Goal: Task Accomplishment & Management: Use online tool/utility

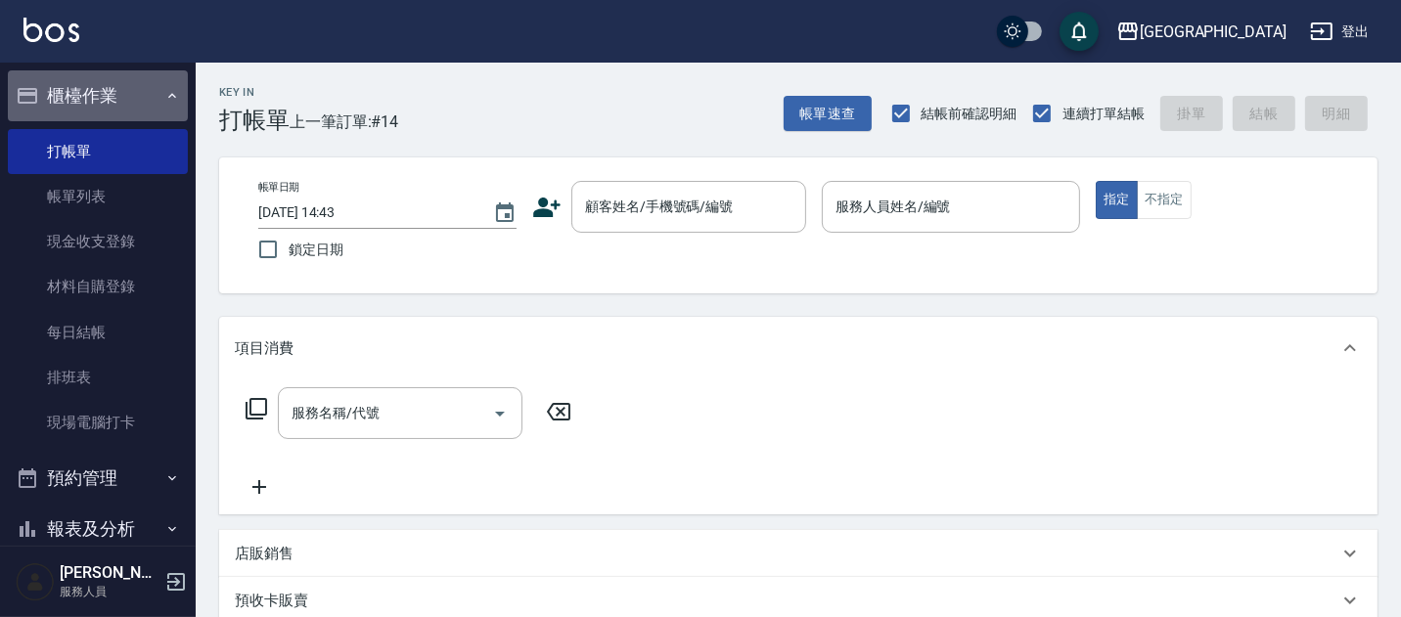
drag, startPoint x: 112, startPoint y: 96, endPoint x: 104, endPoint y: 115, distance: 21.1
click at [110, 98] on button "櫃檯作業" at bounding box center [98, 95] width 180 height 51
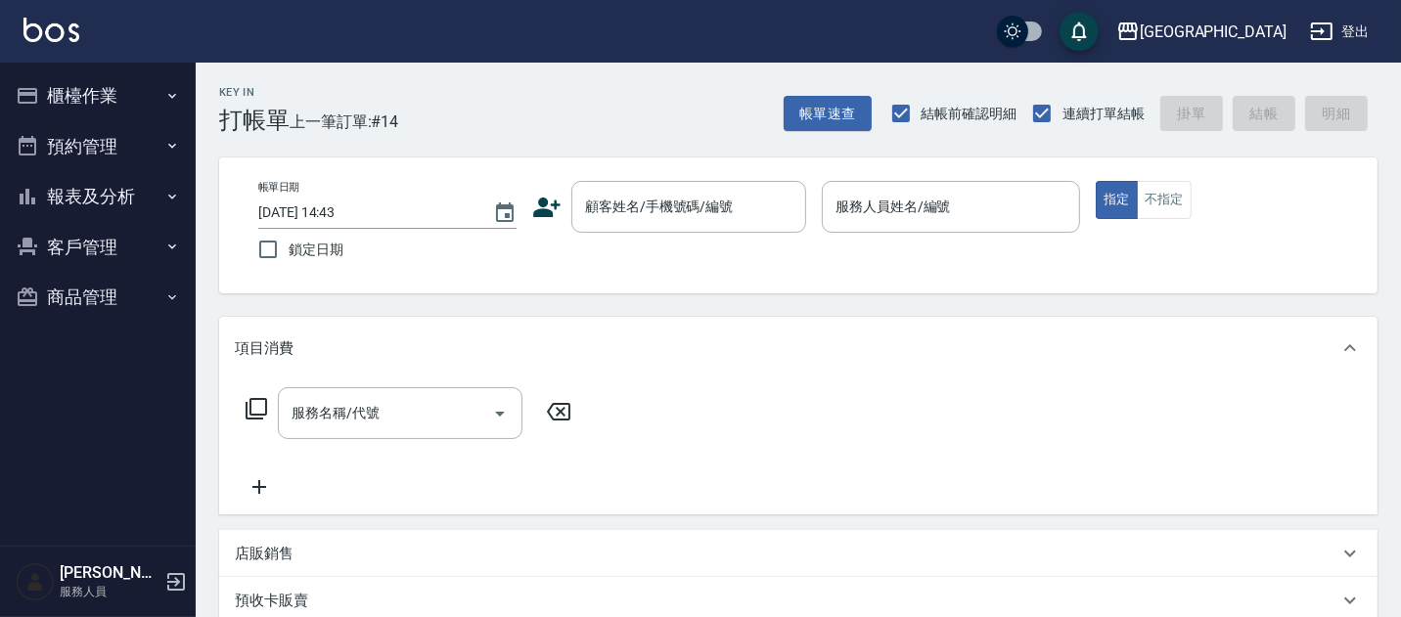
click at [102, 198] on button "報表及分析" at bounding box center [98, 196] width 180 height 51
click at [100, 197] on button "報表及分析" at bounding box center [98, 196] width 180 height 51
click at [82, 249] on button "客戶管理" at bounding box center [98, 247] width 180 height 51
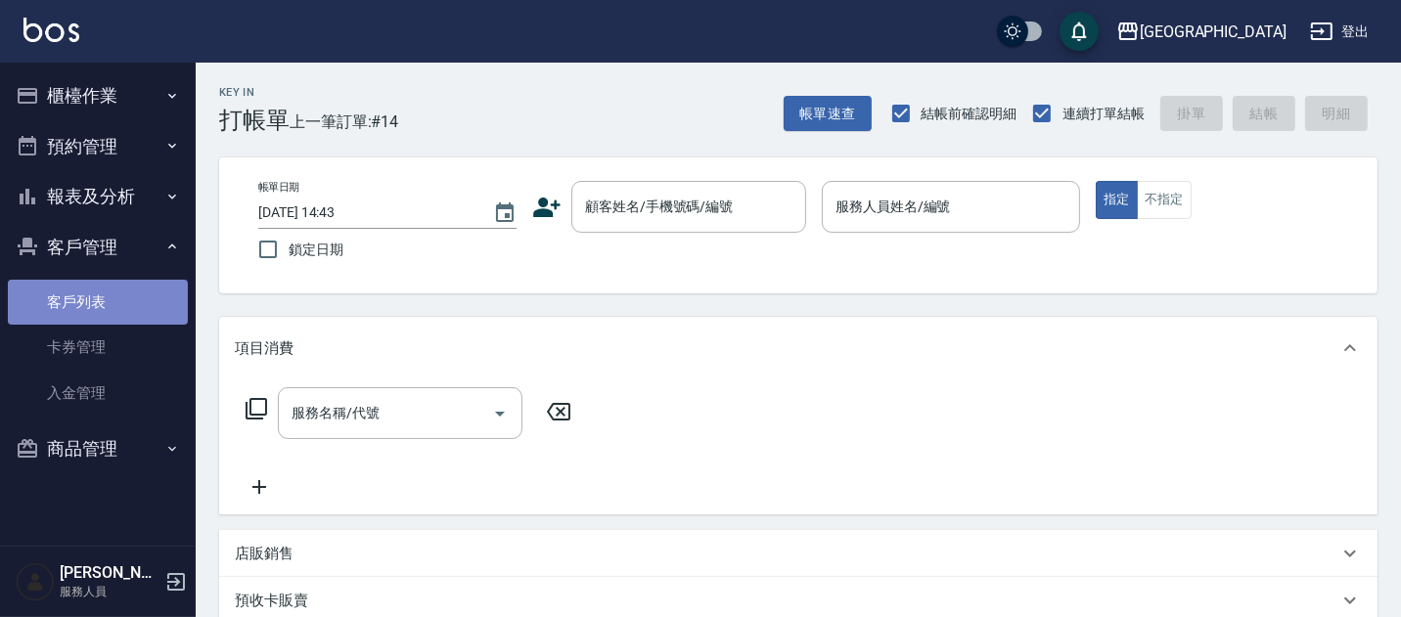
drag, startPoint x: 84, startPoint y: 291, endPoint x: 241, endPoint y: 191, distance: 185.6
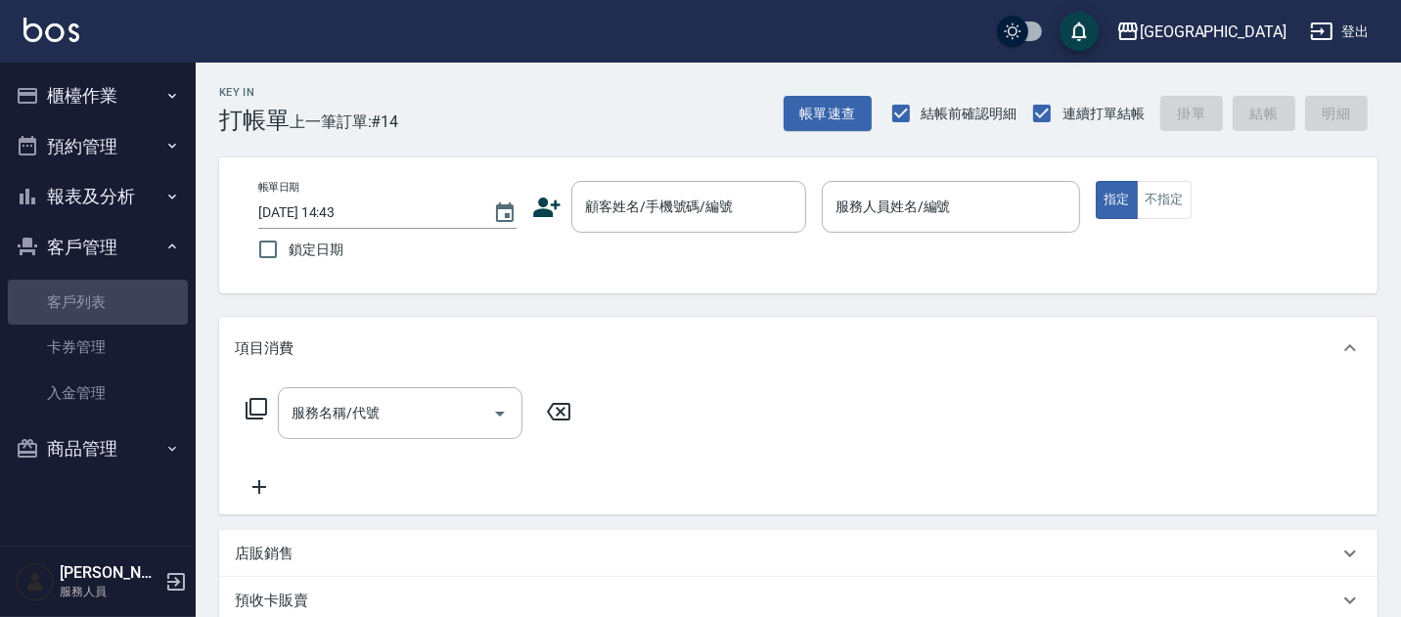
click at [84, 290] on link "客戶列表" at bounding box center [98, 302] width 180 height 45
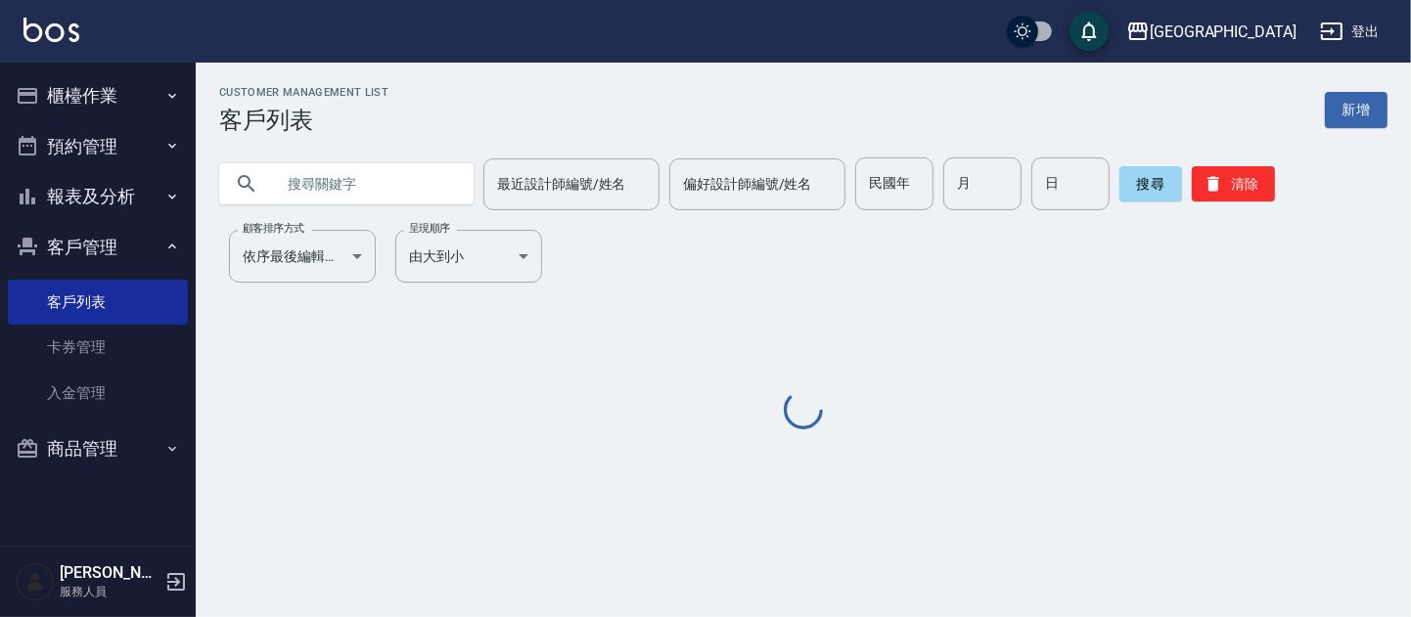
click at [325, 179] on input "text" at bounding box center [366, 184] width 184 height 53
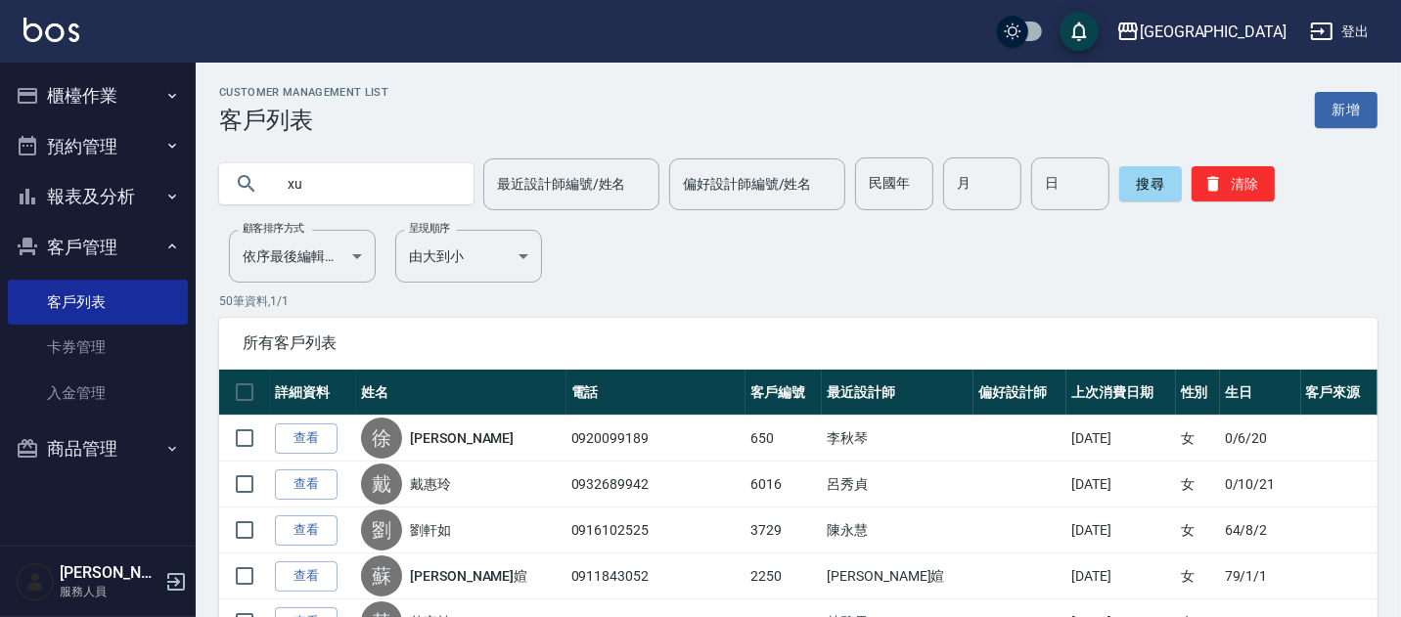
type input "x"
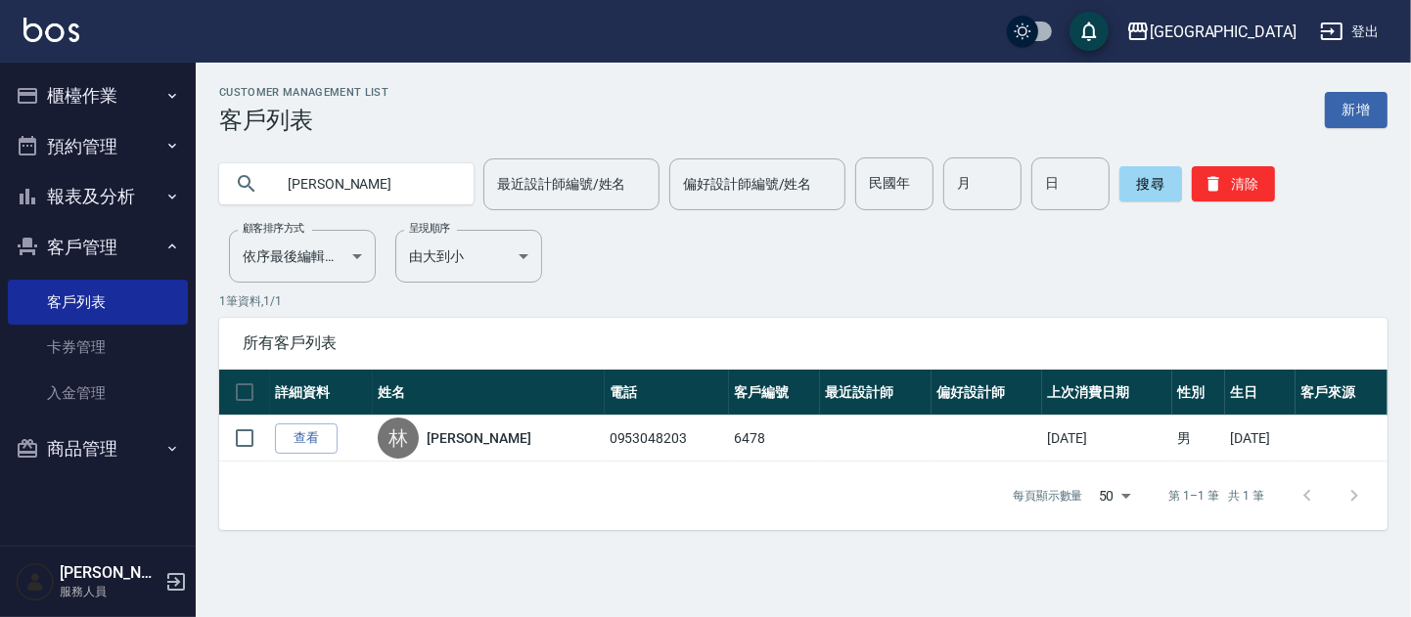
type input "林"
type input "[PERSON_NAME]"
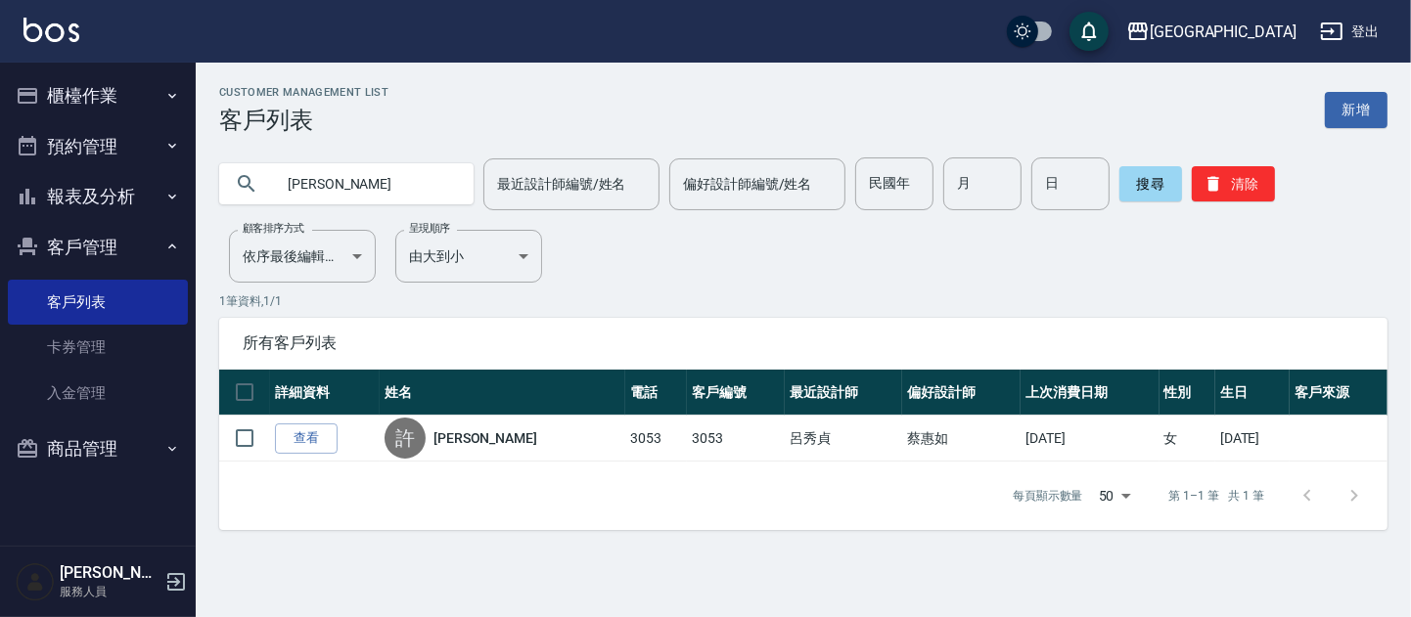
click at [103, 96] on button "櫃檯作業" at bounding box center [98, 95] width 180 height 51
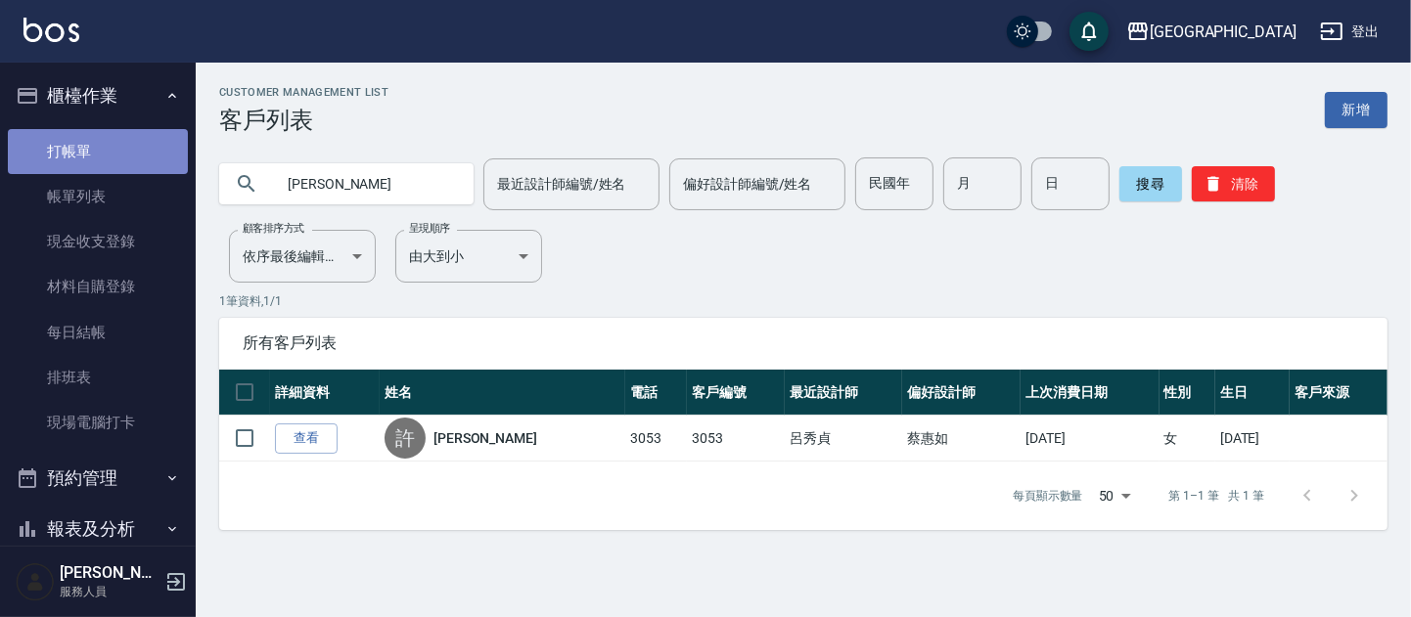
click at [100, 145] on link "打帳單" at bounding box center [98, 151] width 180 height 45
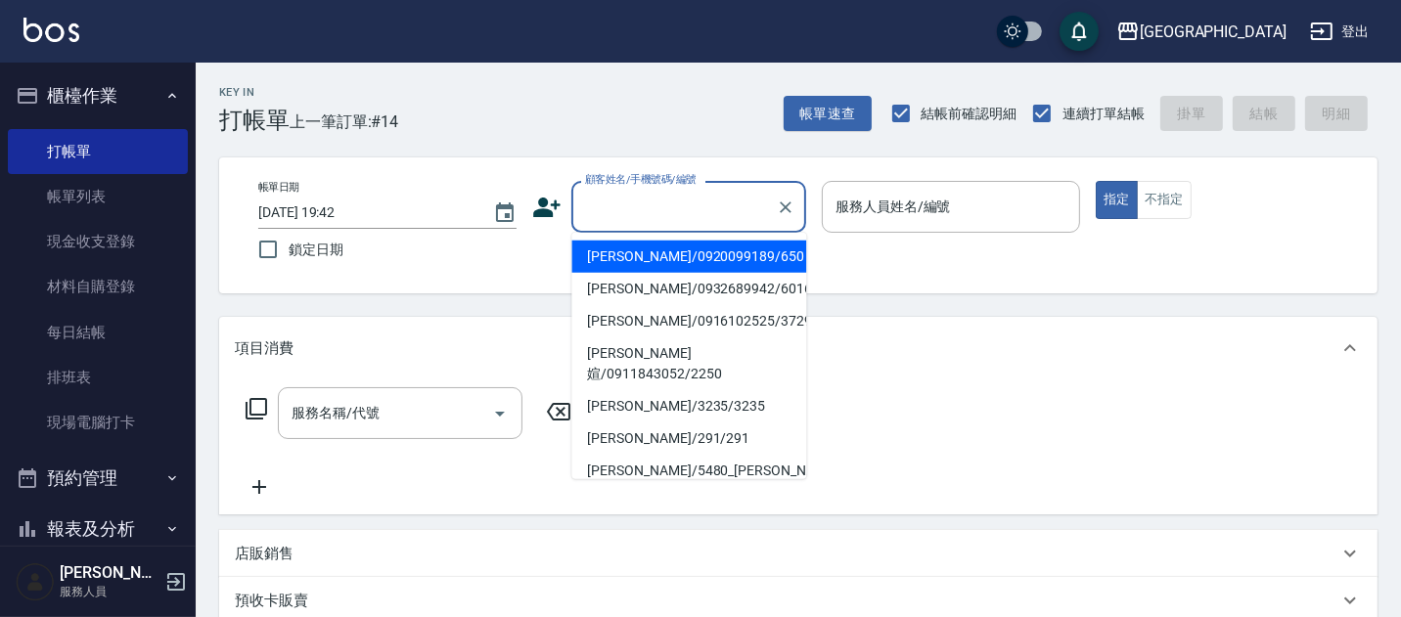
drag, startPoint x: 652, startPoint y: 212, endPoint x: 643, endPoint y: 205, distance: 11.2
click at [651, 211] on input "顧客姓名/手機號碼/編號" at bounding box center [674, 207] width 188 height 34
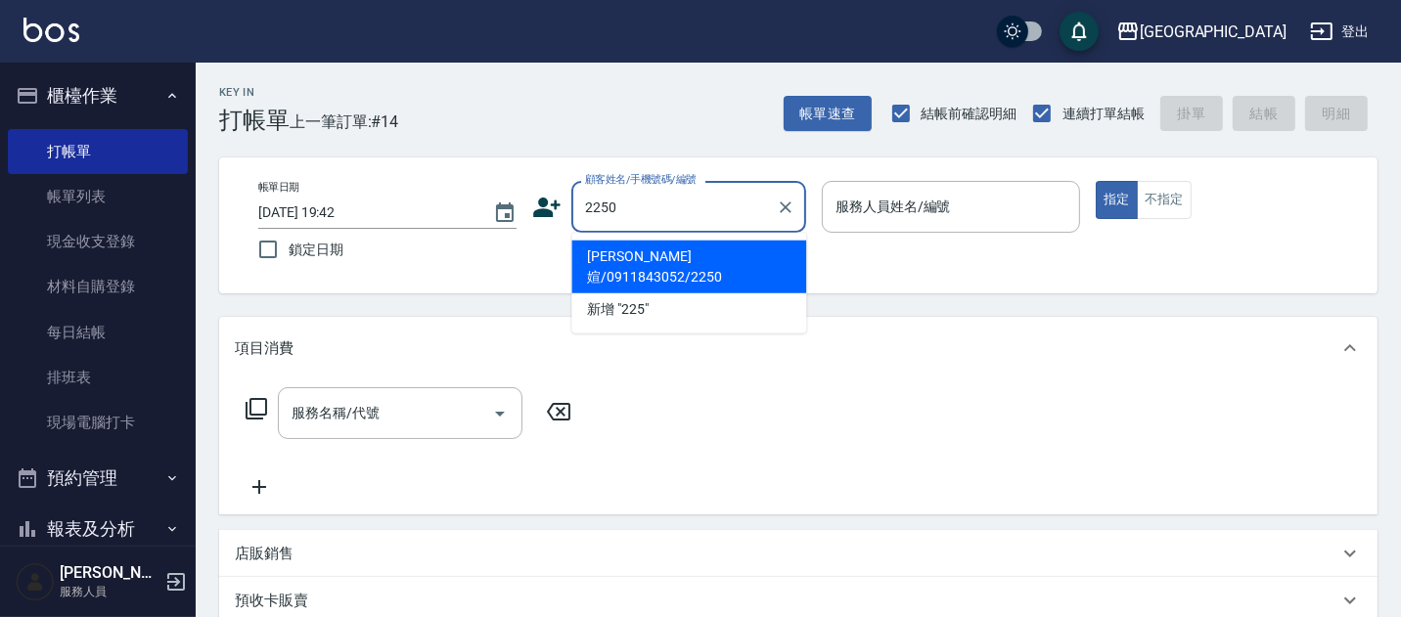
type input "2250"
type input "0"
type input "[PERSON_NAME]媗/0911843052/2250"
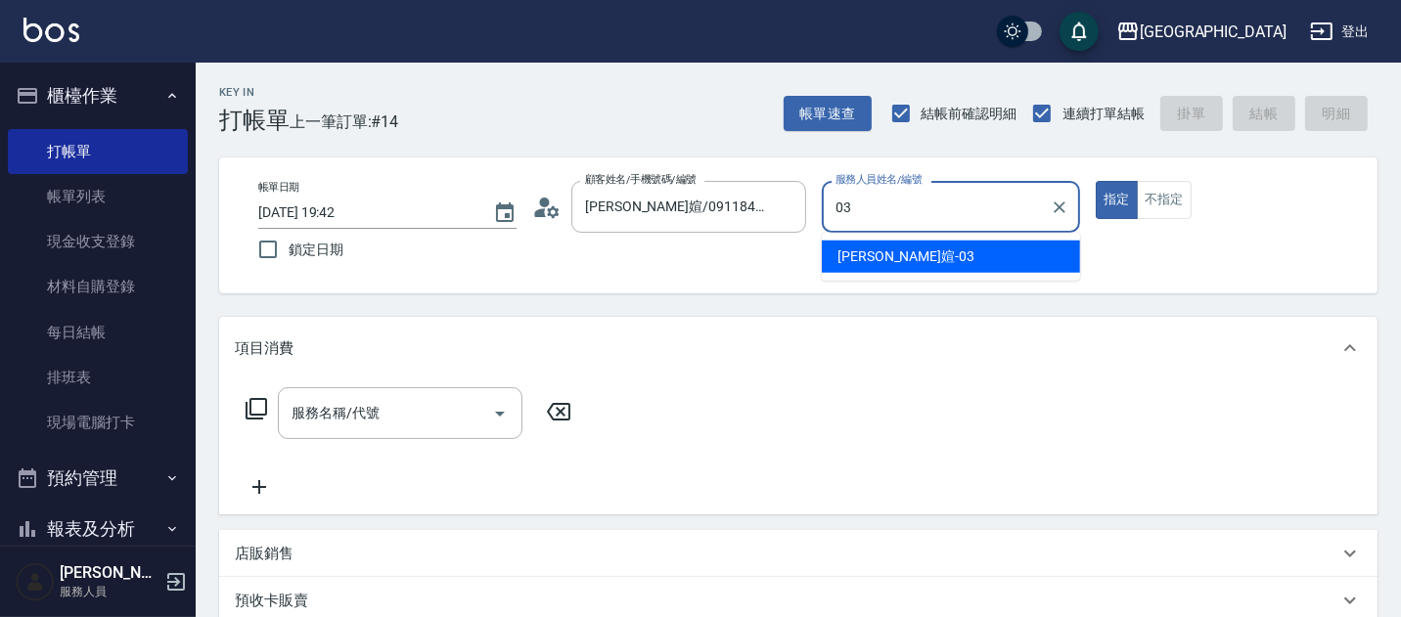
type input "03"
type button "true"
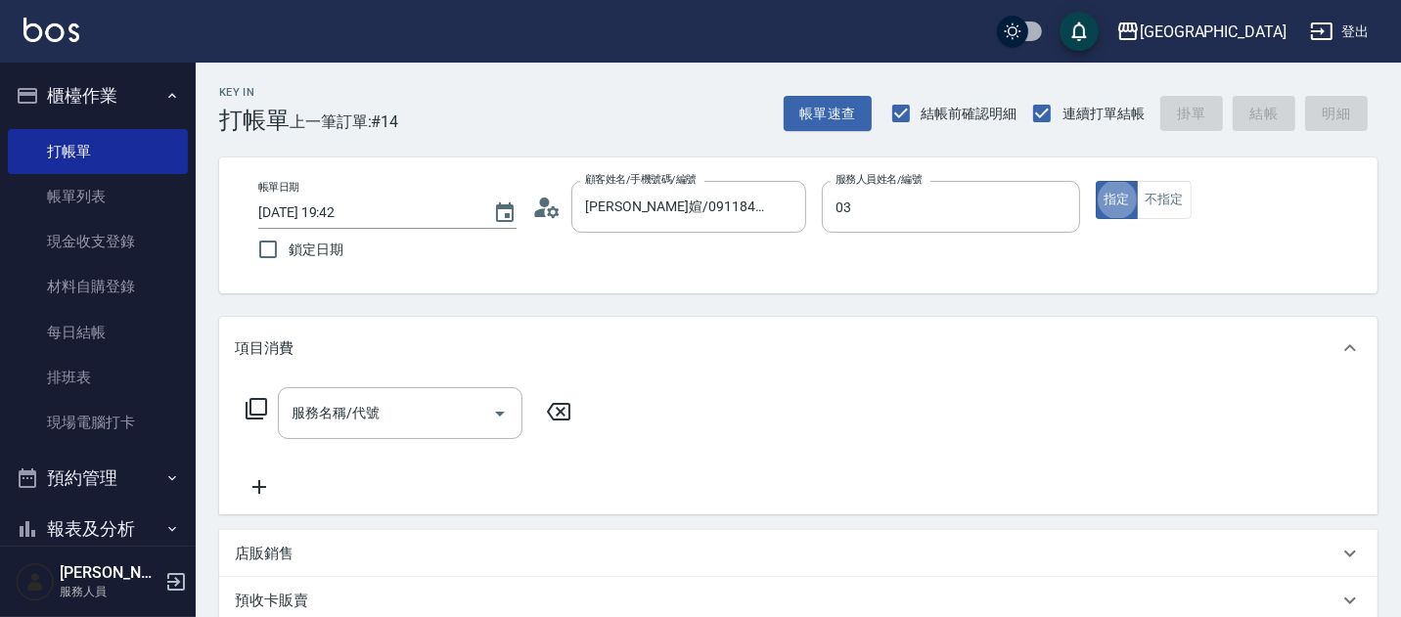
type input "[PERSON_NAME]媗-03"
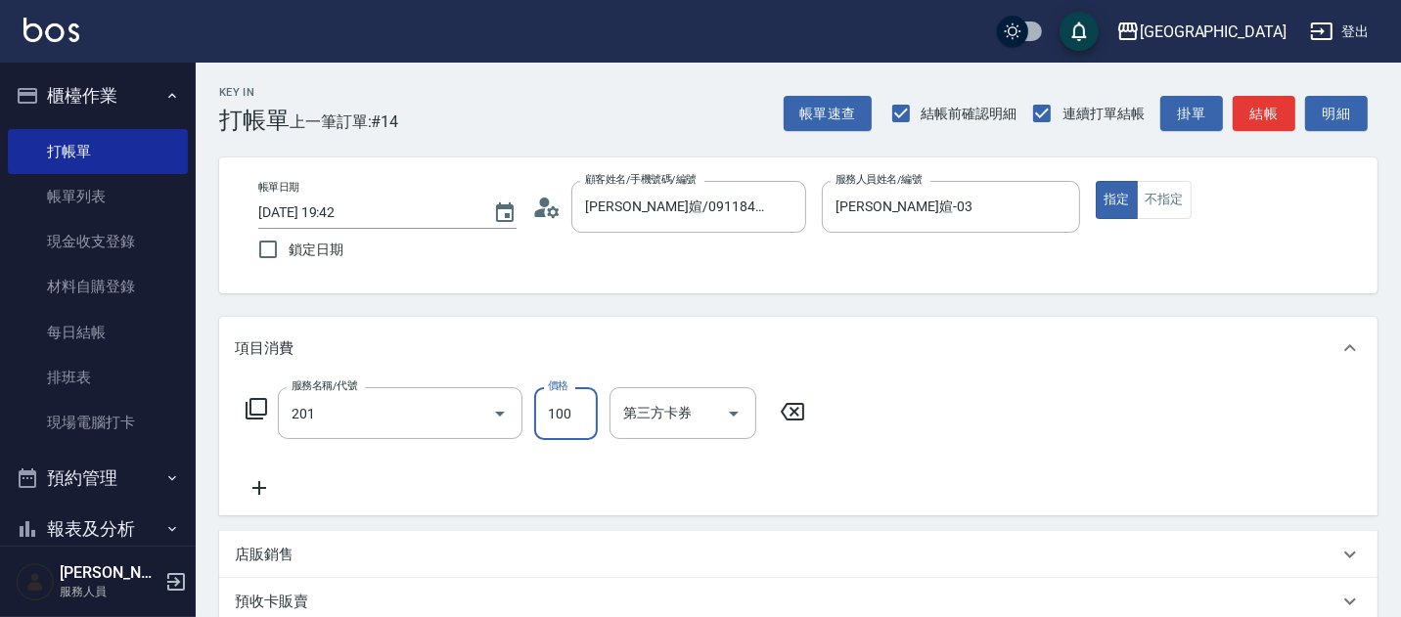
type input "洗髮[100](201)"
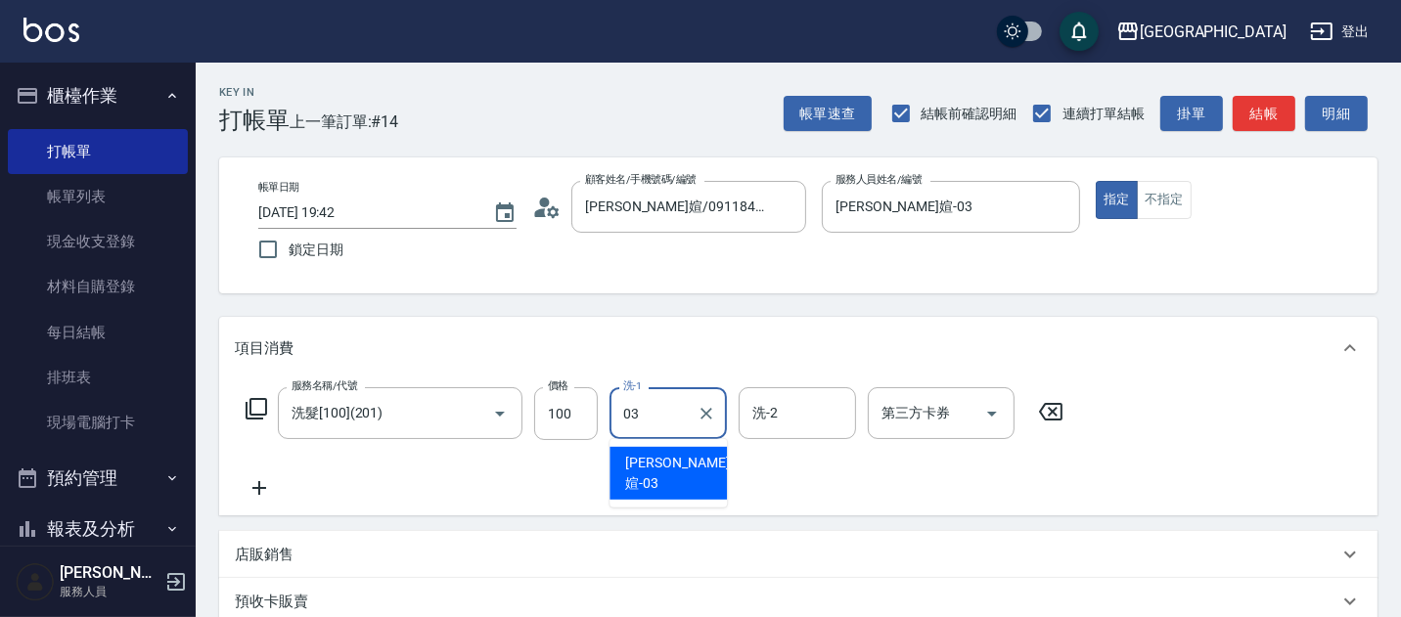
type input "[PERSON_NAME]媗-03"
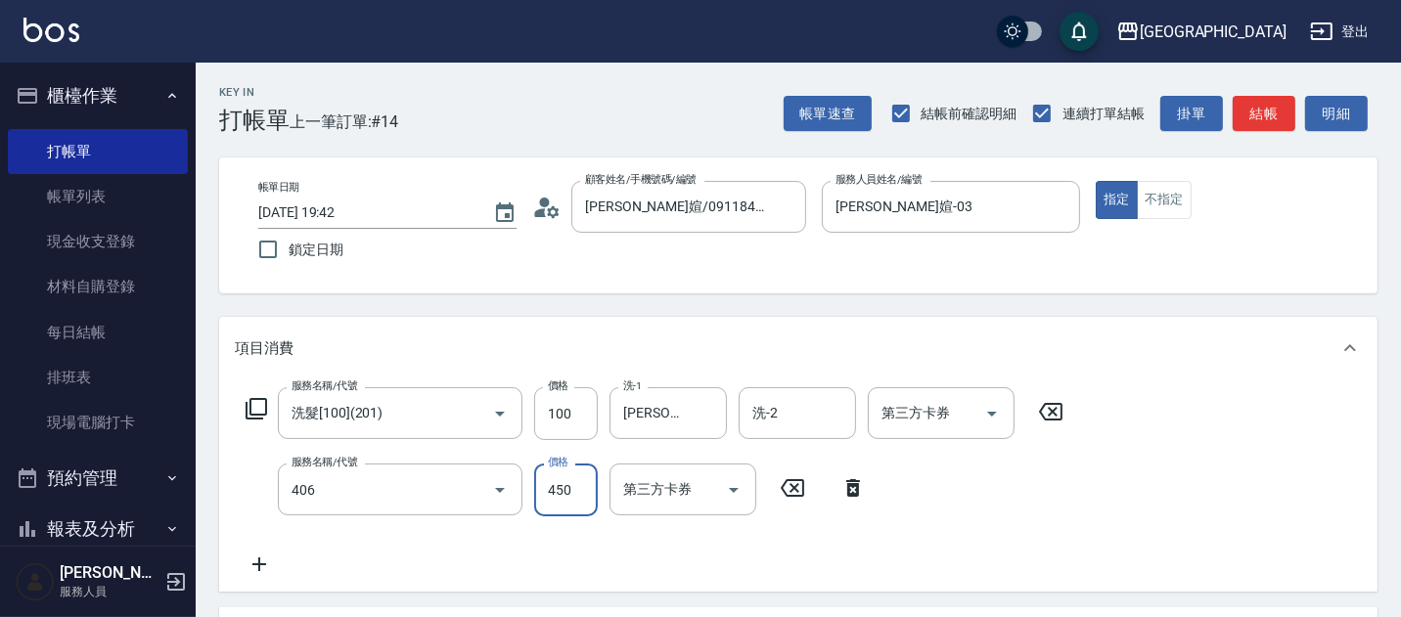
type input "剪髮(450)(406)"
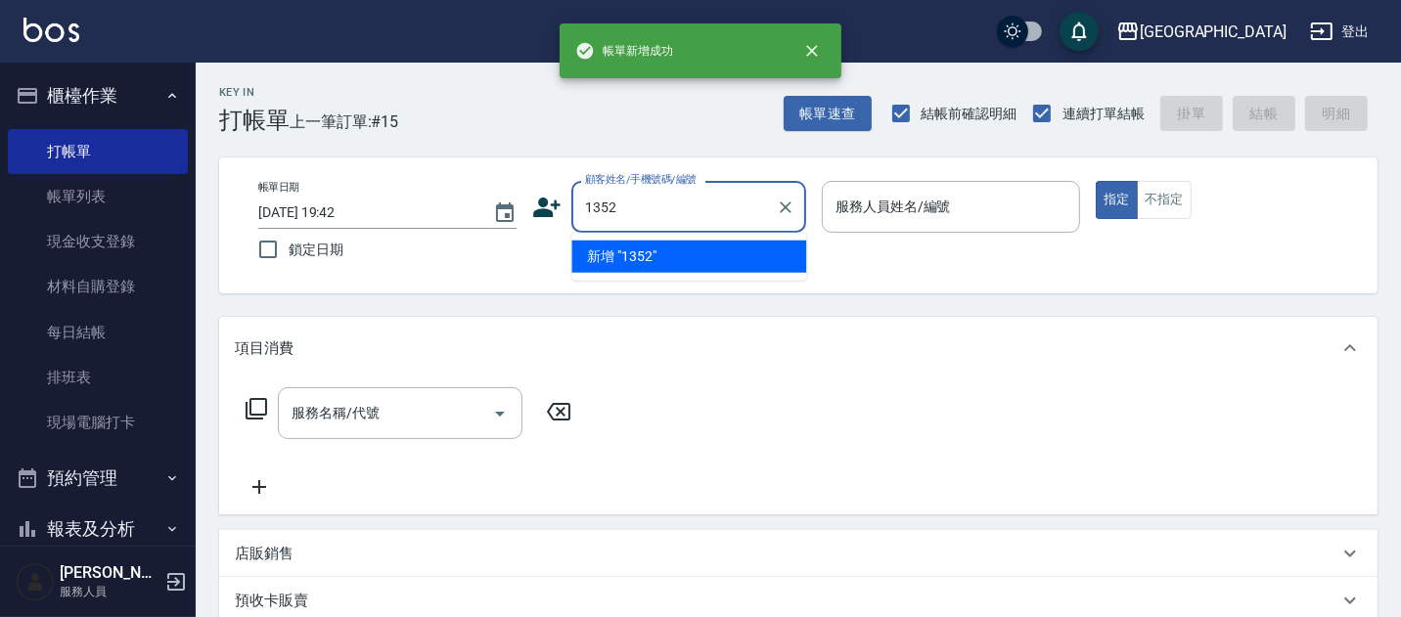
type input "1352"
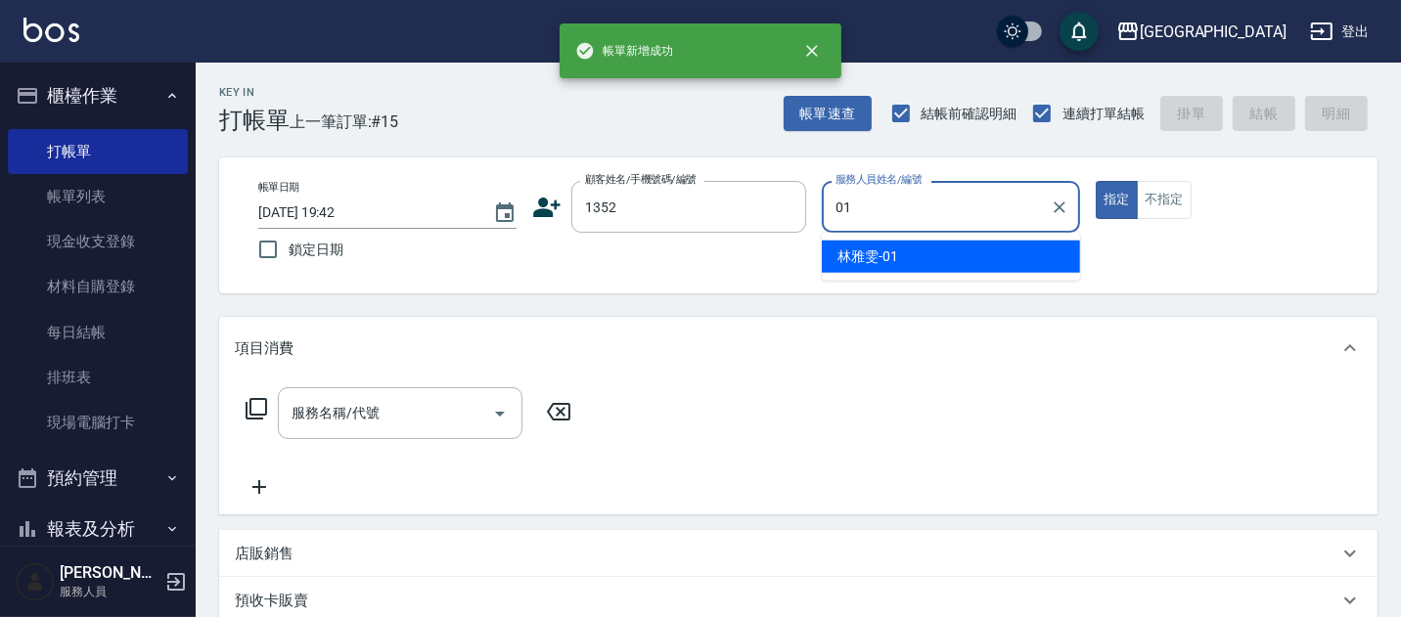
type input "[PERSON_NAME]-01"
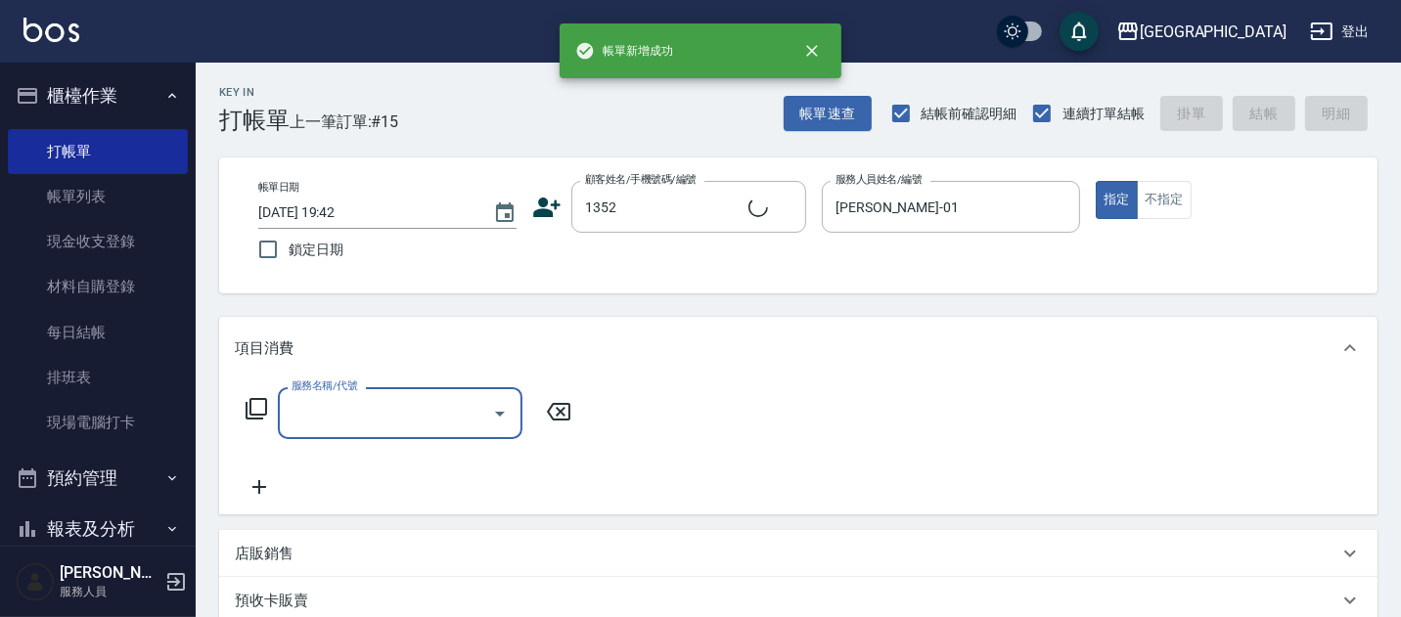
type input "[PERSON_NAME]/0421/1352"
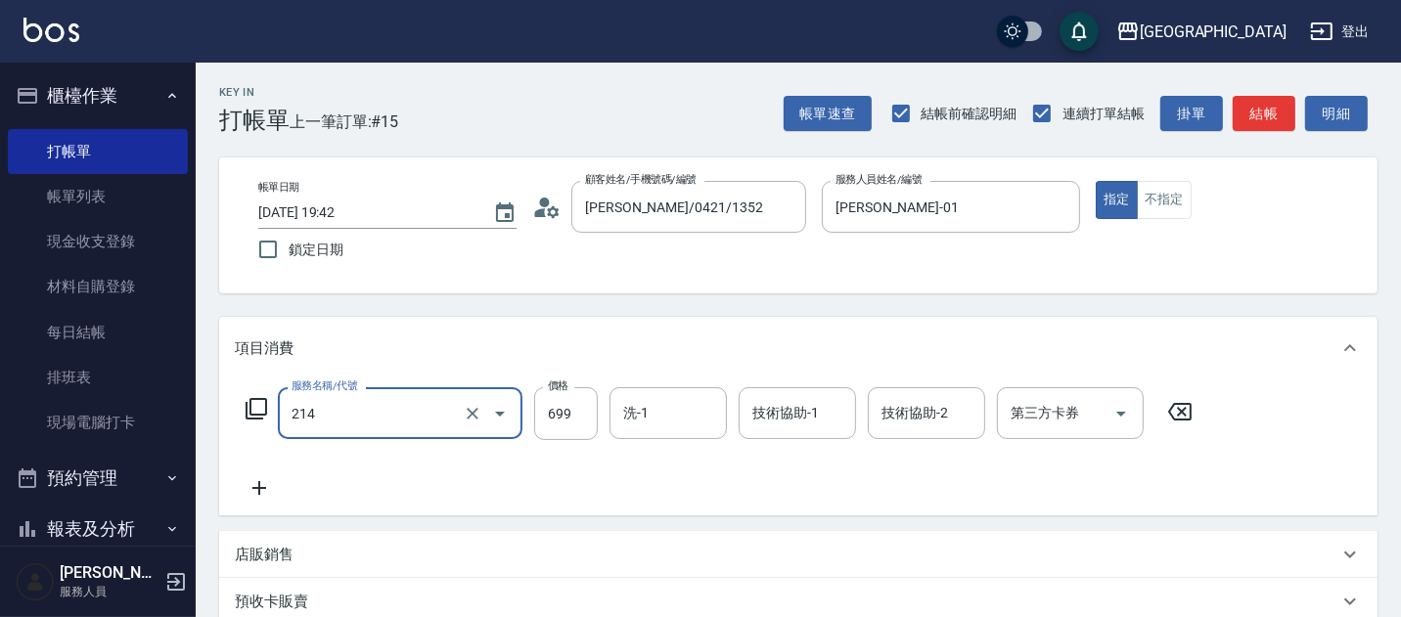
type input "滾珠洗髪699(214)"
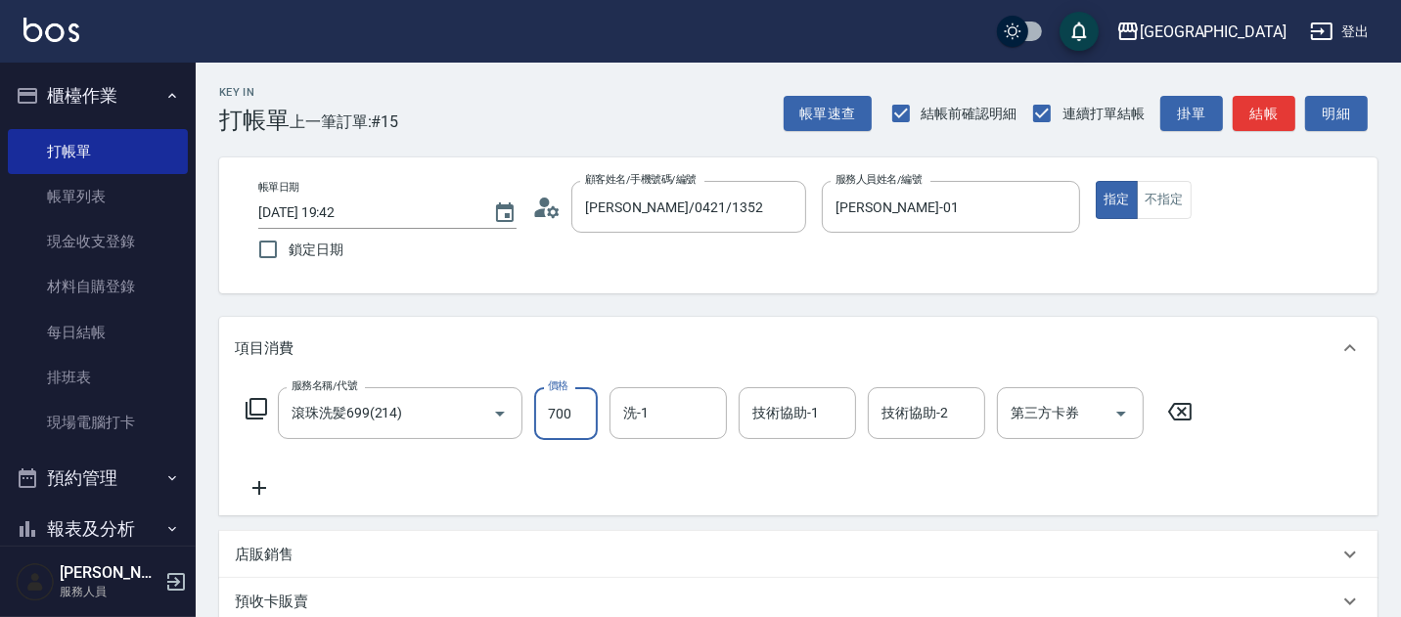
type input "700"
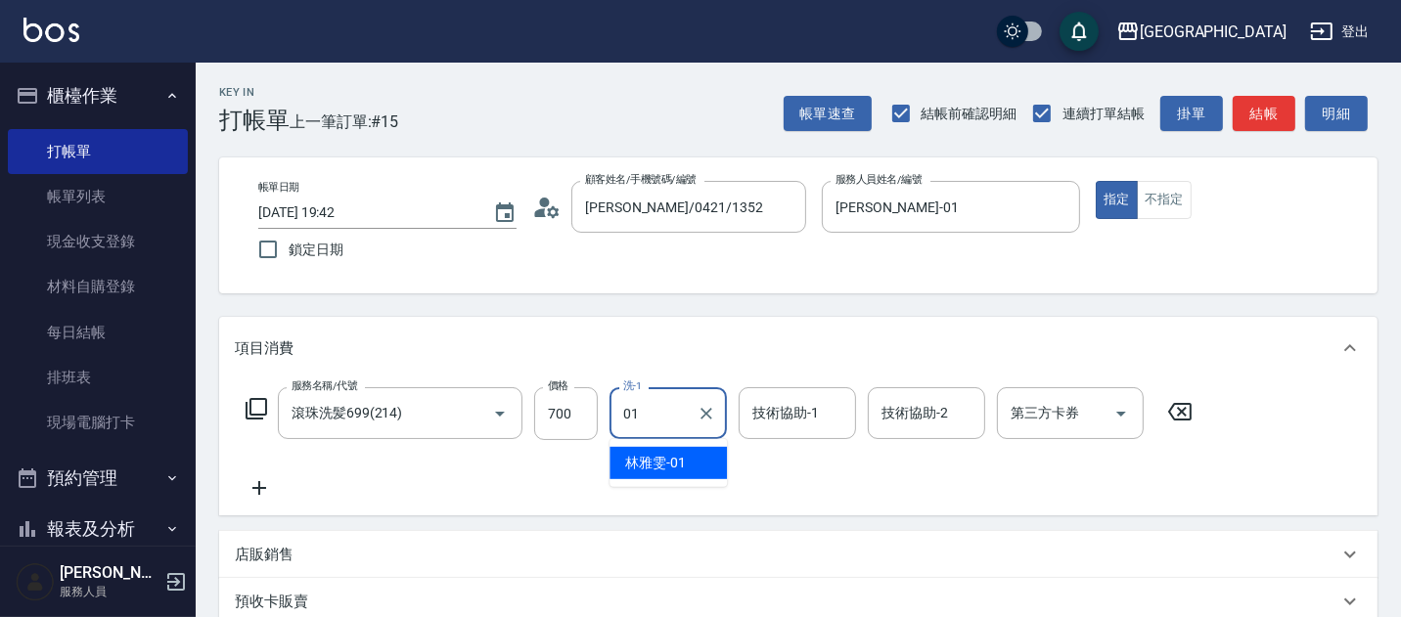
type input "[PERSON_NAME]-01"
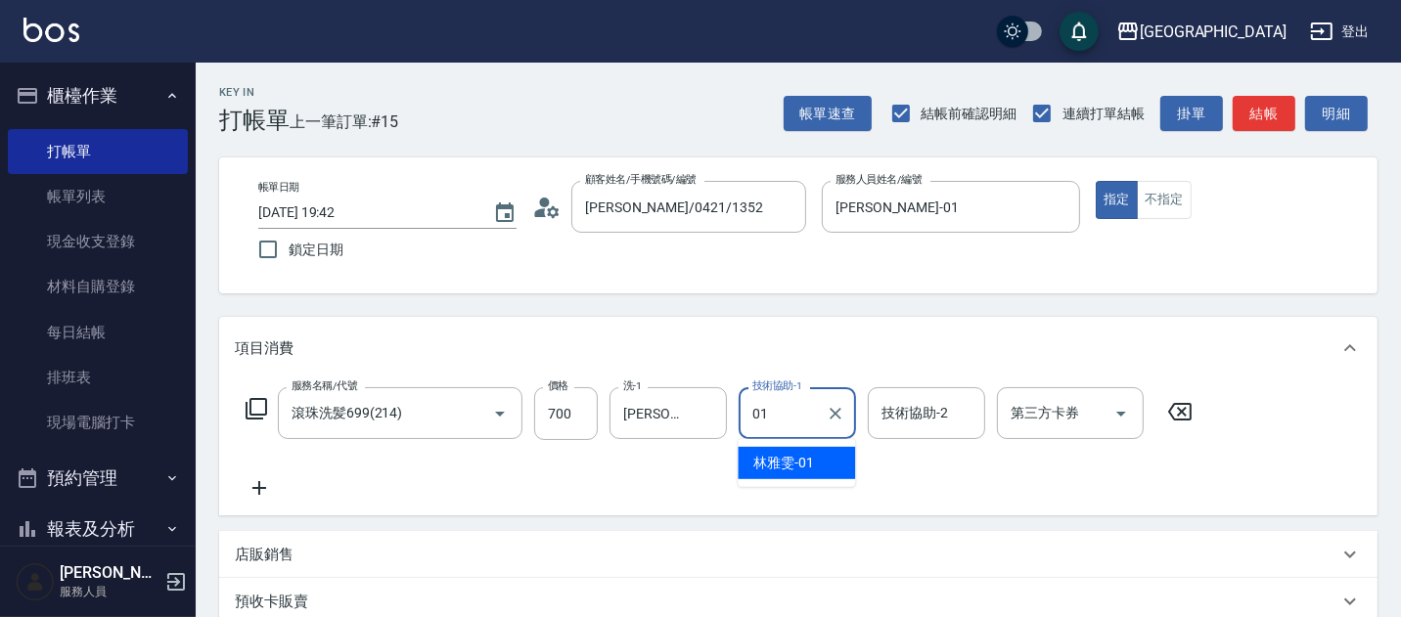
type input "[PERSON_NAME]-01"
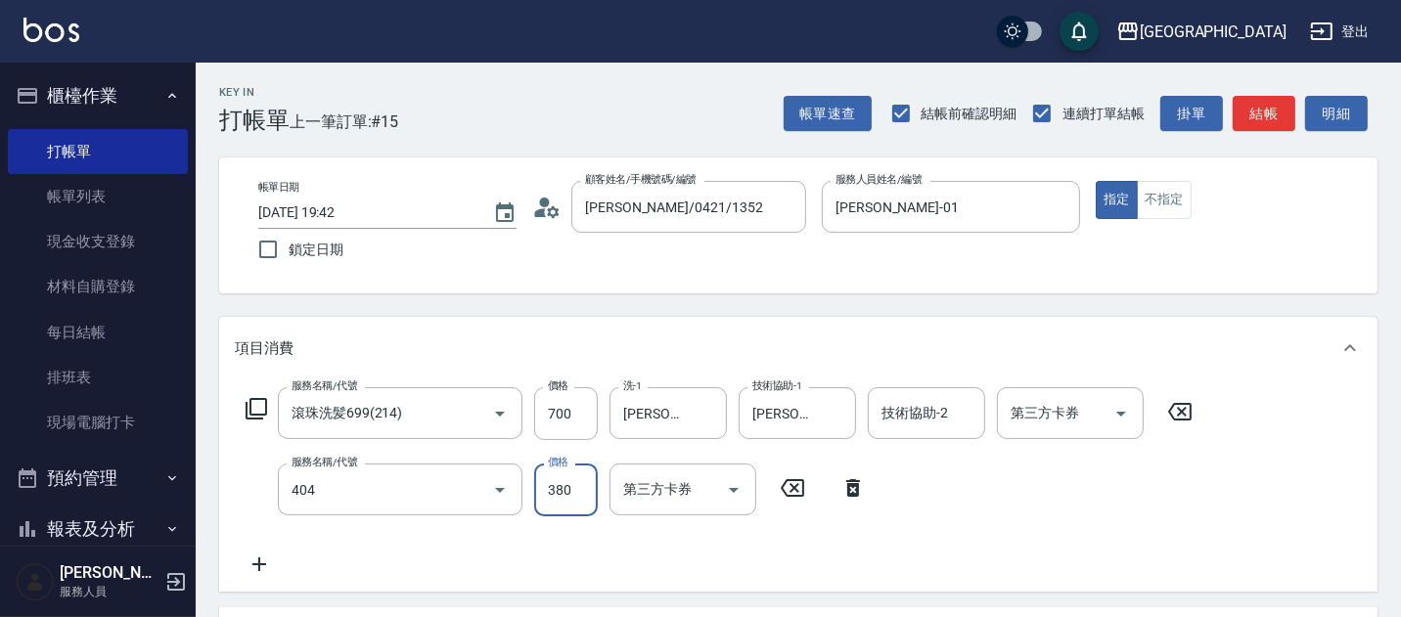
type input "剪髮(380)(404)"
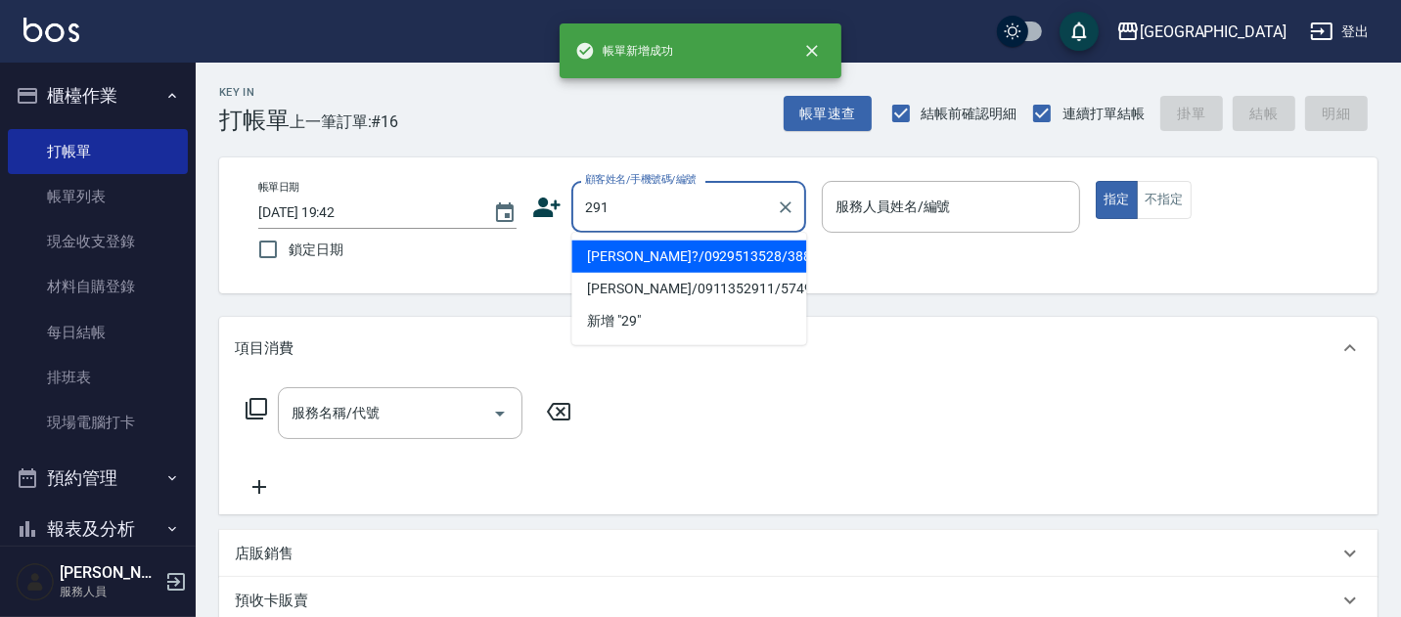
type input "291"
type input "0"
type input "[PERSON_NAME]/0911352911/5749"
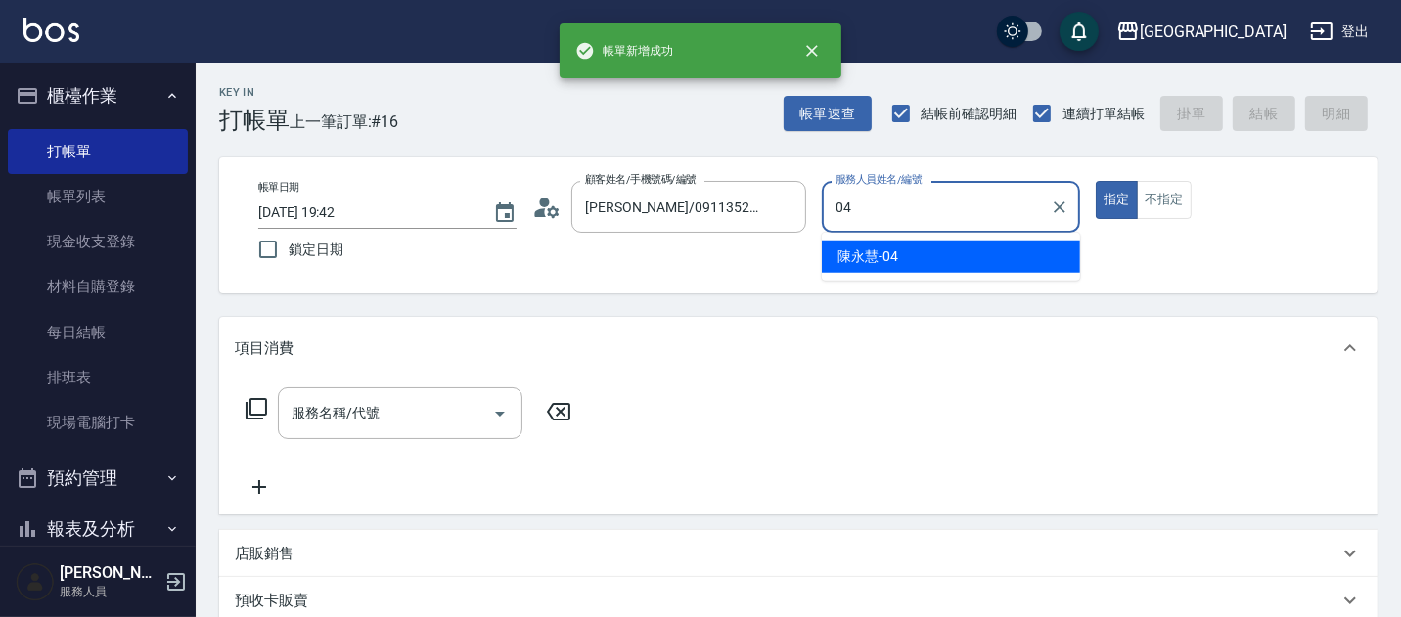
type input "[PERSON_NAME]-04"
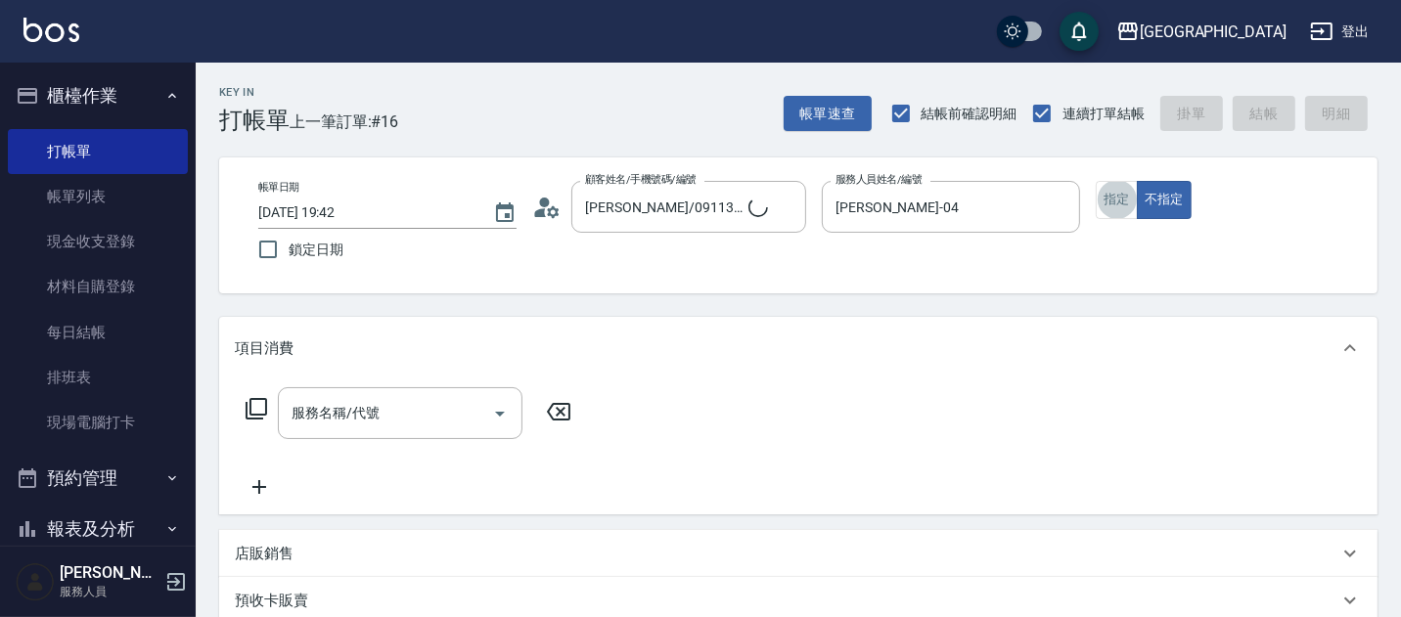
type input "[PERSON_NAME]/291/291"
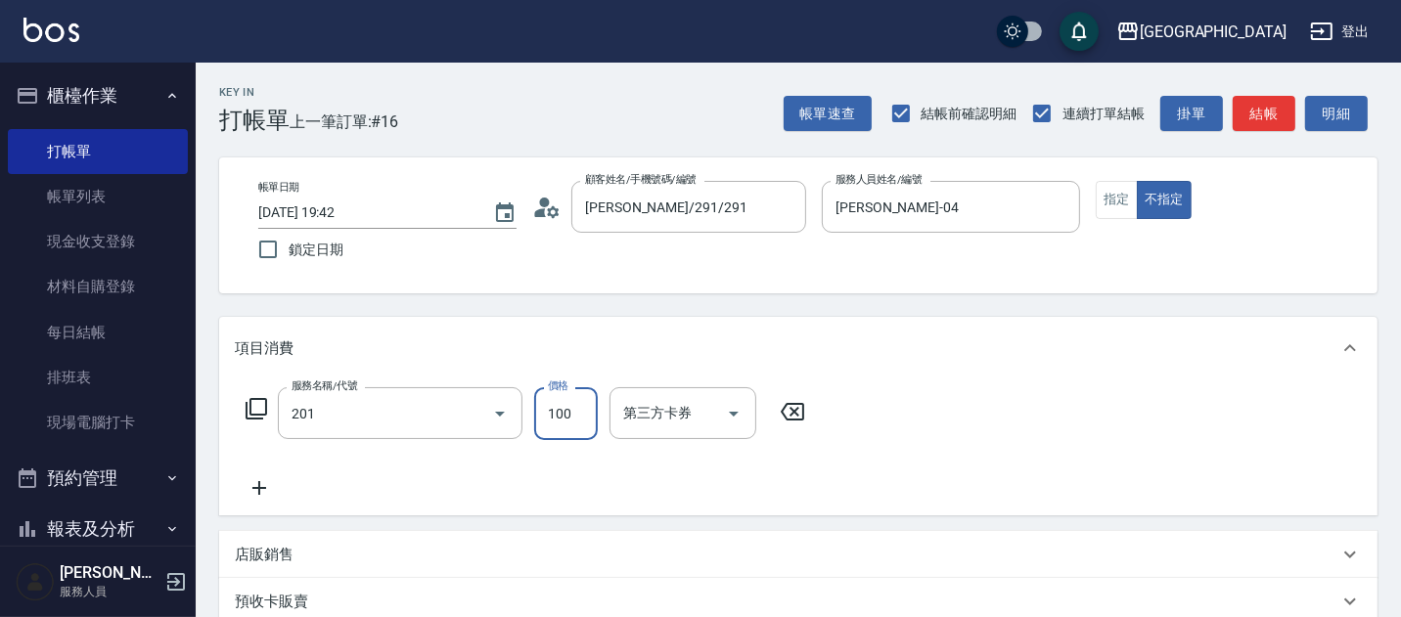
type input "洗髮[100](201)"
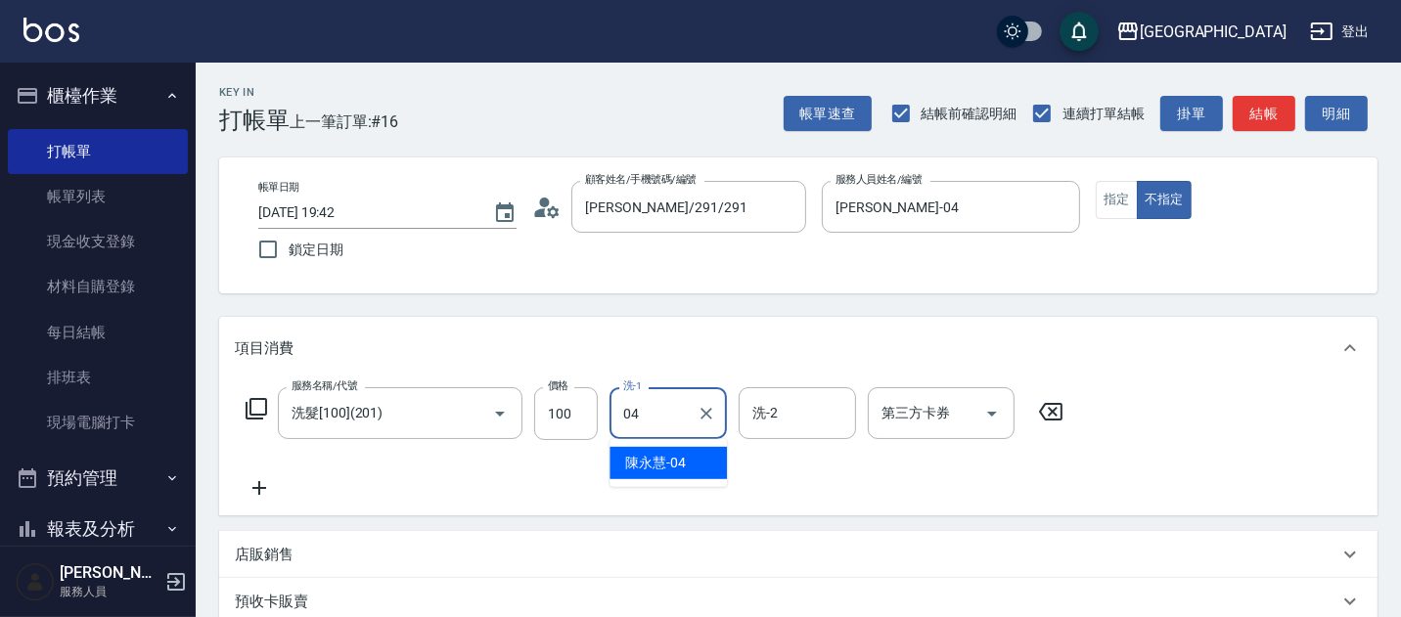
type input "[PERSON_NAME]-04"
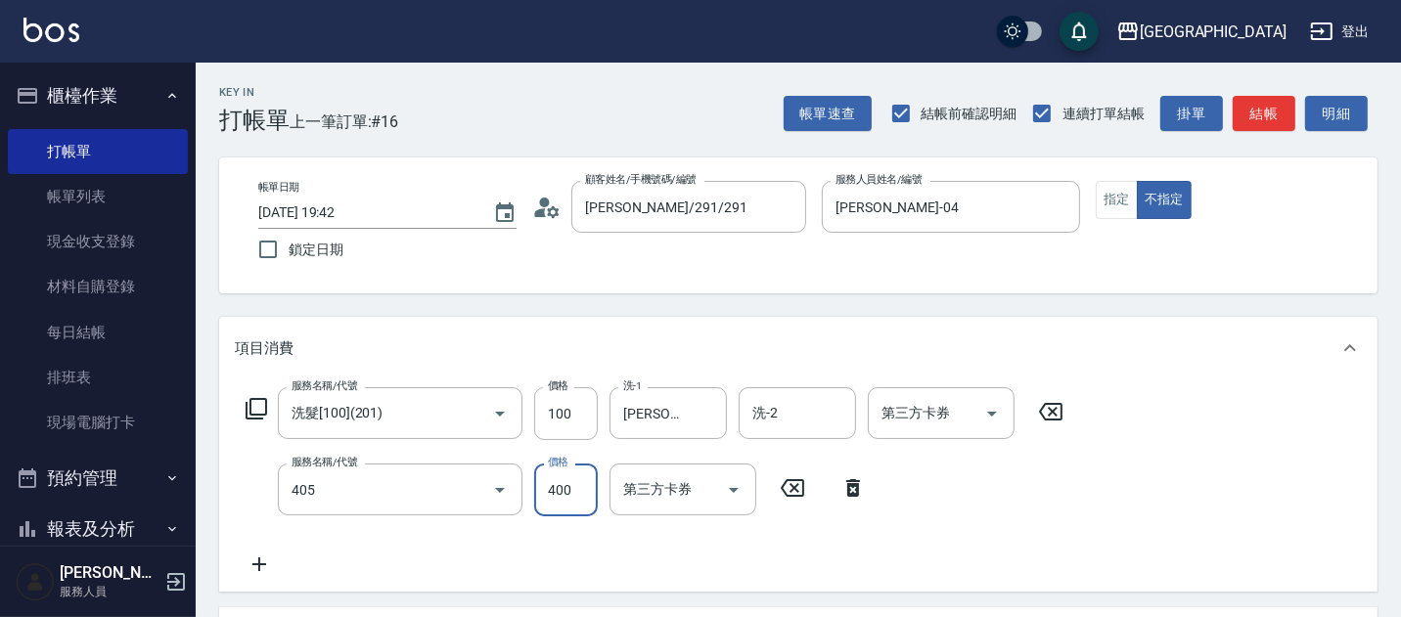
type input "剪髮(400)(405)"
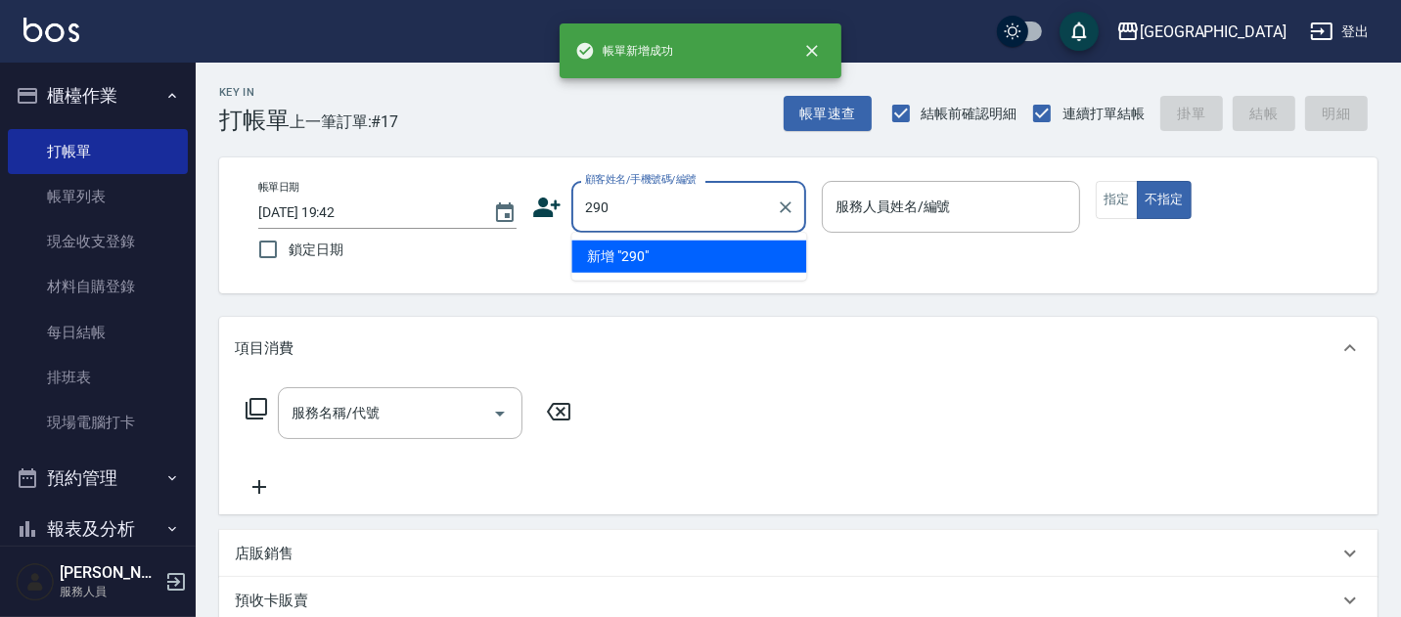
type input "290"
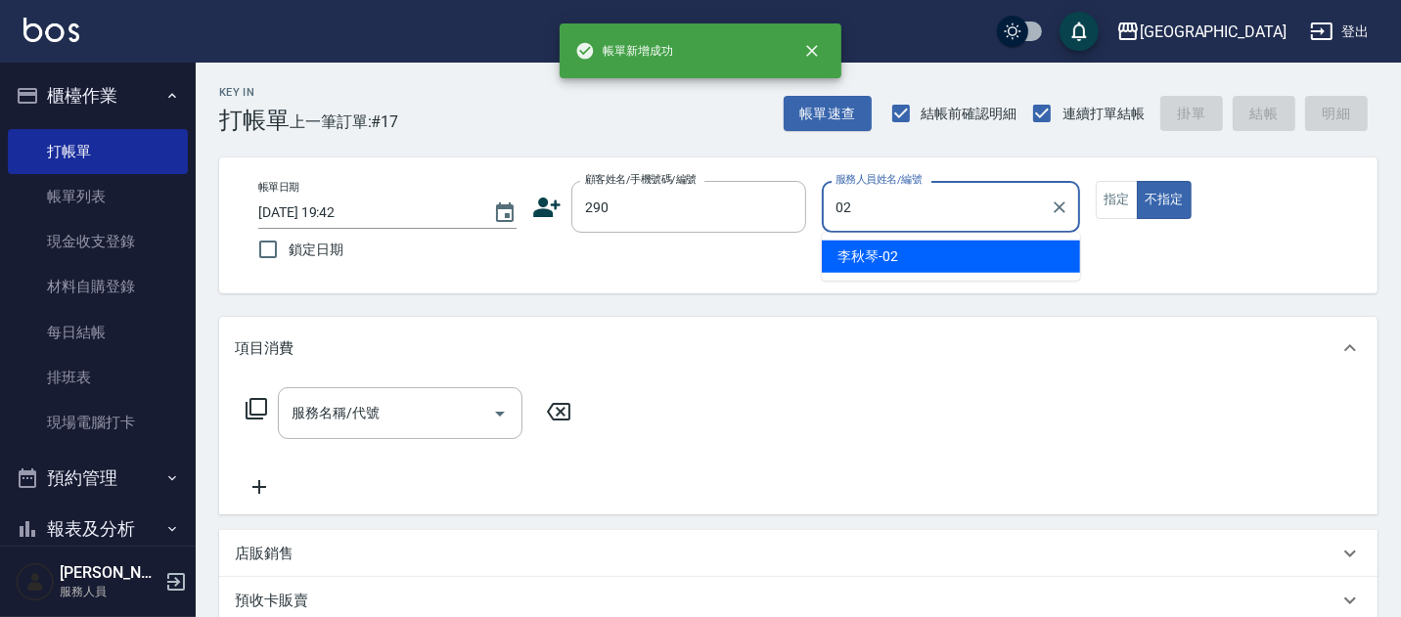
type input "[PERSON_NAME]-02"
type button "false"
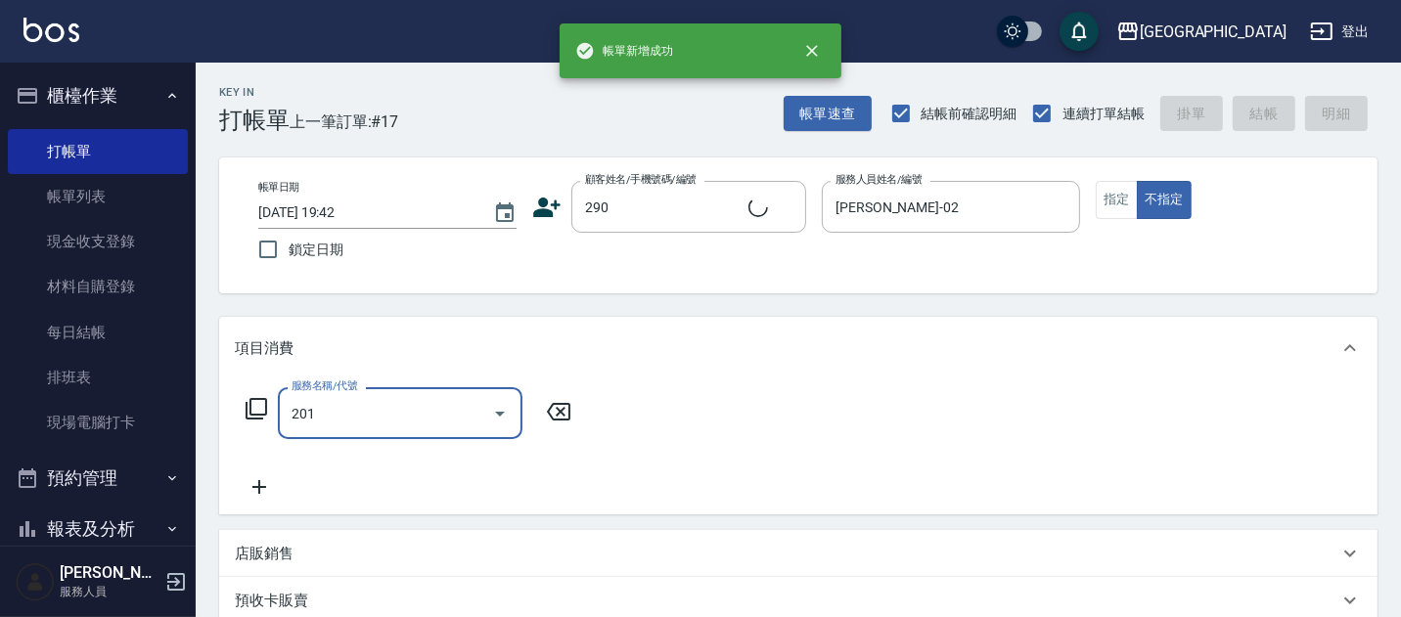
type input "201"
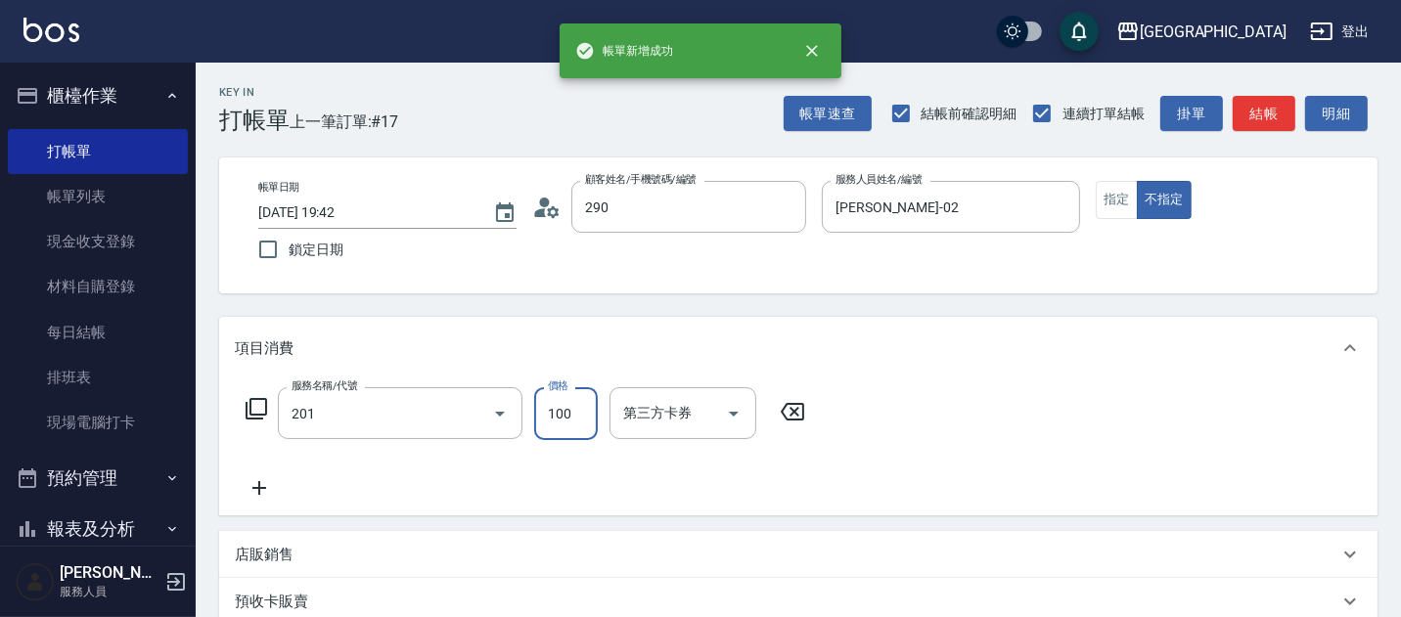
type input "[PERSON_NAME]/0989688802/290"
type input "洗髮[100](201)"
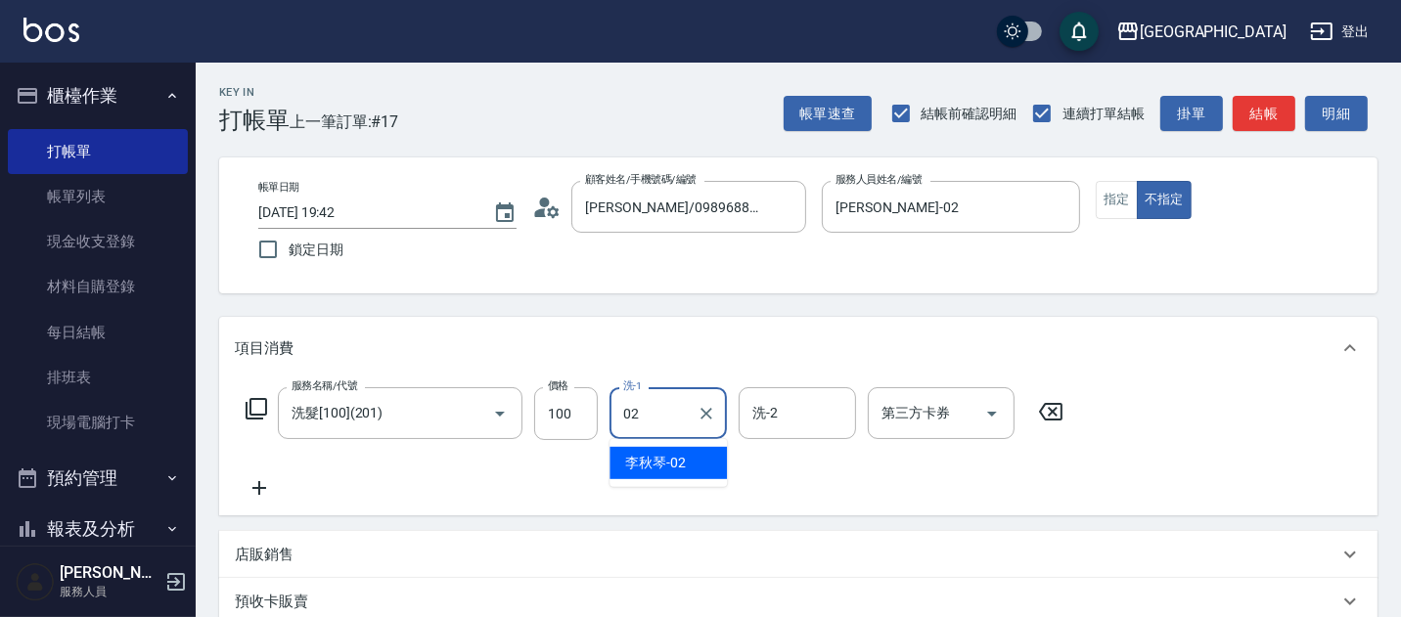
type input "[PERSON_NAME]-02"
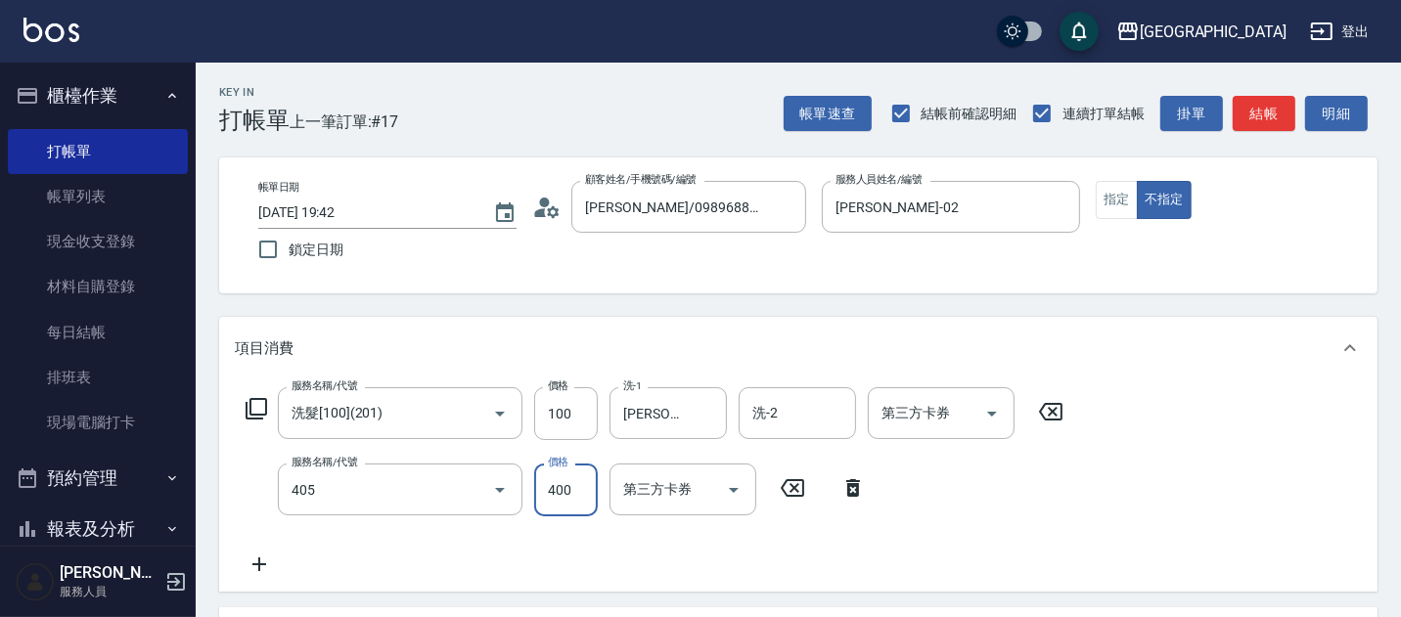
type input "剪髮(400)(405)"
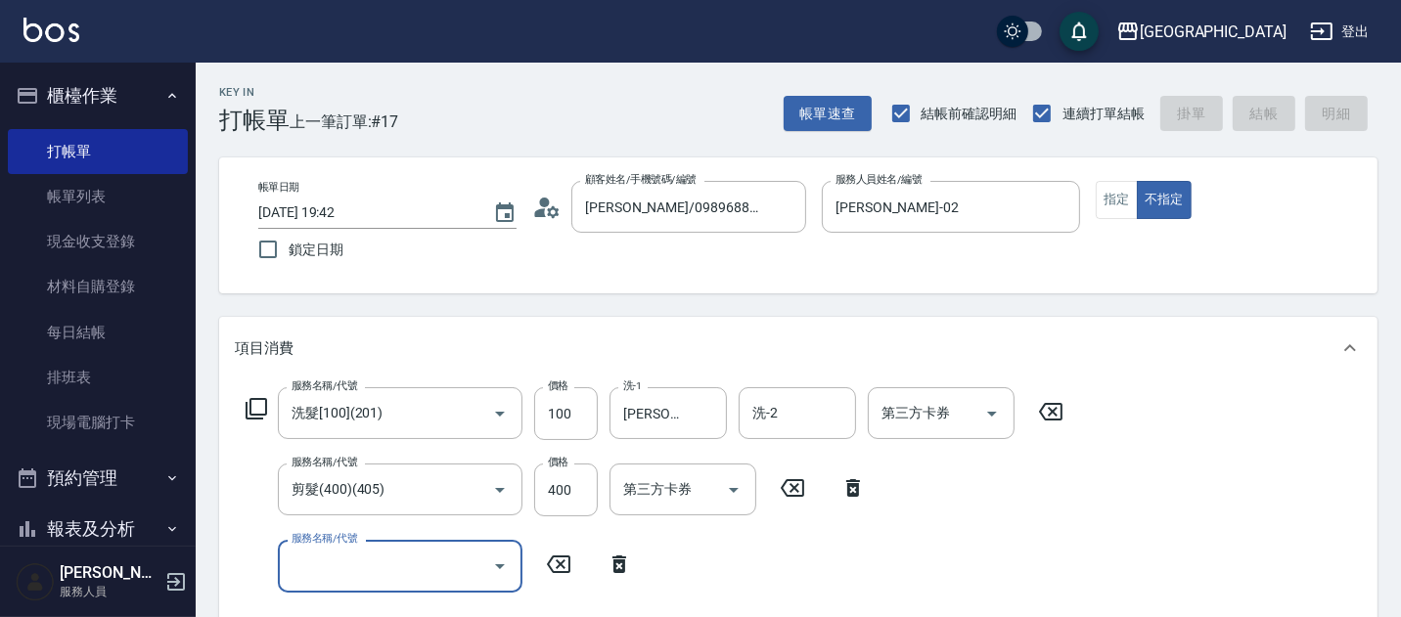
type input "[DATE] 19:43"
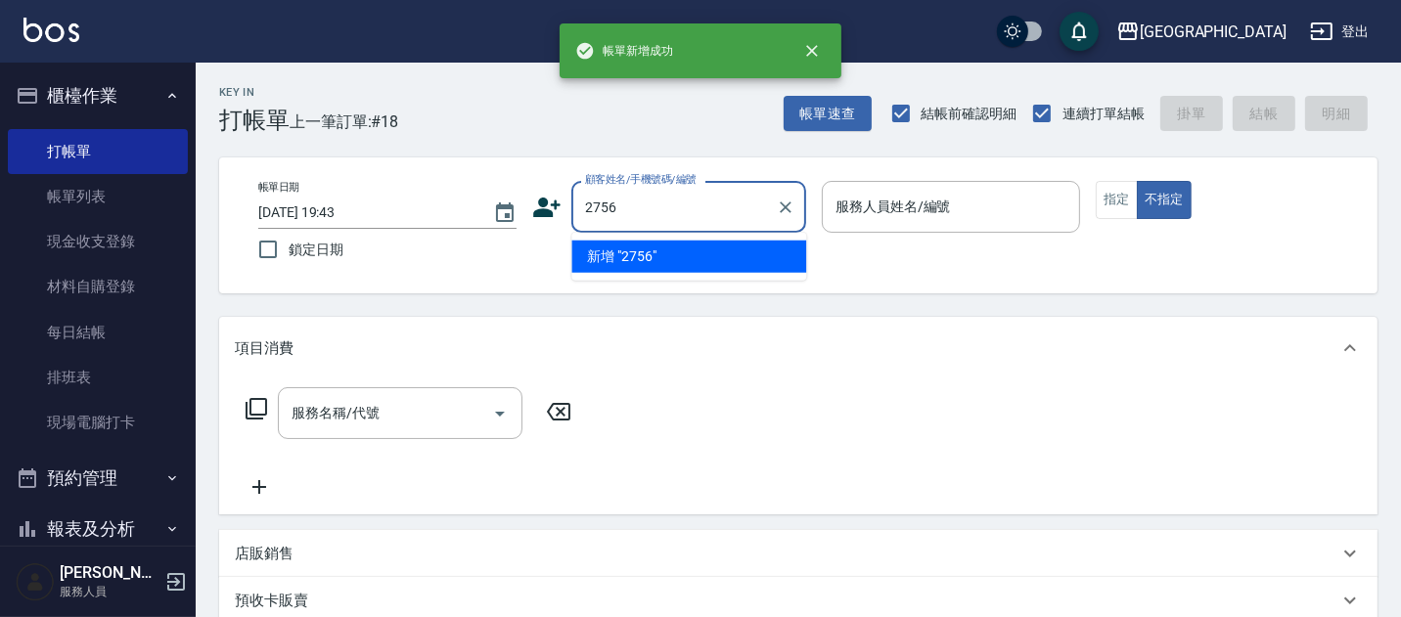
type input "2756"
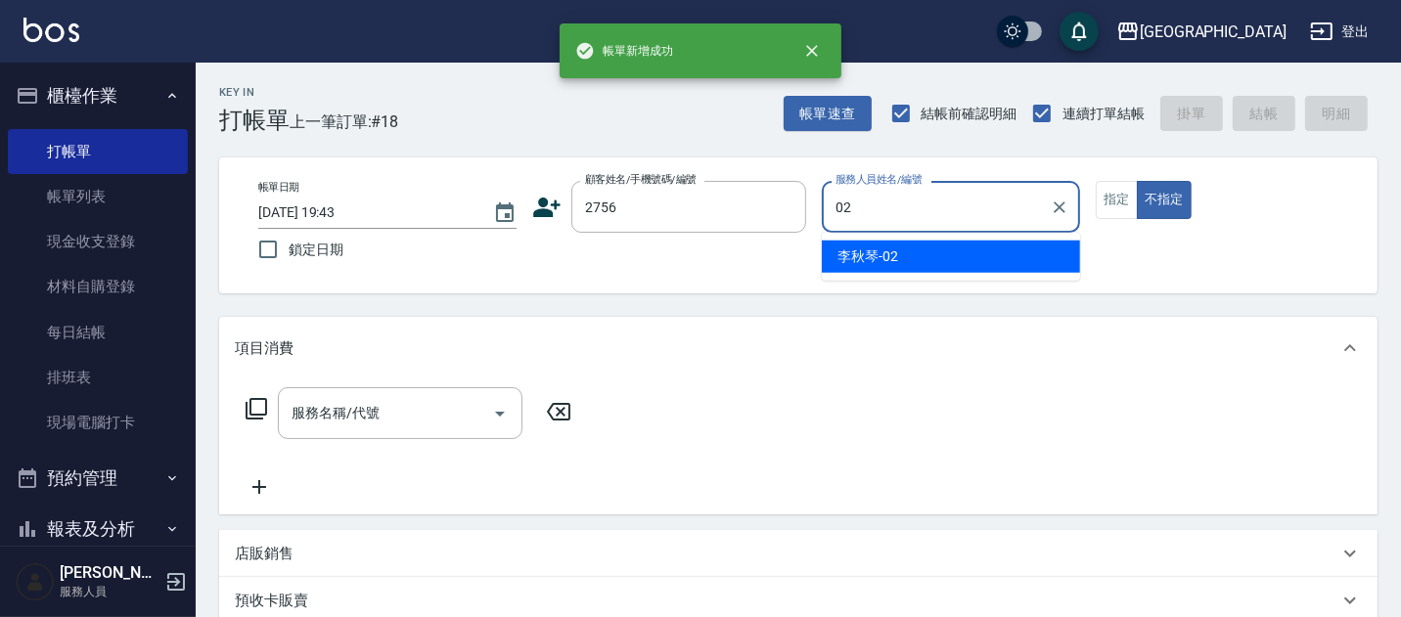
type input "[PERSON_NAME]-02"
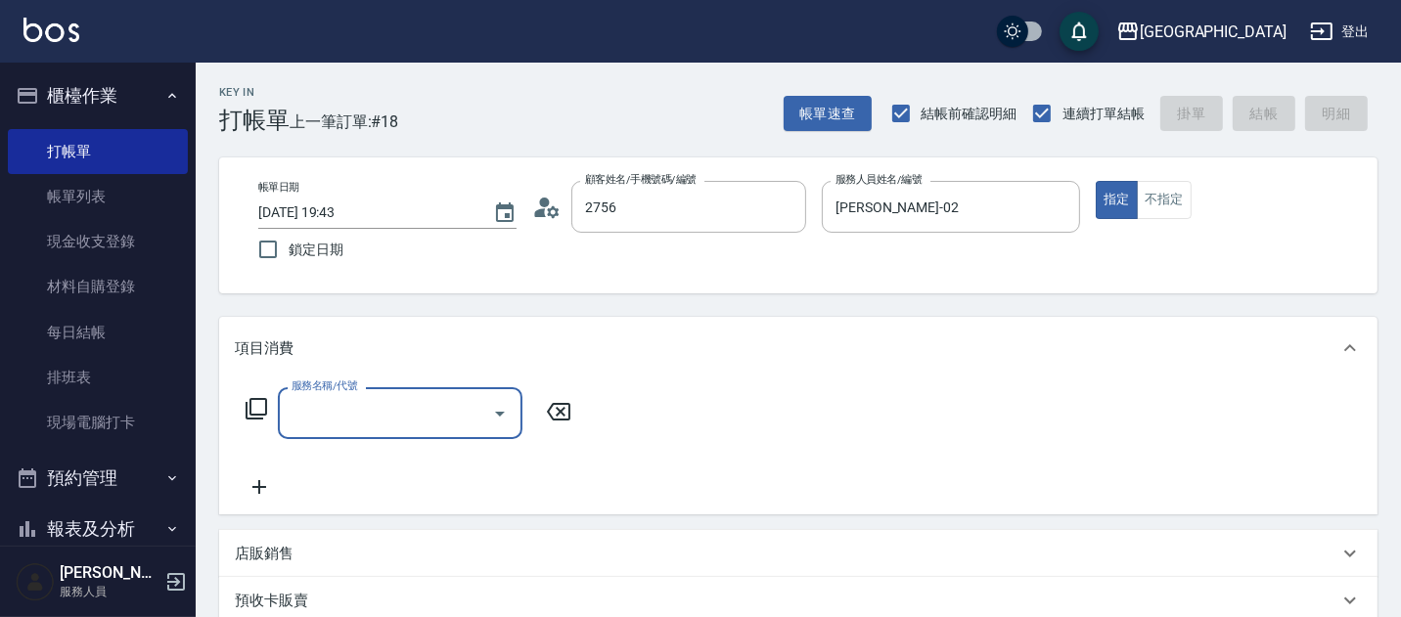
type input "[PERSON_NAME]/0918664035/2756"
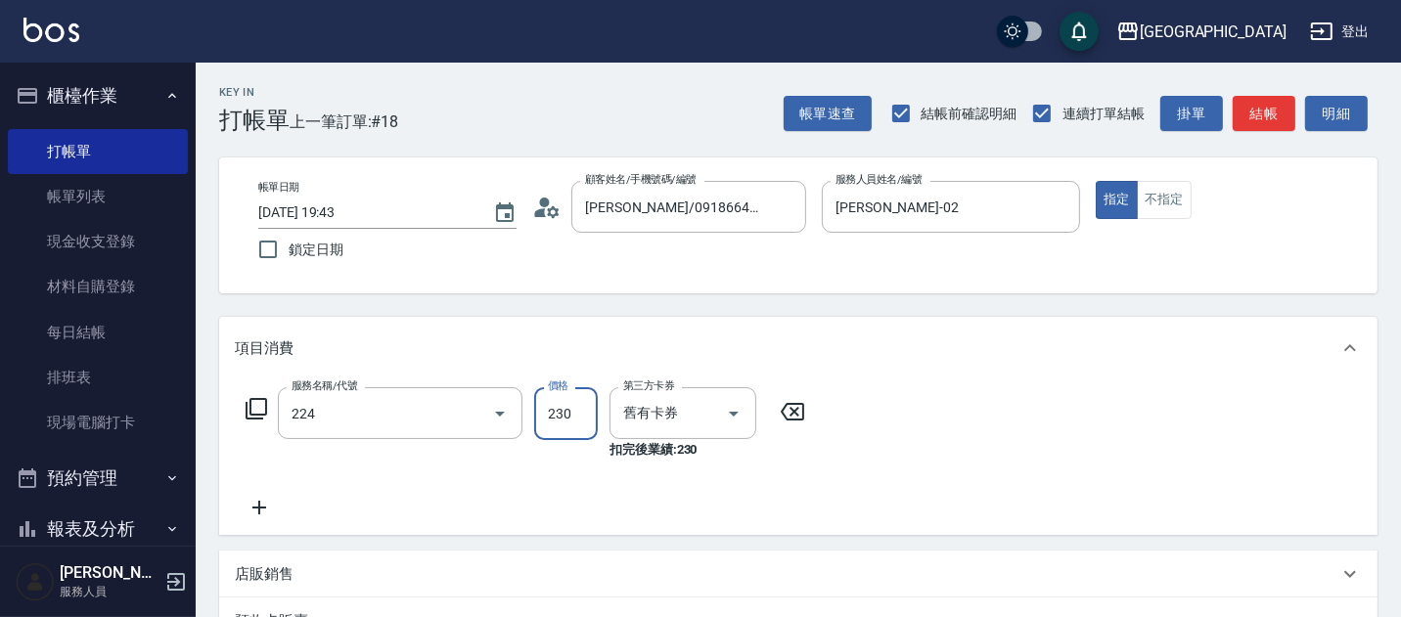
type input "洗髮(卡)230(224)"
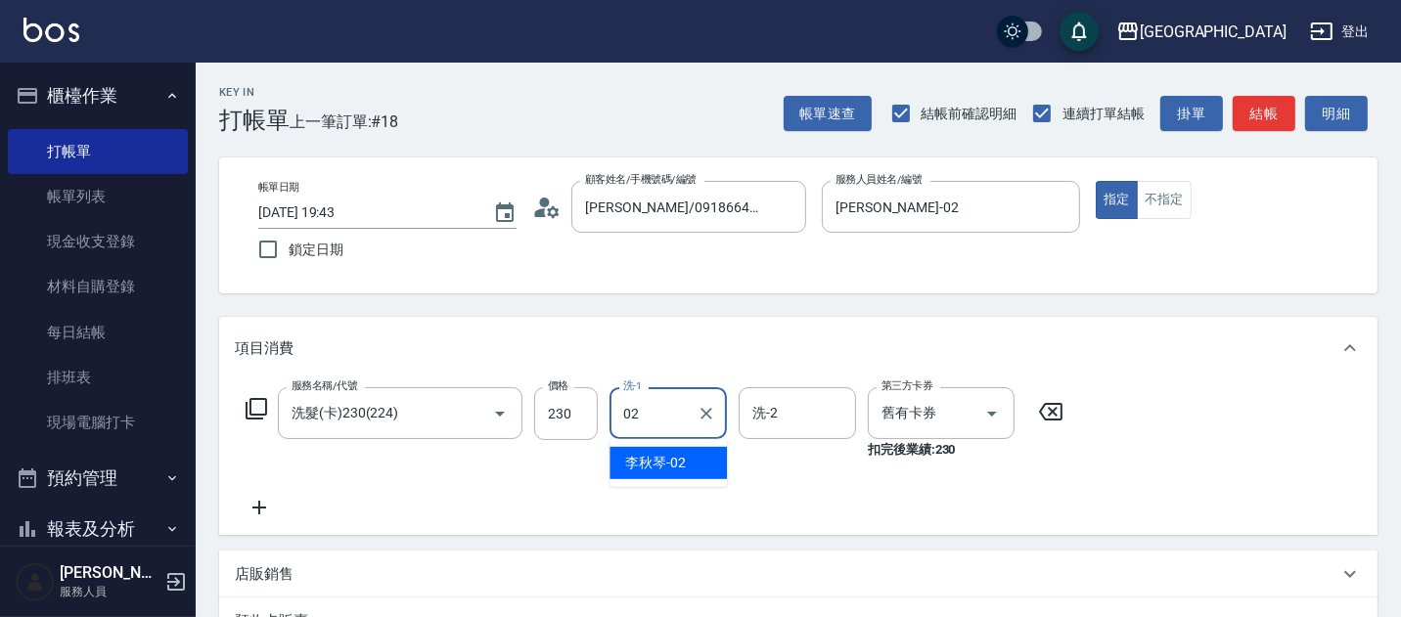
type input "[PERSON_NAME]-02"
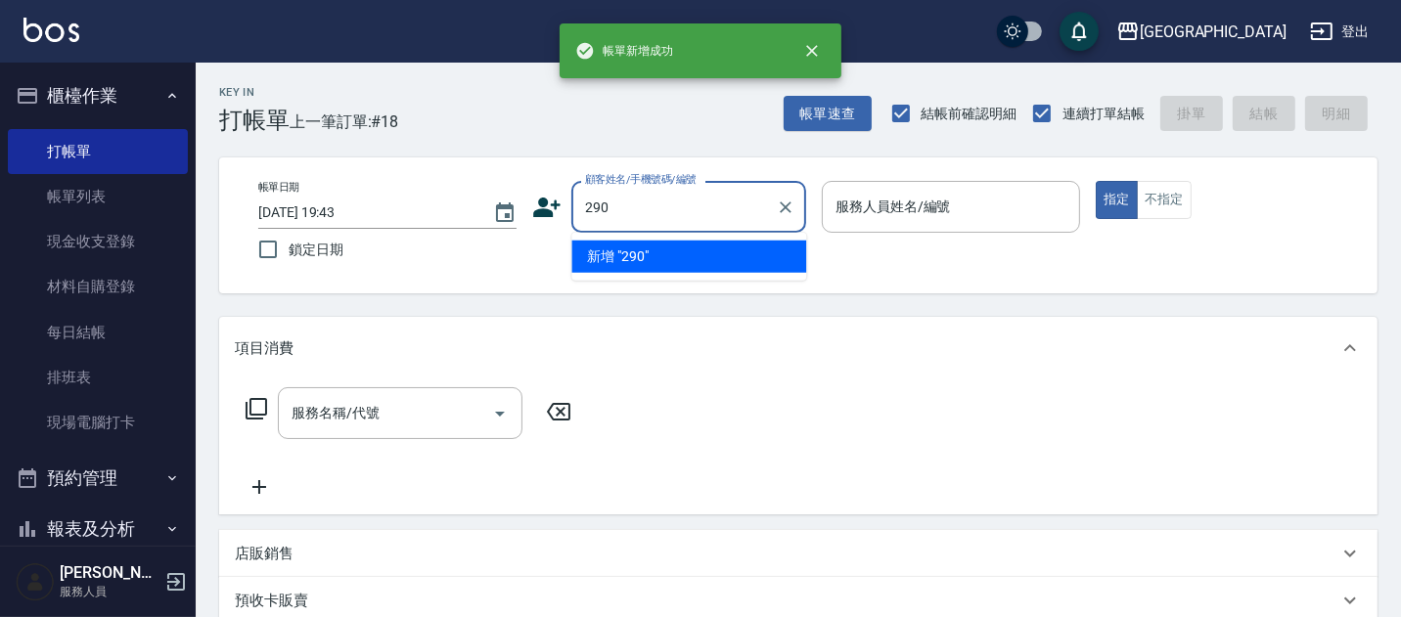
type input "290"
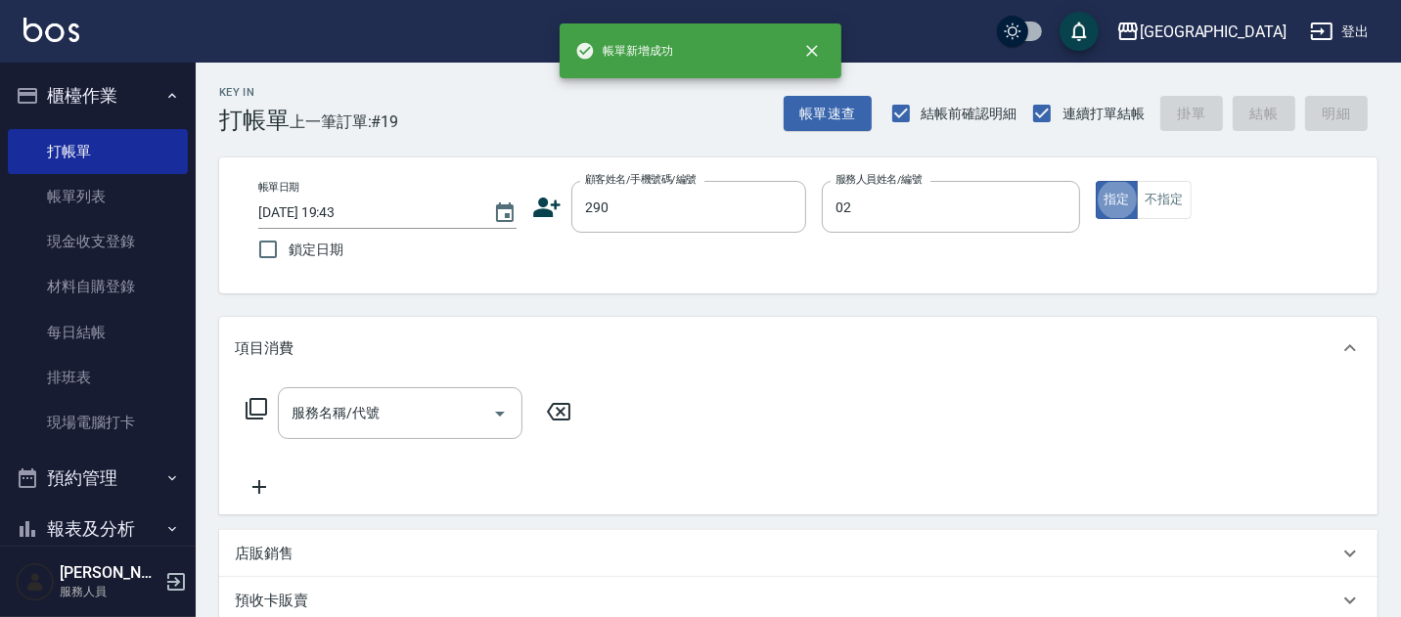
type input "[PERSON_NAME]-02"
type input "[PERSON_NAME]/0989688802/290"
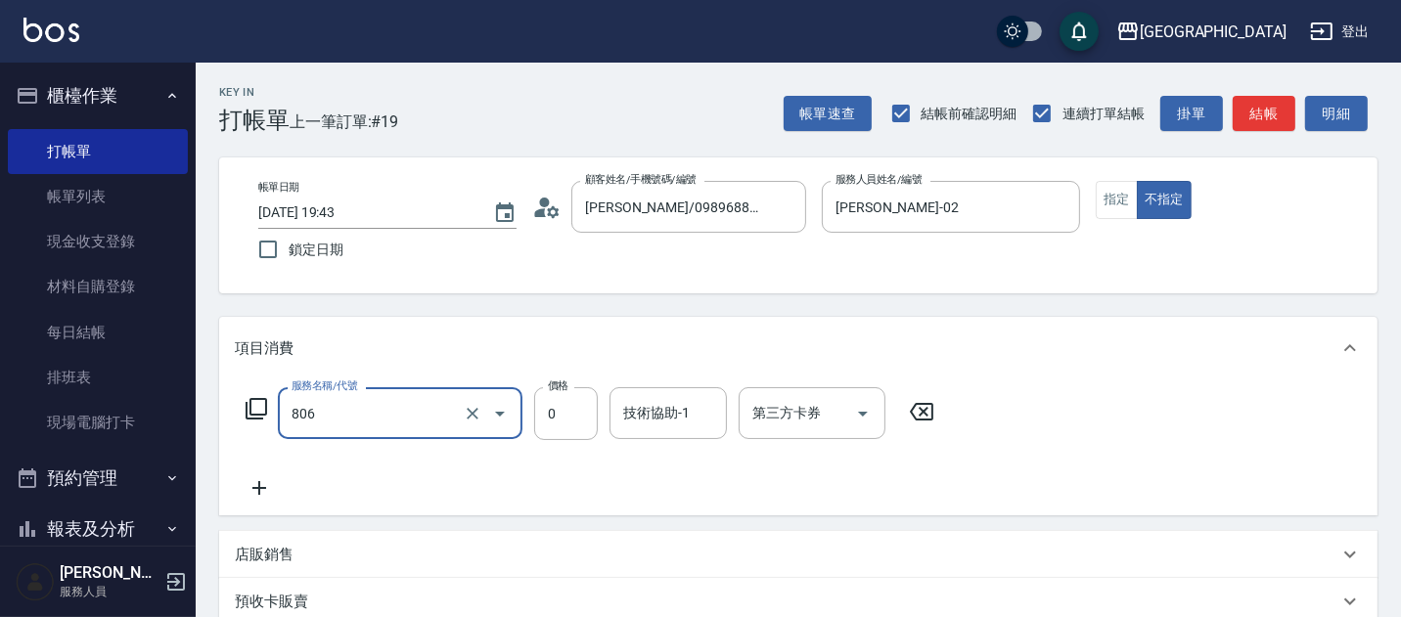
type input "補燙每捲30元(806)"
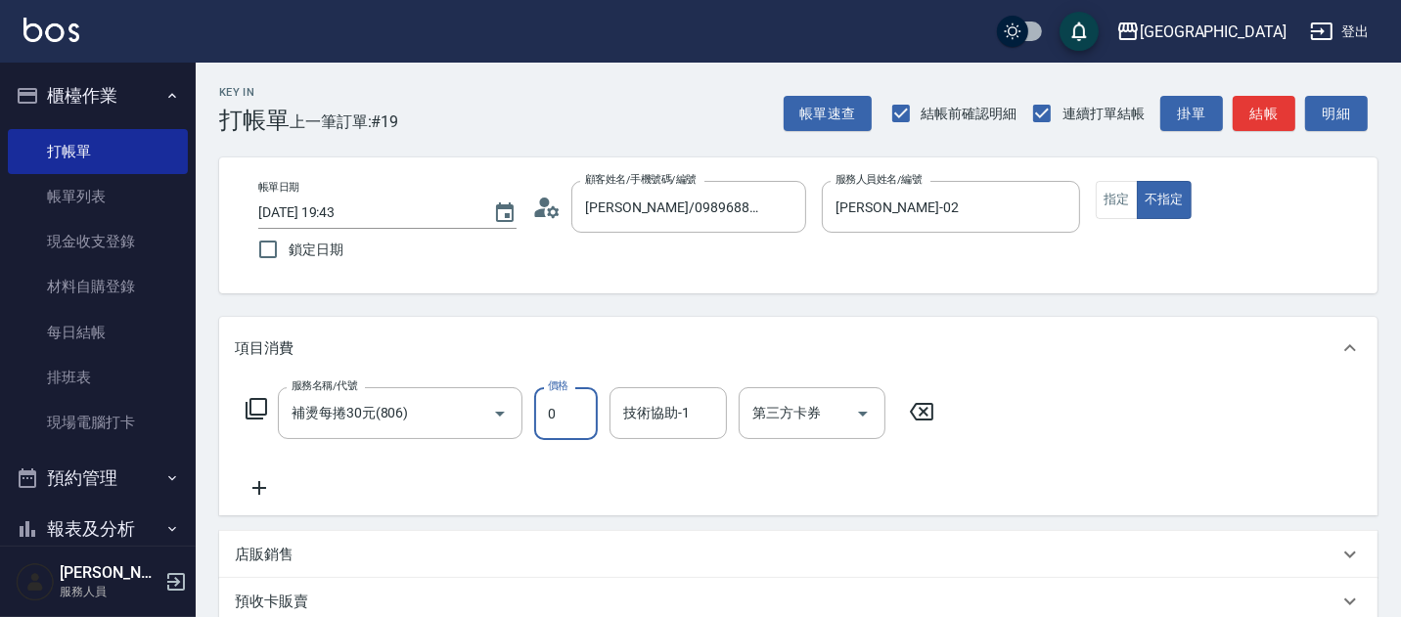
click at [563, 422] on input "0" at bounding box center [566, 413] width 64 height 53
type input "600"
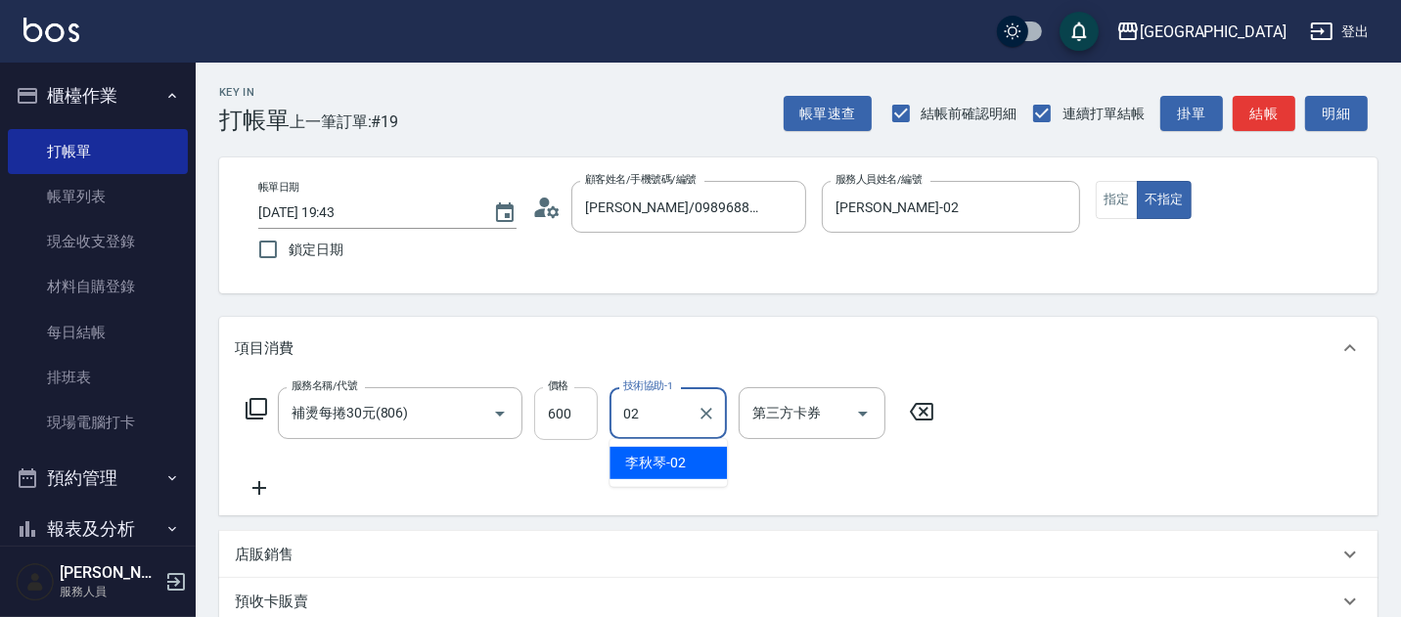
type input "[PERSON_NAME]-02"
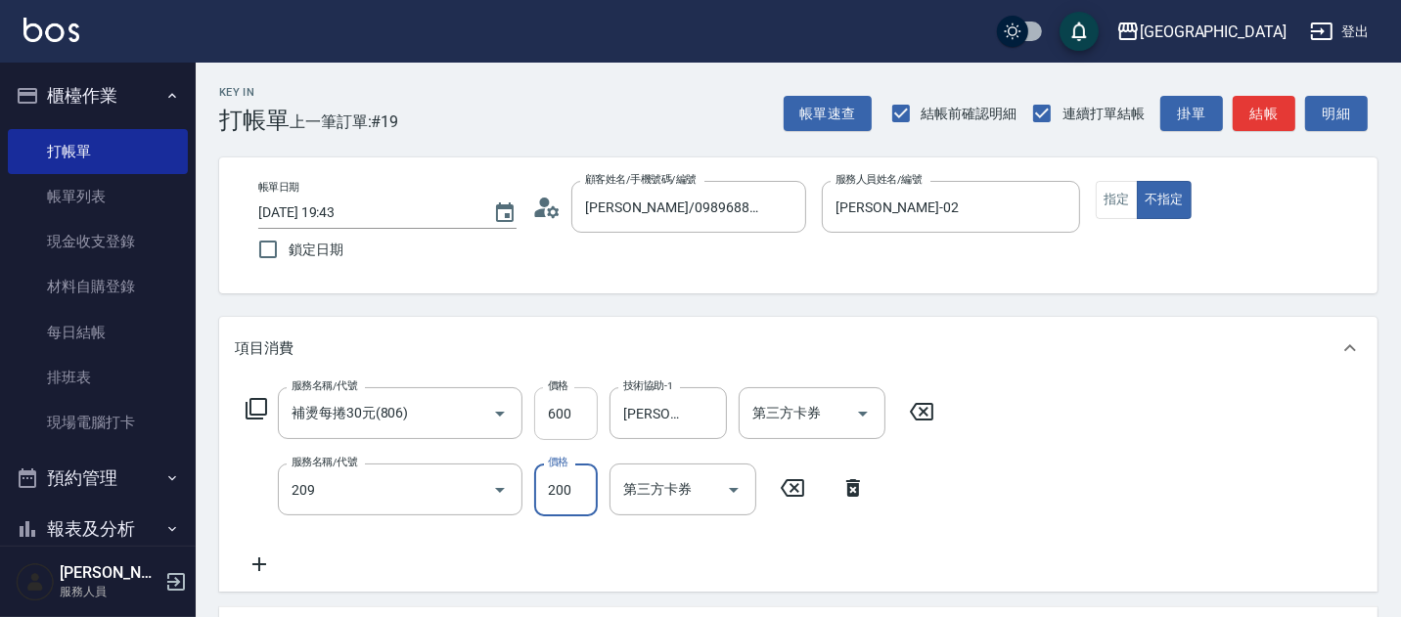
type input "洗髮[200](209)"
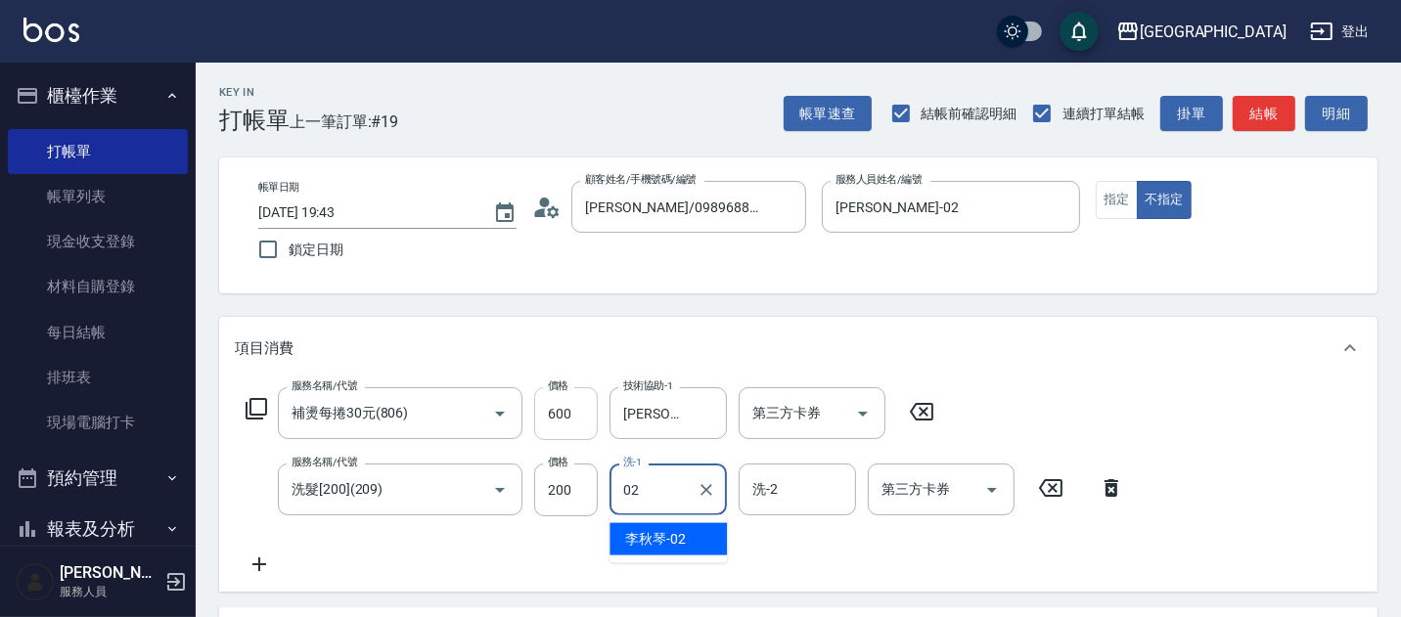
type input "[PERSON_NAME]-02"
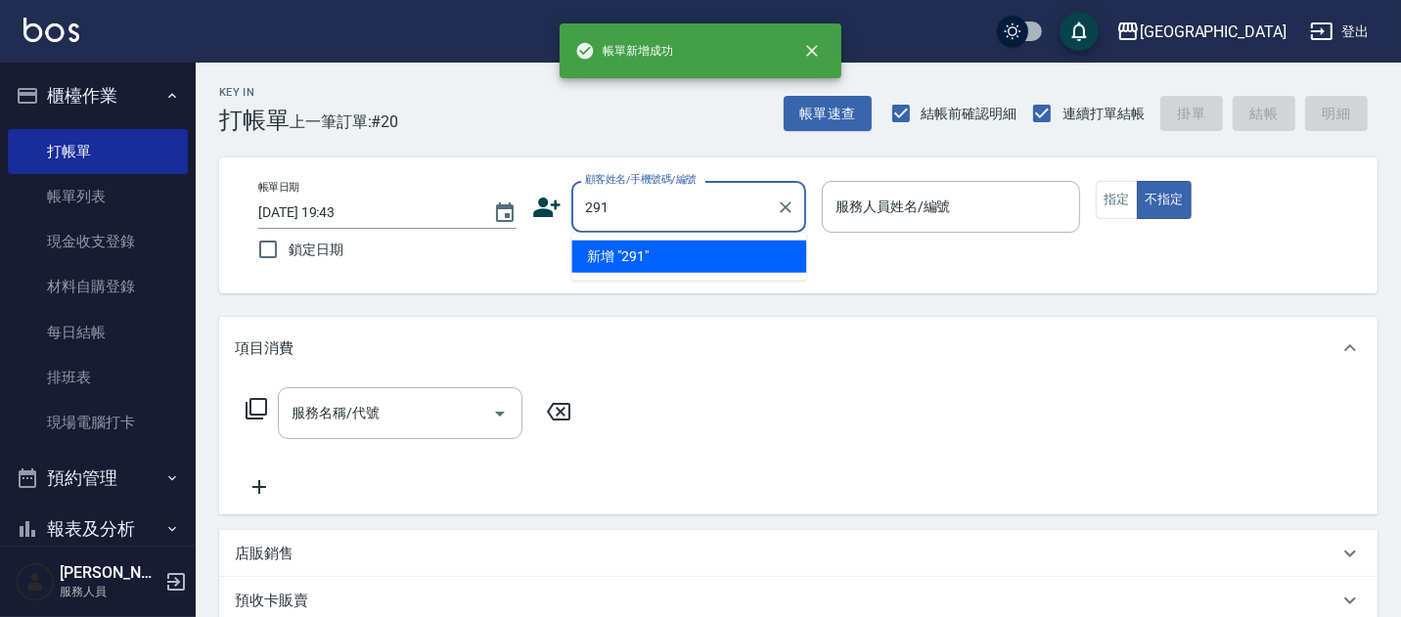
type input "291"
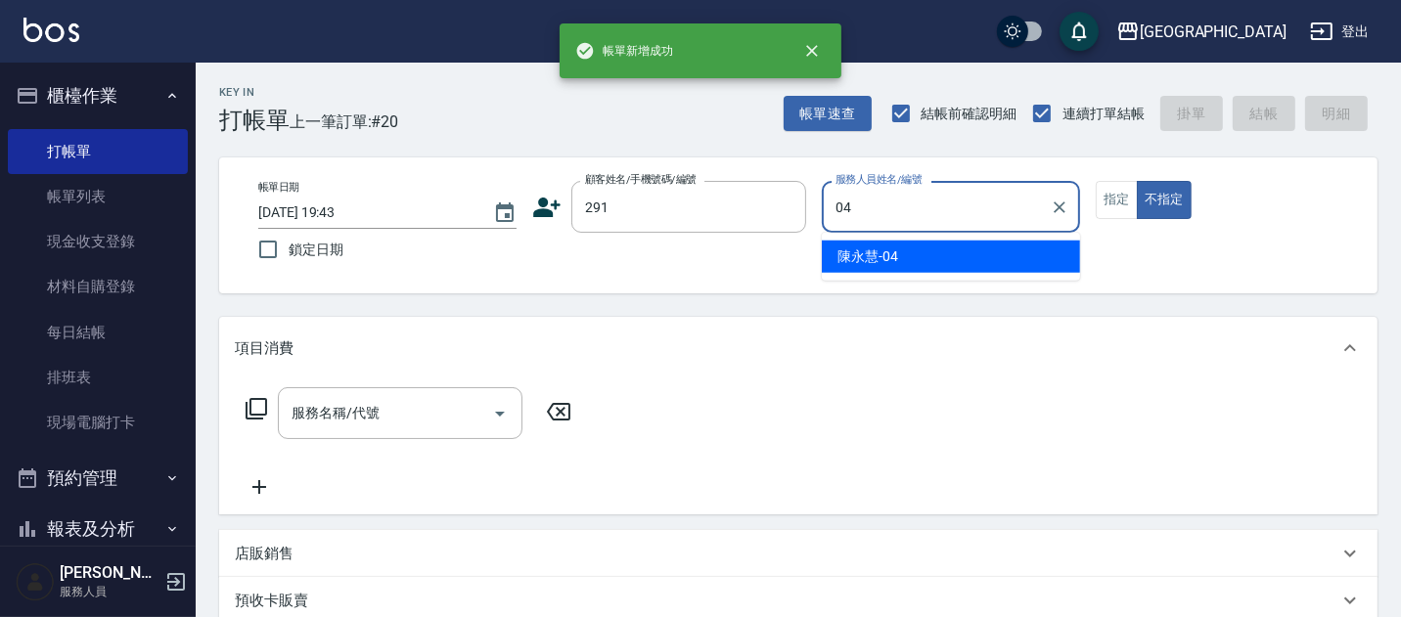
type input "[PERSON_NAME]-04"
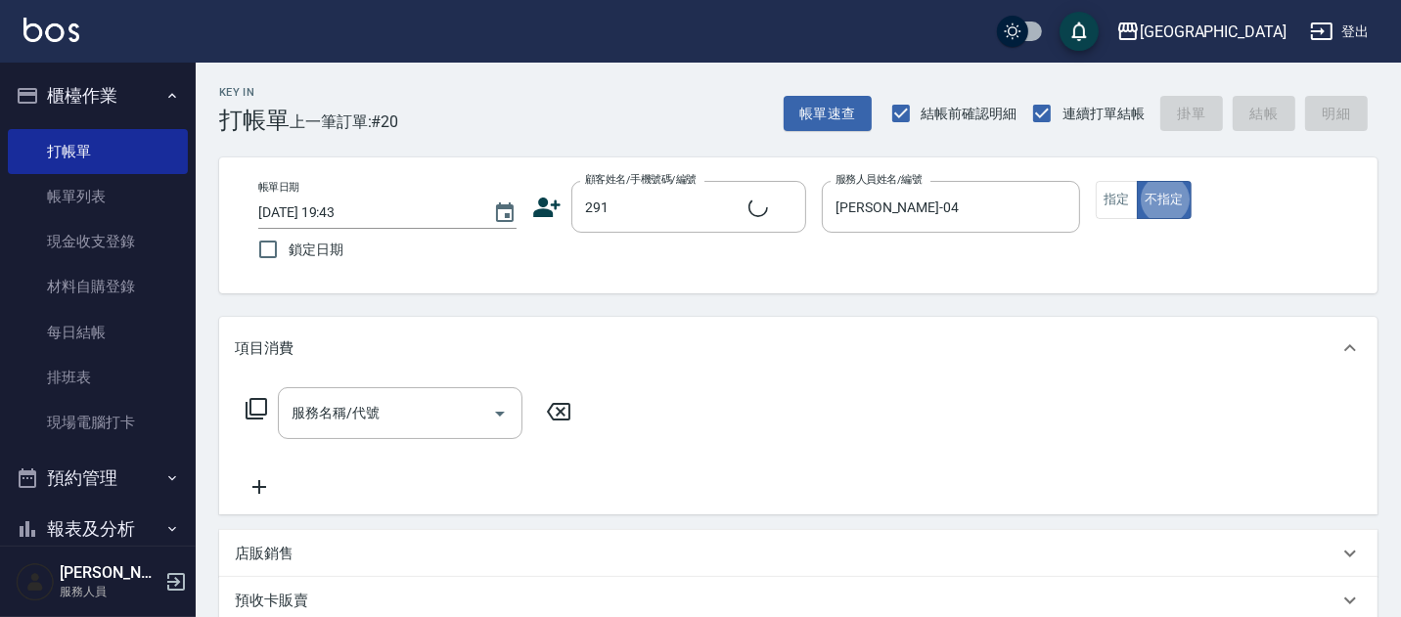
type input "[PERSON_NAME]/291/291"
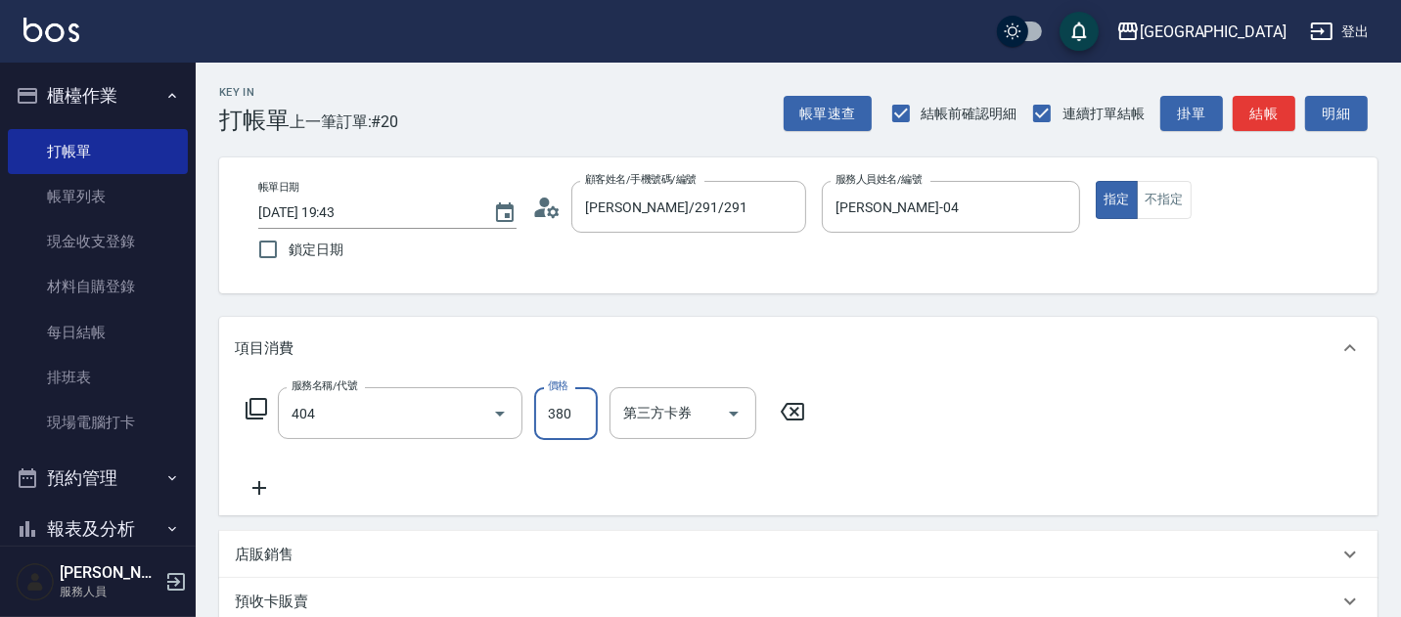
type input "剪髮(380)(404)"
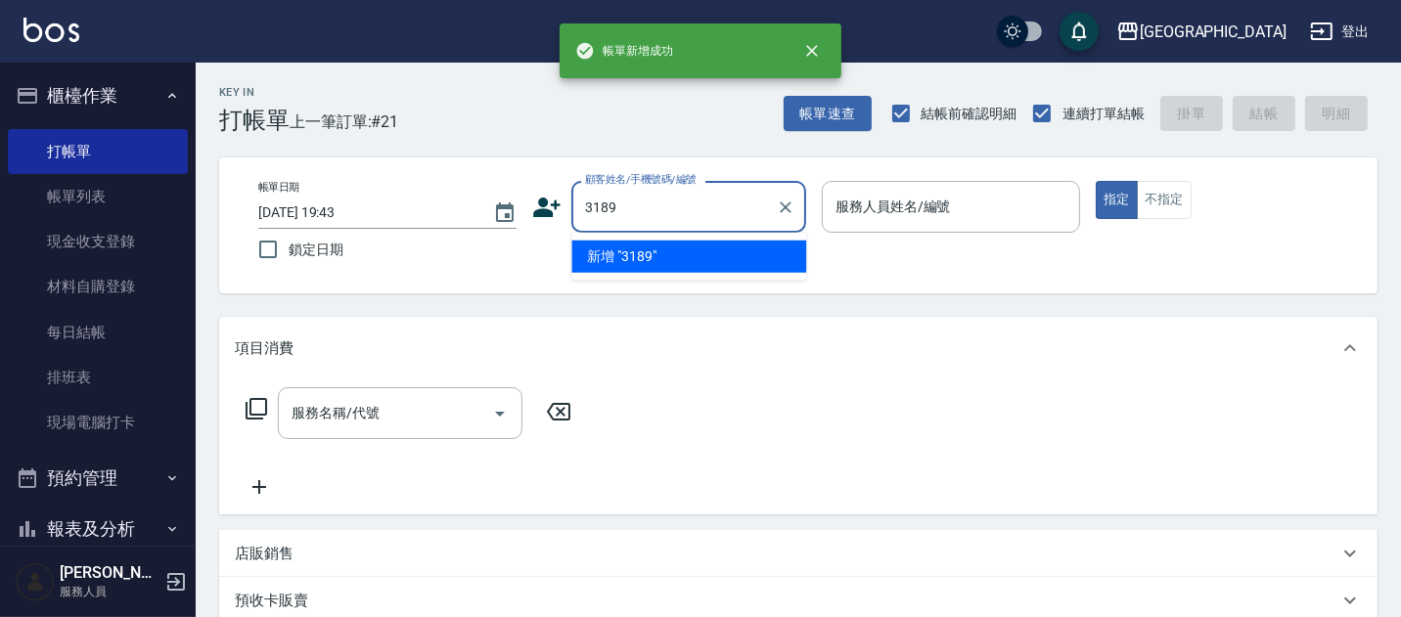
type input "3189"
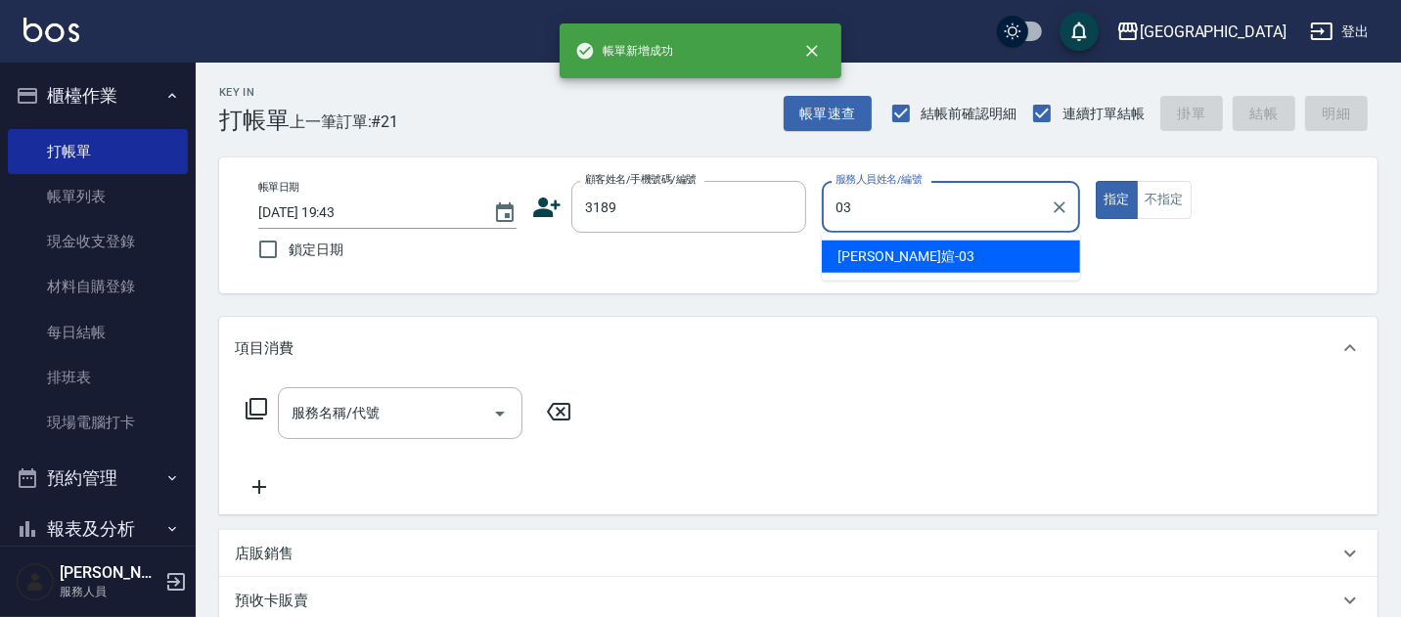
type input "03"
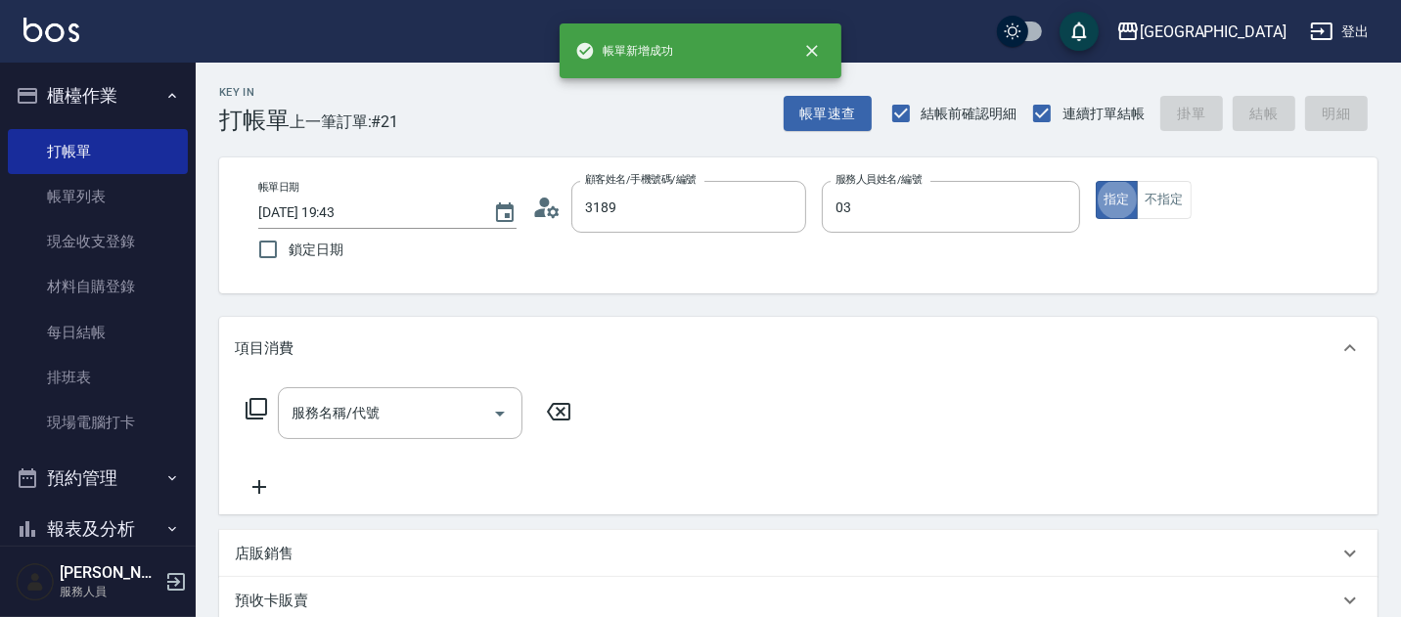
type input "[PERSON_NAME]/0931382168/3189"
type input "[PERSON_NAME]媗-03"
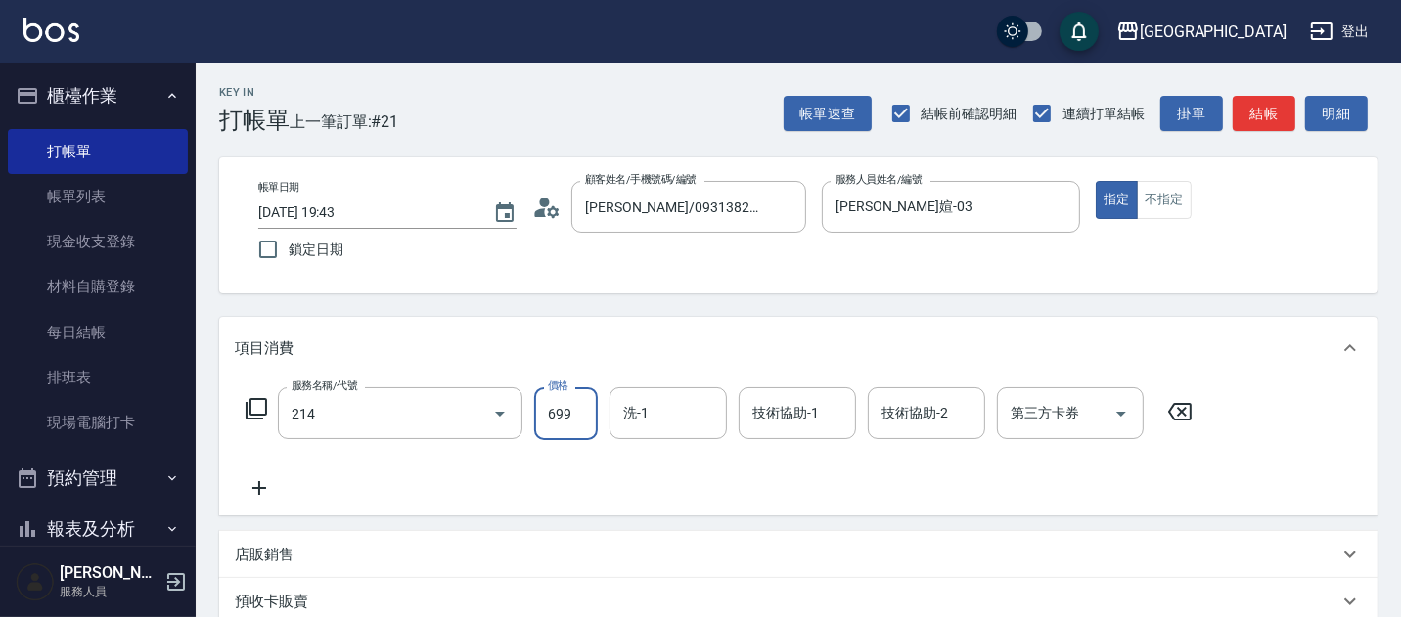
type input "滾珠洗髪699(214)"
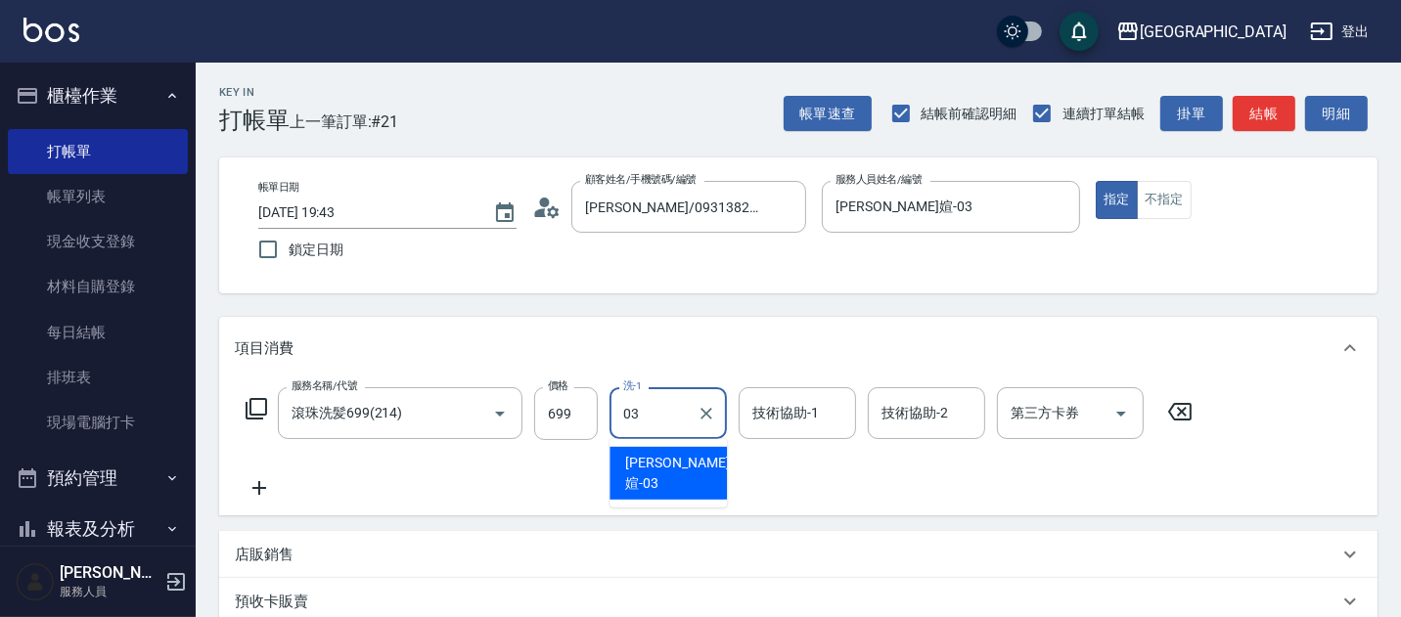
type input "[PERSON_NAME]媗-03"
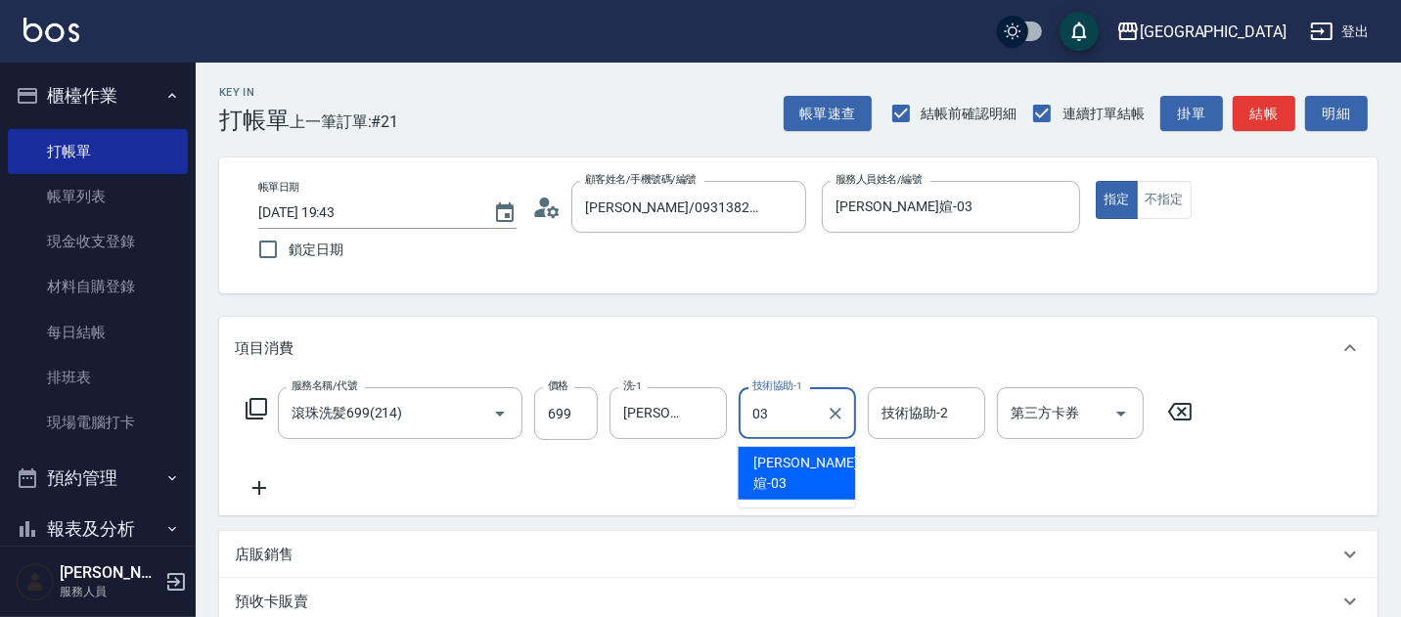
type input "[PERSON_NAME]媗-03"
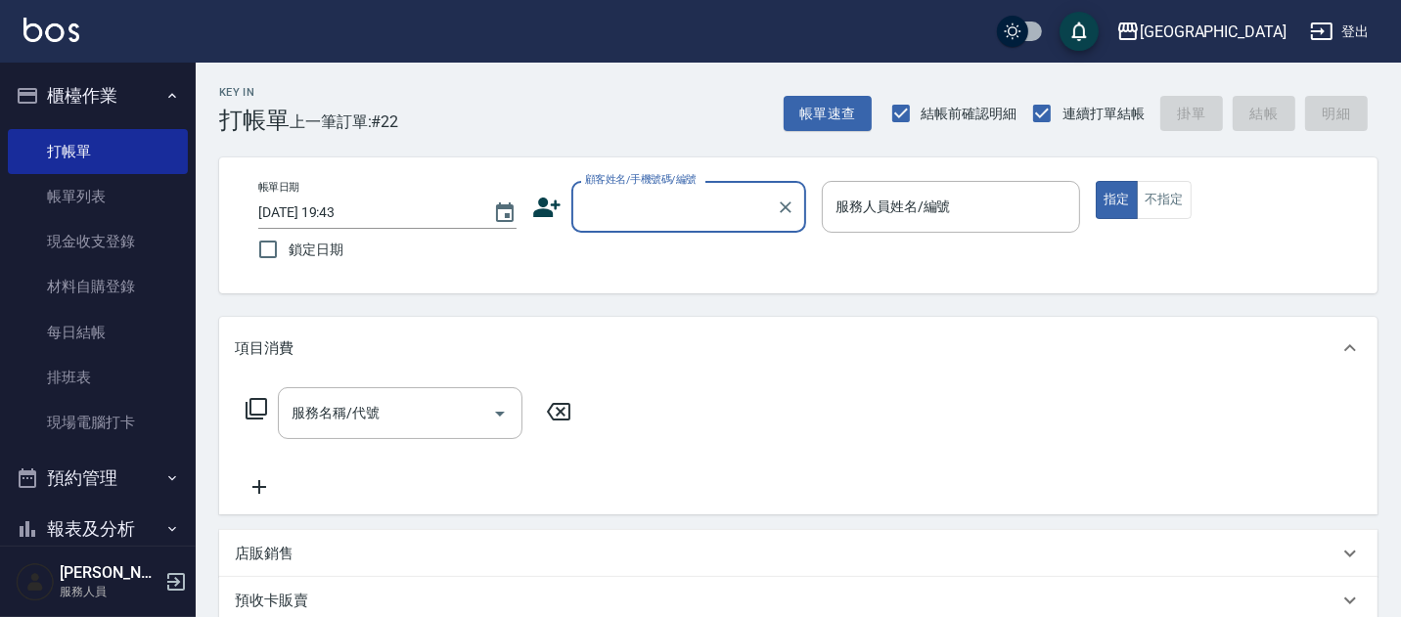
click at [611, 215] on input "顧客姓名/手機號碼/編號" at bounding box center [674, 207] width 188 height 34
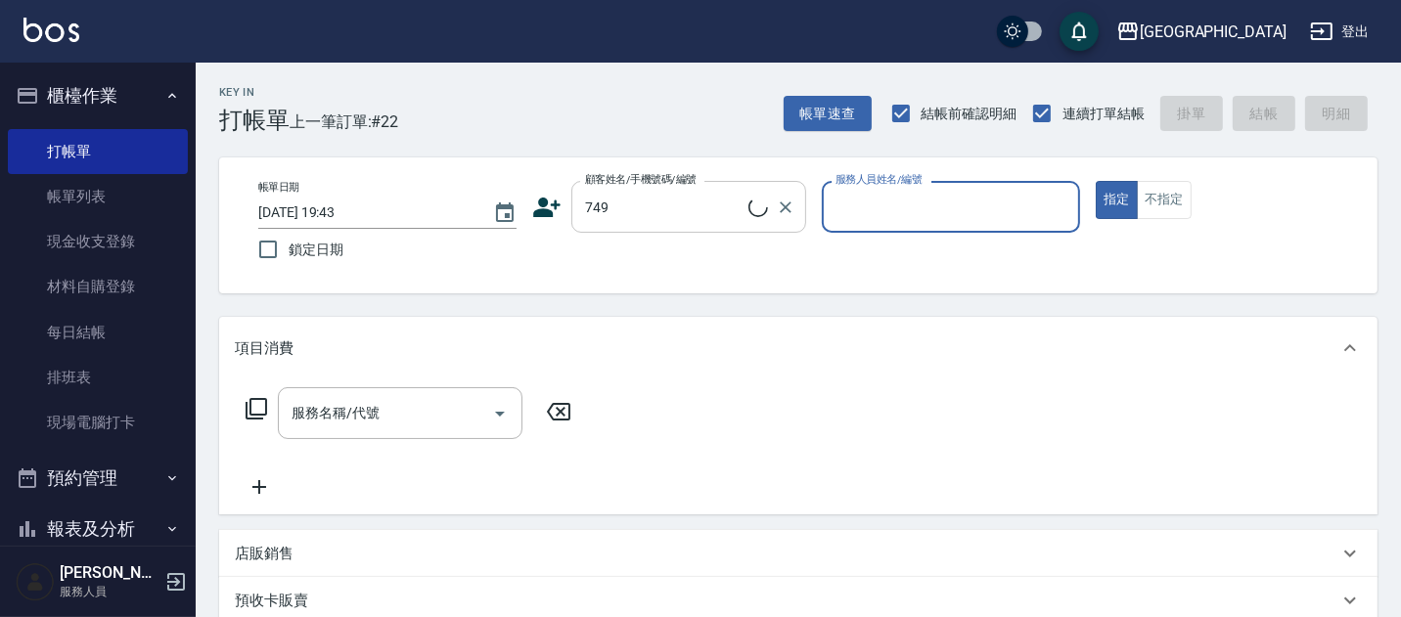
click at [1096, 181] on button "指定" at bounding box center [1117, 200] width 42 height 38
type input "[PERSON_NAME]/0910215620/749"
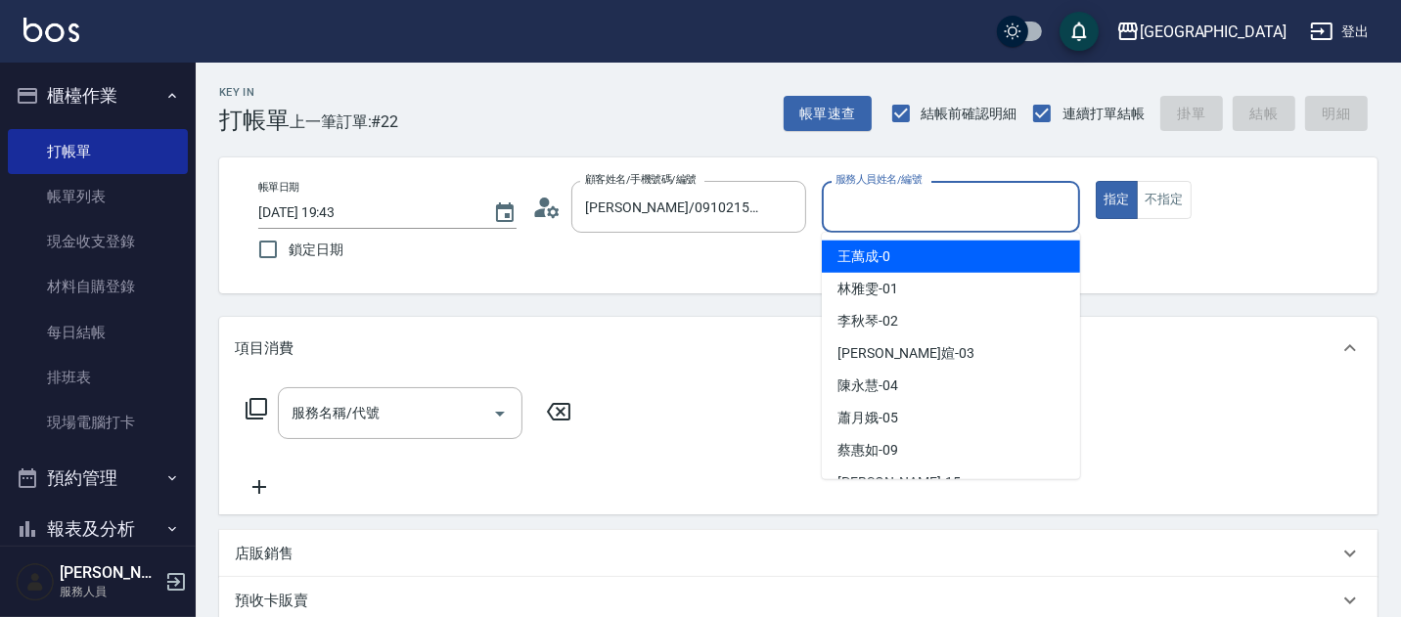
click at [957, 216] on input "服務人員姓名/編號" at bounding box center [951, 207] width 241 height 34
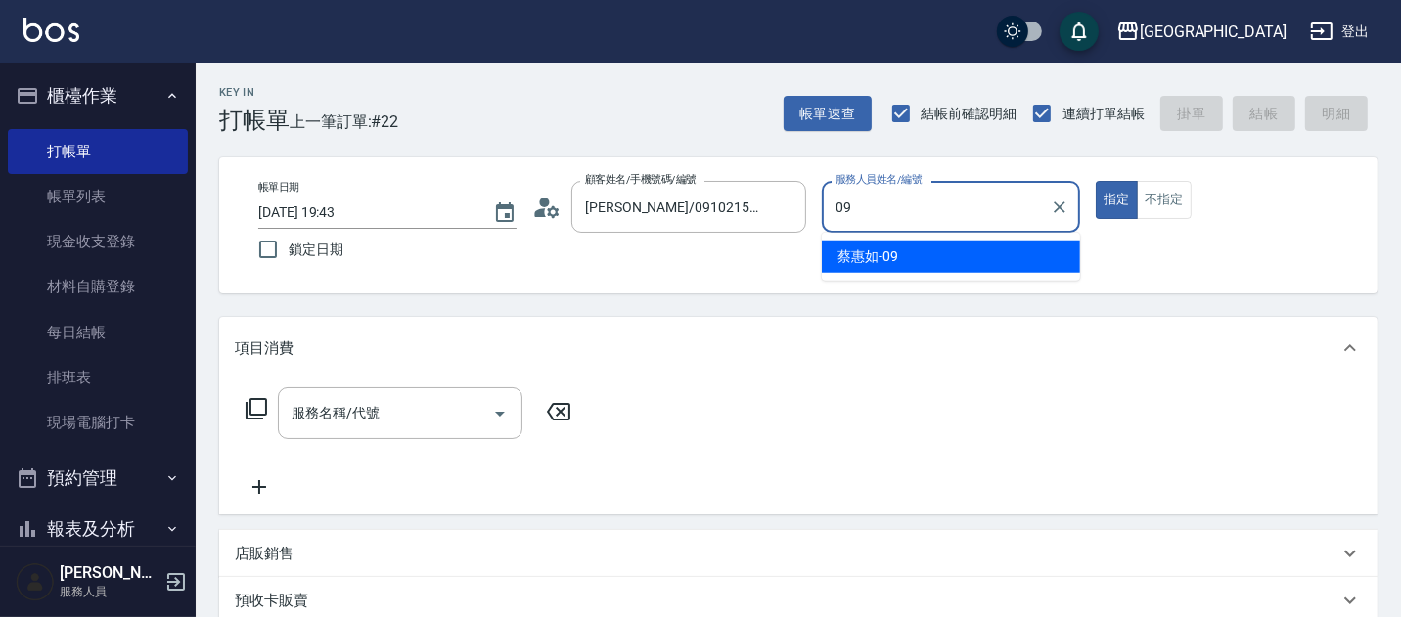
type input "[PERSON_NAME]-09"
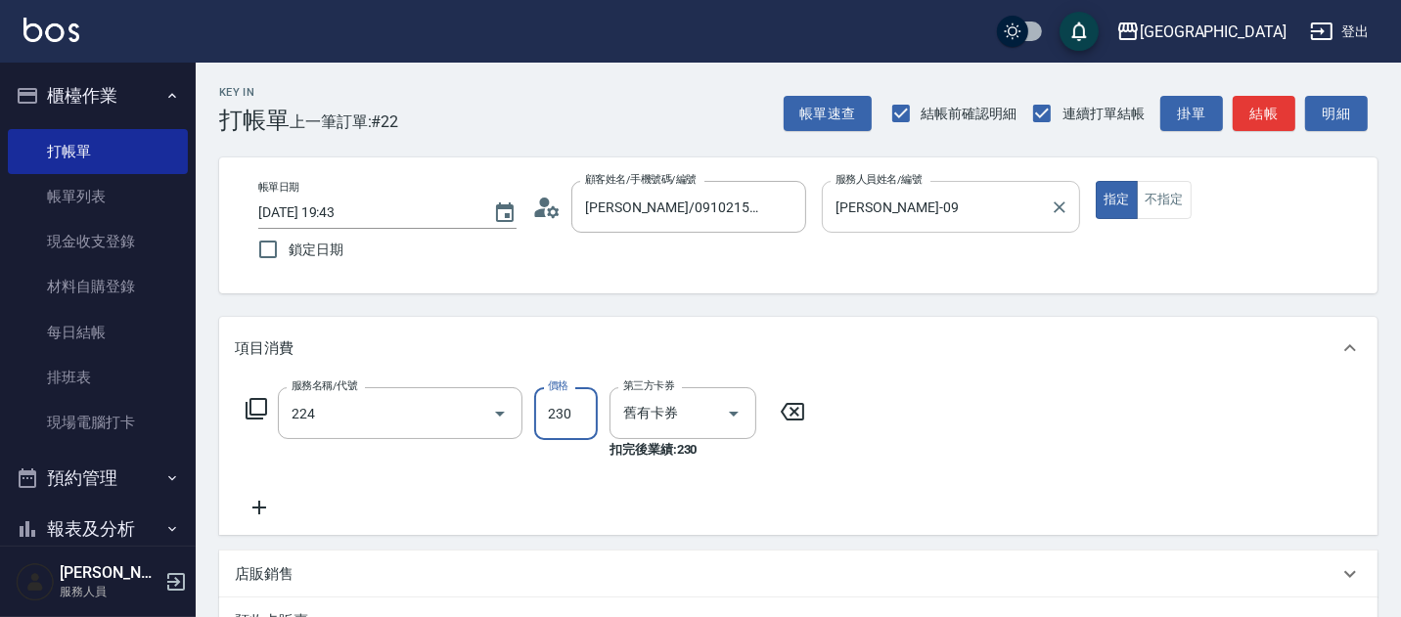
type input "洗髮(卡)230(224)"
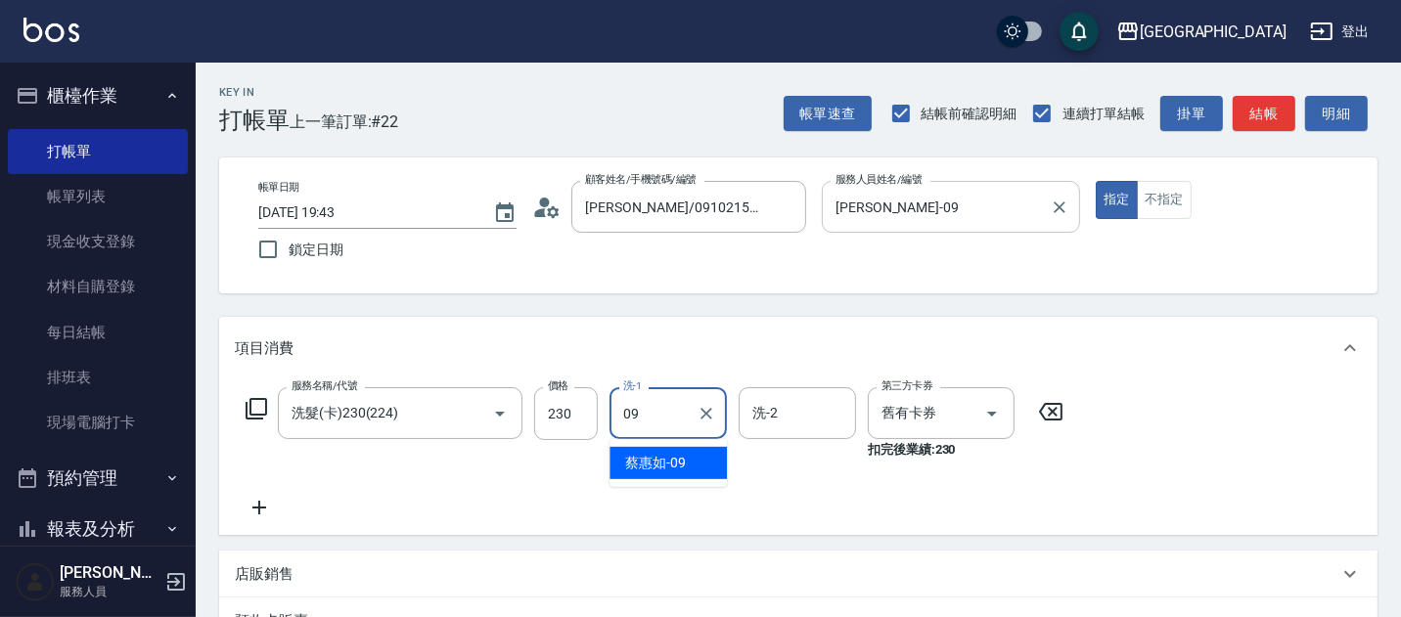
type input "[PERSON_NAME]-09"
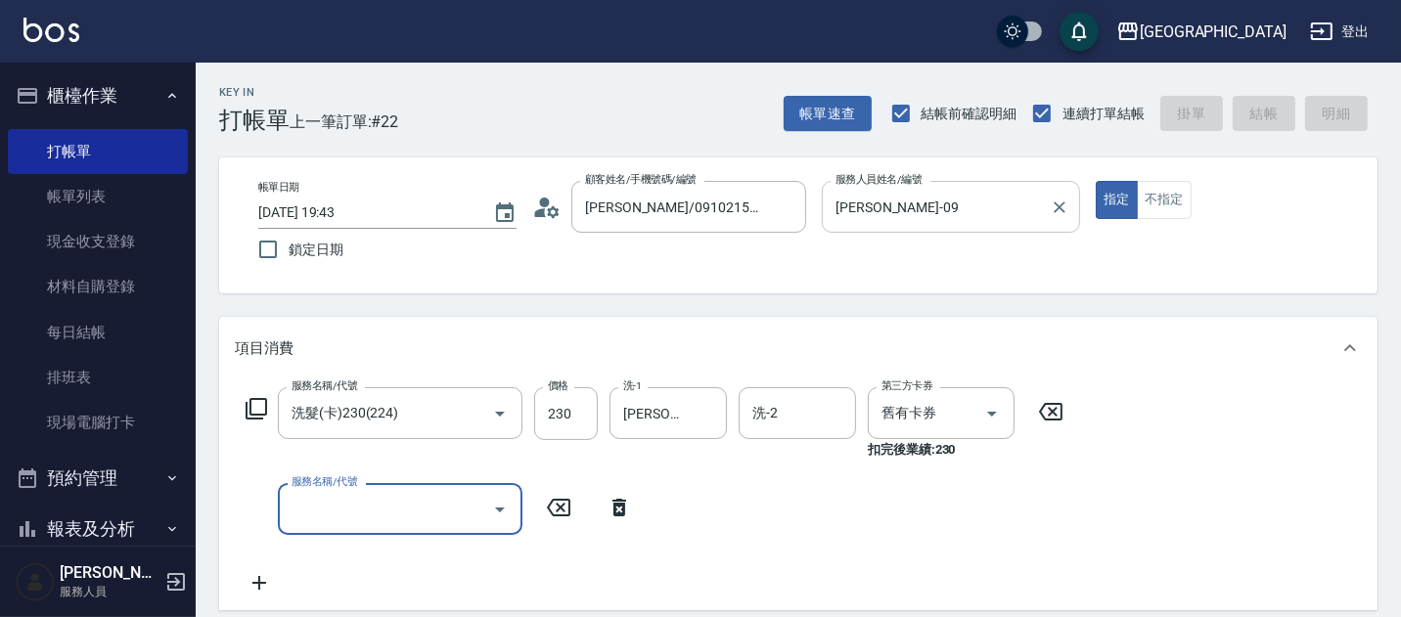
type input "[DATE] 19:44"
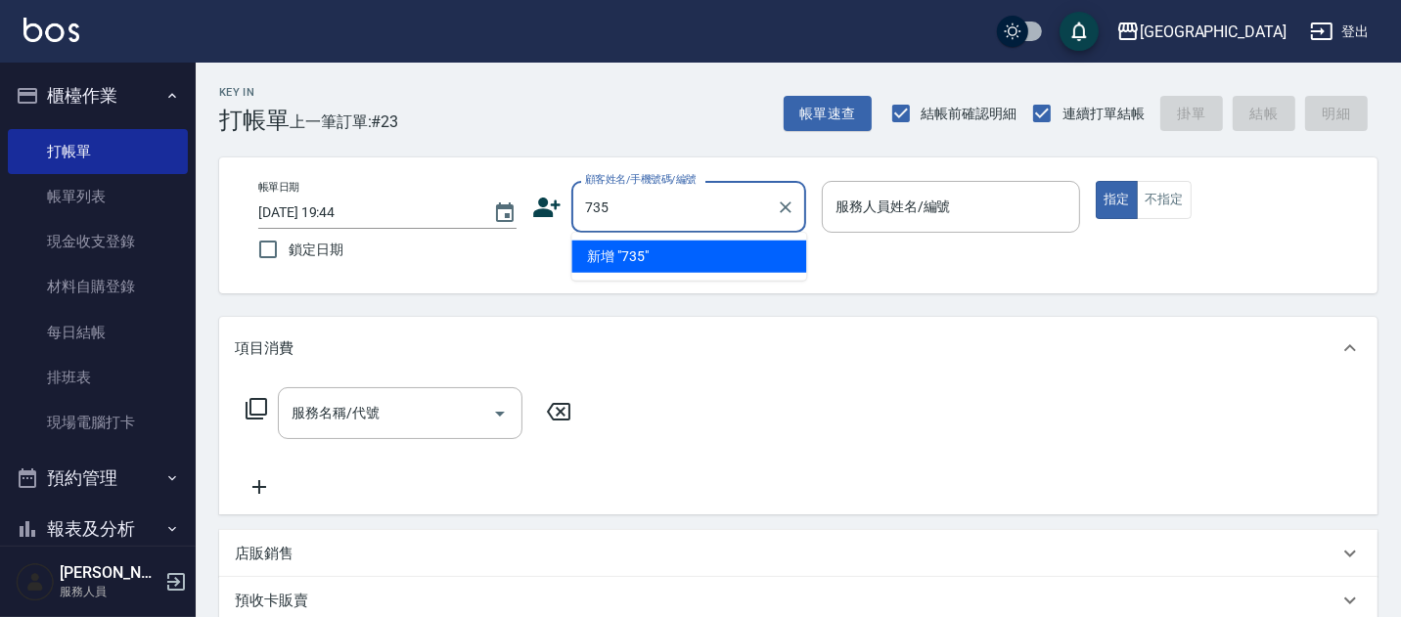
type input "735"
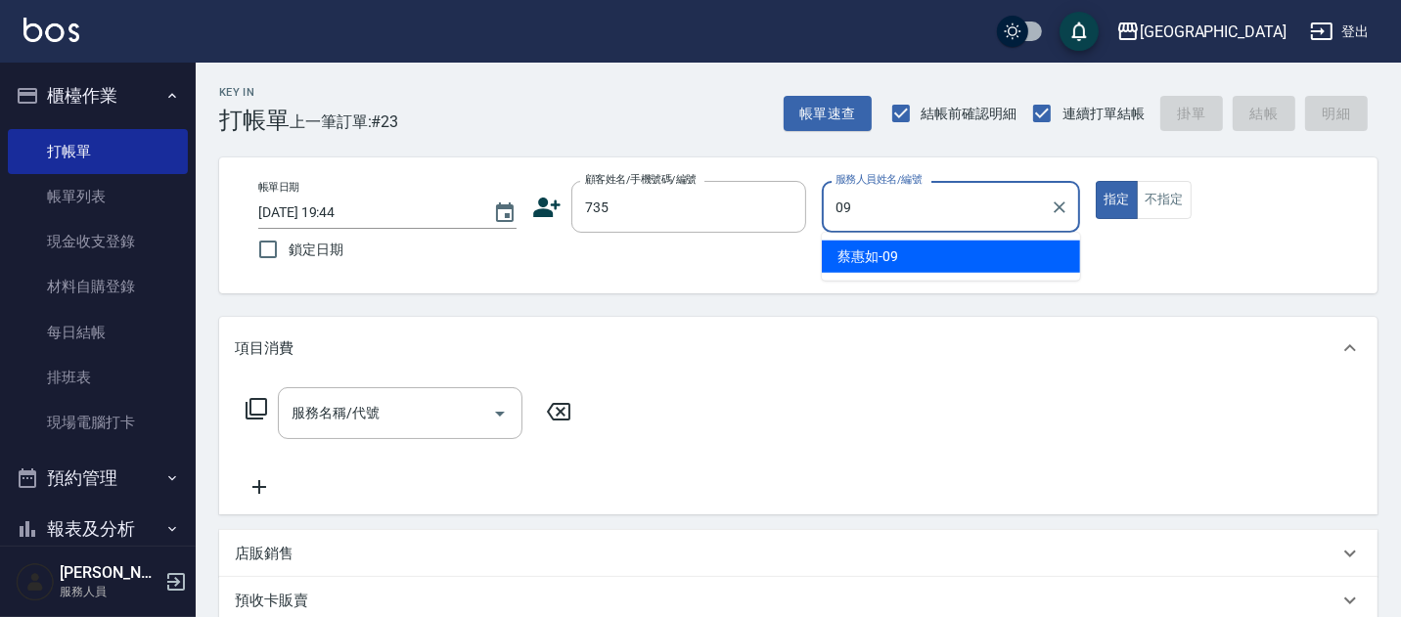
type input "[PERSON_NAME]-09"
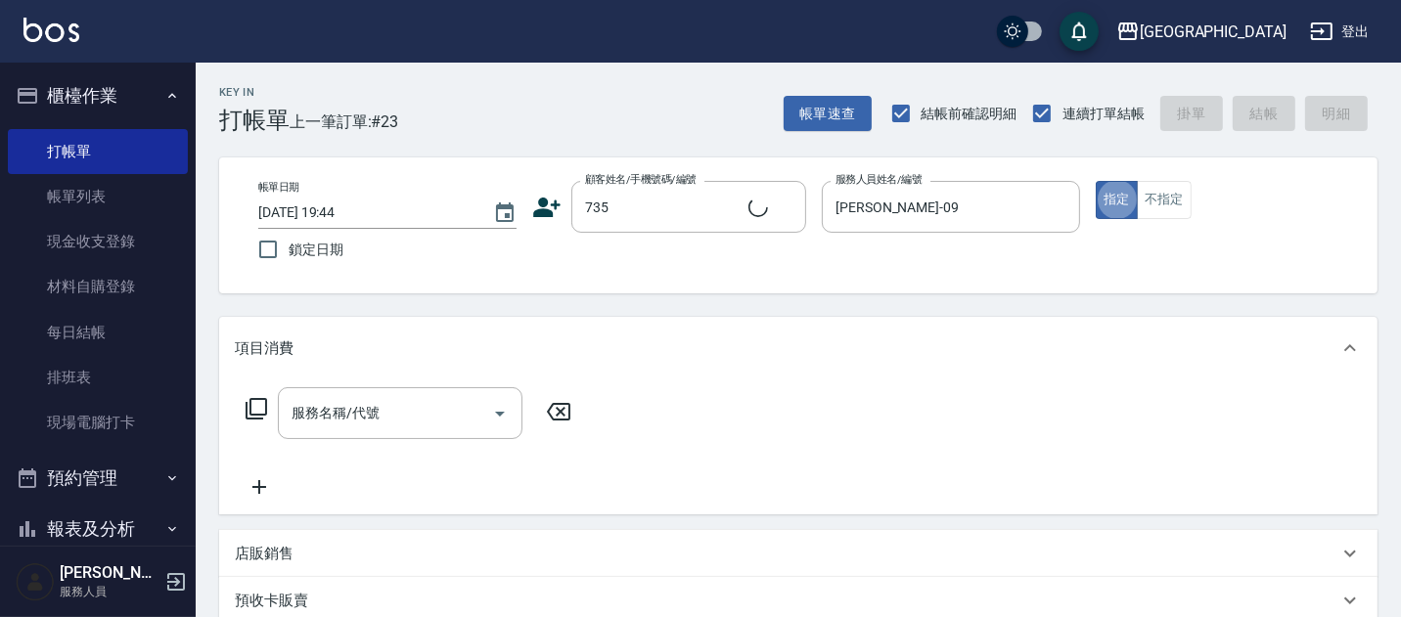
type input "[PERSON_NAME]/ 0958338986/735"
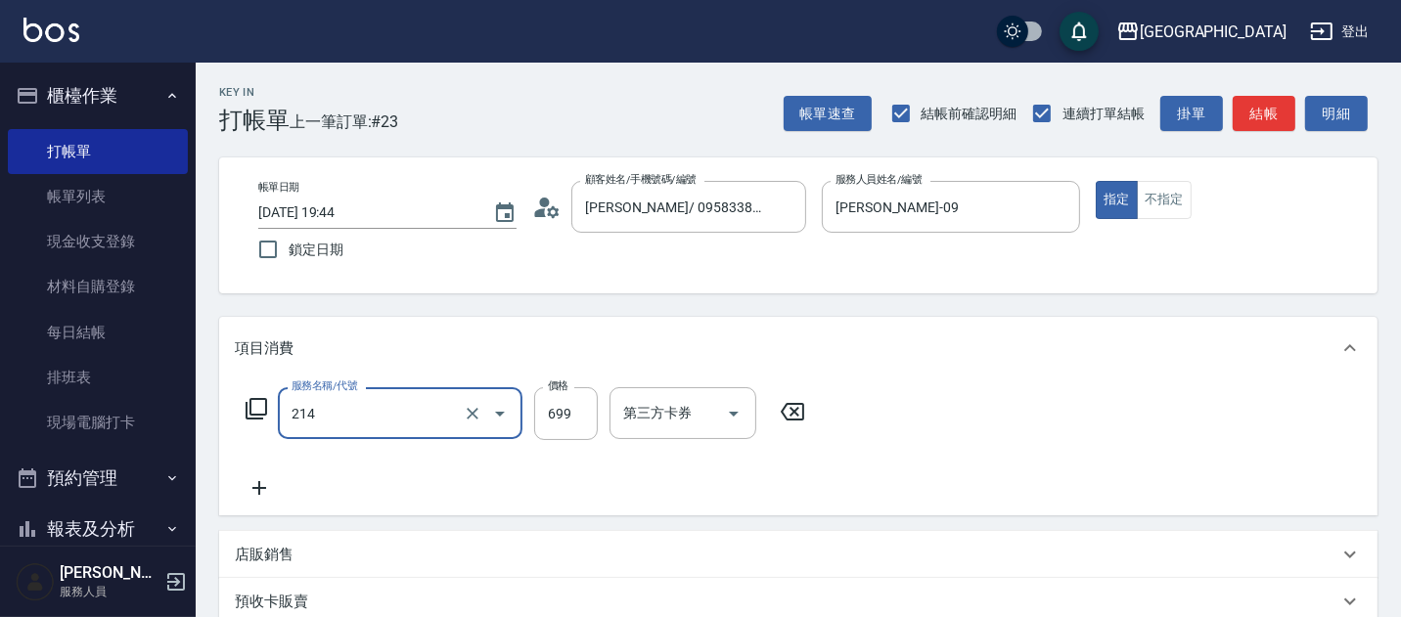
type input "滾珠洗髪699(214)"
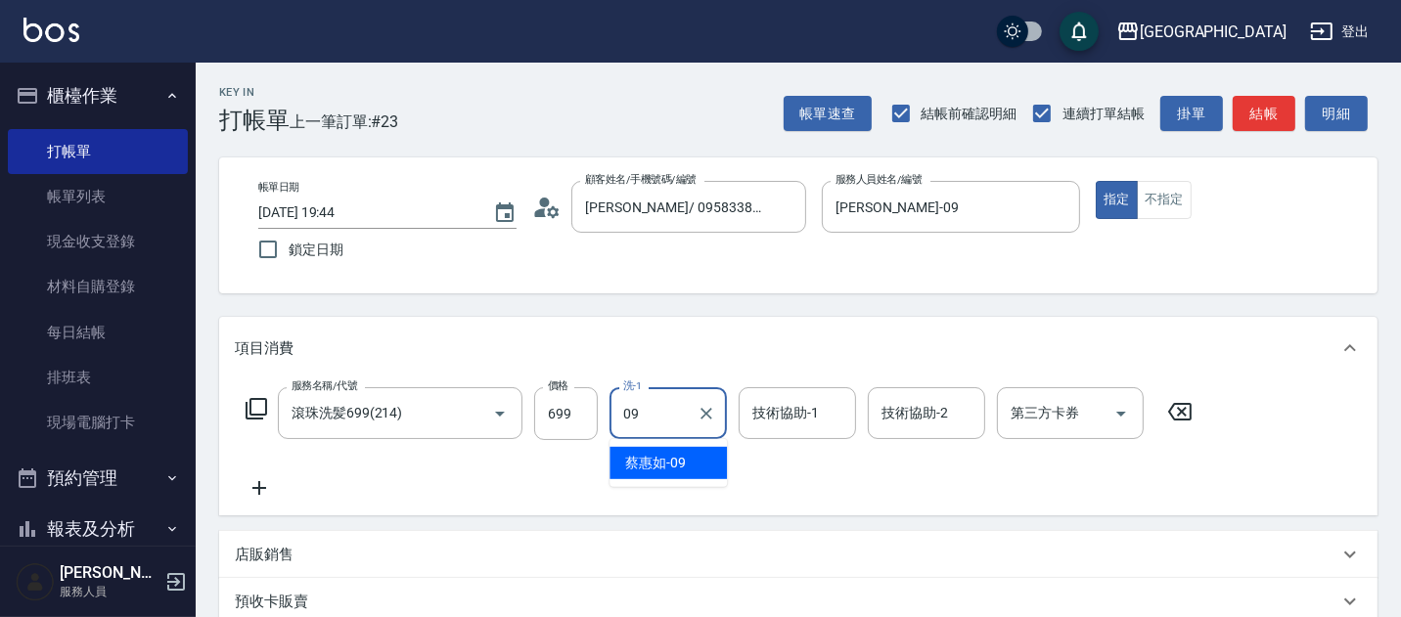
type input "[PERSON_NAME]-09"
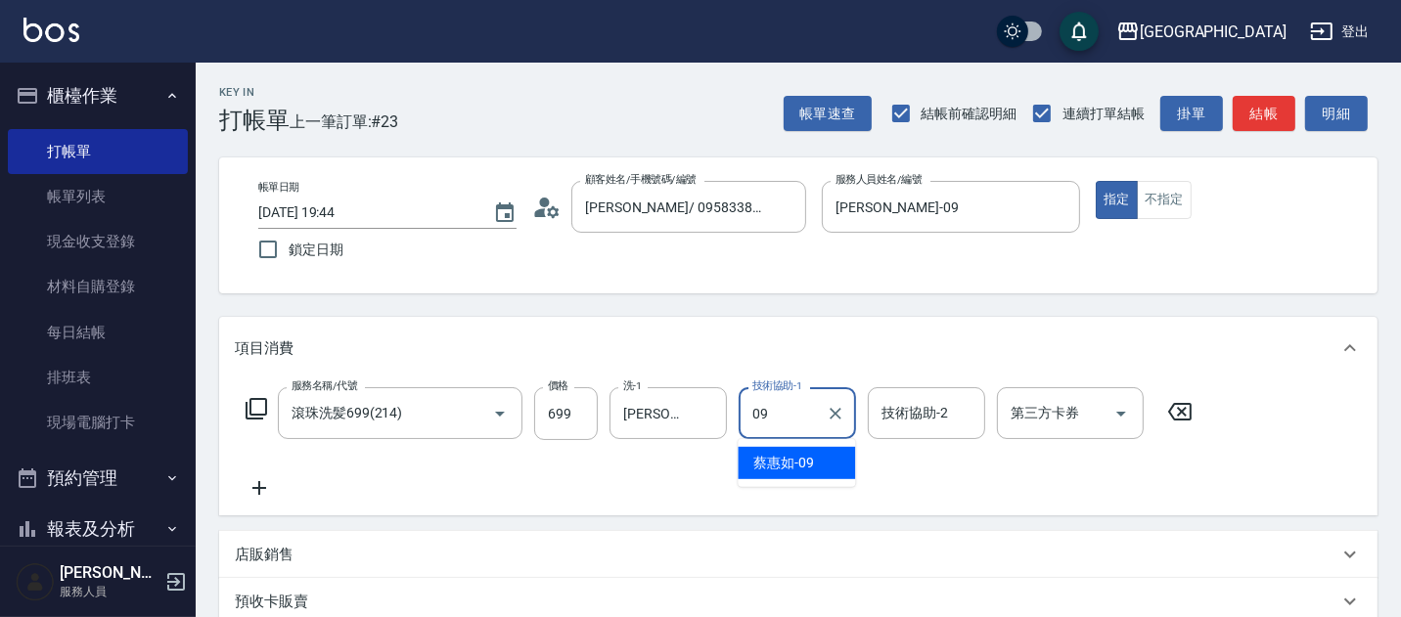
type input "[PERSON_NAME]-09"
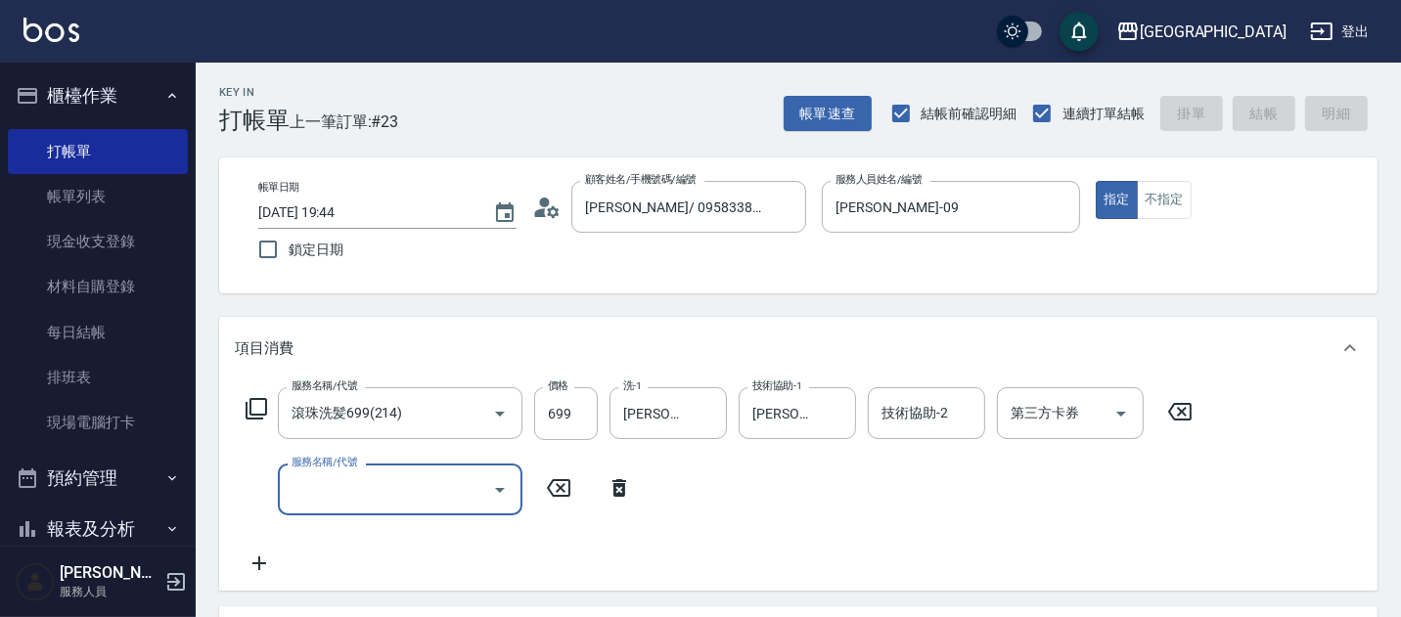
type input "[DATE] 19:45"
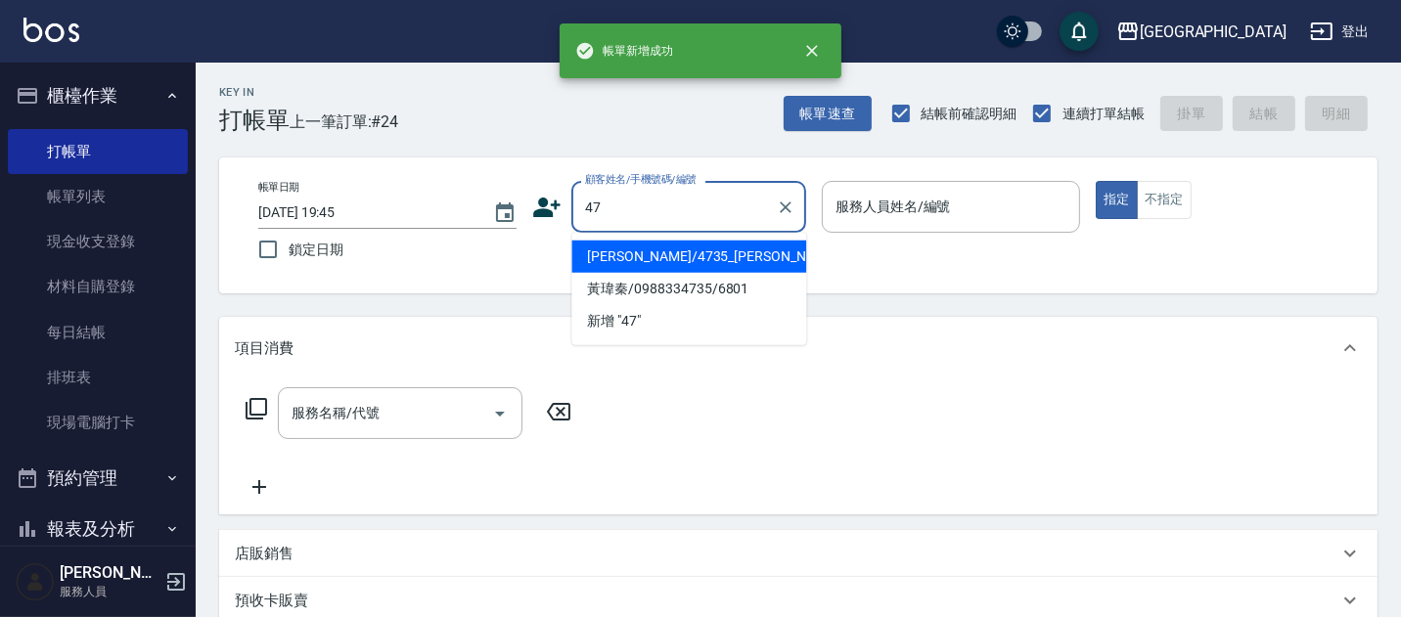
type input "4"
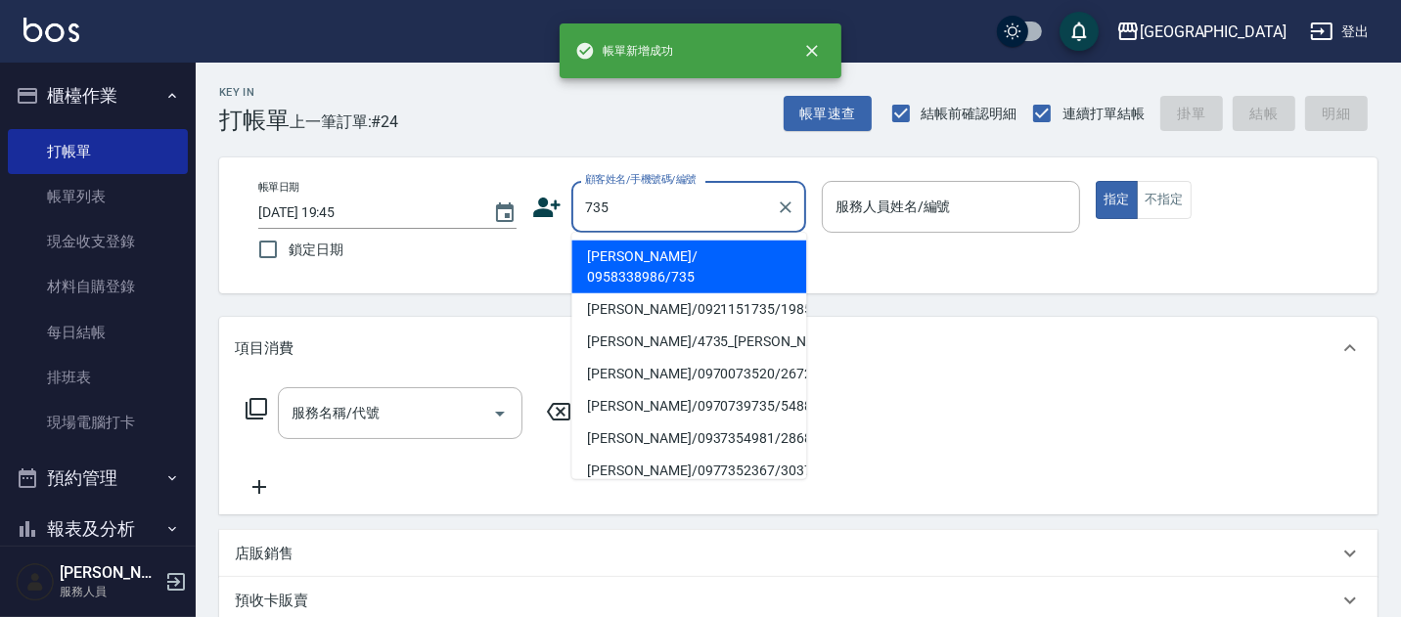
type input "[PERSON_NAME]/ 0958338986/735"
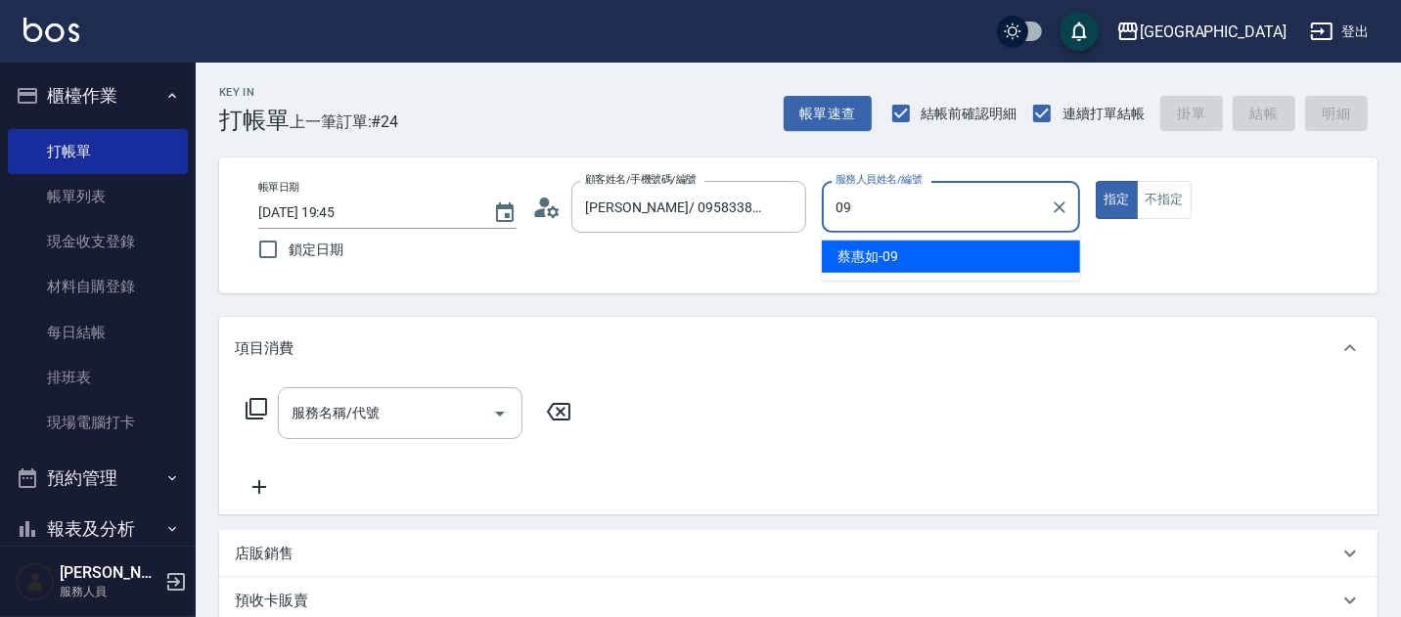
type input "[PERSON_NAME]-09"
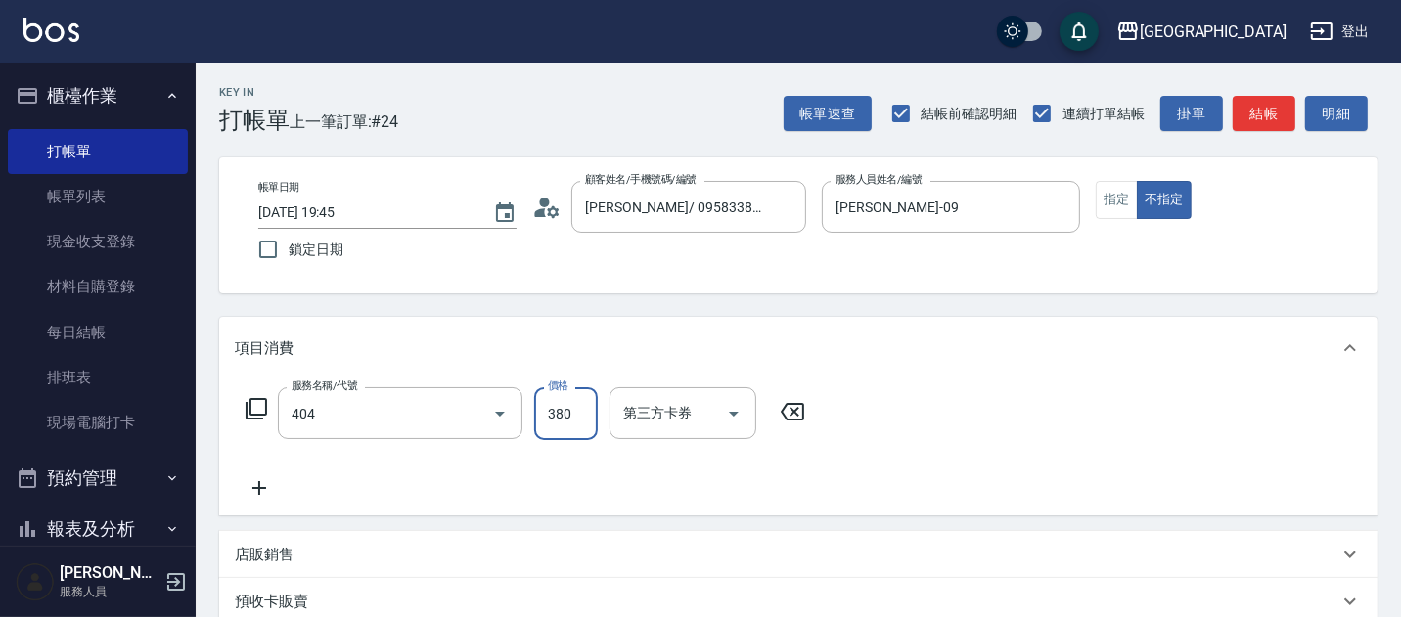
type input "剪髮(380)(404)"
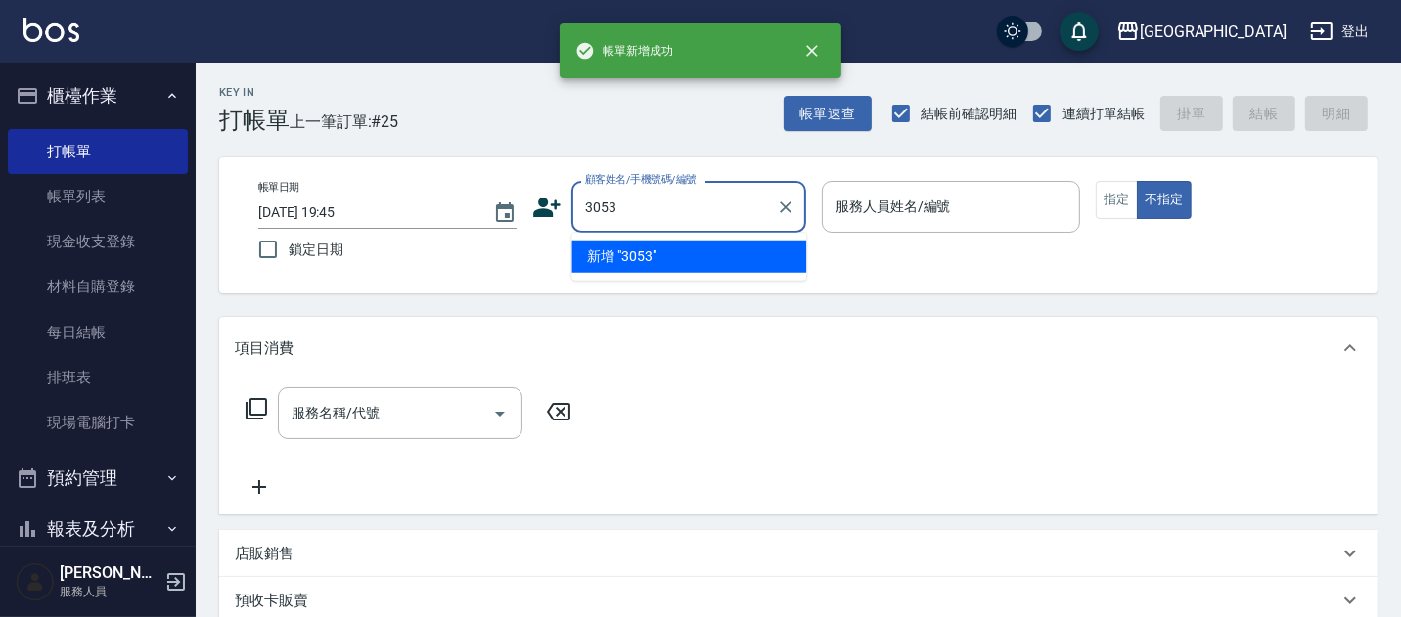
type input "3053"
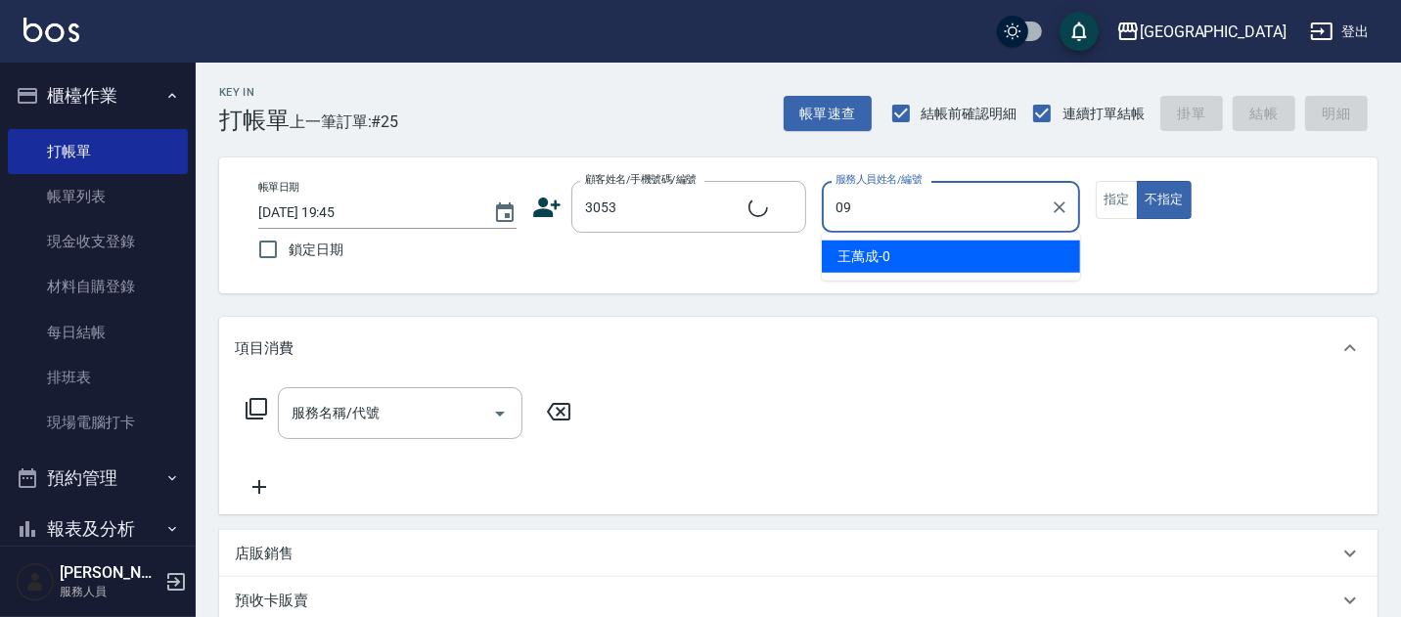
type input "09"
type input "[PERSON_NAME]/3053/3053"
type input "[PERSON_NAME]-09"
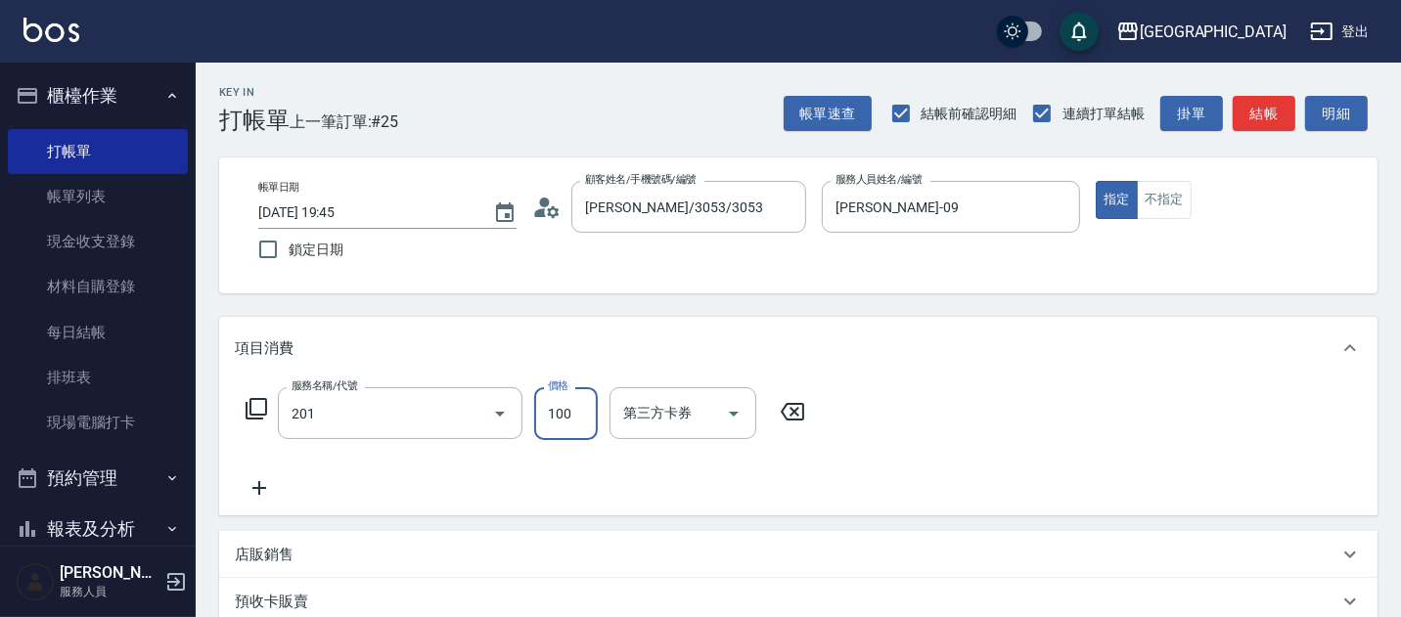
type input "洗髮[100](201)"
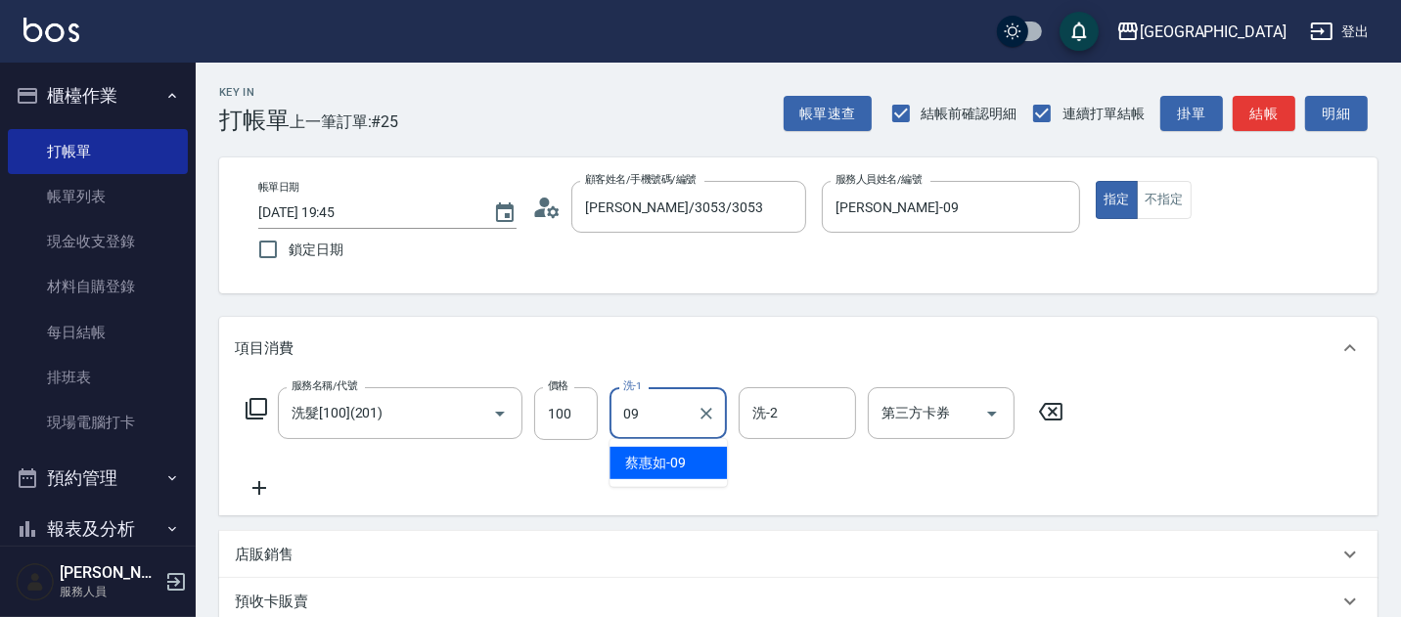
type input "[PERSON_NAME]-09"
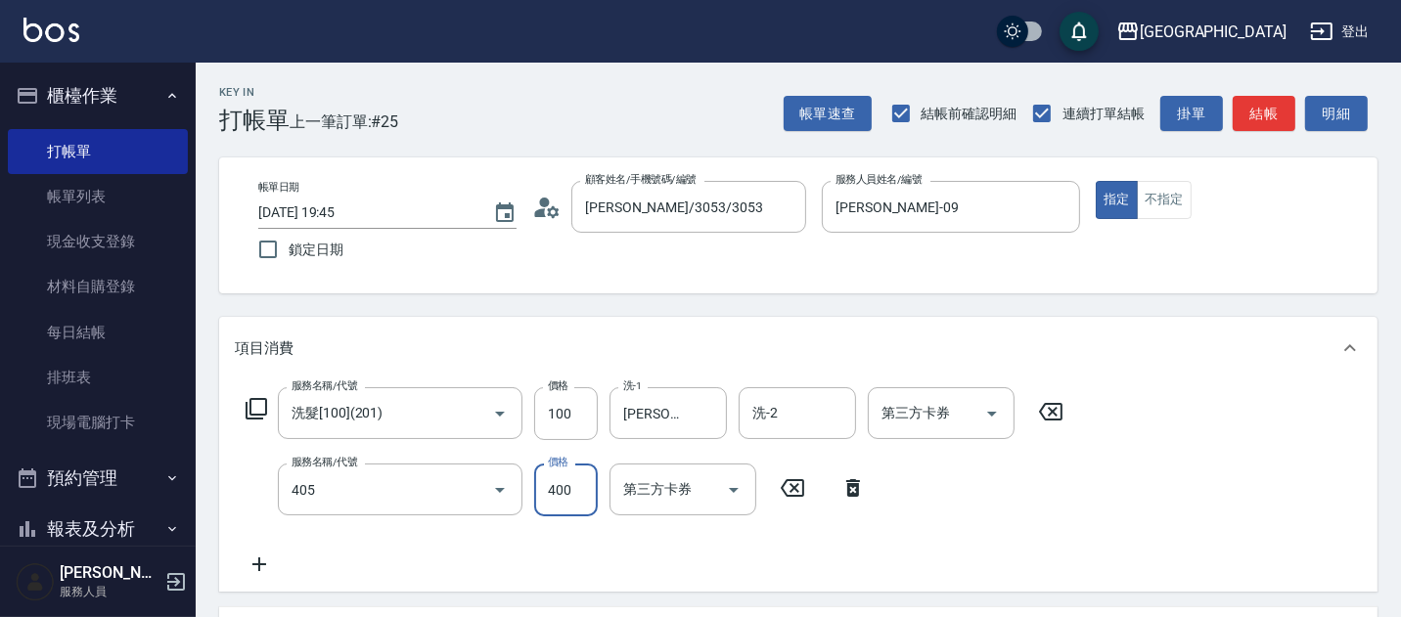
type input "剪髮(400)(405)"
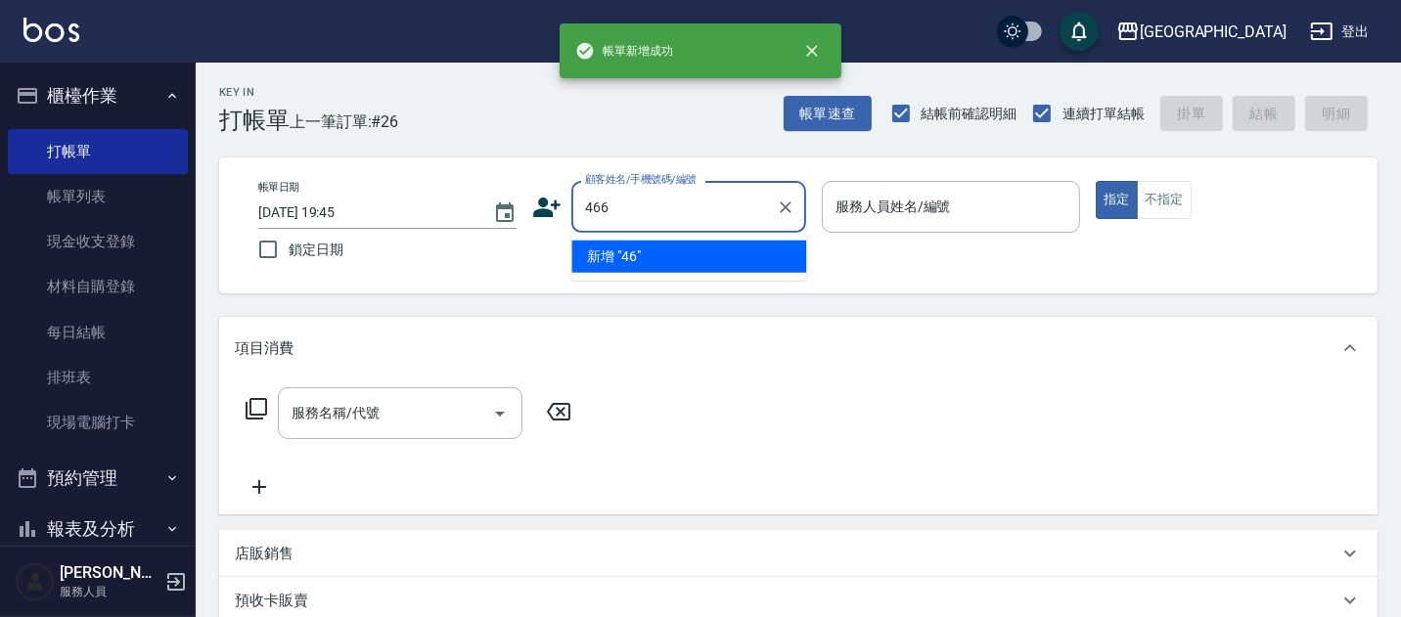
type input "466"
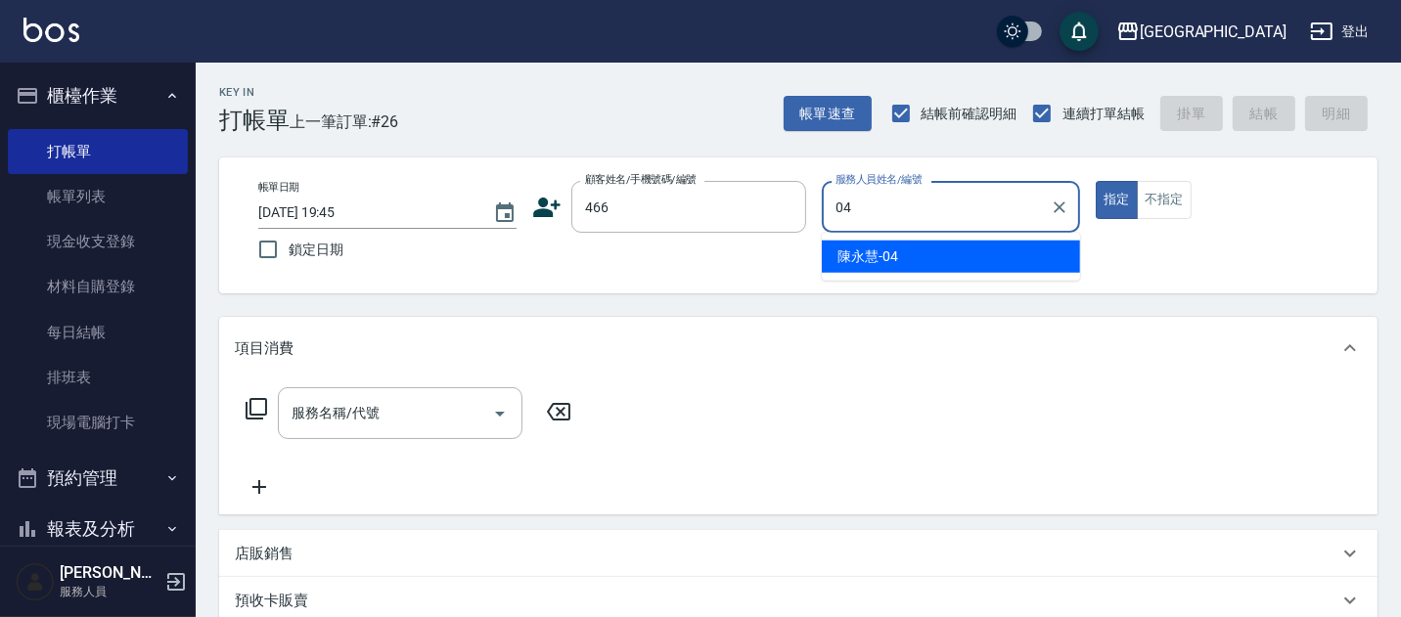
type input "[PERSON_NAME]-04"
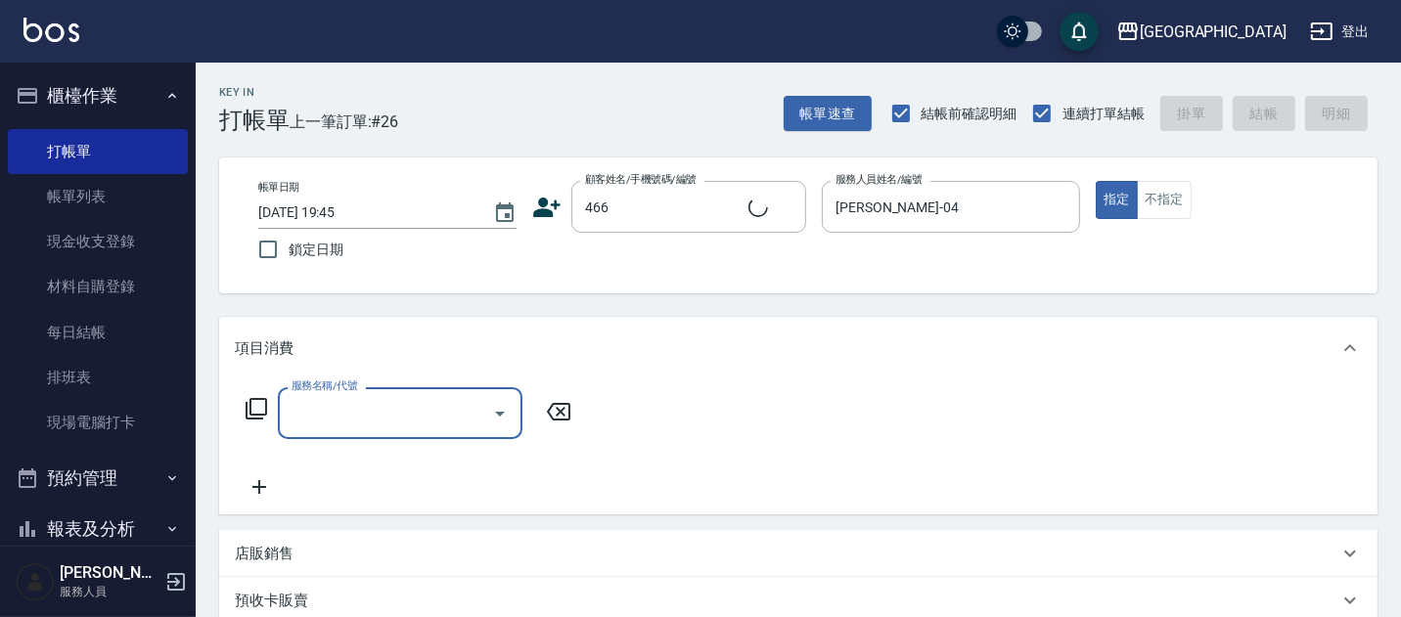
type input "2"
type input "[PERSON_NAME]/0939134555/466"
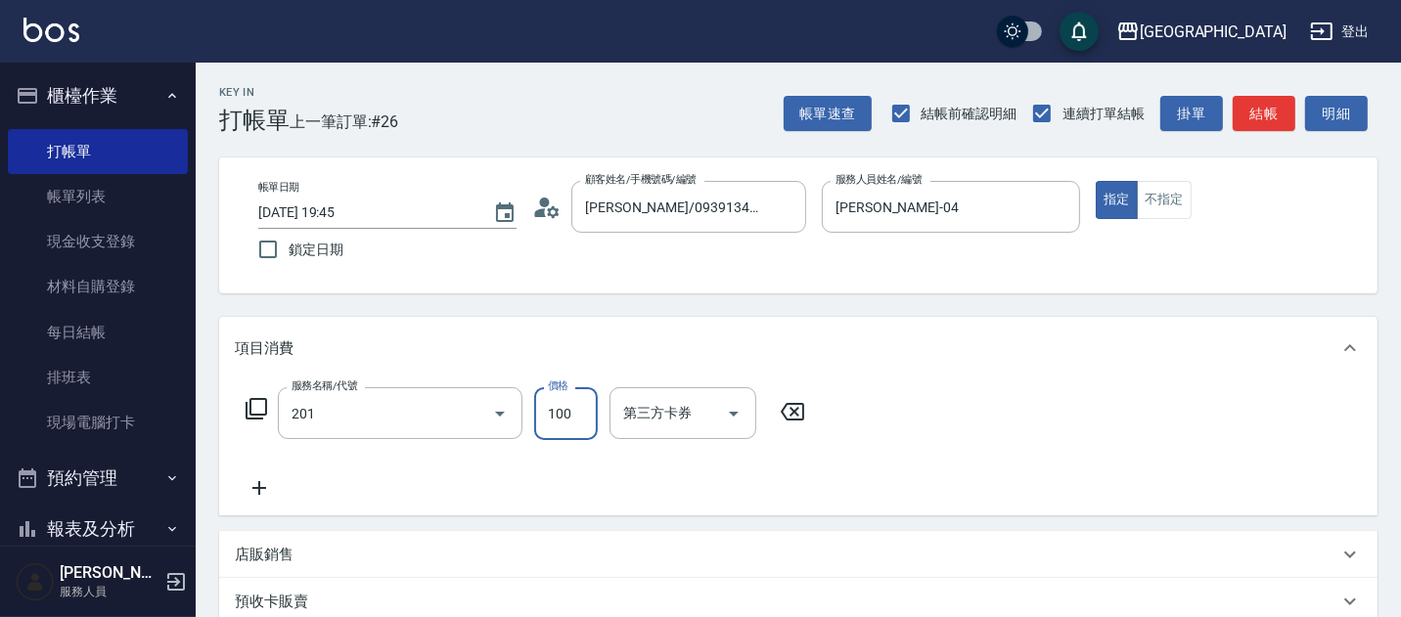
type input "洗髮[100](201)"
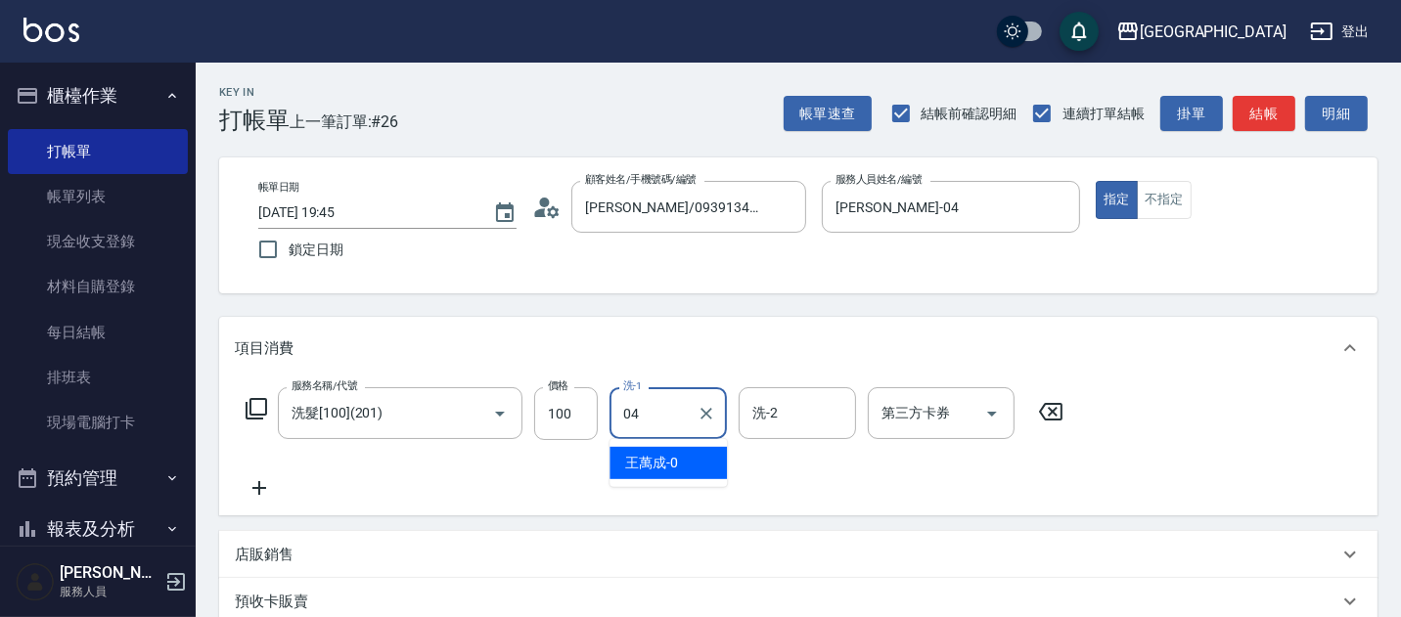
type input "[PERSON_NAME]-04"
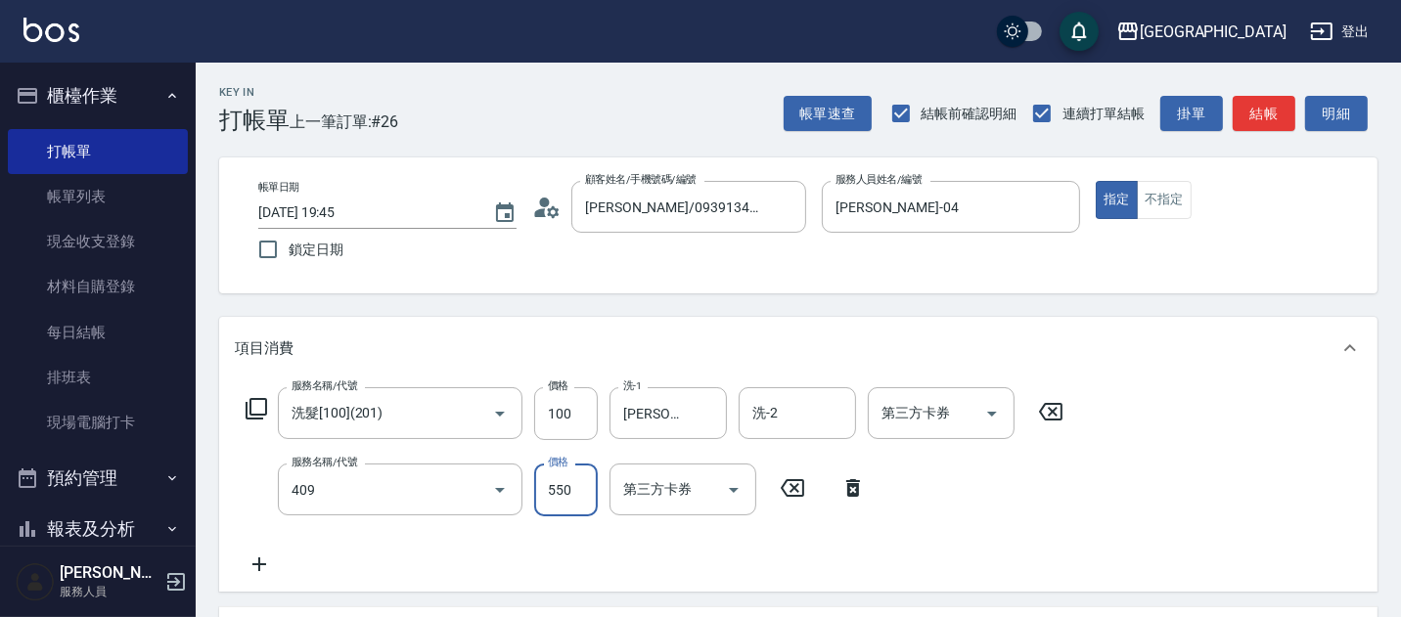
type input "剪髮(550)(409)"
type input "580"
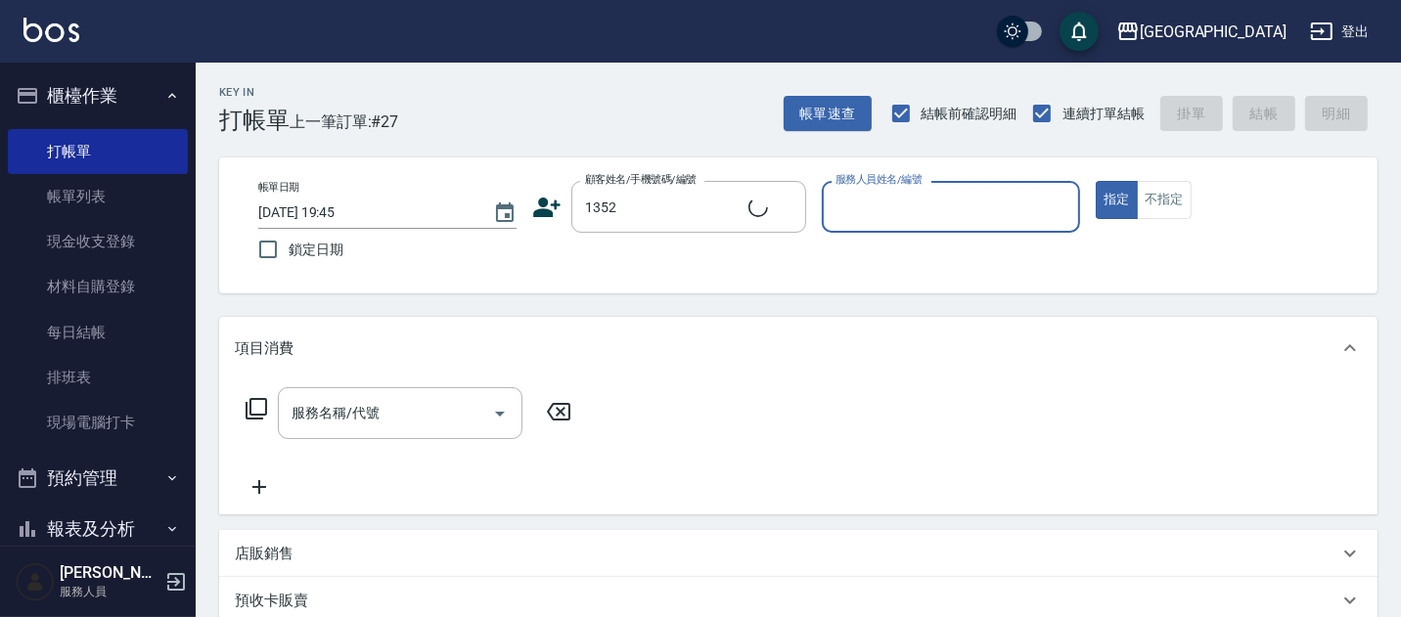
type input "[PERSON_NAME]/0421/1352"
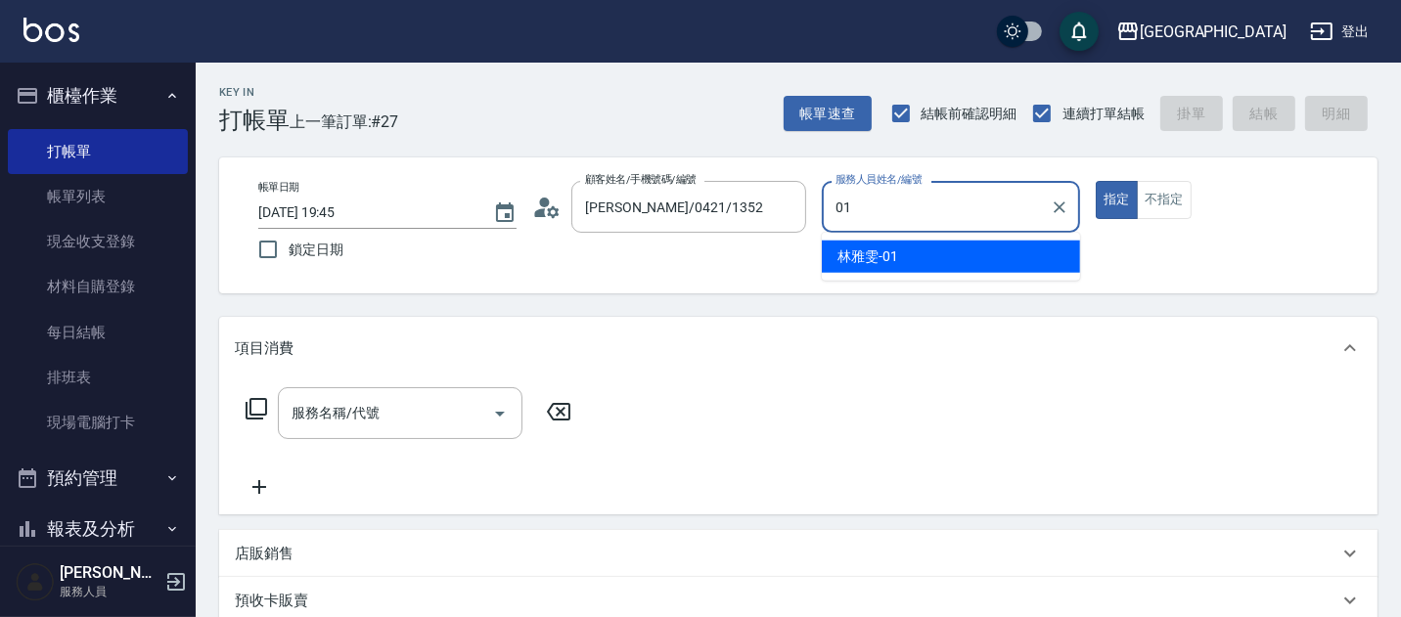
type input "[PERSON_NAME]-01"
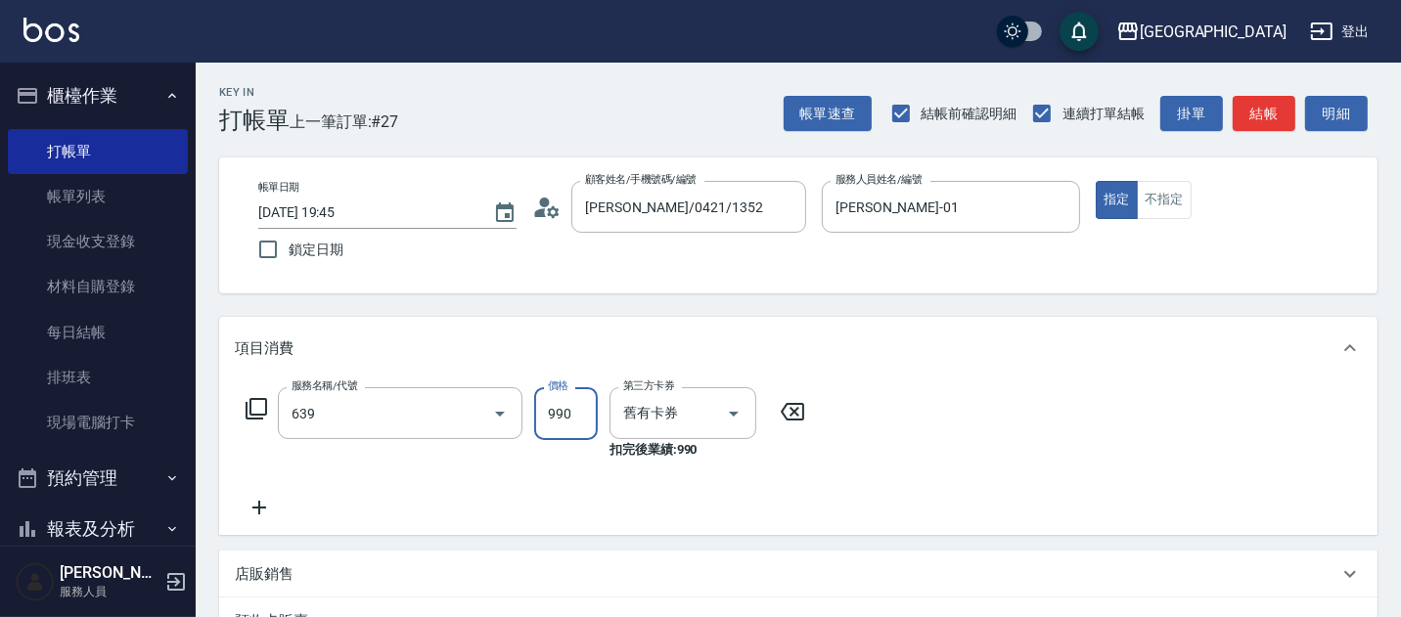
type input "(芙)蘆薈髮膜套卡(自材)(639)"
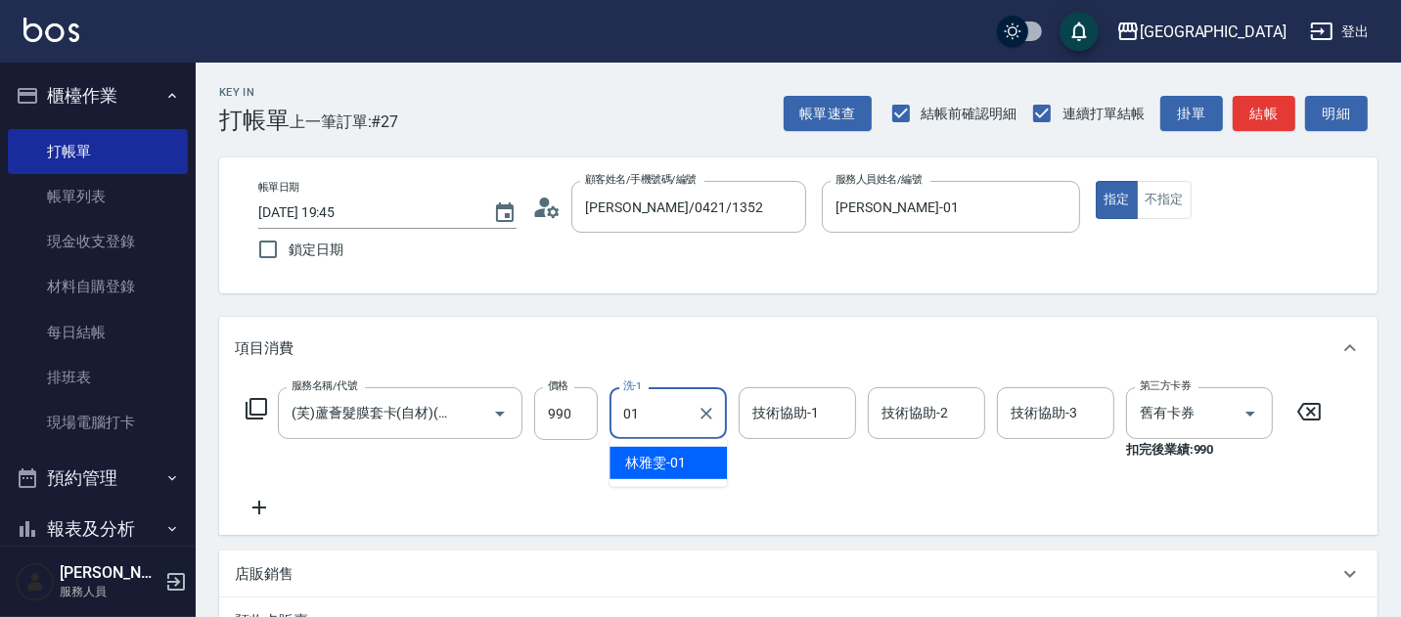
type input "[PERSON_NAME]-01"
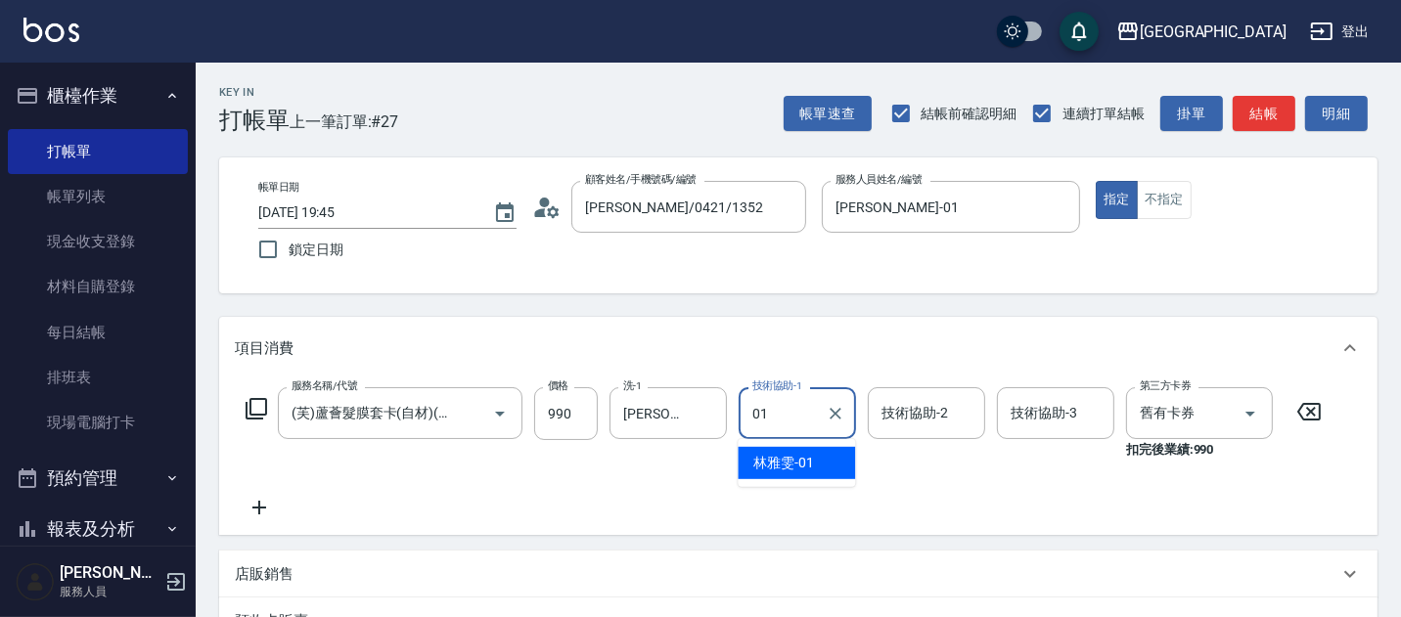
type input "[PERSON_NAME]-01"
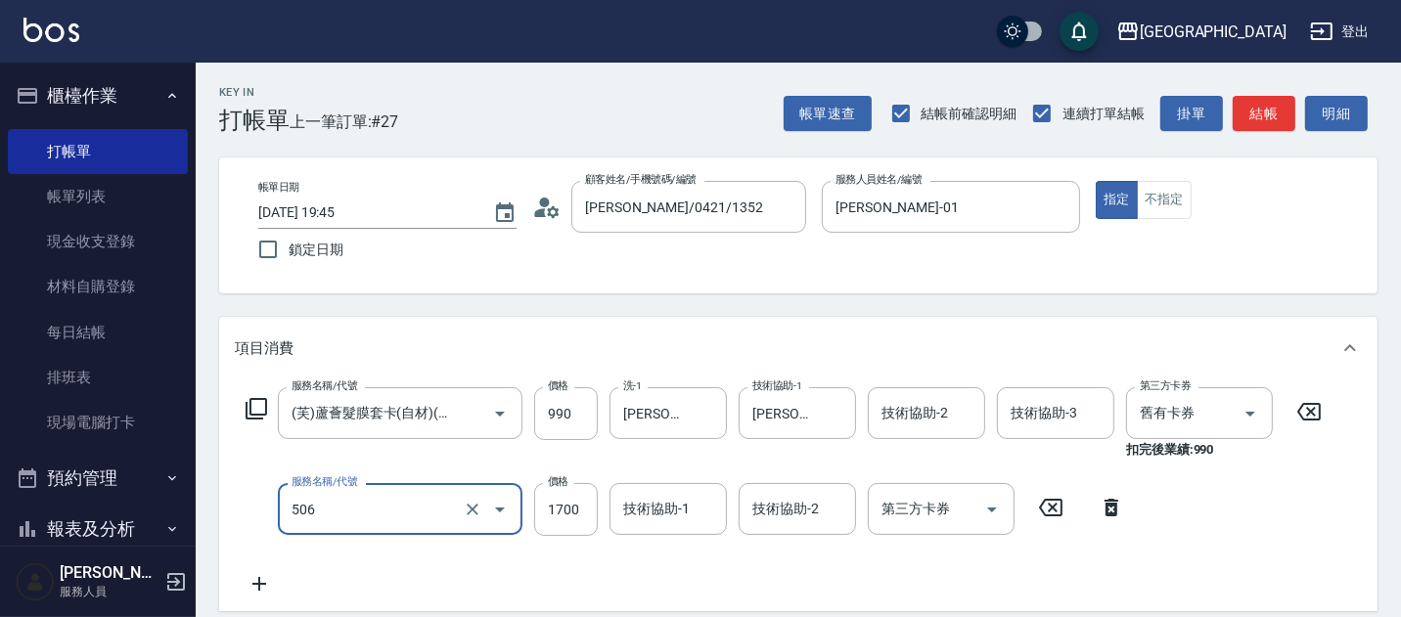
type input "染髮[1700](506)"
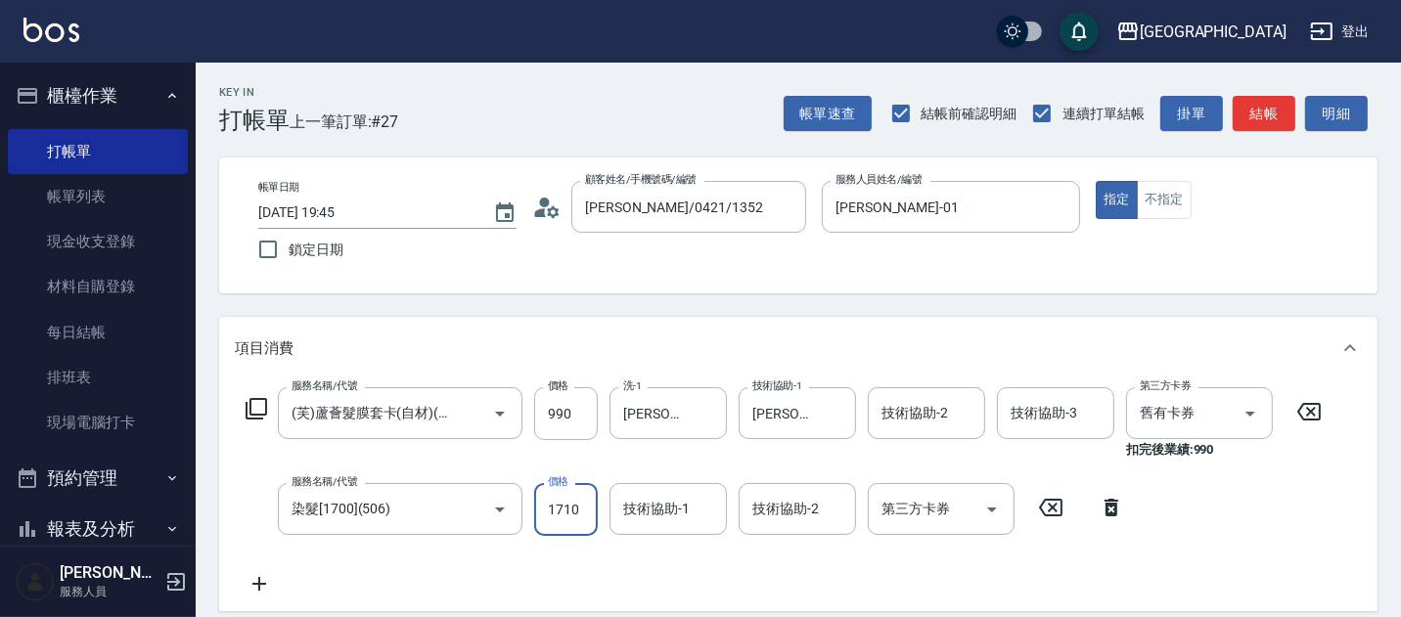
type input "1710"
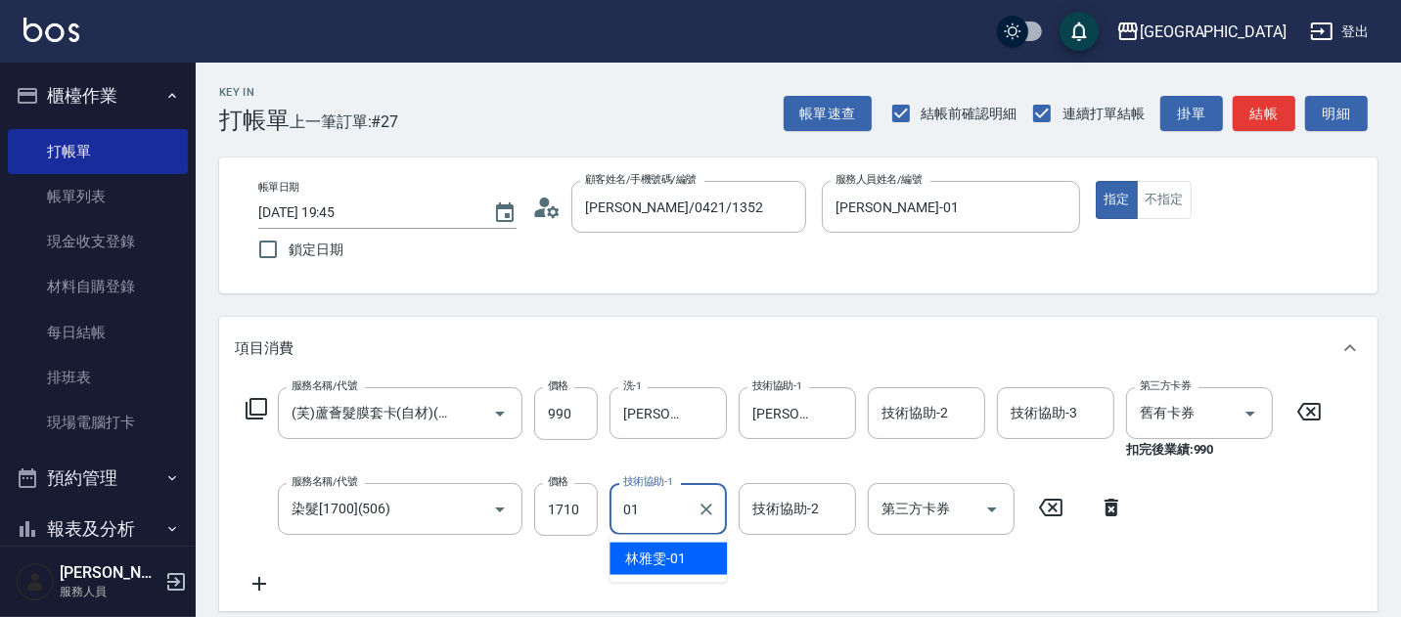
type input "[PERSON_NAME]-01"
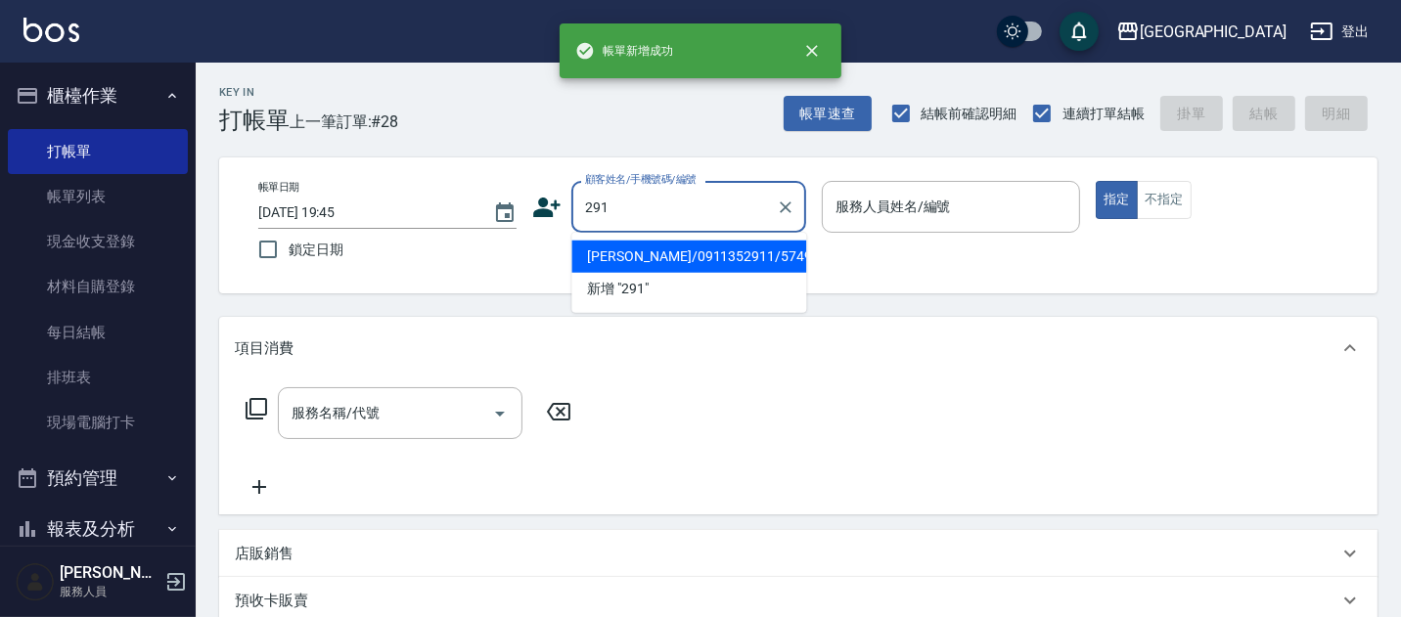
type input "[PERSON_NAME]/0911352911/5749"
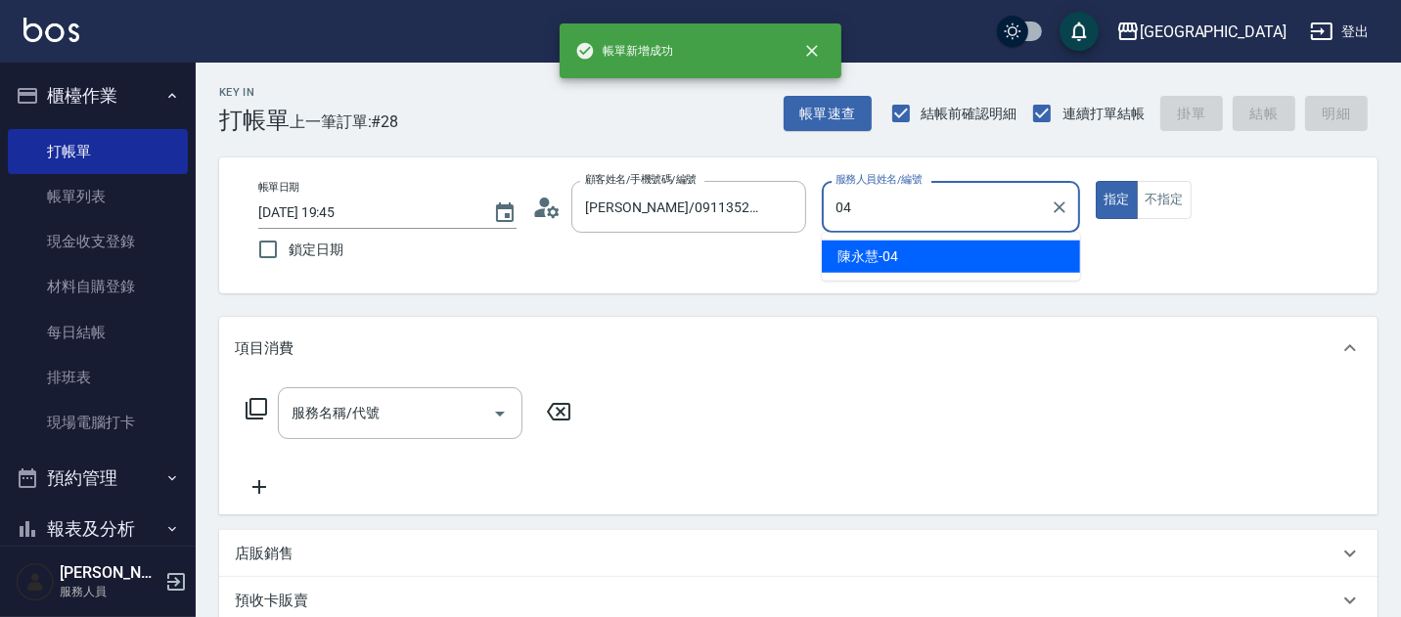
type input "[PERSON_NAME]-04"
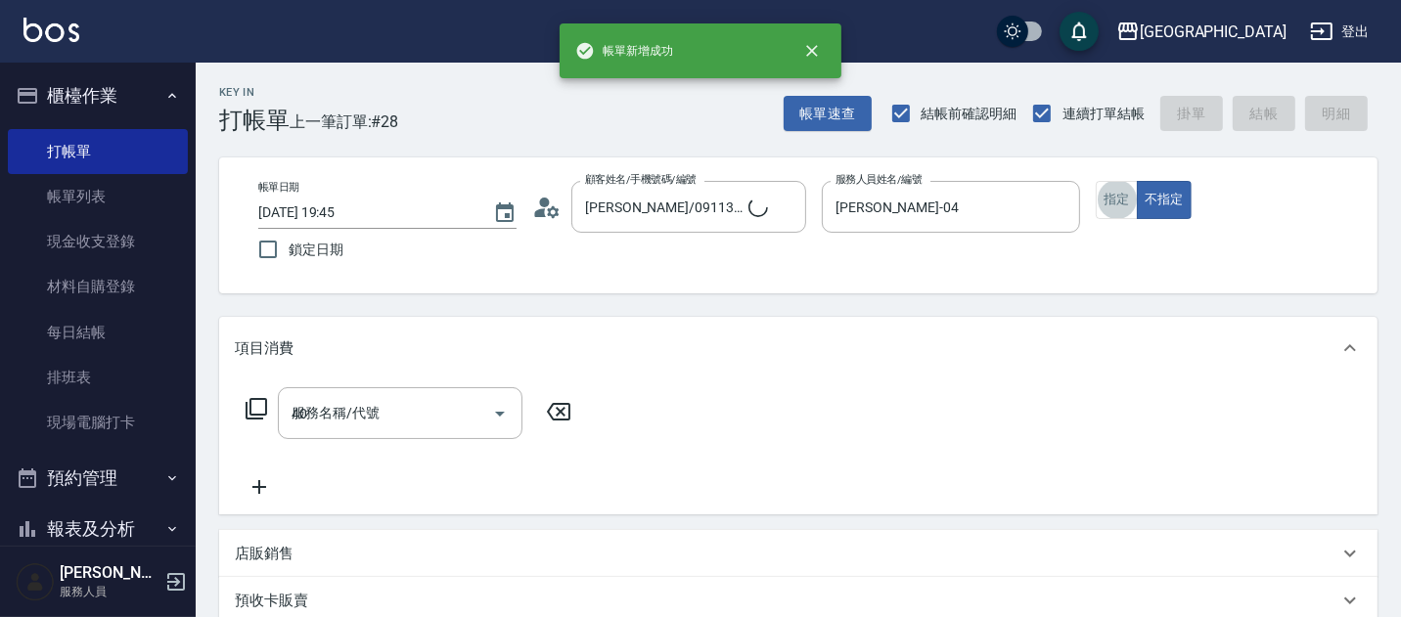
type input "404"
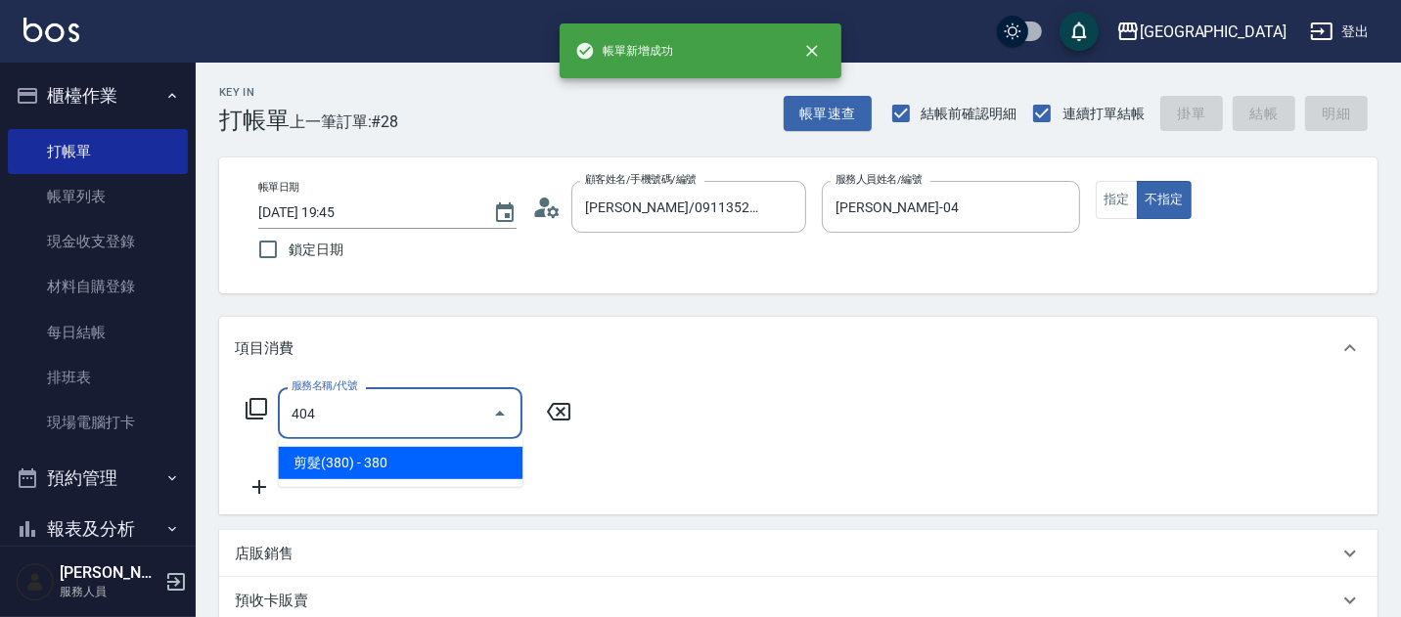
type input "[PERSON_NAME]/291/291"
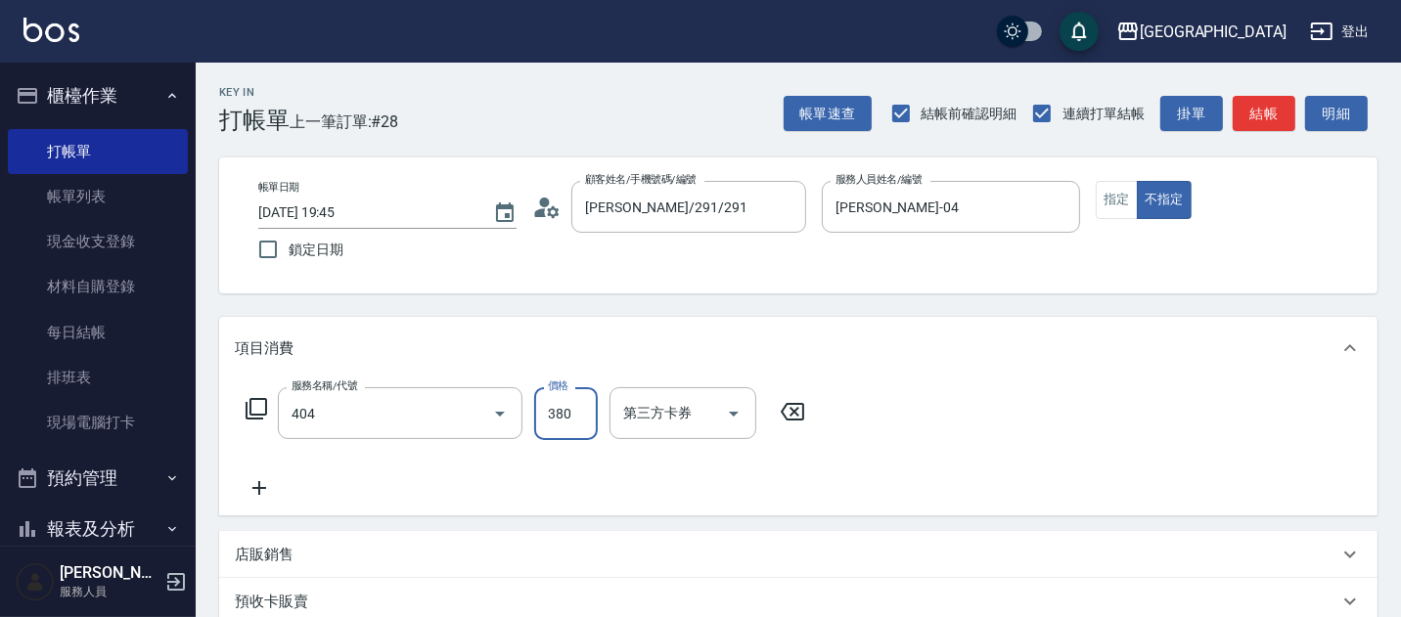
type input "剪髮(380)(404)"
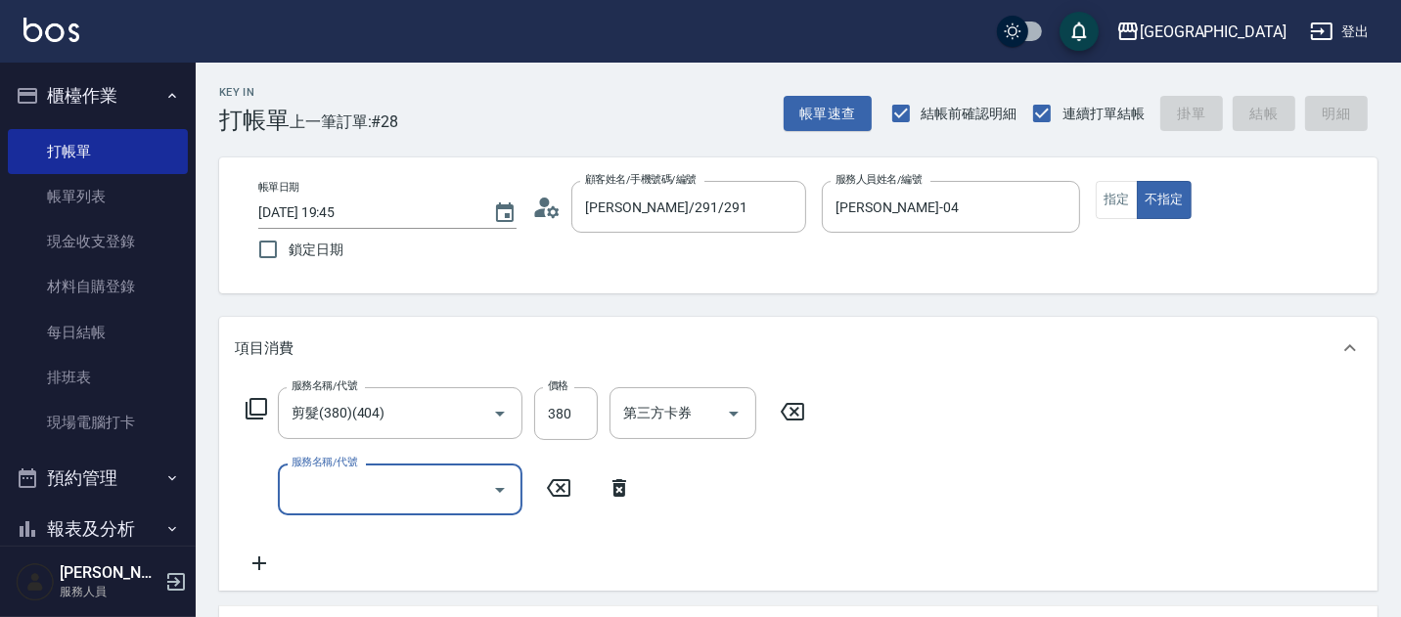
type input "[DATE] 19:46"
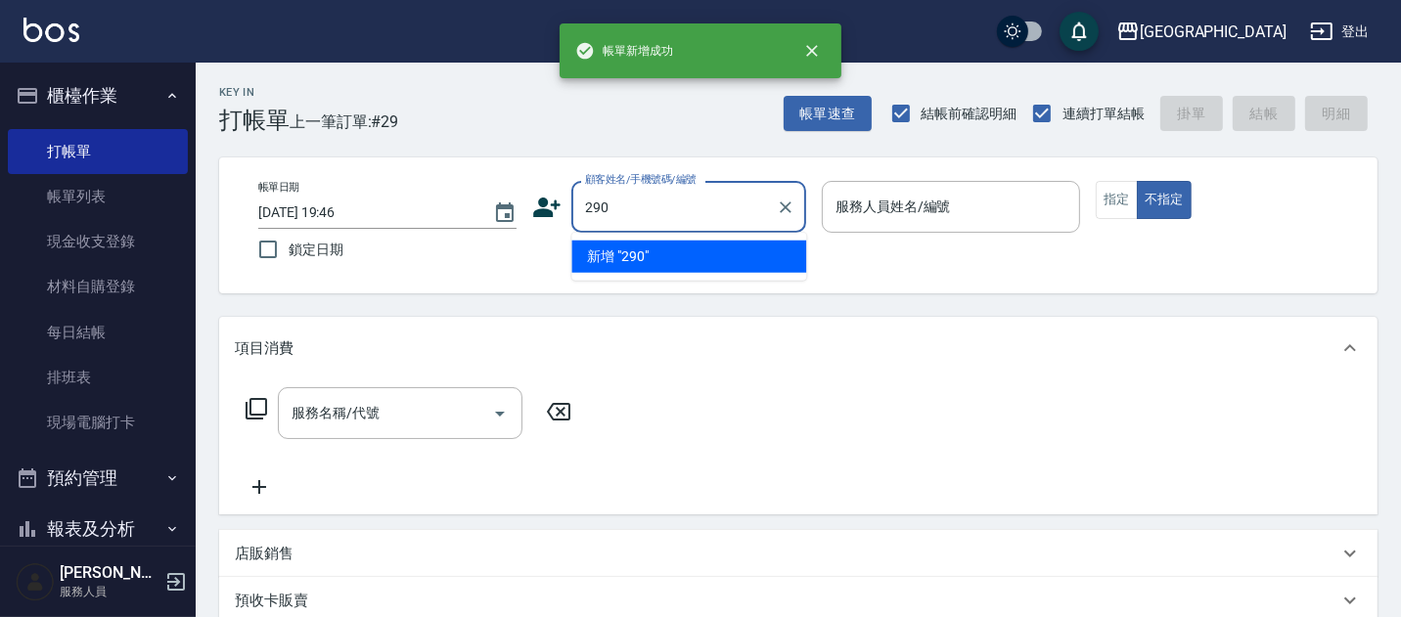
type input "290"
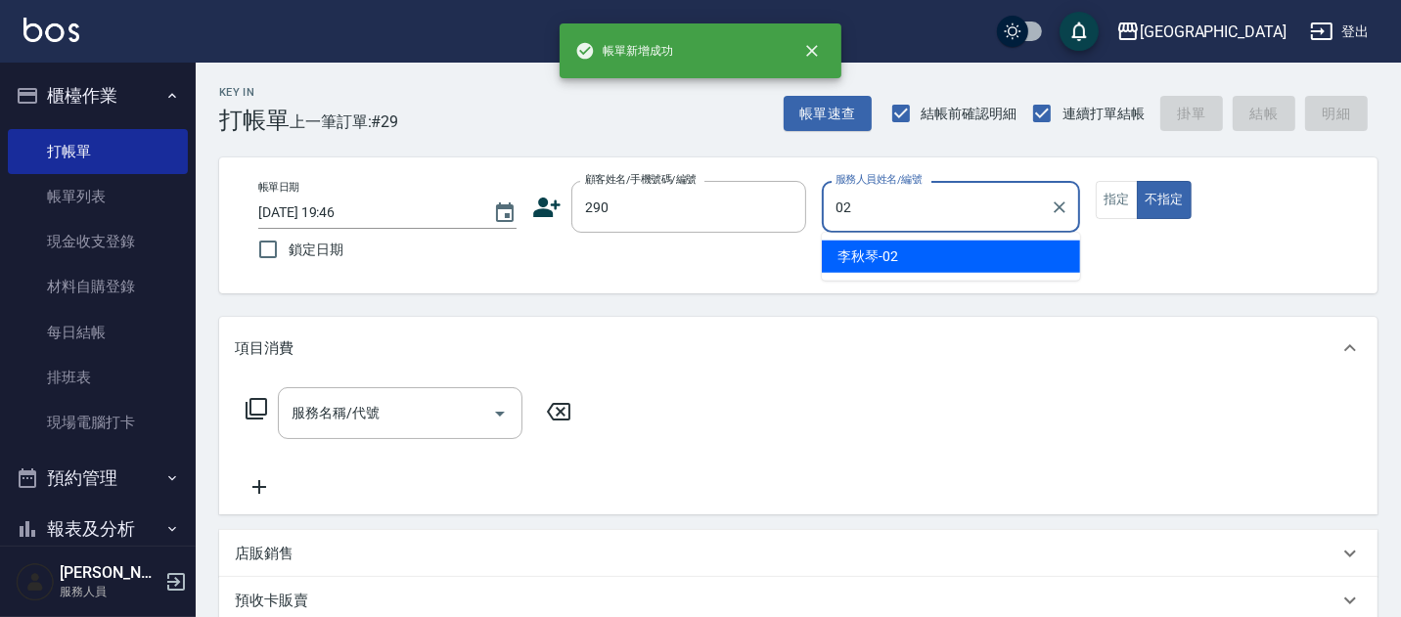
type input "[PERSON_NAME]-02"
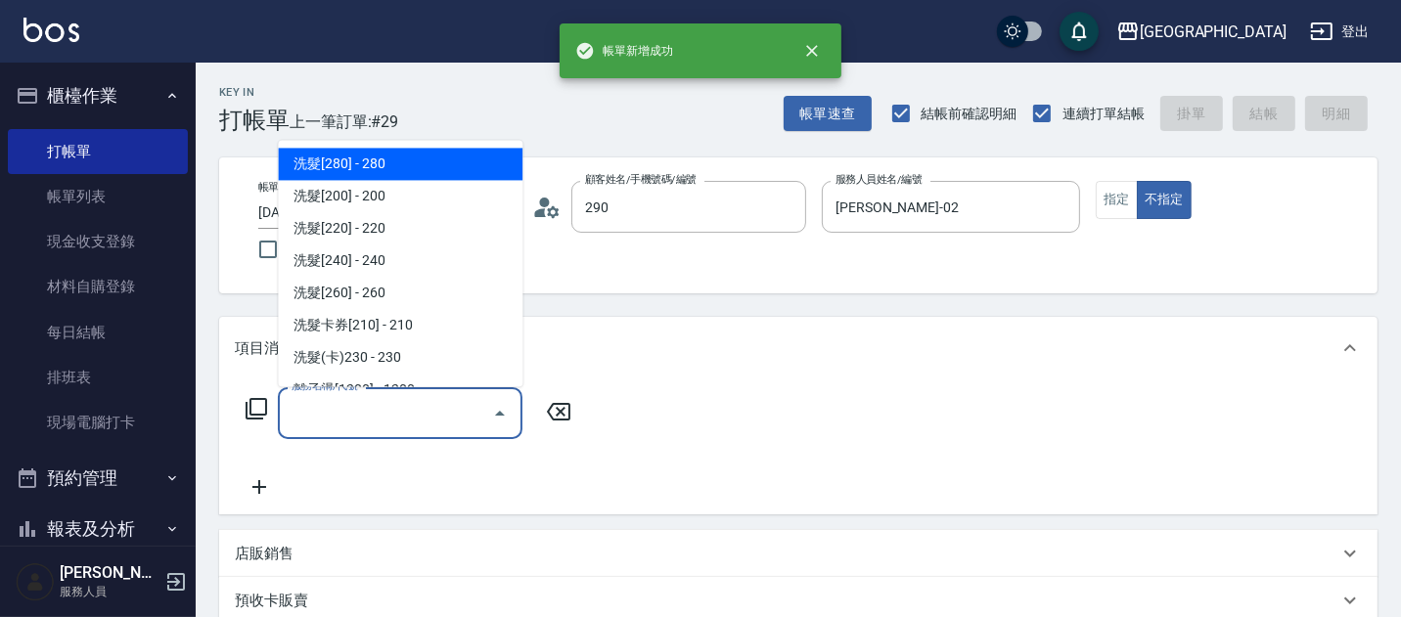
type input "[PERSON_NAME]/0989688802/290"
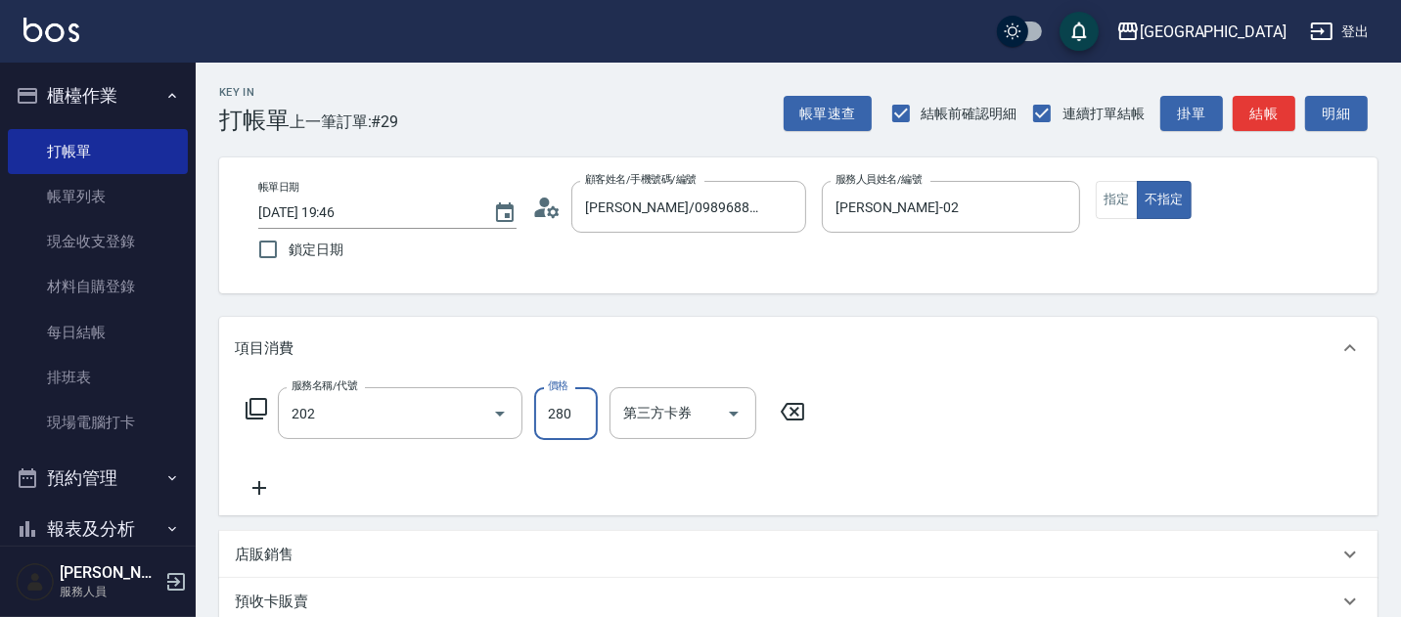
type input "洗髮[280](202)"
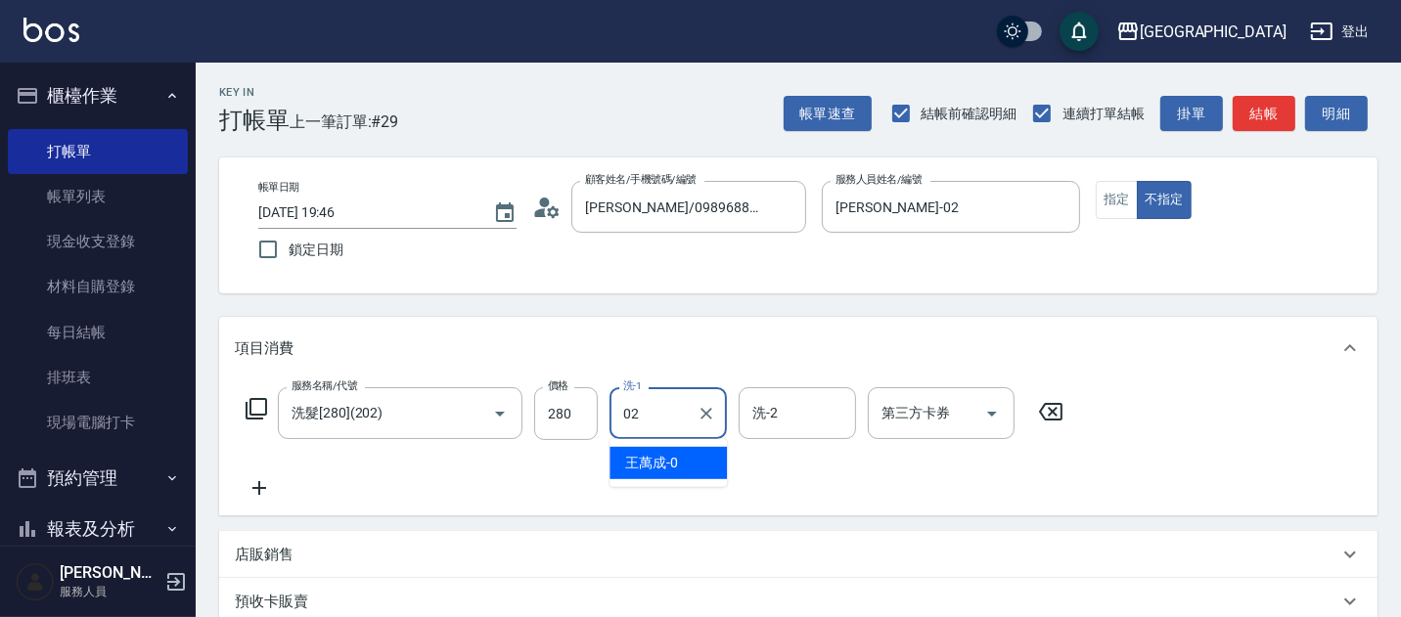
type input "[PERSON_NAME]-02"
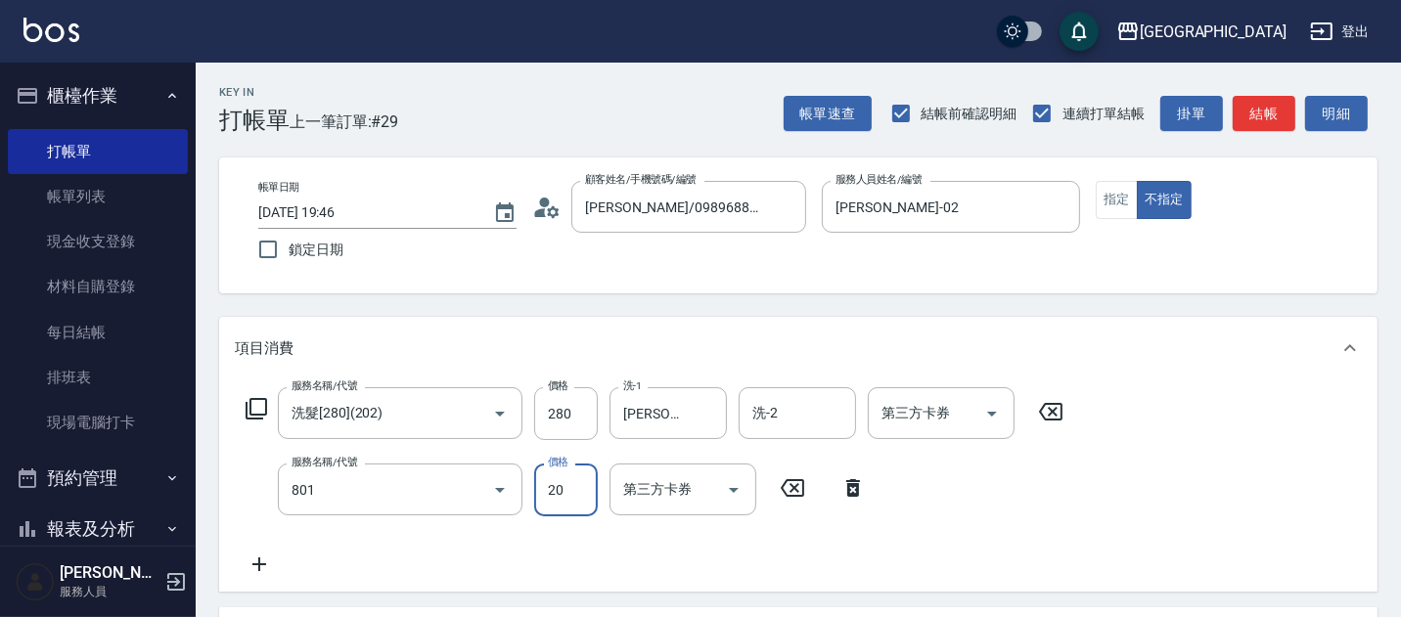
type input "潤絲(801)"
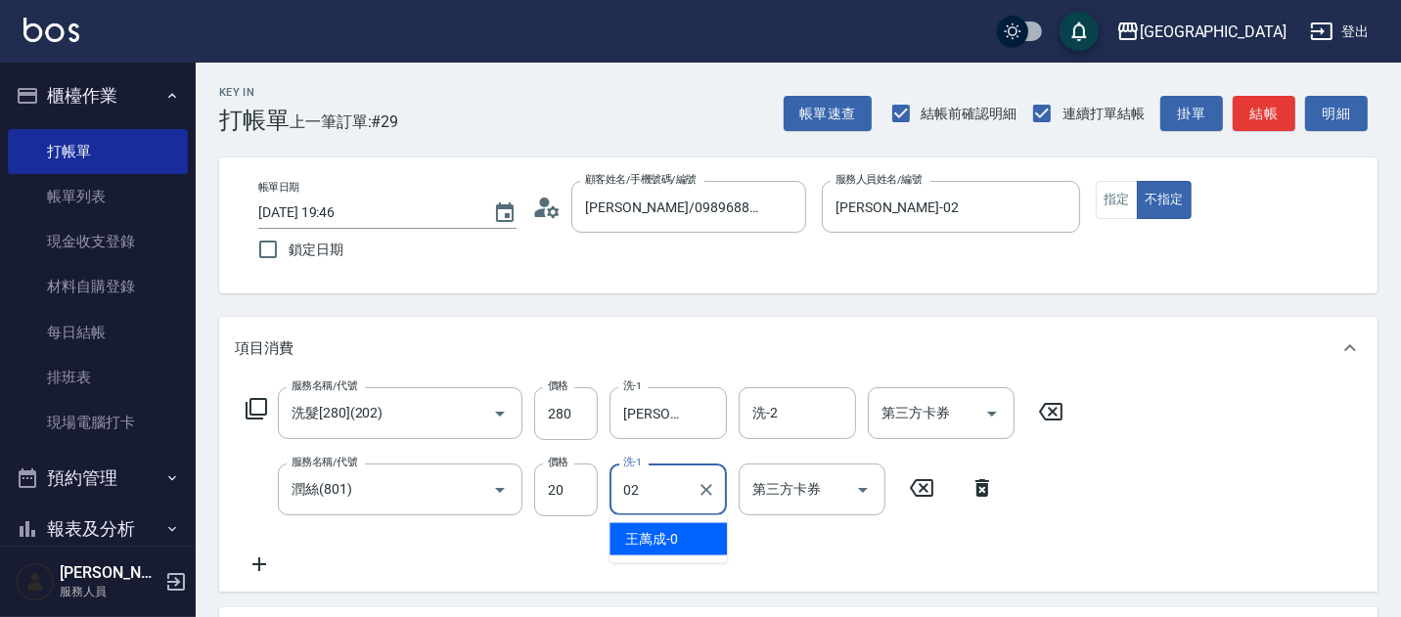
type input "[PERSON_NAME]-02"
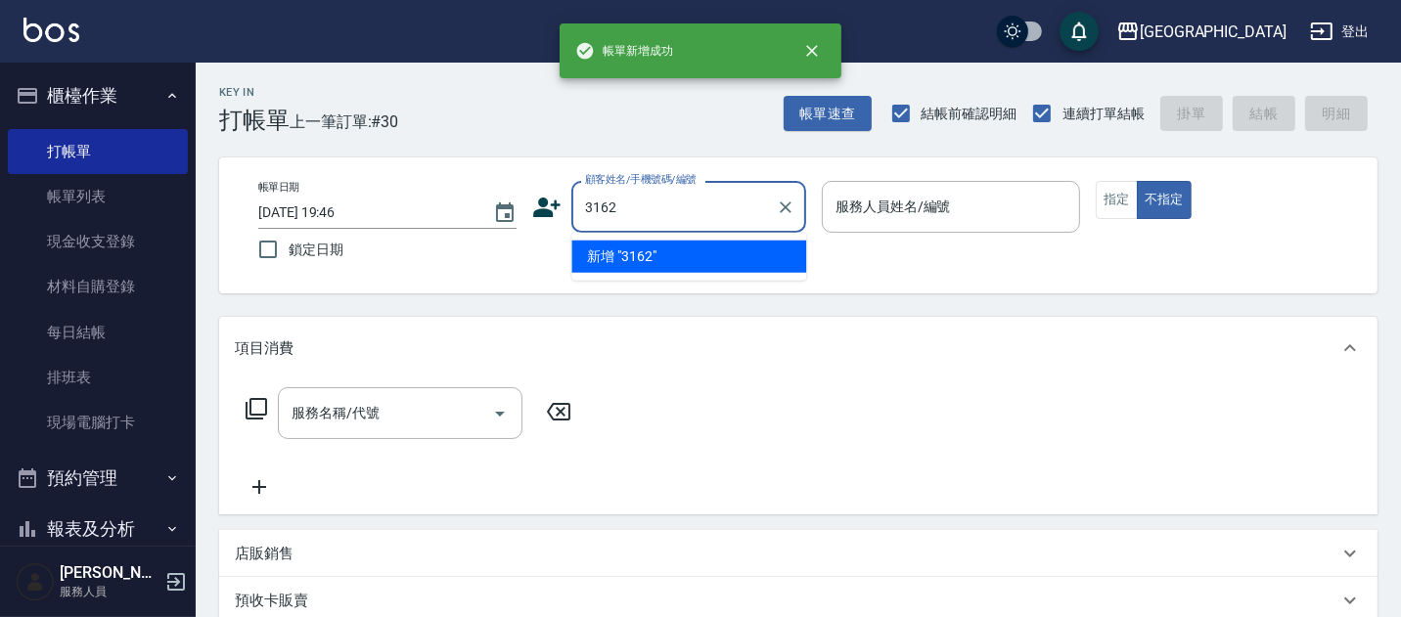
type input "3162"
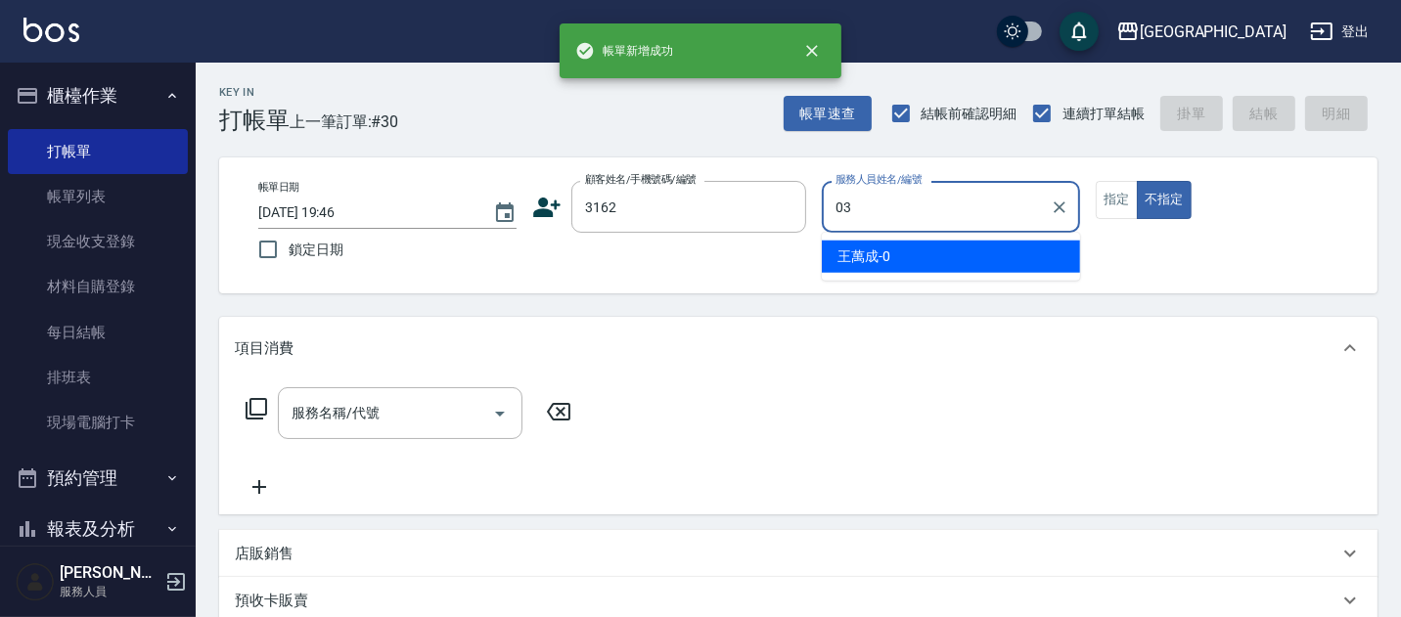
type input "[PERSON_NAME]媗-03"
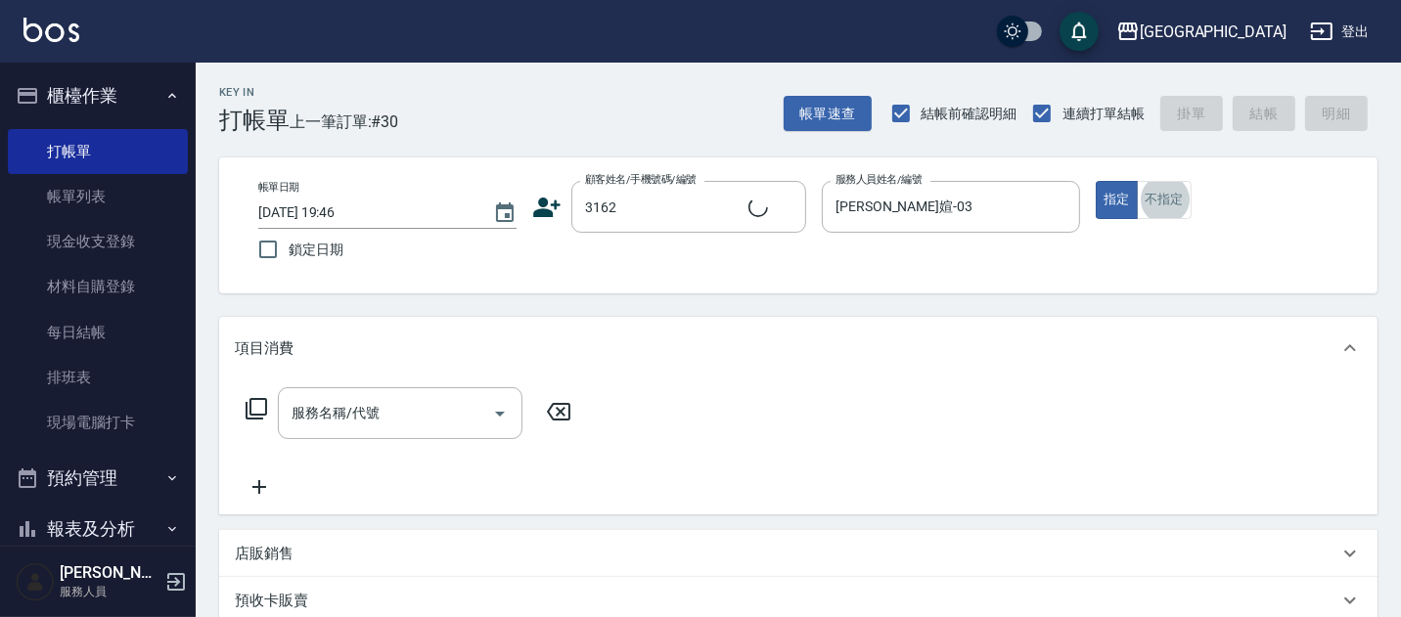
type input "[PERSON_NAME]/0958031833/3162"
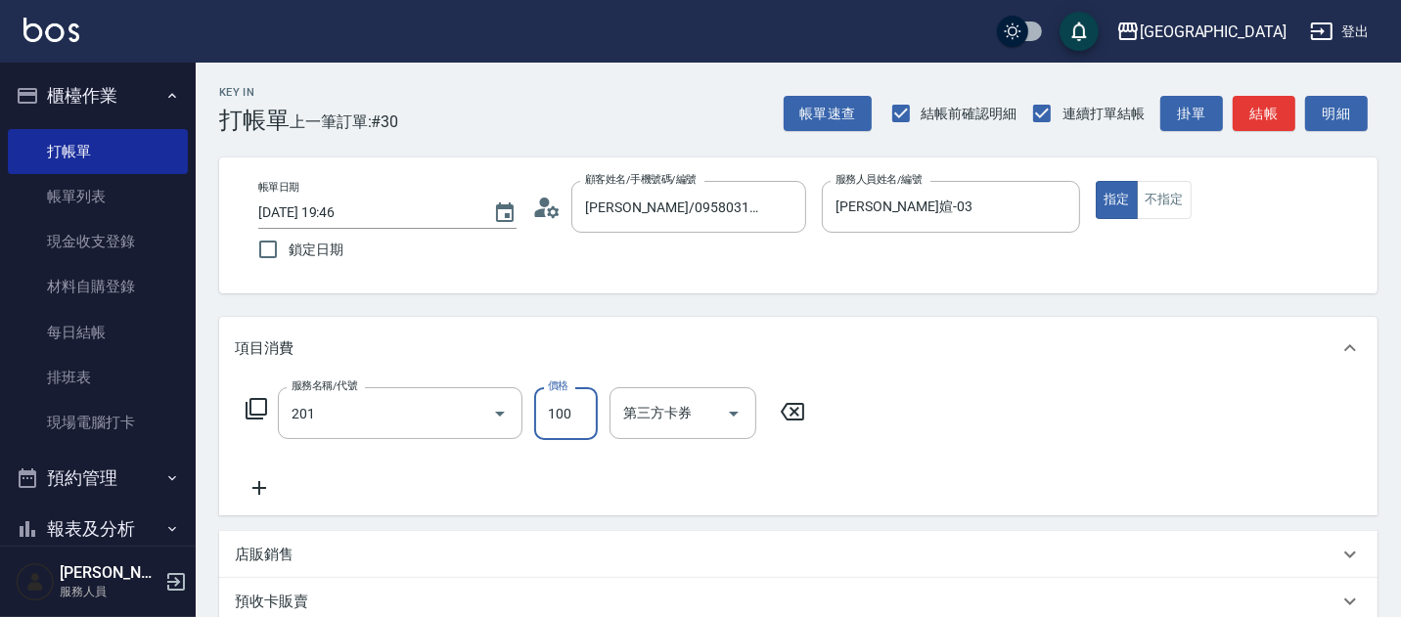
type input "洗髮[100](201)"
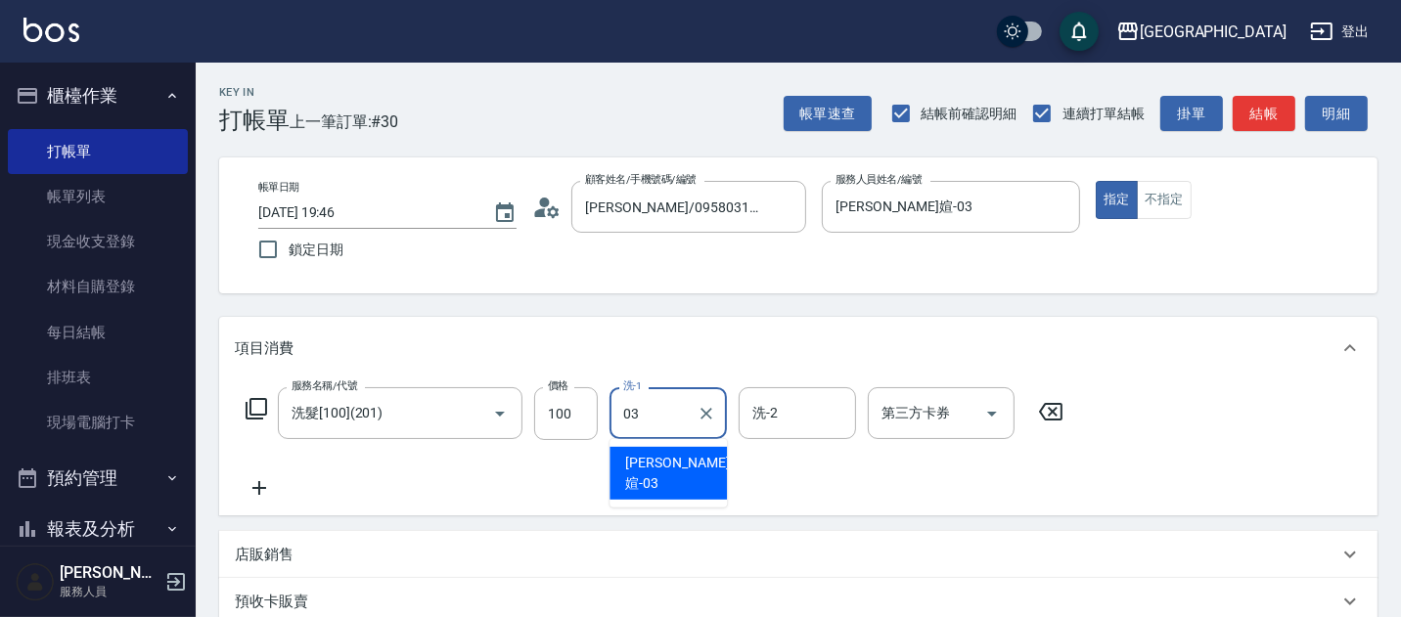
type input "[PERSON_NAME]媗-03"
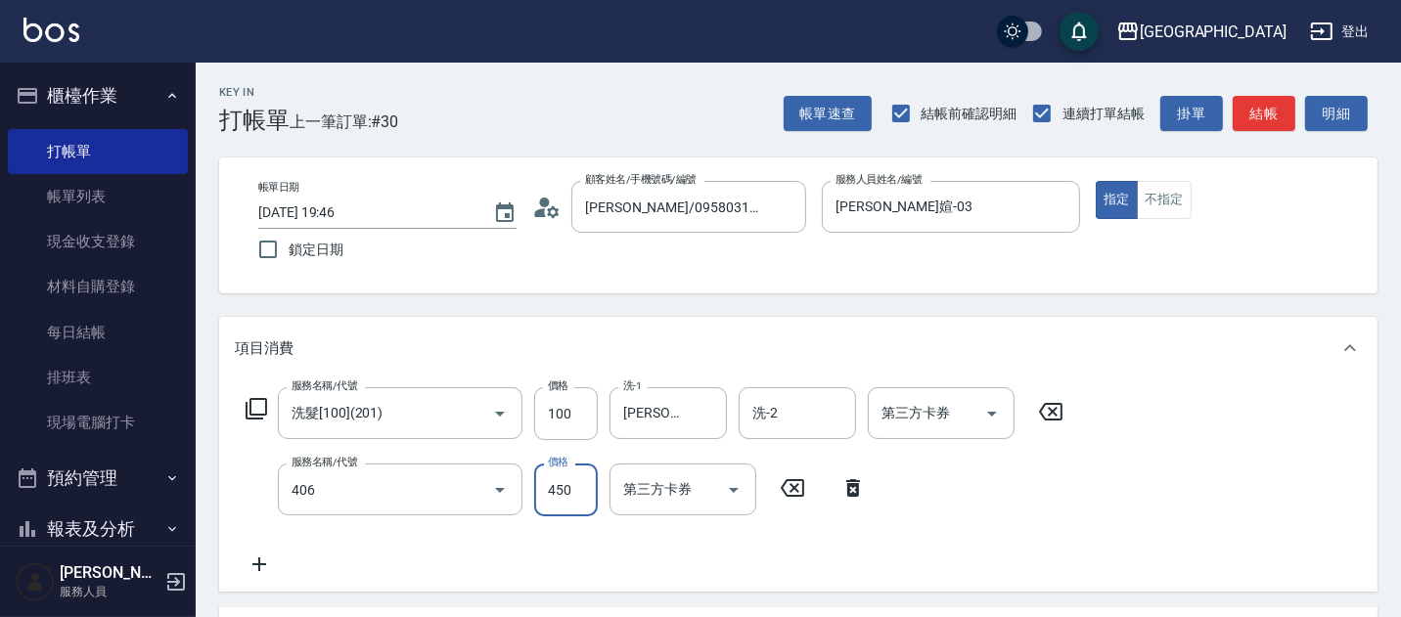
type input "剪髮(450)(406)"
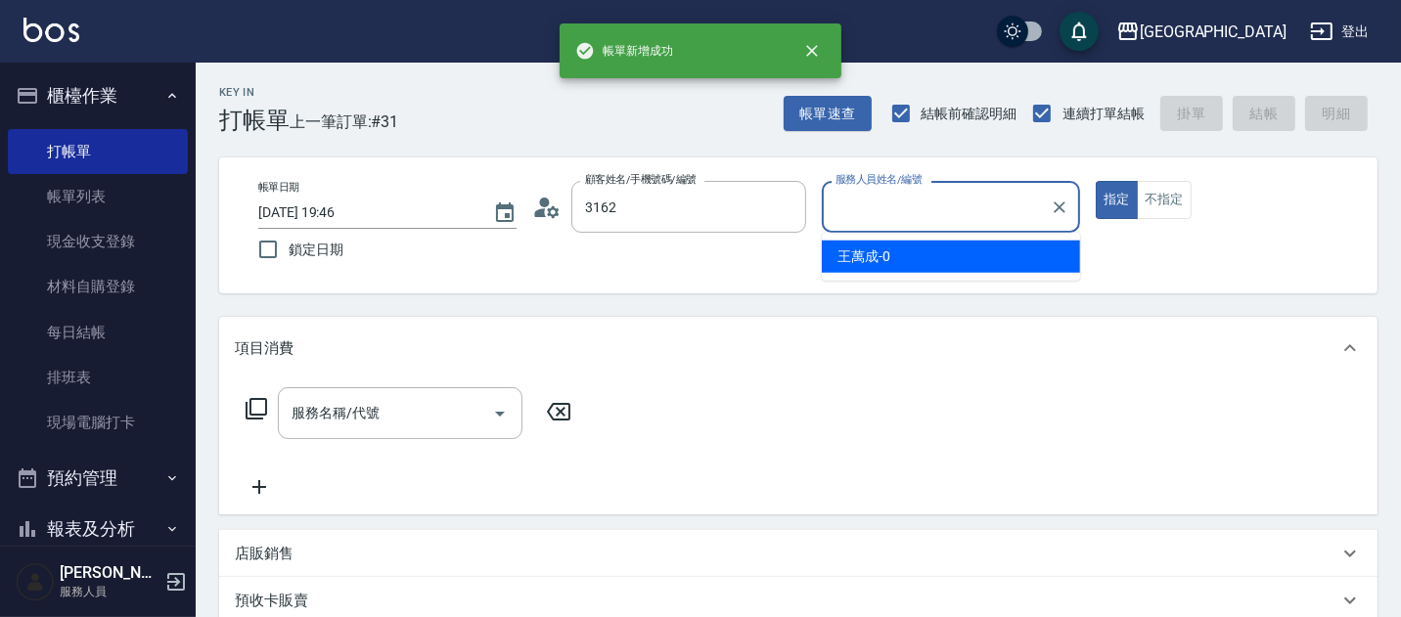
type input "[PERSON_NAME]/0958031833/3162"
type input "[PERSON_NAME]媗-03"
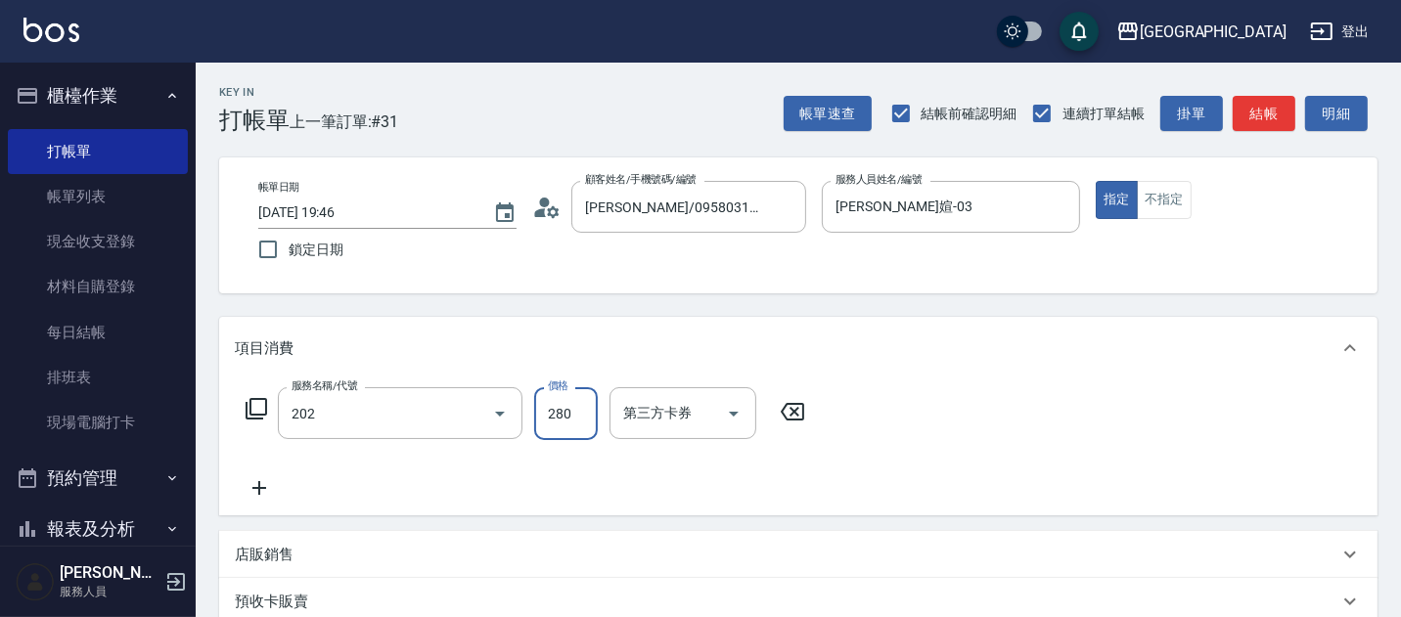
type input "洗髮[280](202)"
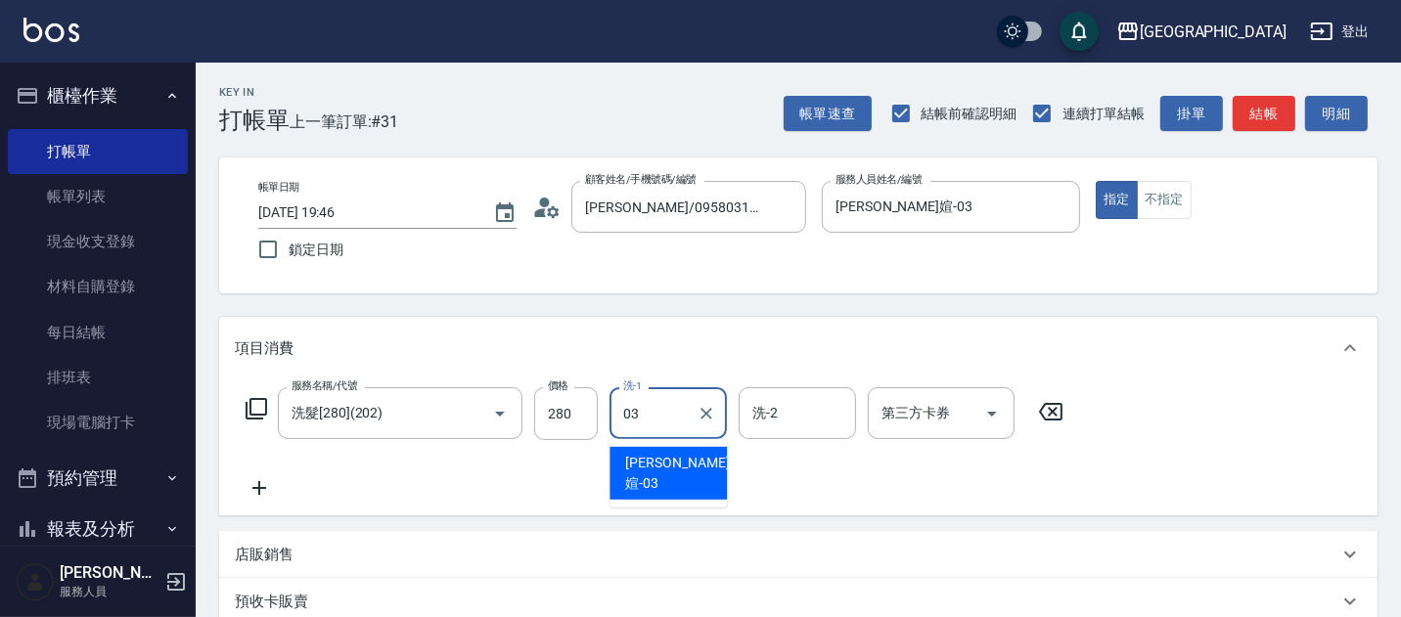
type input "[PERSON_NAME]媗-03"
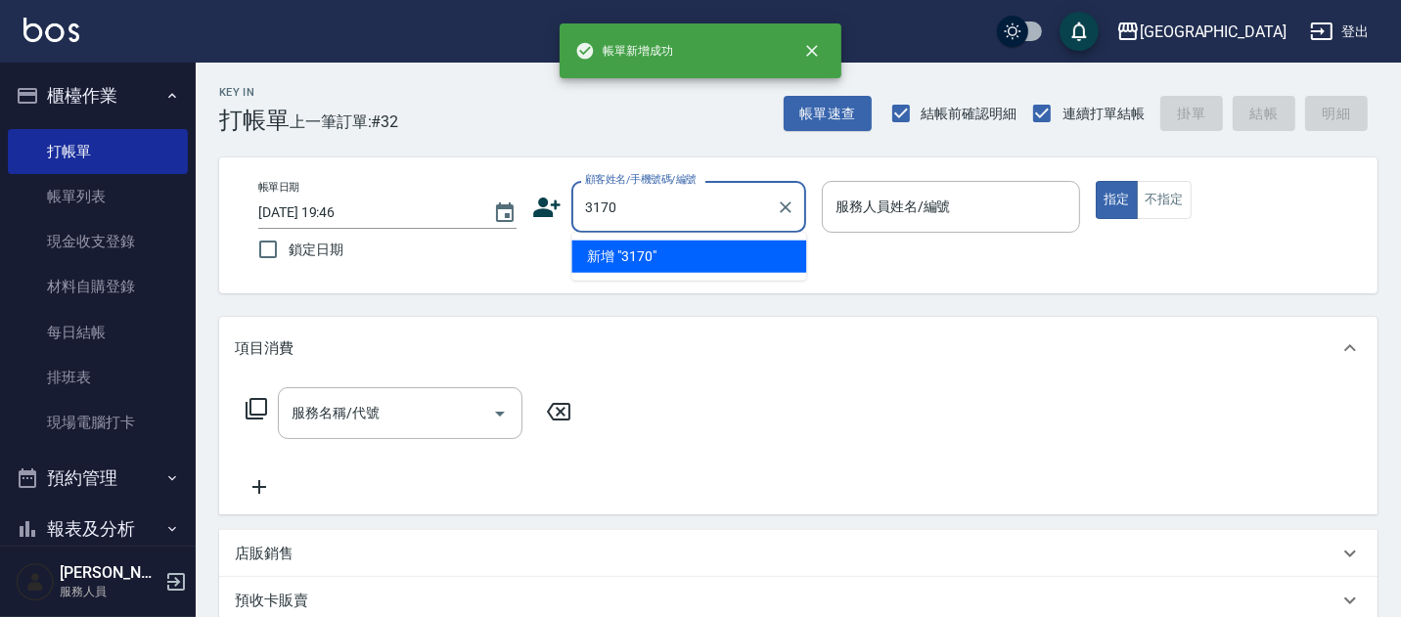
type input "3170"
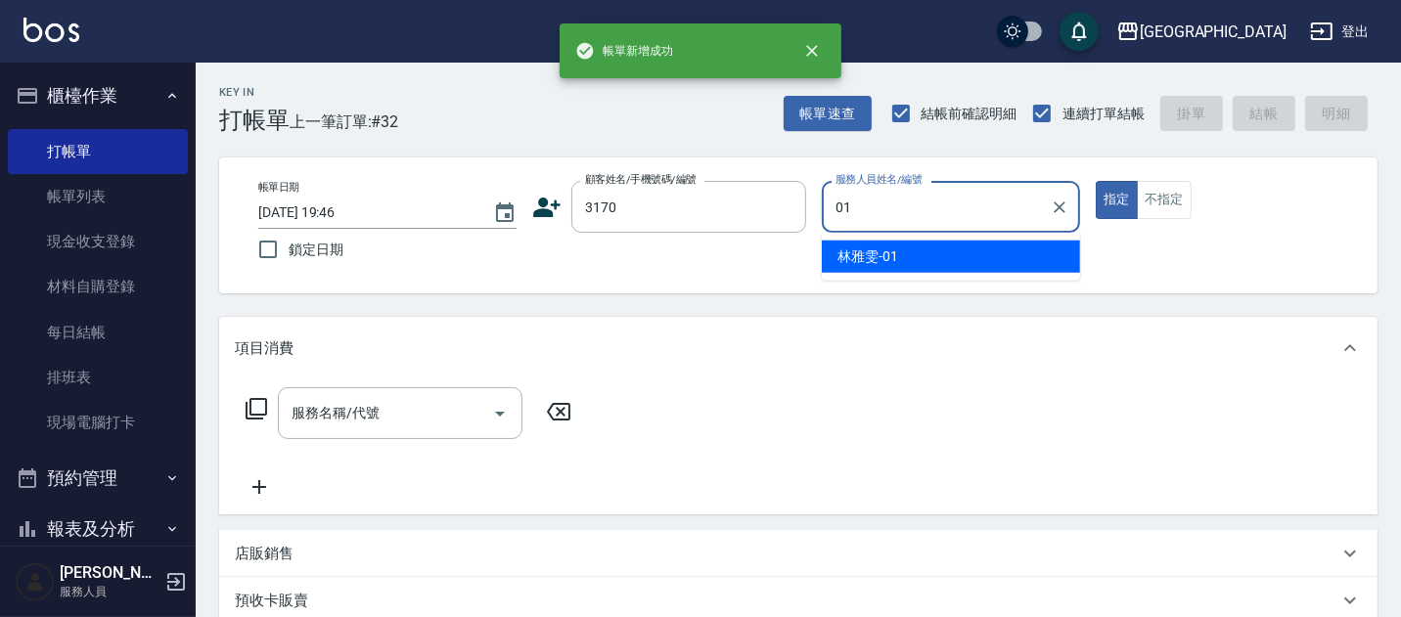
type input "[PERSON_NAME]-01"
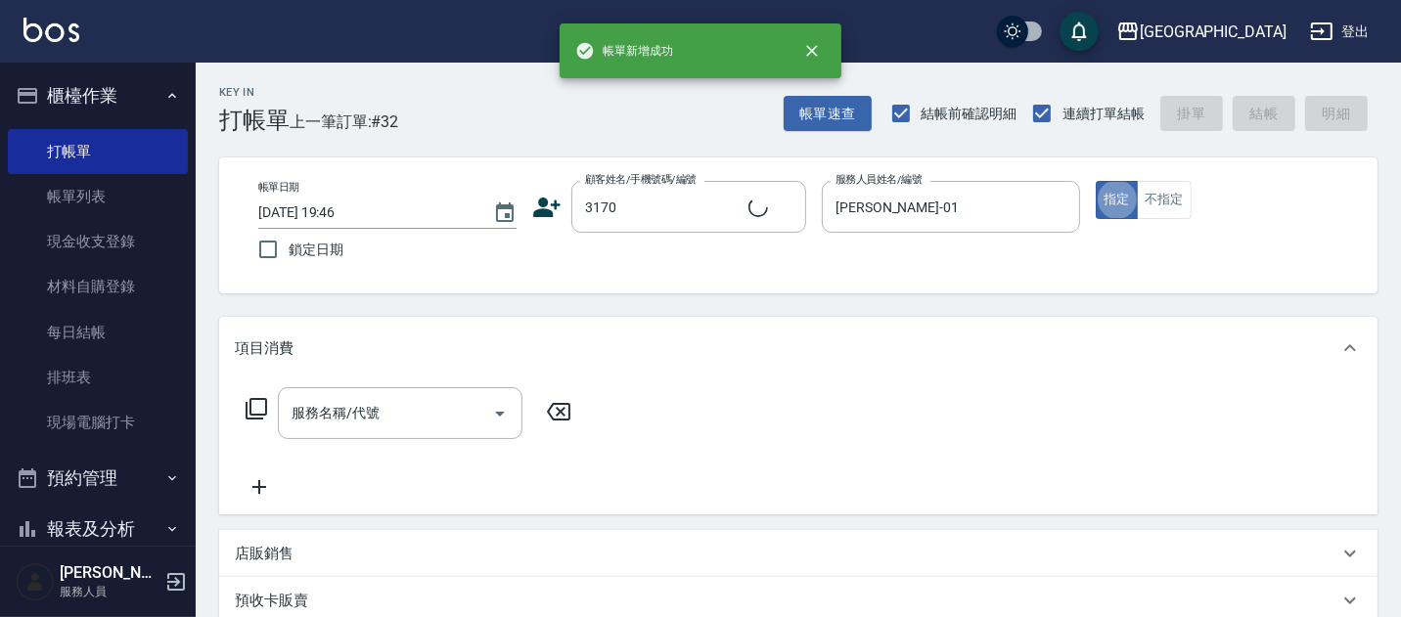
type input "[PERSON_NAME]/0932018099/3170"
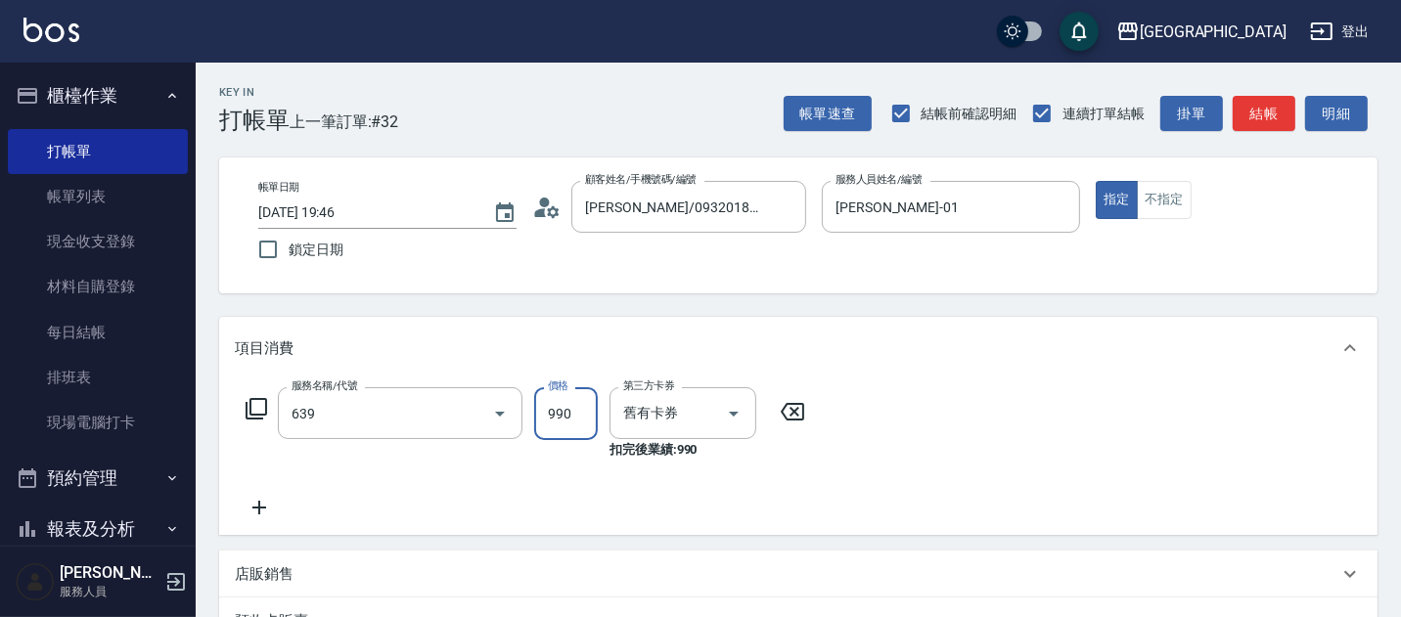
type input "(芙)蘆薈髮膜套卡(自材)(639)"
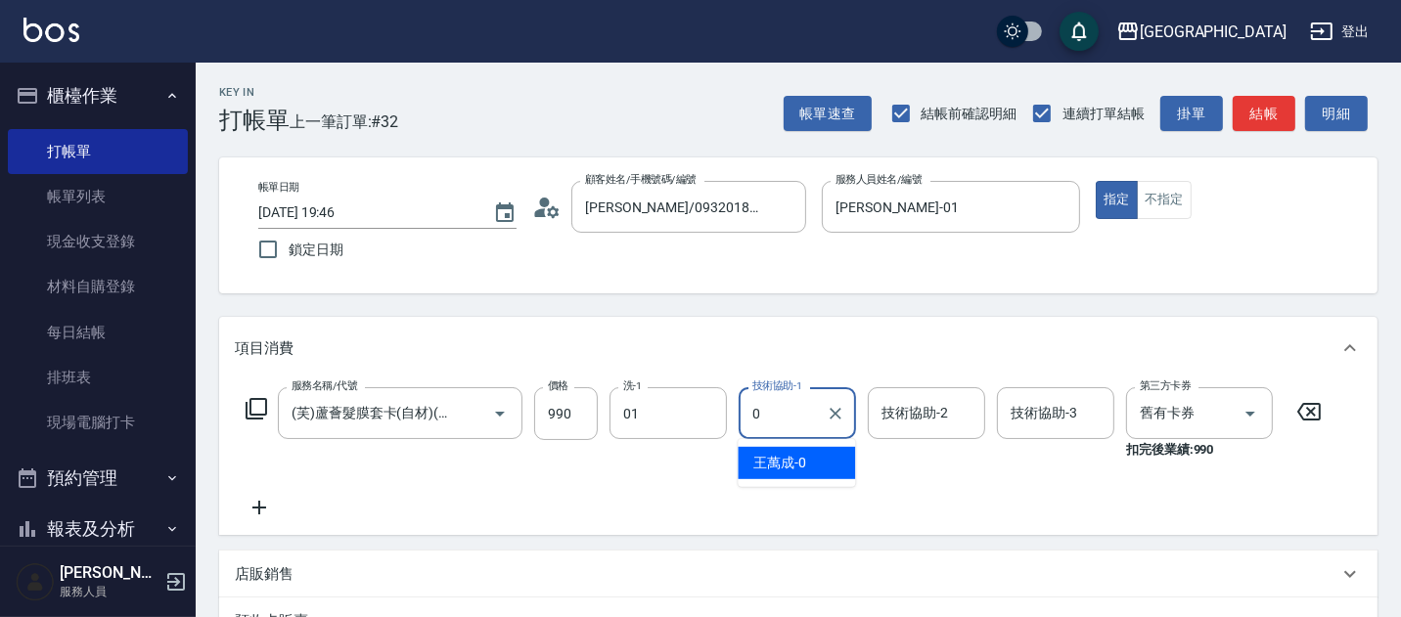
type input "[PERSON_NAME]-01"
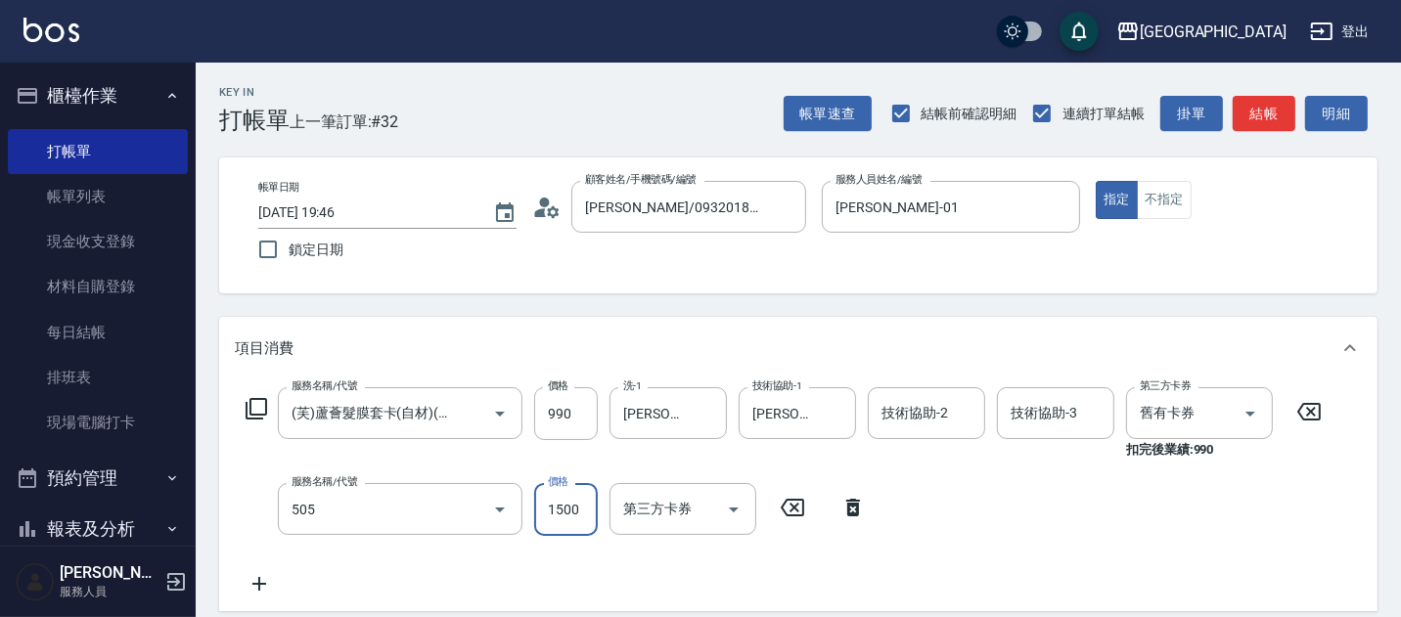
type input "染髮[1500](505)"
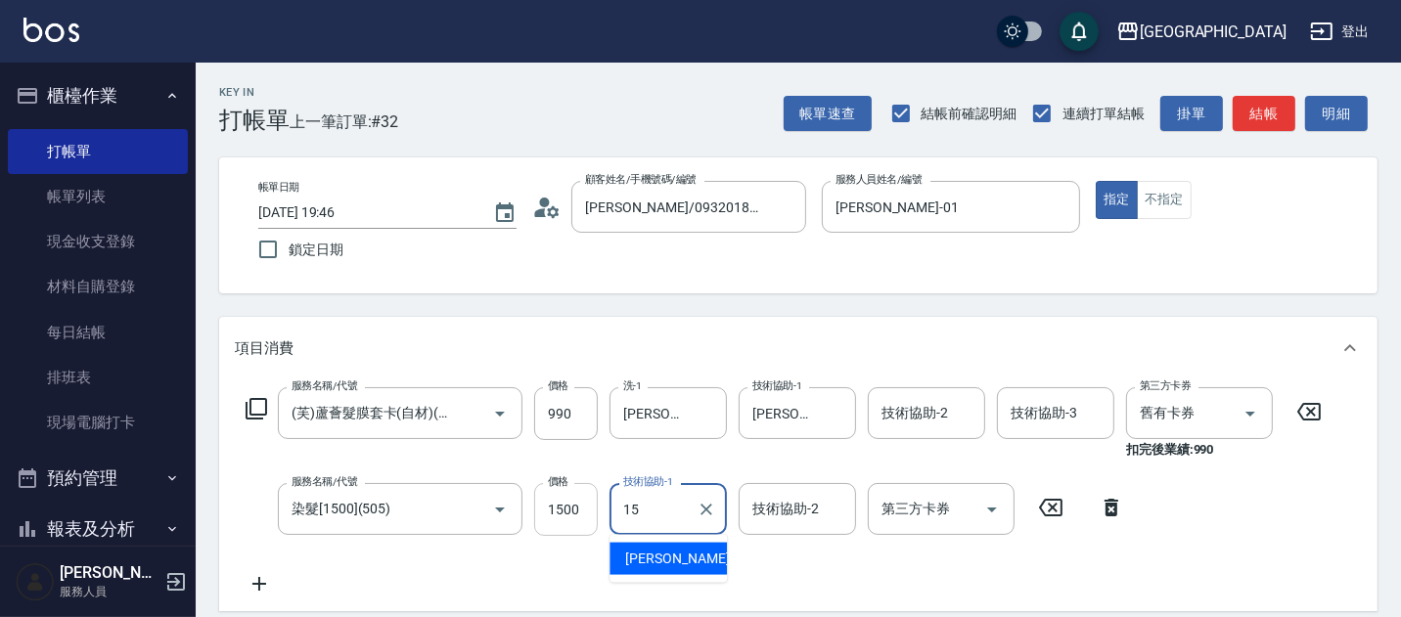
type input "15"
click at [588, 514] on input "1500" at bounding box center [566, 509] width 64 height 53
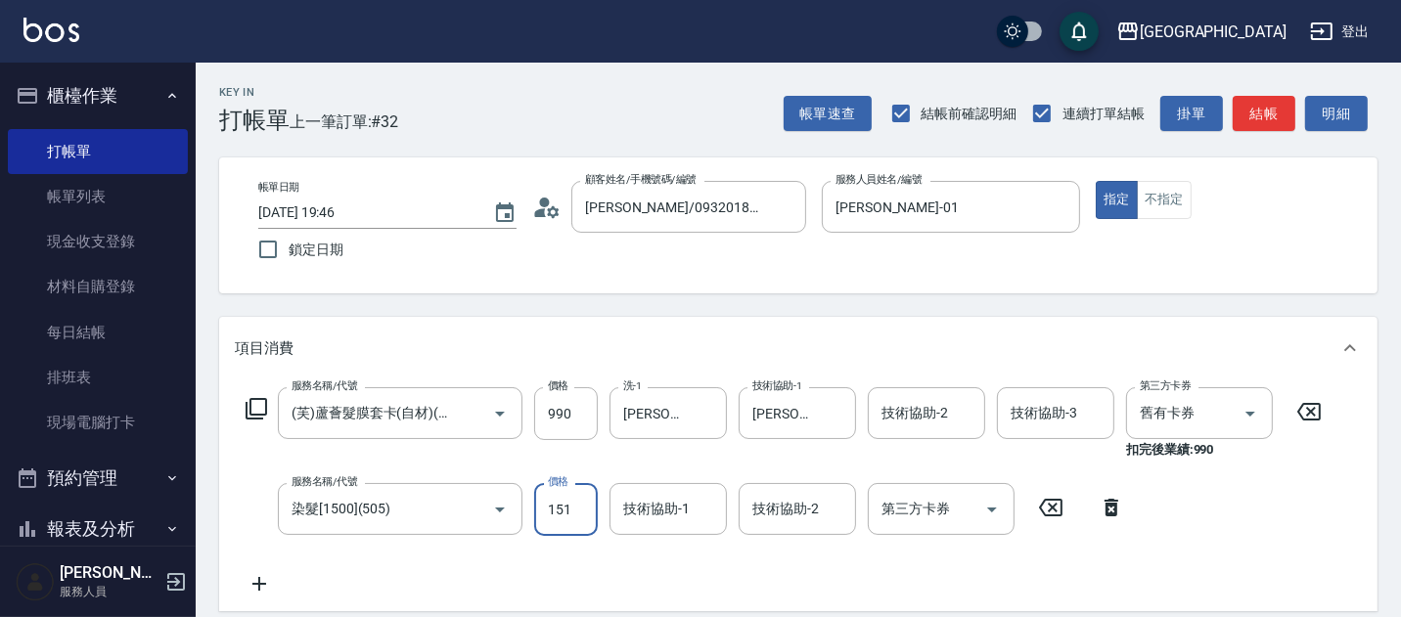
type input "1510"
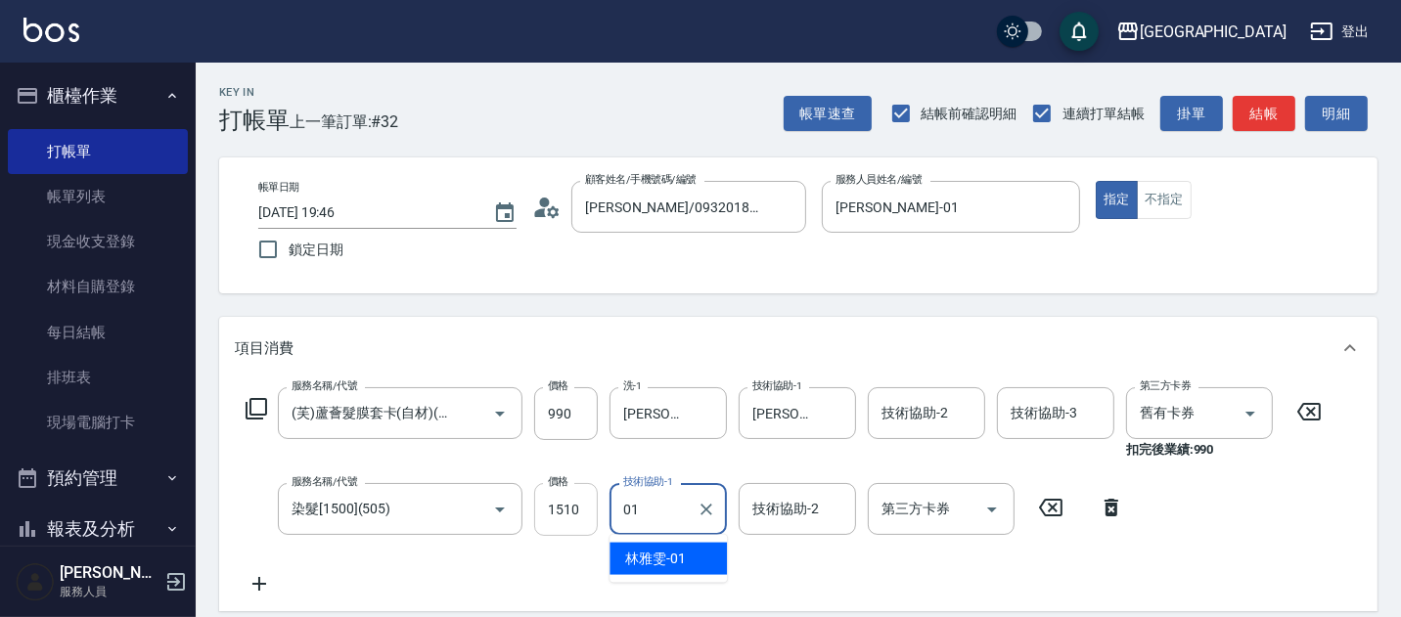
type input "[PERSON_NAME]-01"
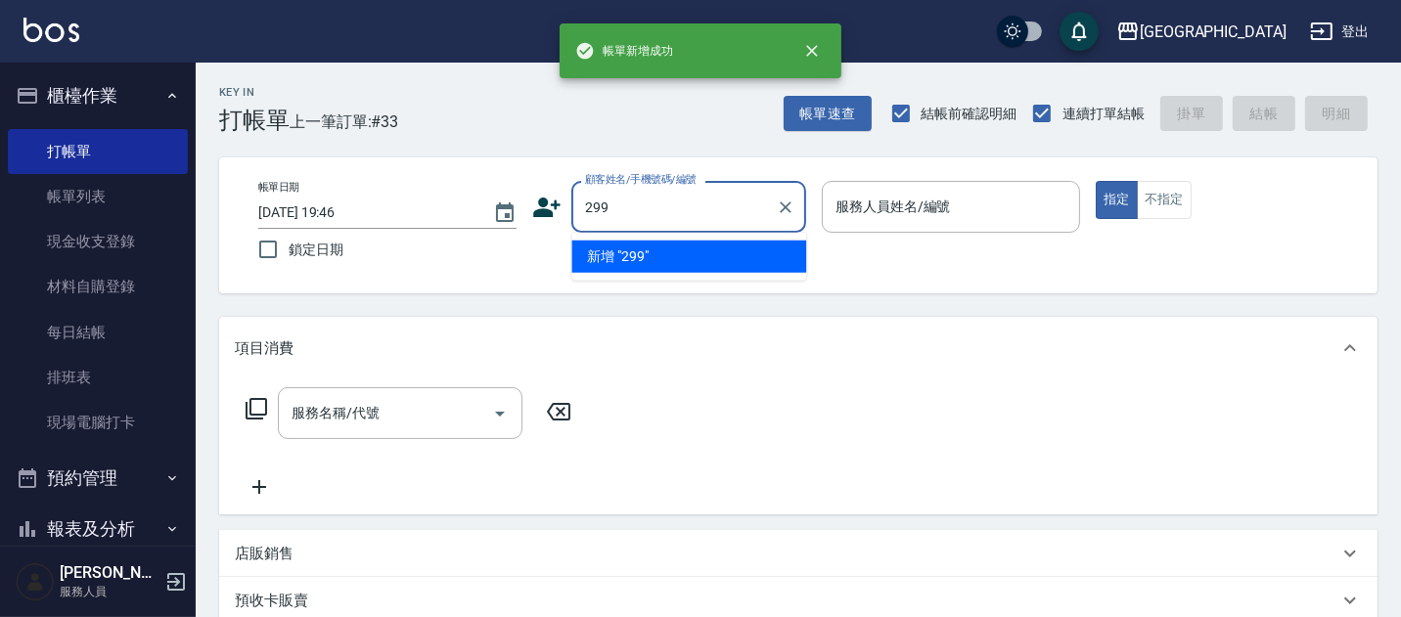
type input "299"
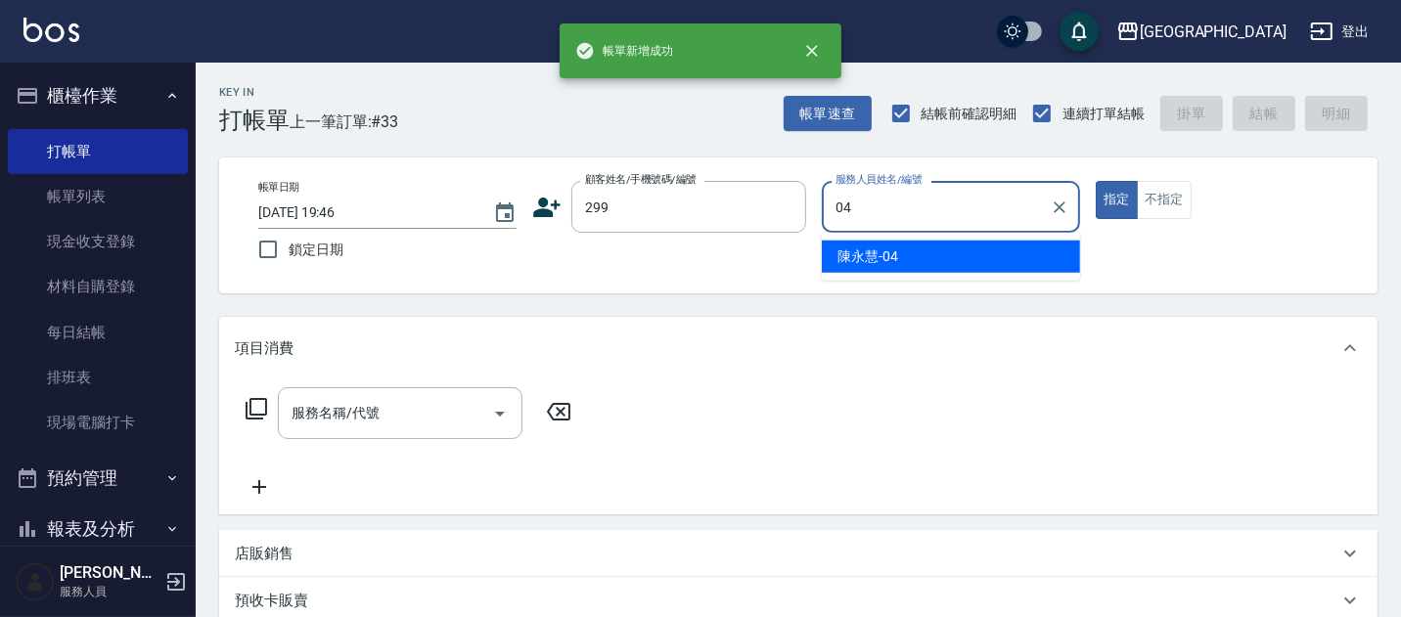
type input "[PERSON_NAME]-04"
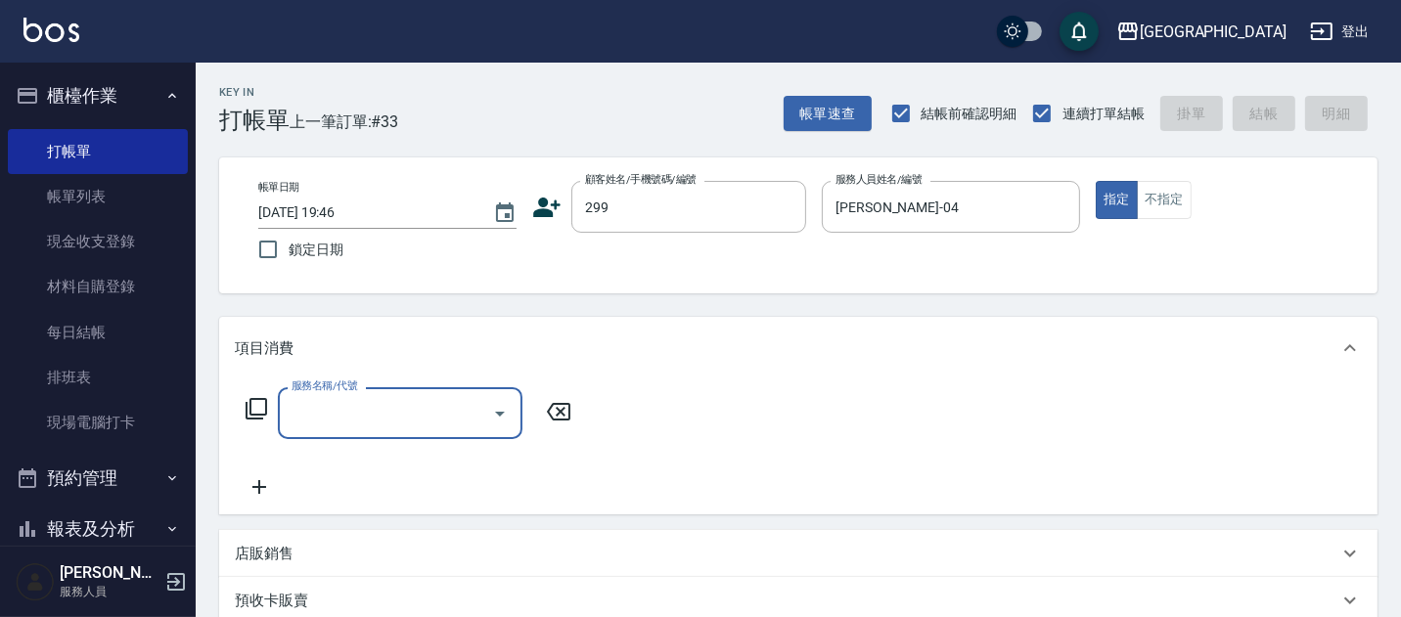
type input "2"
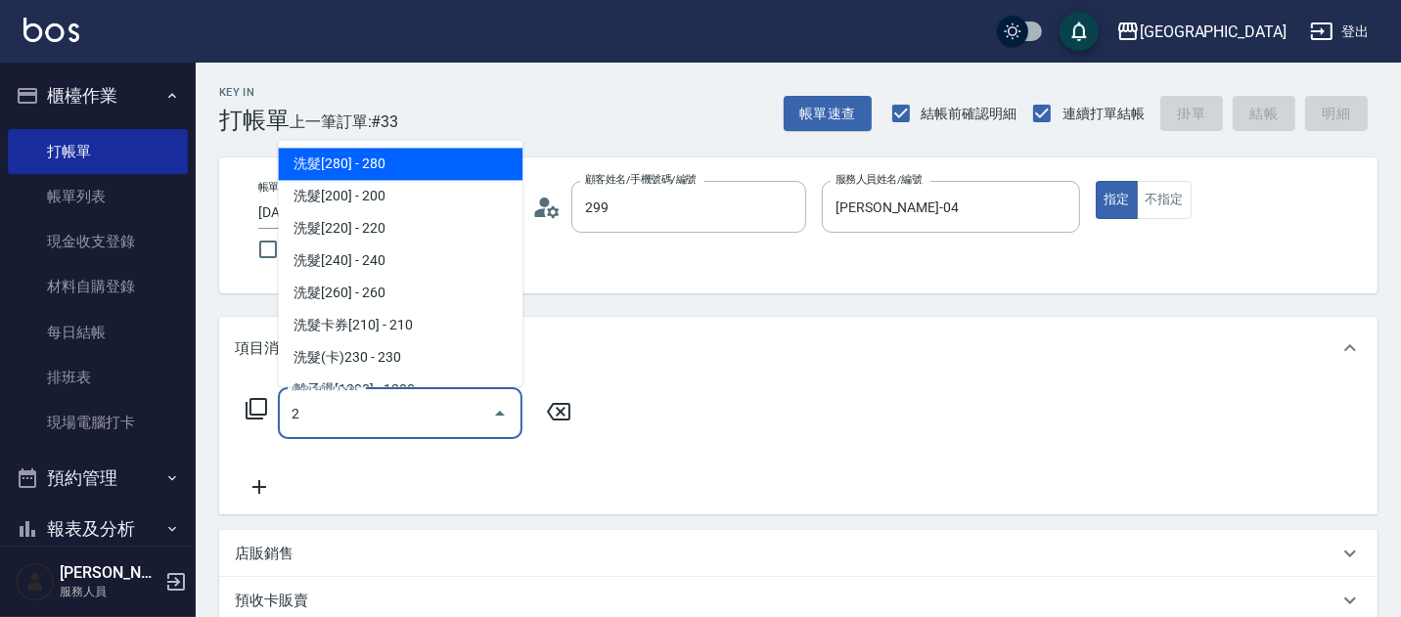
type input "[PERSON_NAME]/0916717650/299"
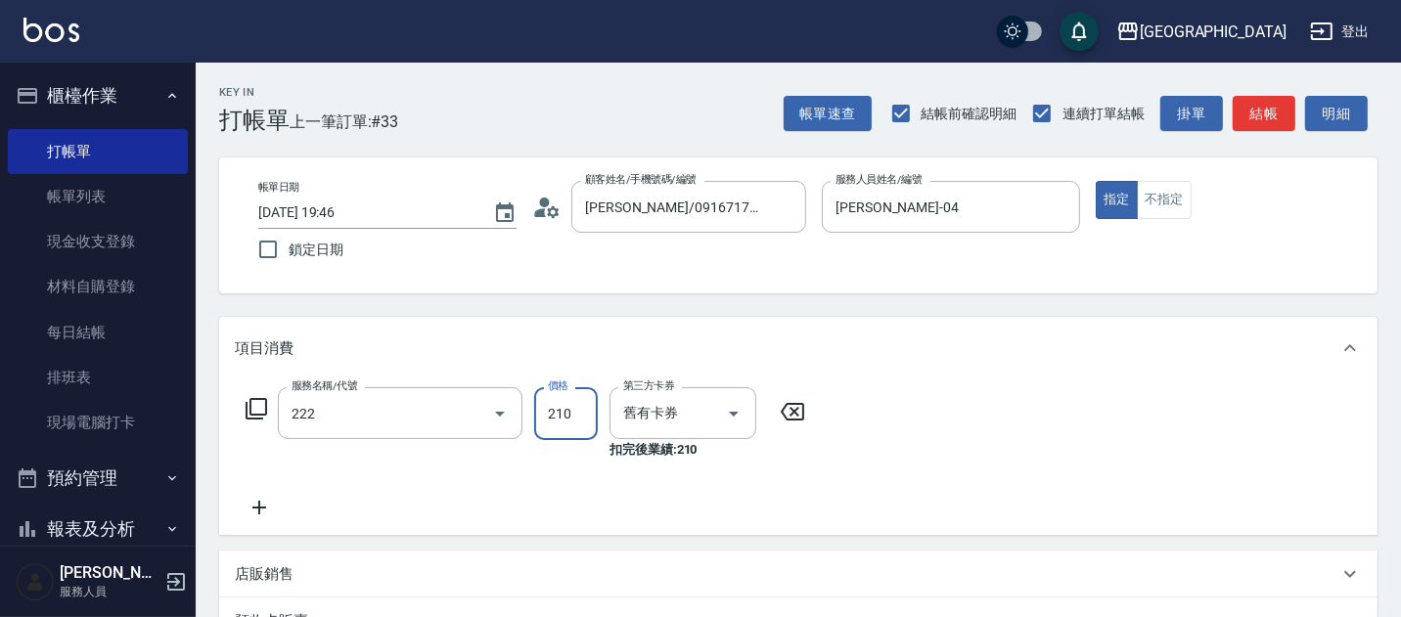
type input "洗髮卡券[210](222)"
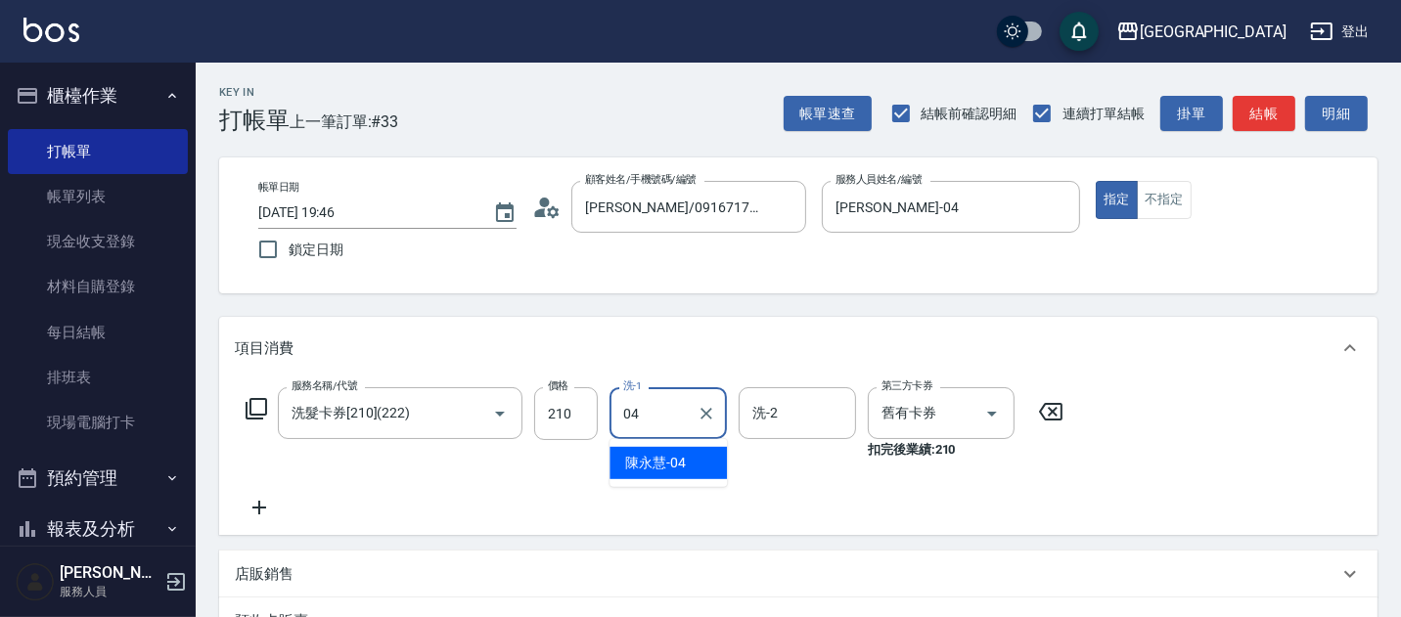
type input "[PERSON_NAME]-04"
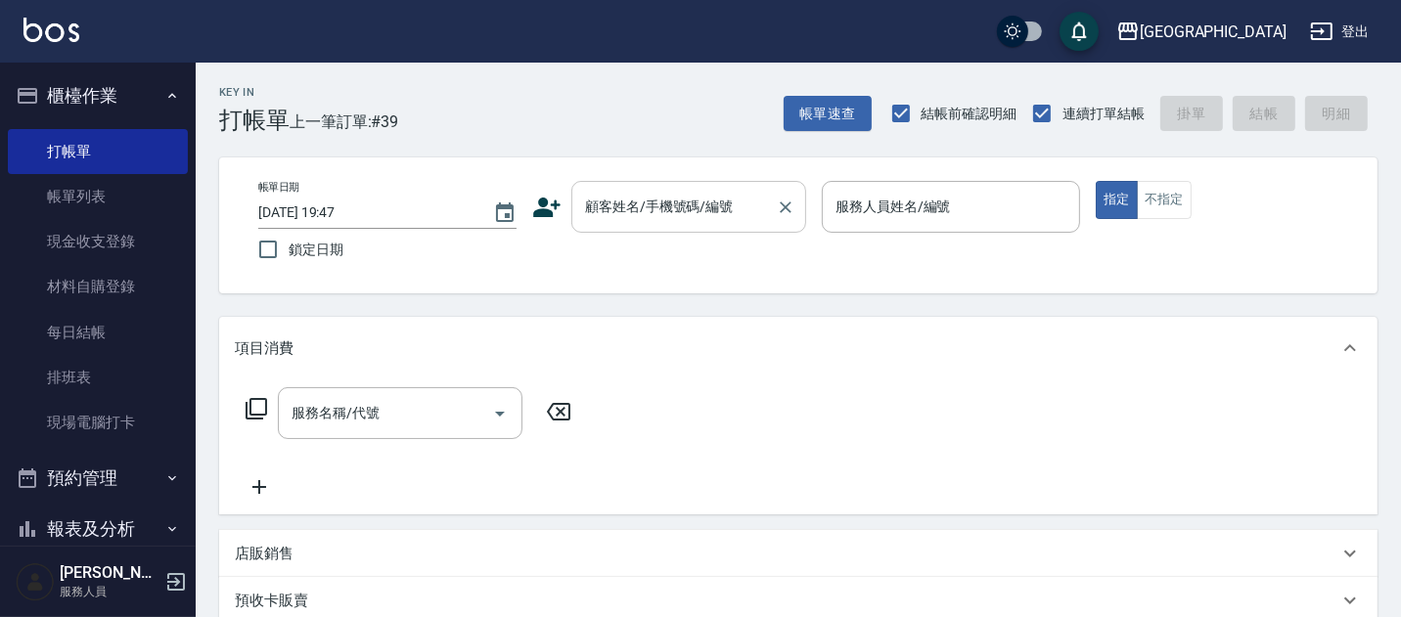
click at [628, 217] on input "顧客姓名/手機號碼/編號" at bounding box center [674, 207] width 188 height 34
click at [825, 105] on button "帳單速查" at bounding box center [828, 114] width 88 height 36
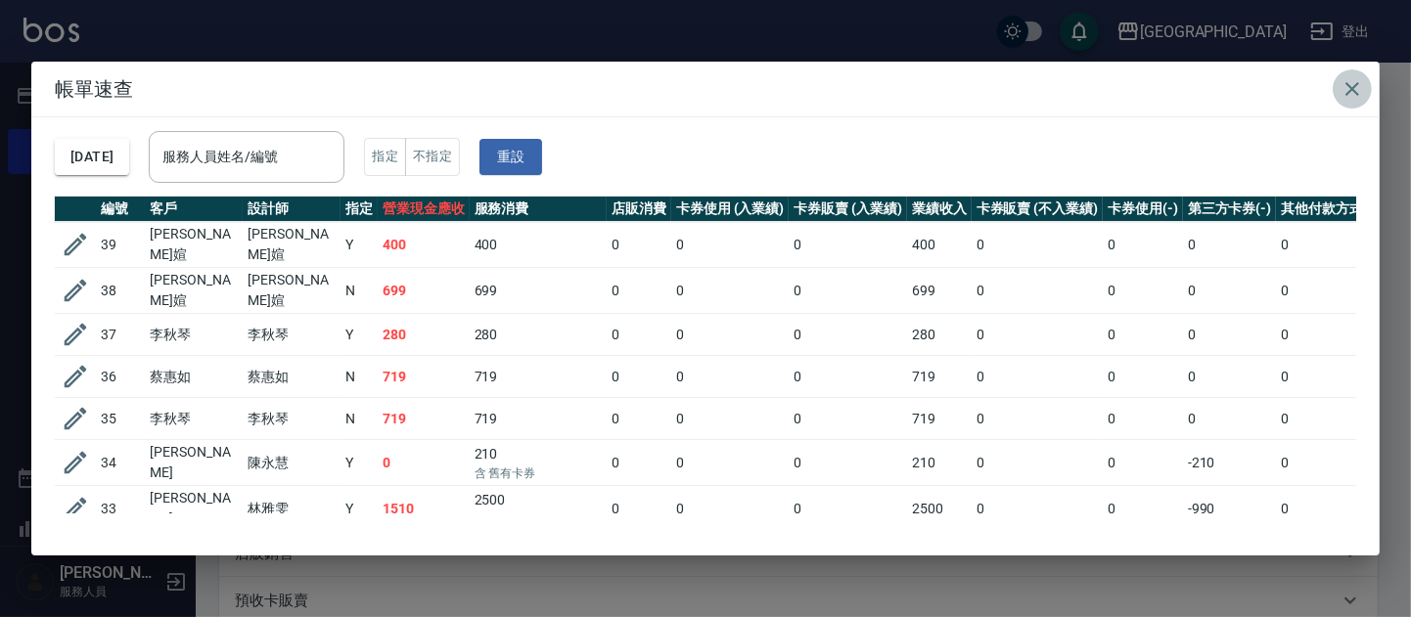
click at [1350, 93] on icon "button" at bounding box center [1351, 88] width 23 height 23
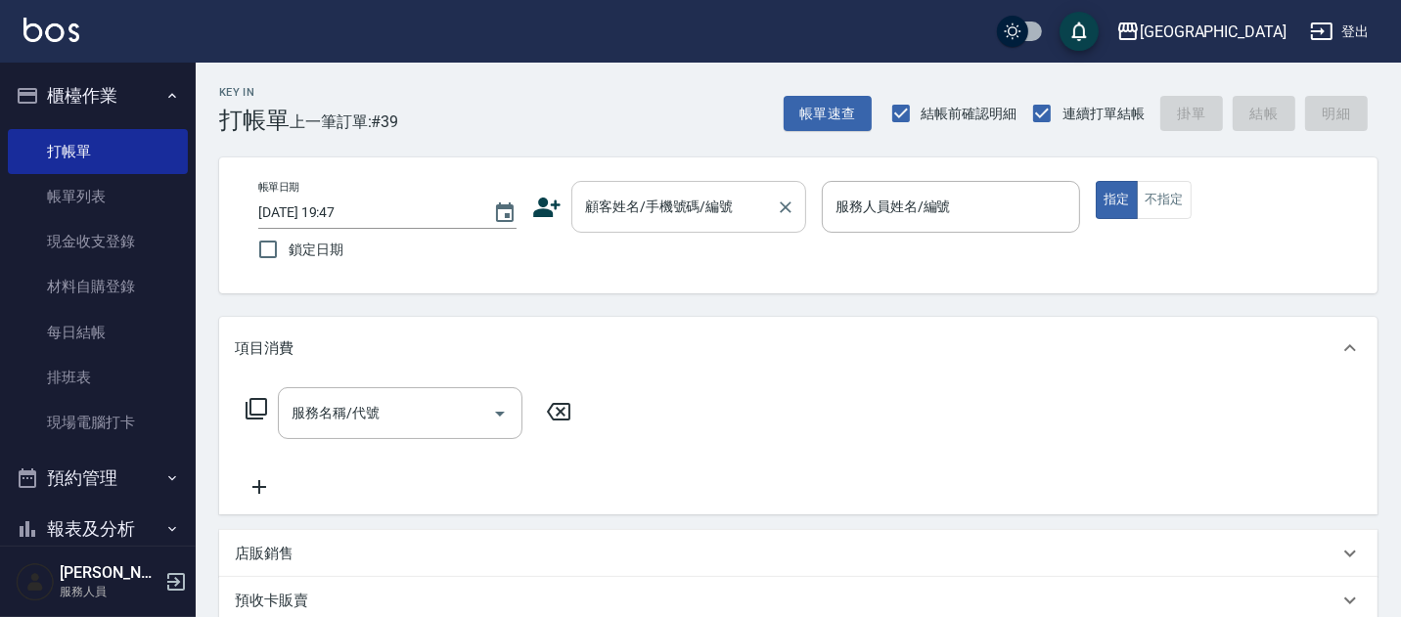
click at [660, 200] on input "顧客姓名/手機號碼/編號" at bounding box center [674, 207] width 188 height 34
click at [1061, 208] on icon "Clear" at bounding box center [1060, 208] width 12 height 12
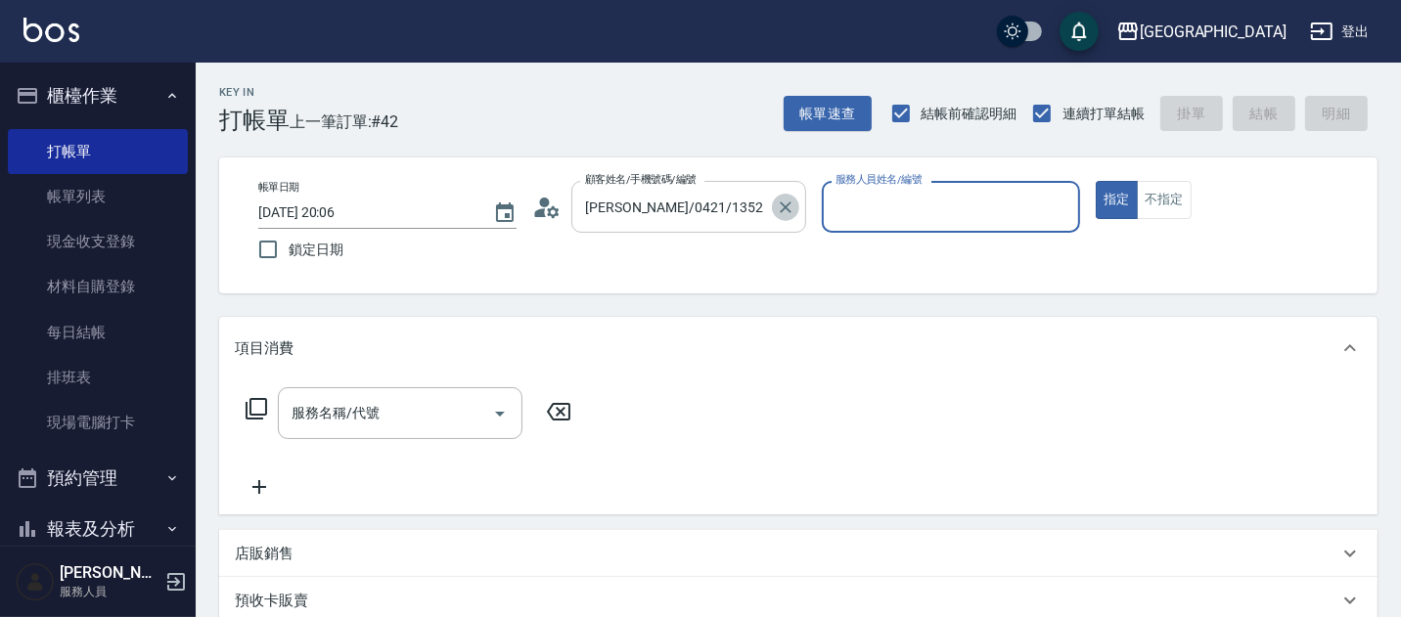
click at [783, 206] on icon "Clear" at bounding box center [786, 208] width 20 height 20
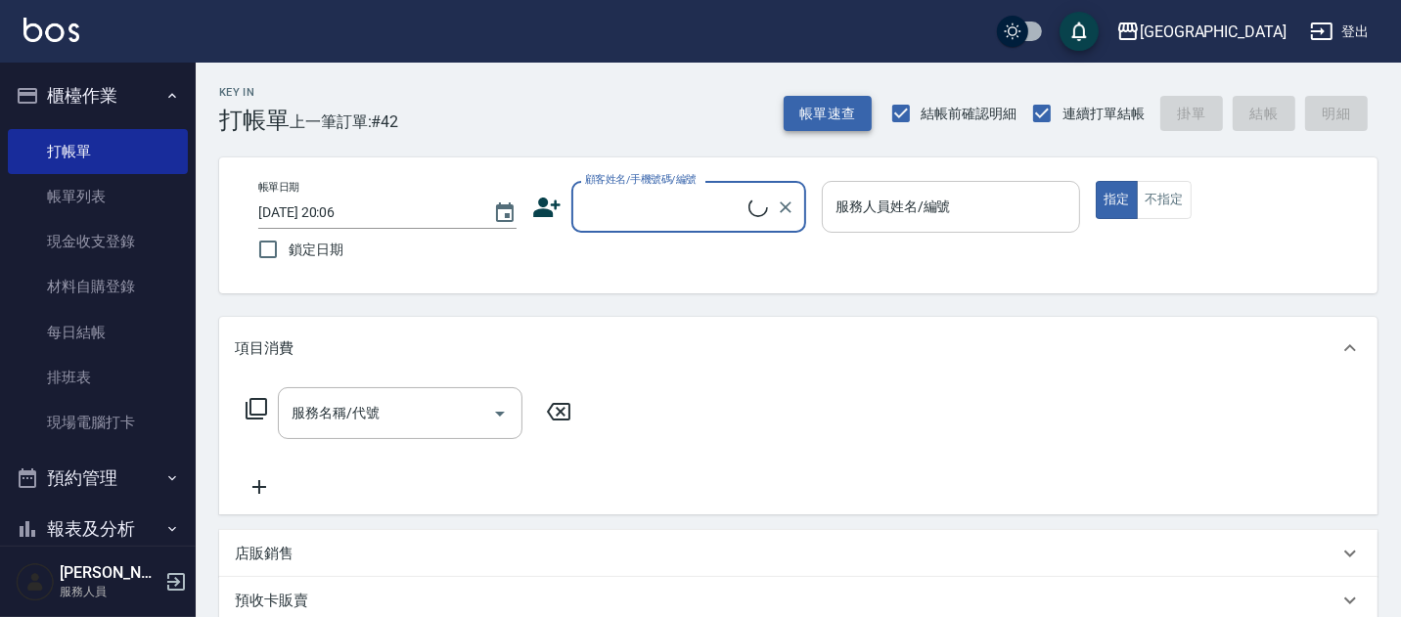
click at [810, 115] on button "帳單速查" at bounding box center [828, 114] width 88 height 36
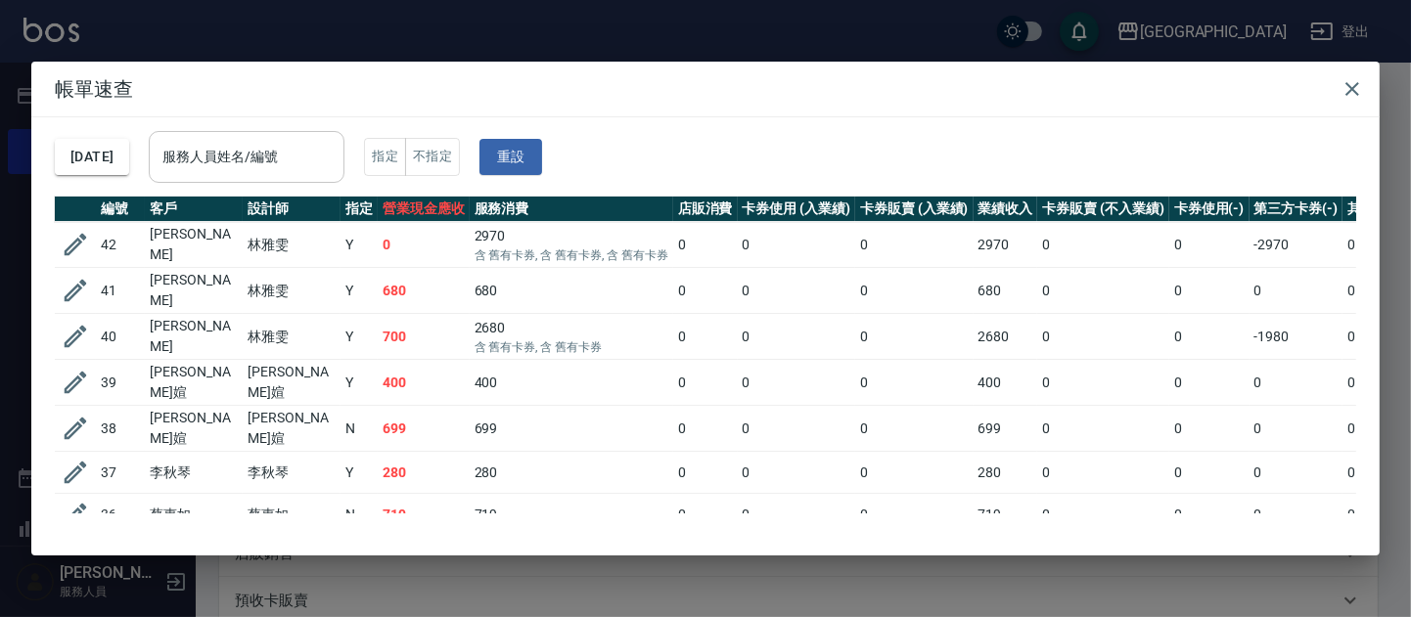
click at [286, 155] on input "服務人員姓名/編號" at bounding box center [247, 157] width 178 height 34
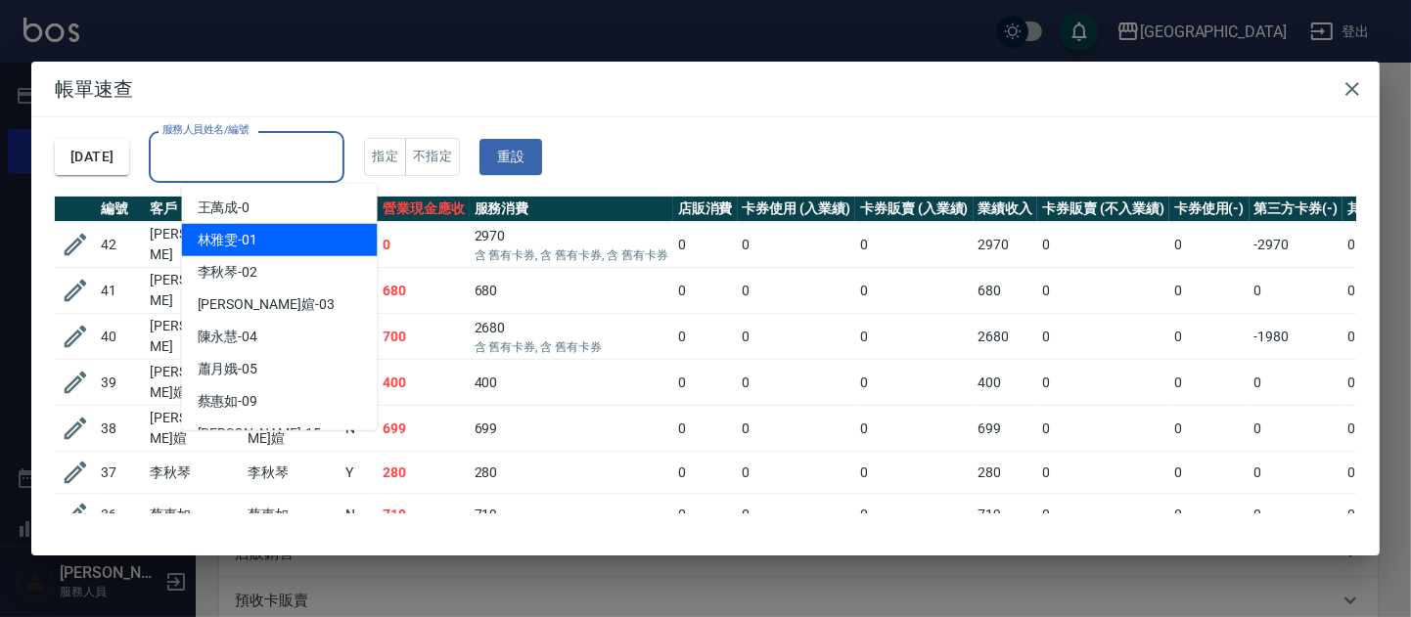
click at [259, 237] on div "[PERSON_NAME]-01" at bounding box center [280, 240] width 196 height 32
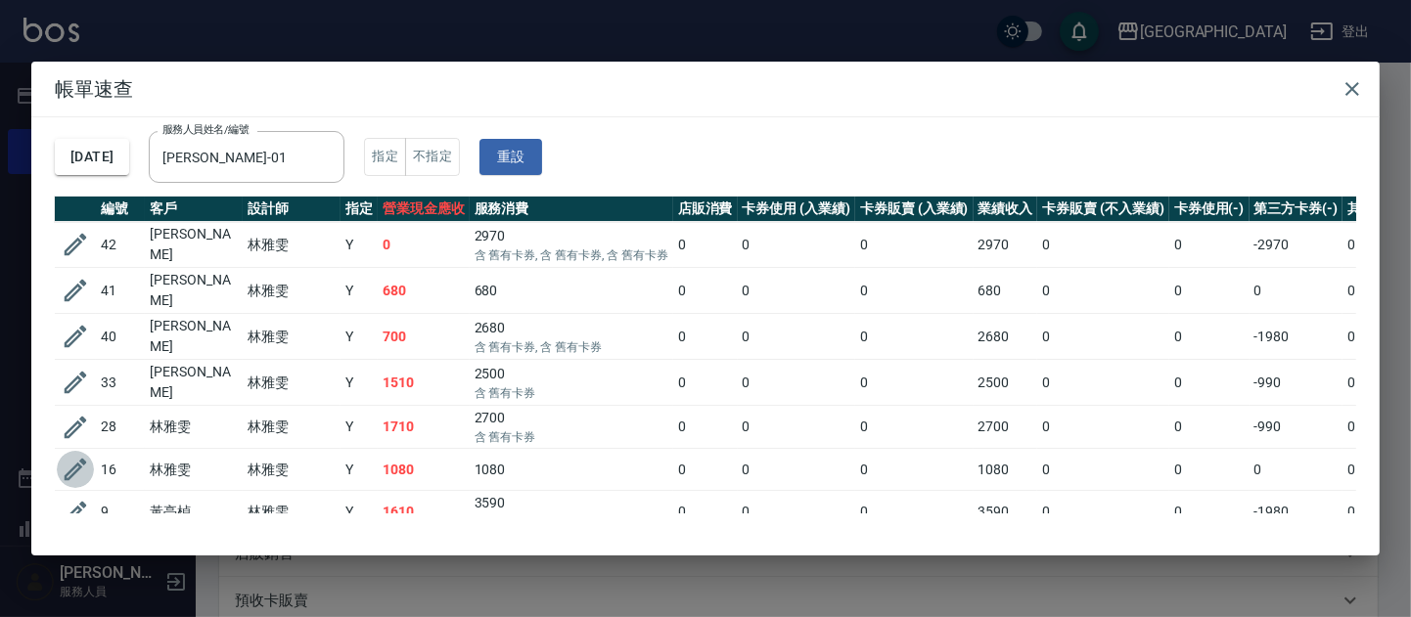
click at [74, 457] on icon "button" at bounding box center [75, 469] width 29 height 29
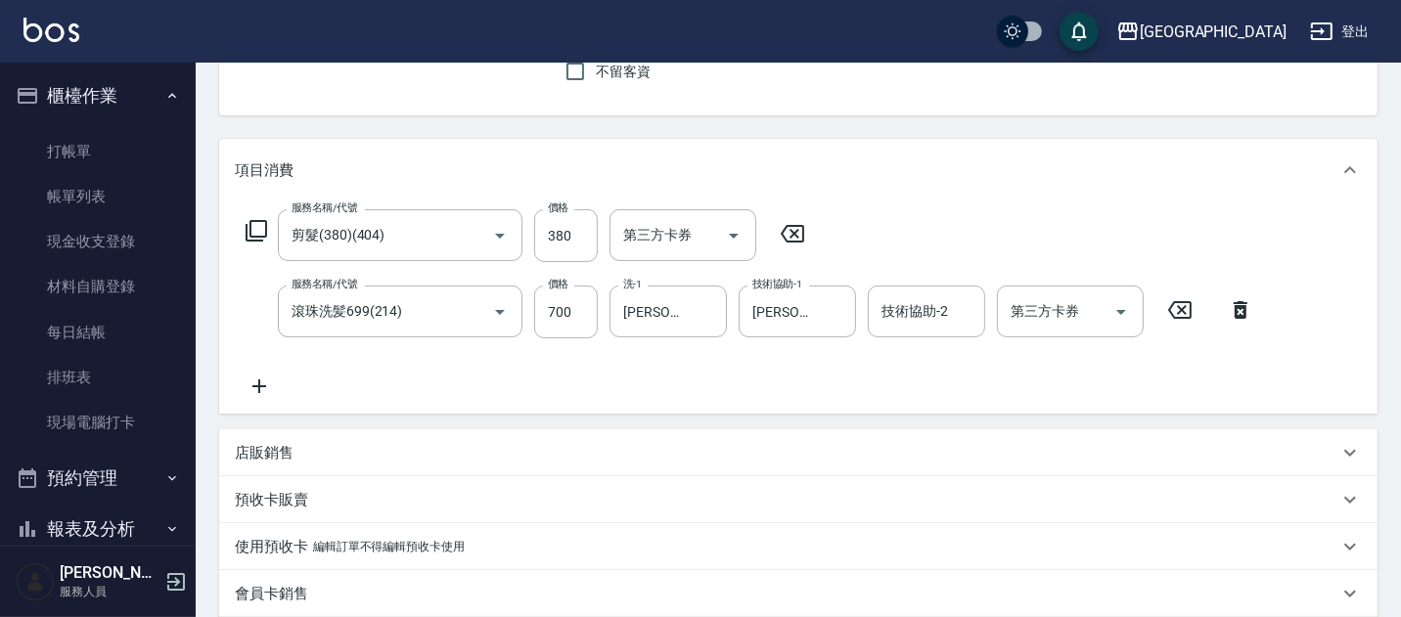
scroll to position [185, 0]
click at [261, 386] on icon at bounding box center [259, 383] width 49 height 23
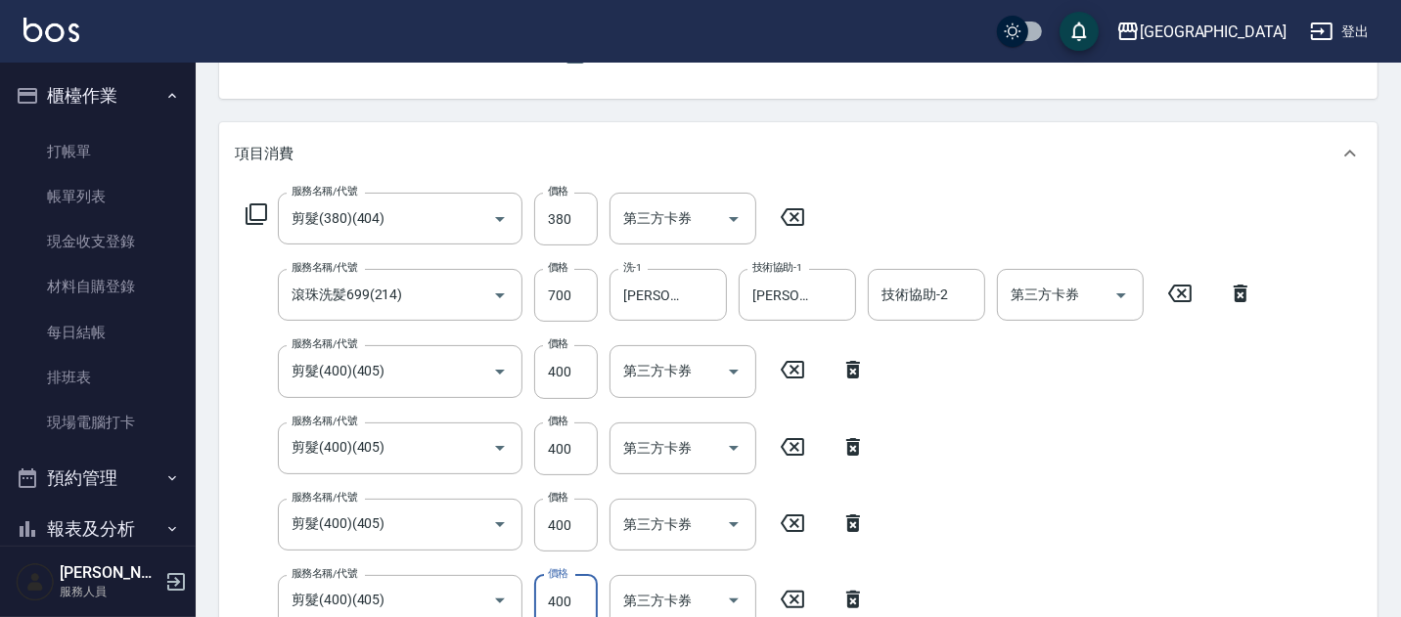
scroll to position [208, 0]
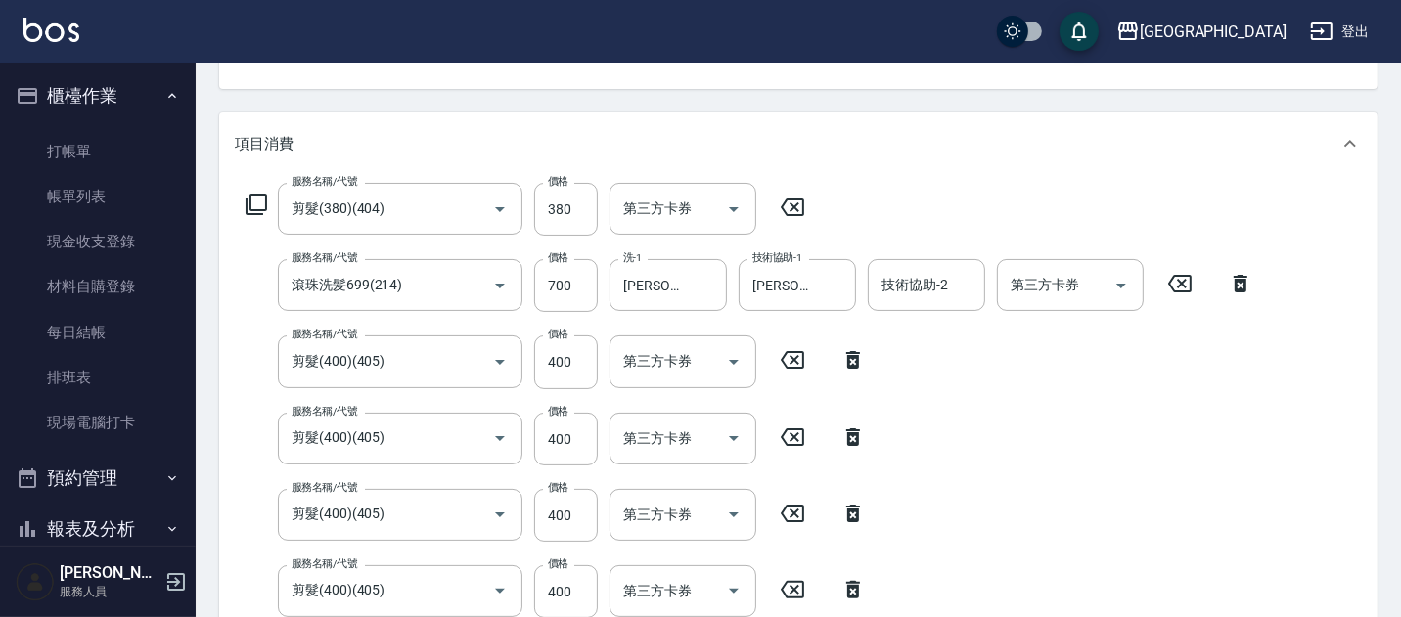
click at [846, 589] on icon at bounding box center [853, 589] width 49 height 23
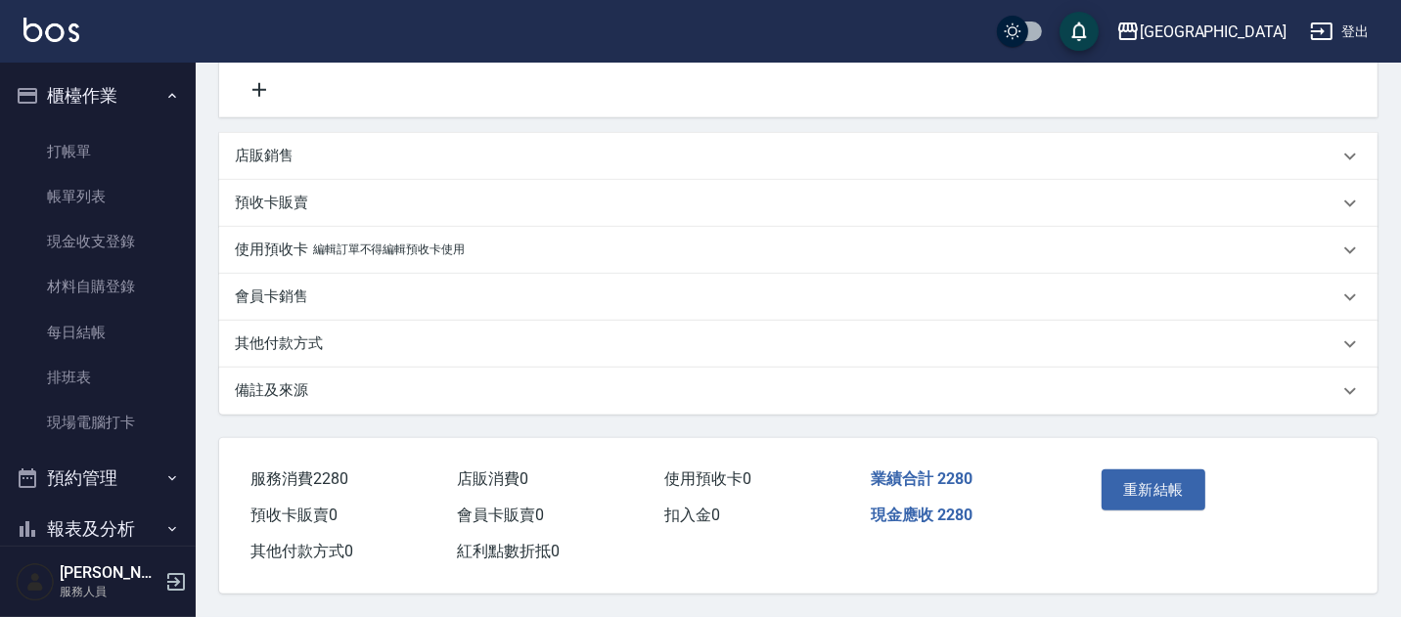
scroll to position [714, 0]
click at [1142, 481] on button "重新結帳" at bounding box center [1154, 490] width 104 height 41
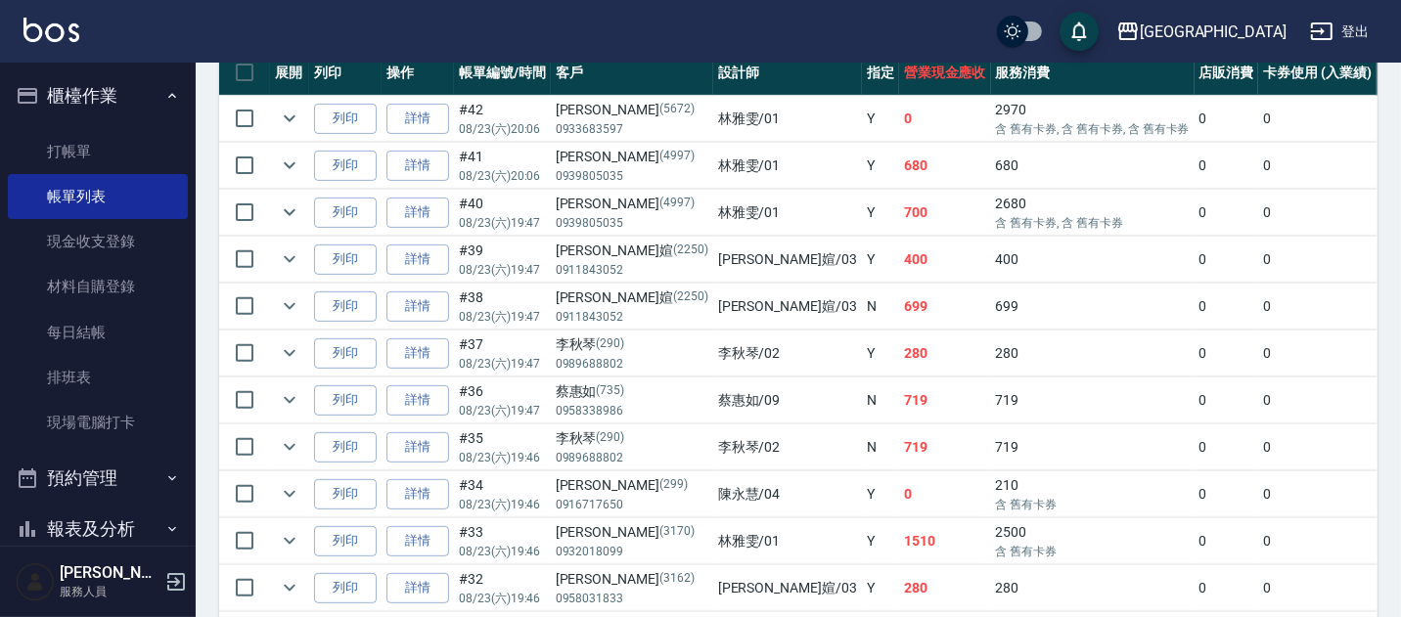
scroll to position [556, 0]
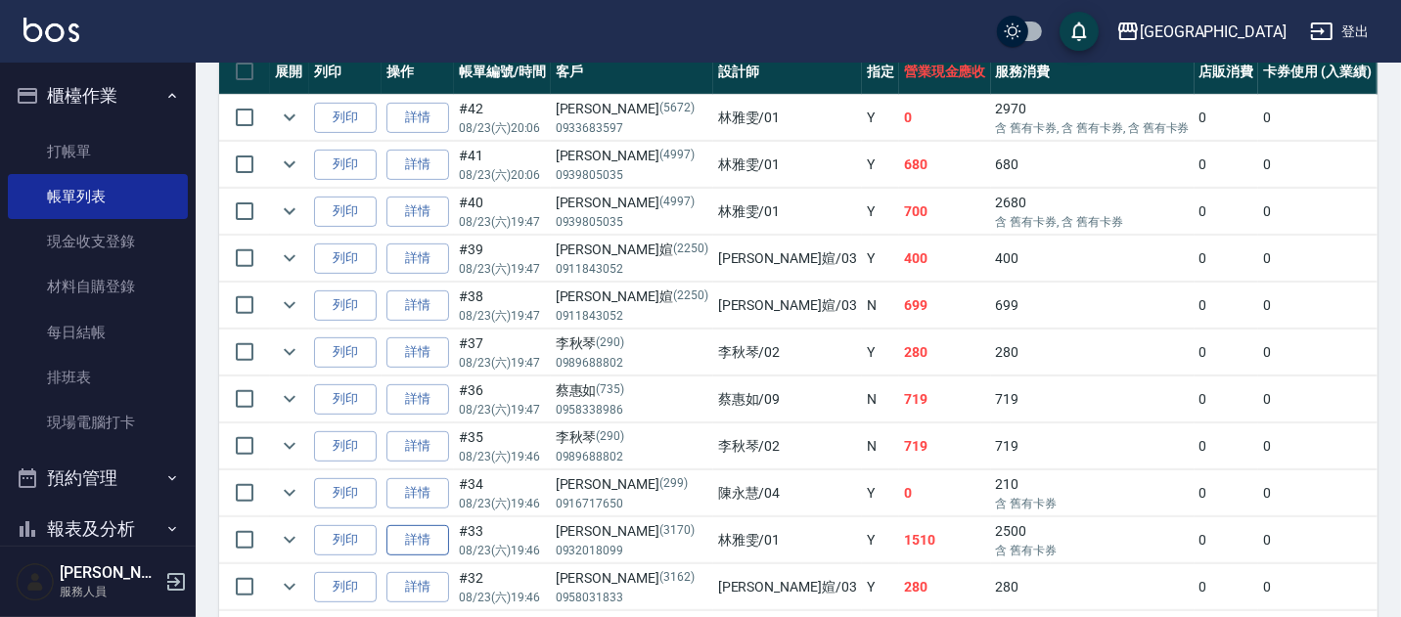
click at [419, 541] on link "詳情" at bounding box center [417, 540] width 63 height 30
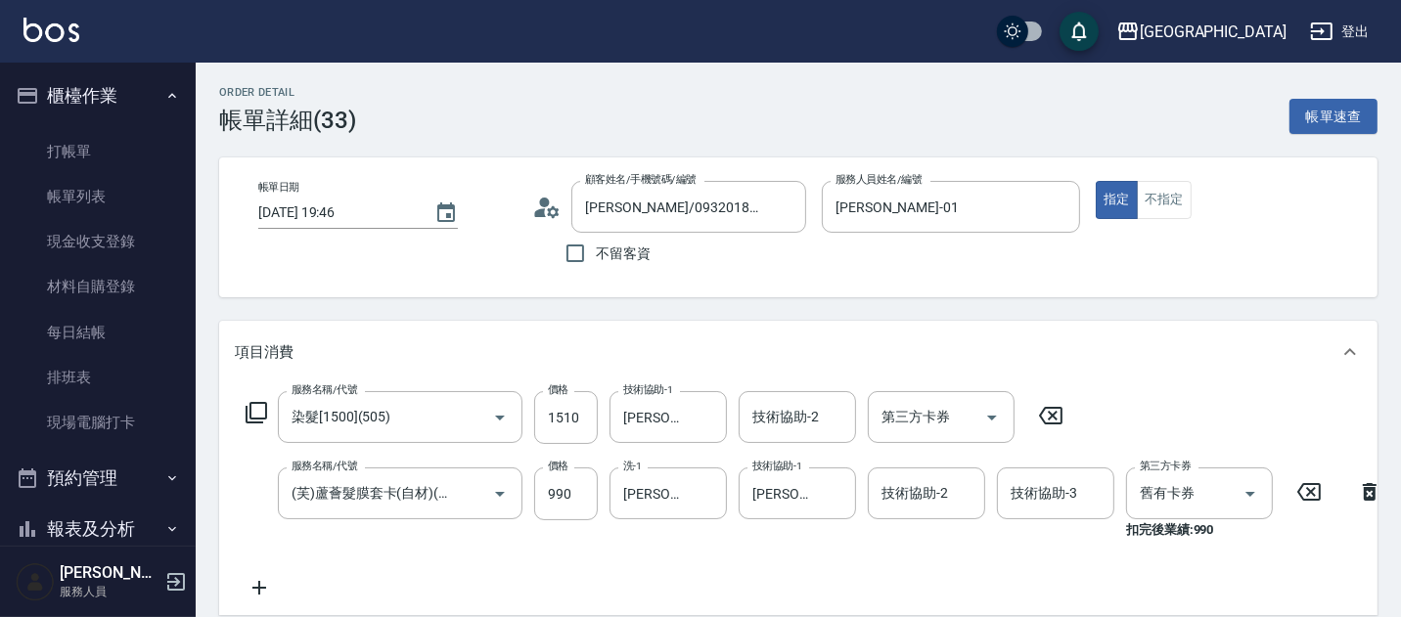
click at [257, 592] on icon at bounding box center [259, 587] width 49 height 23
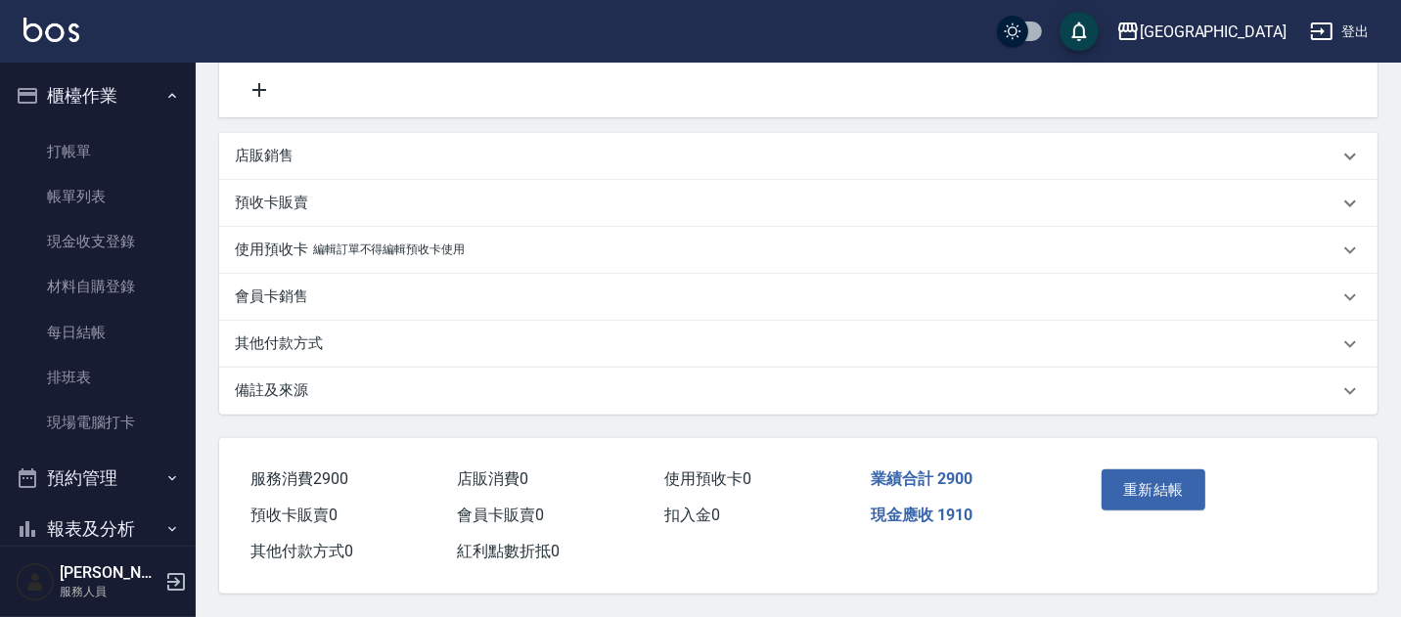
scroll to position [600, 0]
click at [1131, 476] on button "重新結帳" at bounding box center [1154, 490] width 104 height 41
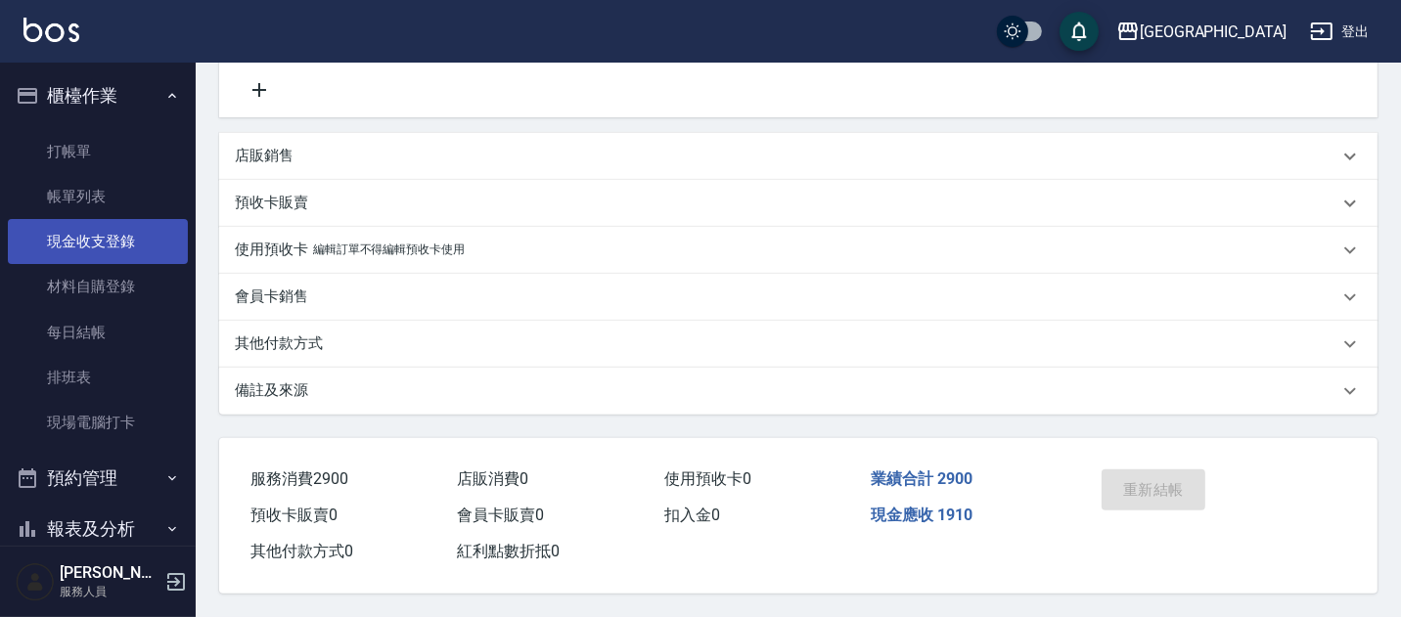
click at [113, 245] on link "現金收支登錄" at bounding box center [98, 241] width 180 height 45
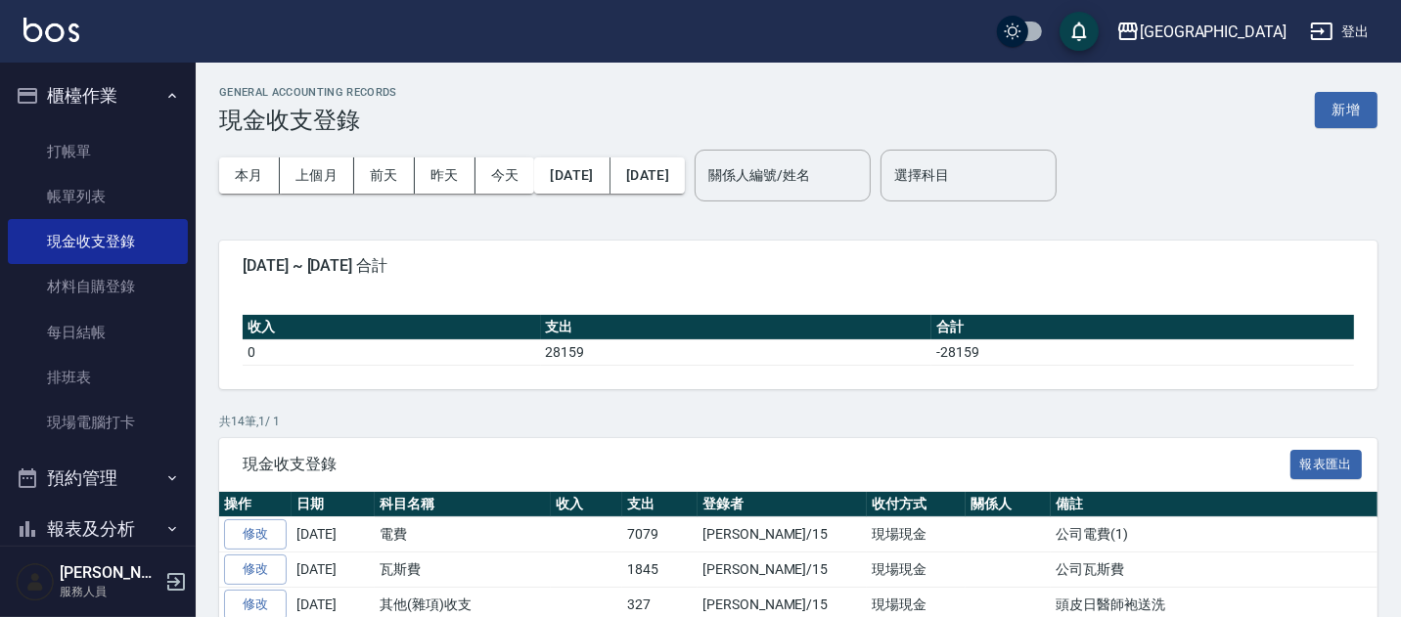
click at [1364, 110] on button "新增" at bounding box center [1346, 110] width 63 height 36
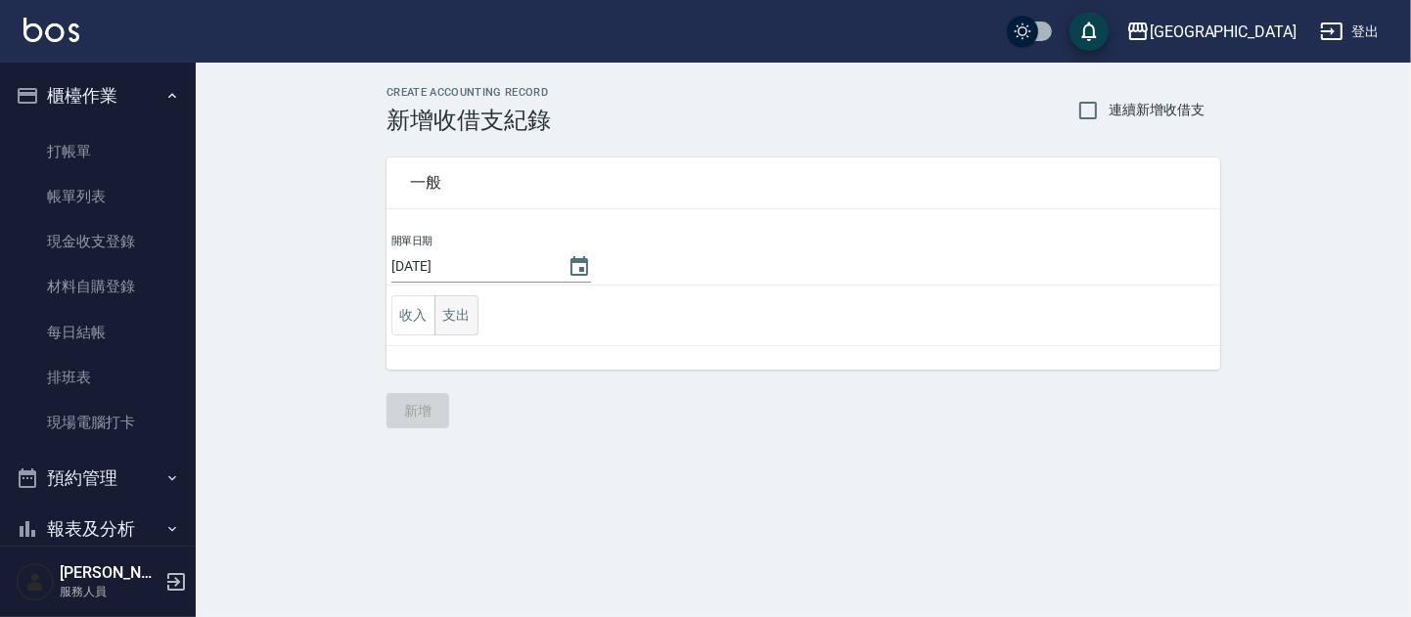
click at [452, 317] on button "支出" at bounding box center [456, 315] width 44 height 40
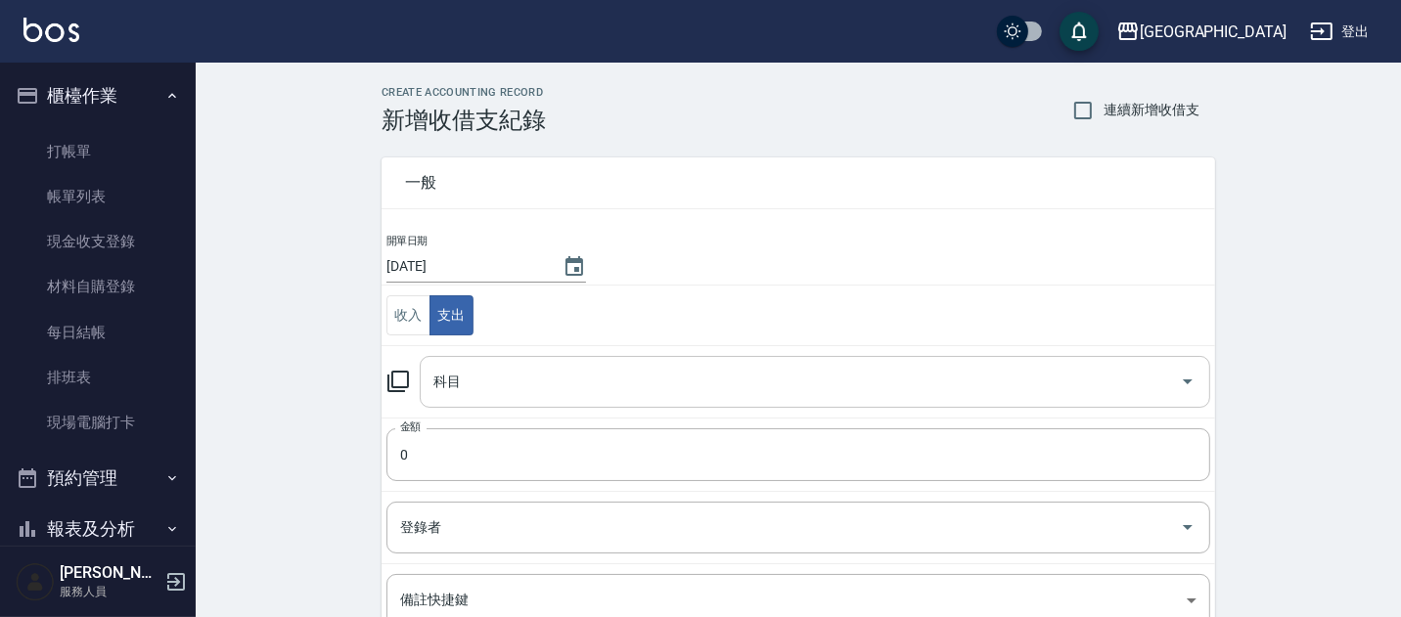
click at [456, 384] on input "科目" at bounding box center [800, 382] width 744 height 34
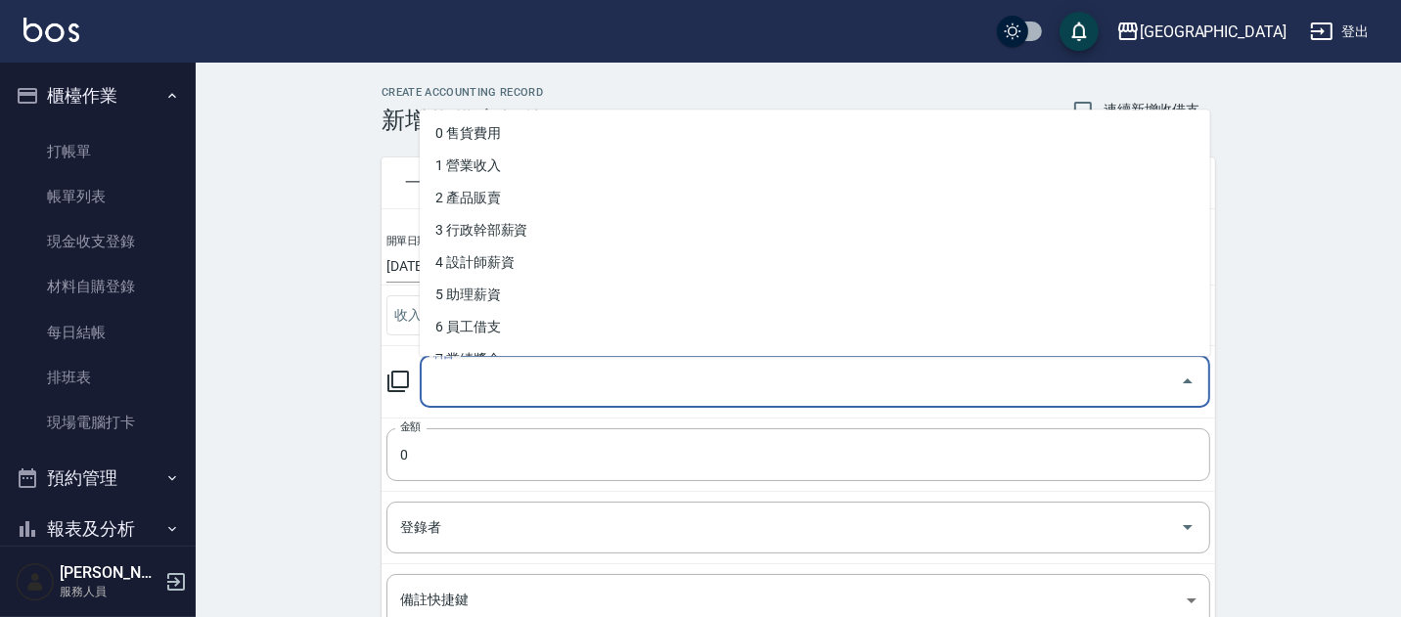
drag, startPoint x: 491, startPoint y: 383, endPoint x: 467, endPoint y: 383, distance: 24.5
click at [485, 383] on input "科目" at bounding box center [800, 382] width 744 height 34
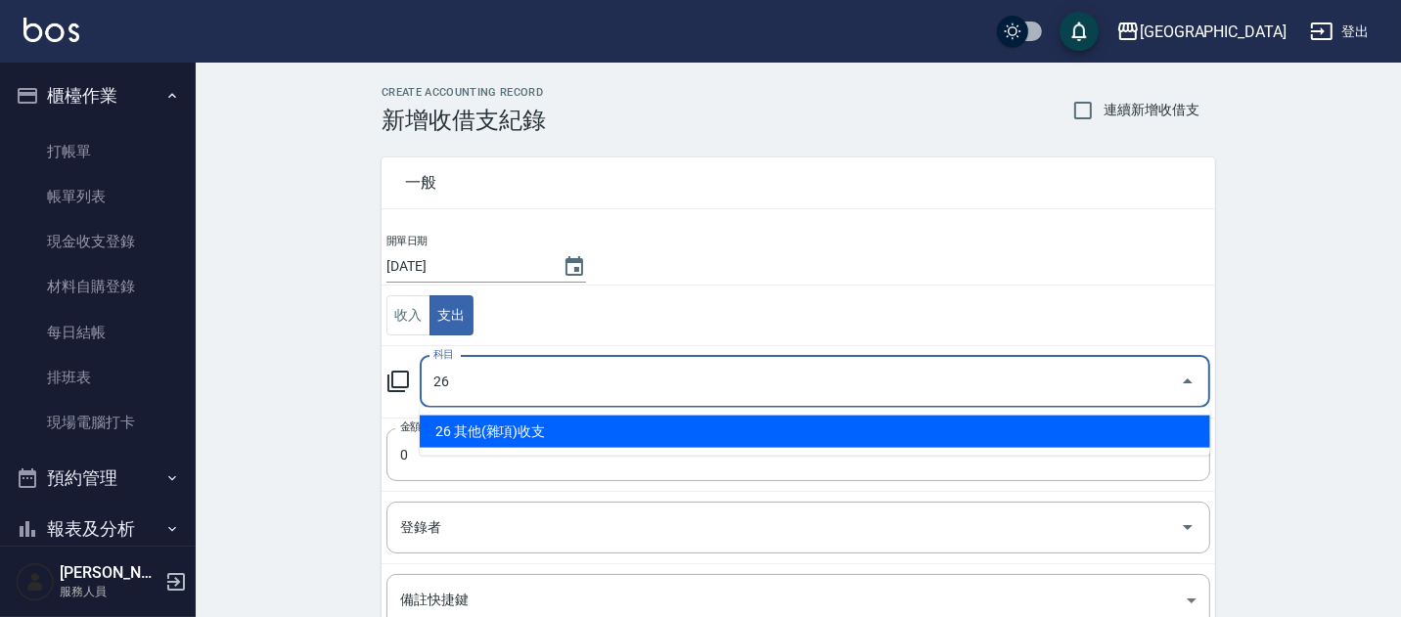
click at [530, 427] on li "26 其他(雜項)收支" at bounding box center [815, 432] width 790 height 32
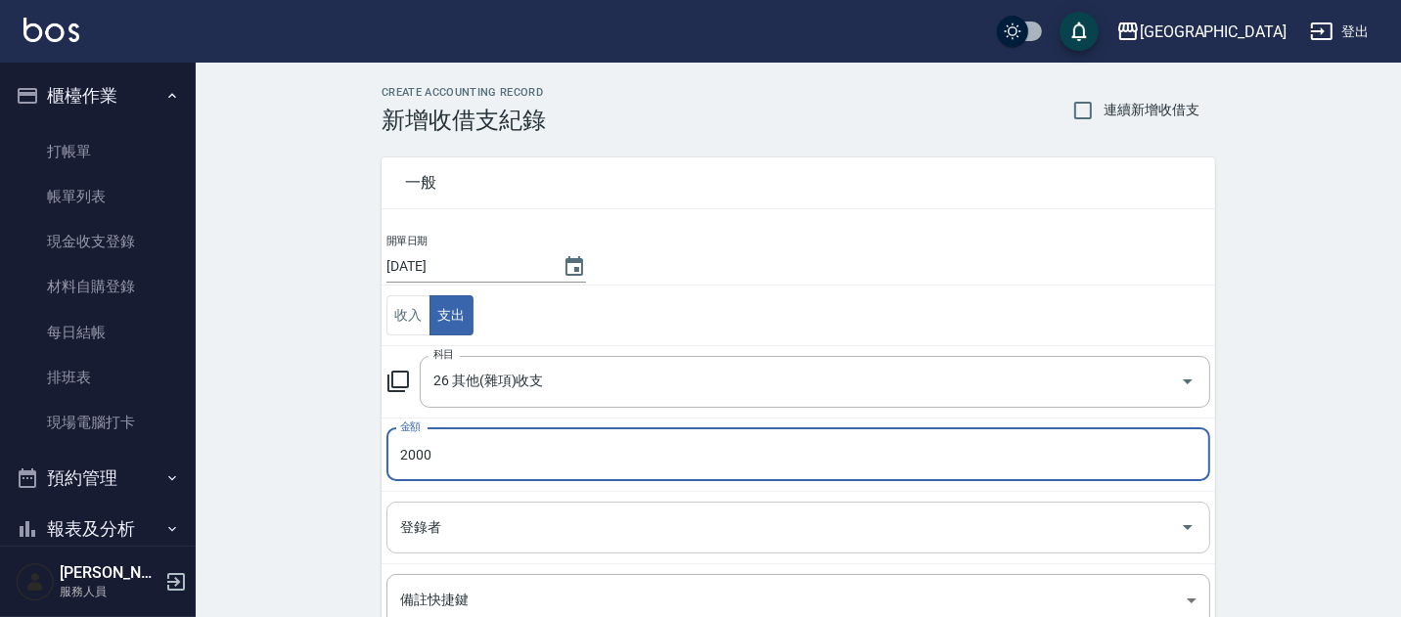
click at [422, 528] on input "登錄者" at bounding box center [783, 528] width 777 height 34
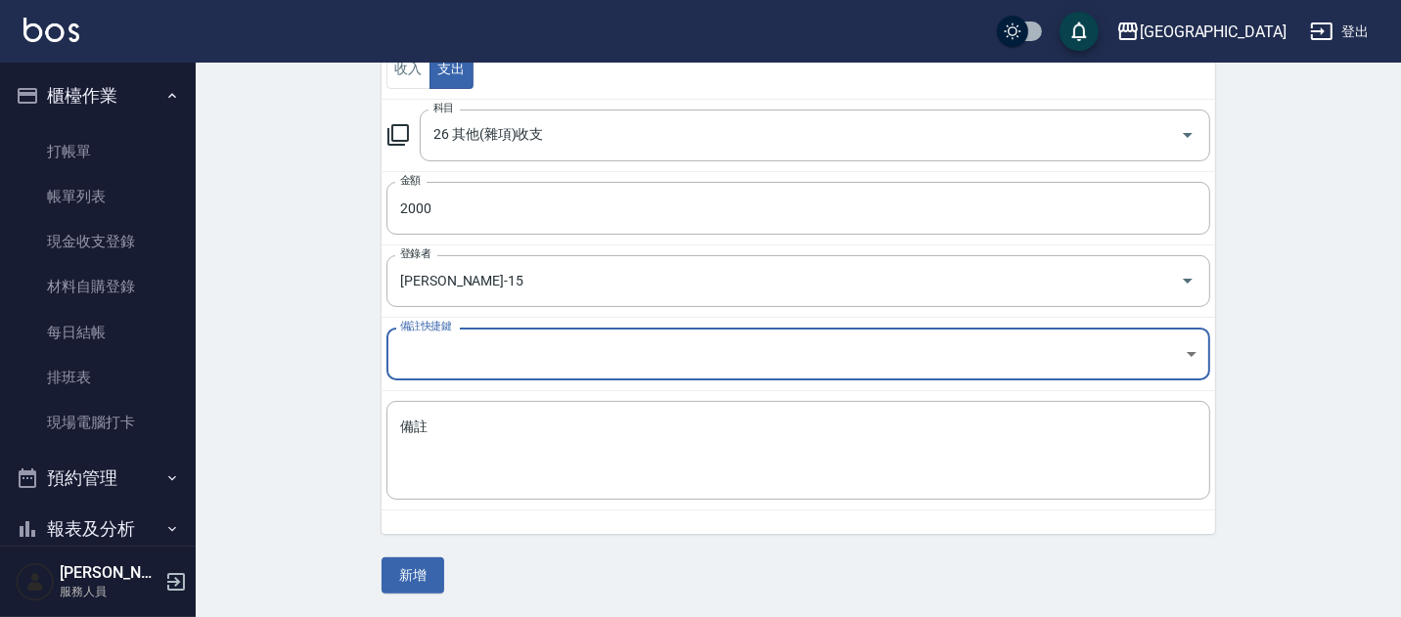
scroll to position [247, 0]
click at [435, 447] on textarea "備註" at bounding box center [798, 451] width 796 height 67
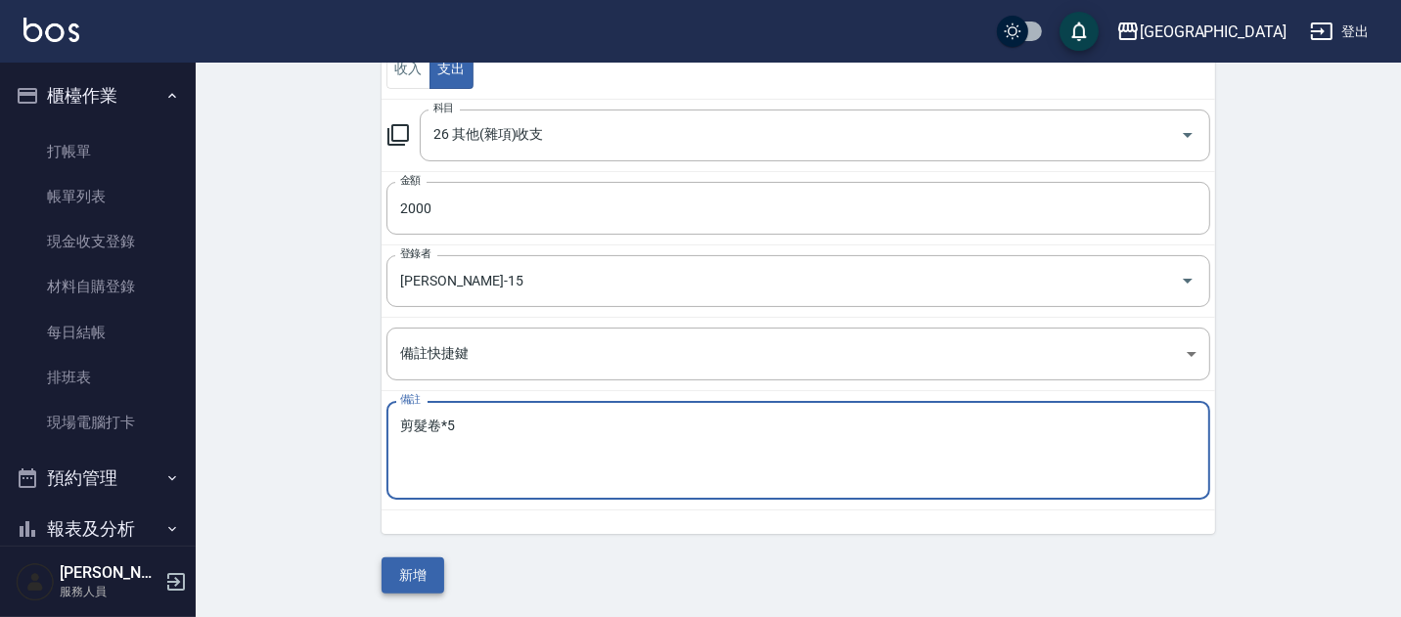
click at [411, 575] on button "新增" at bounding box center [413, 576] width 63 height 36
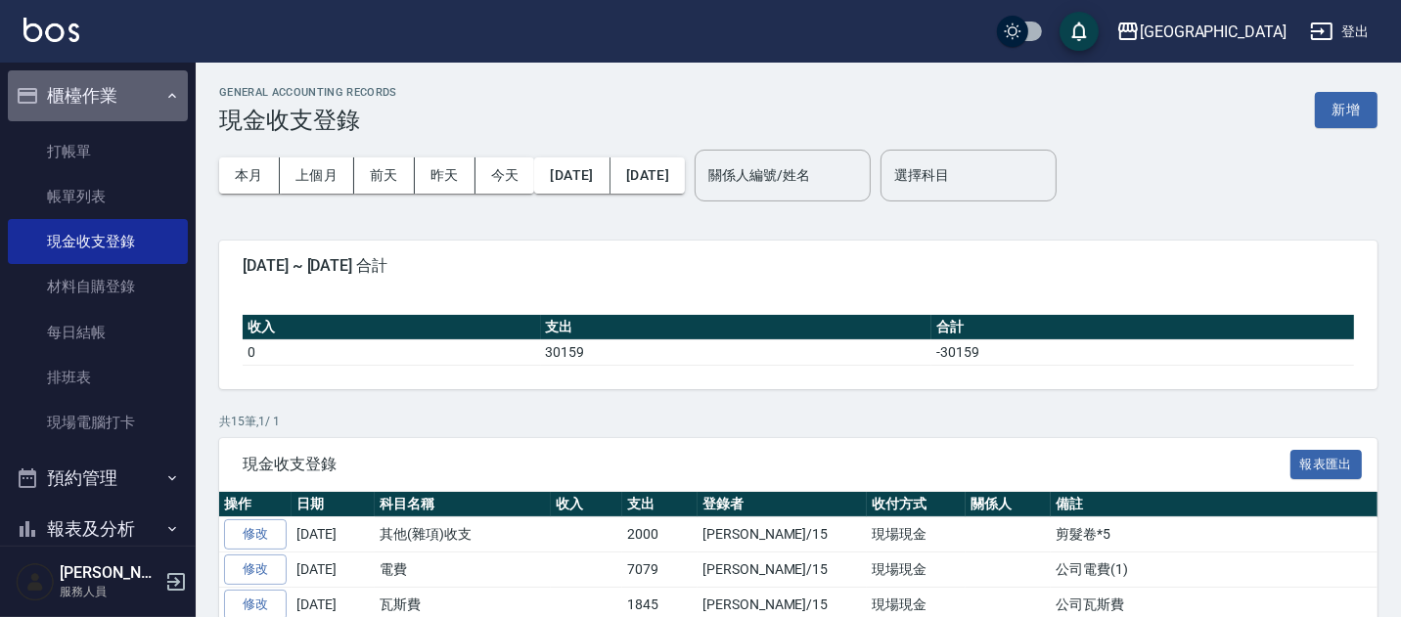
click at [115, 100] on button "櫃檯作業" at bounding box center [98, 95] width 180 height 51
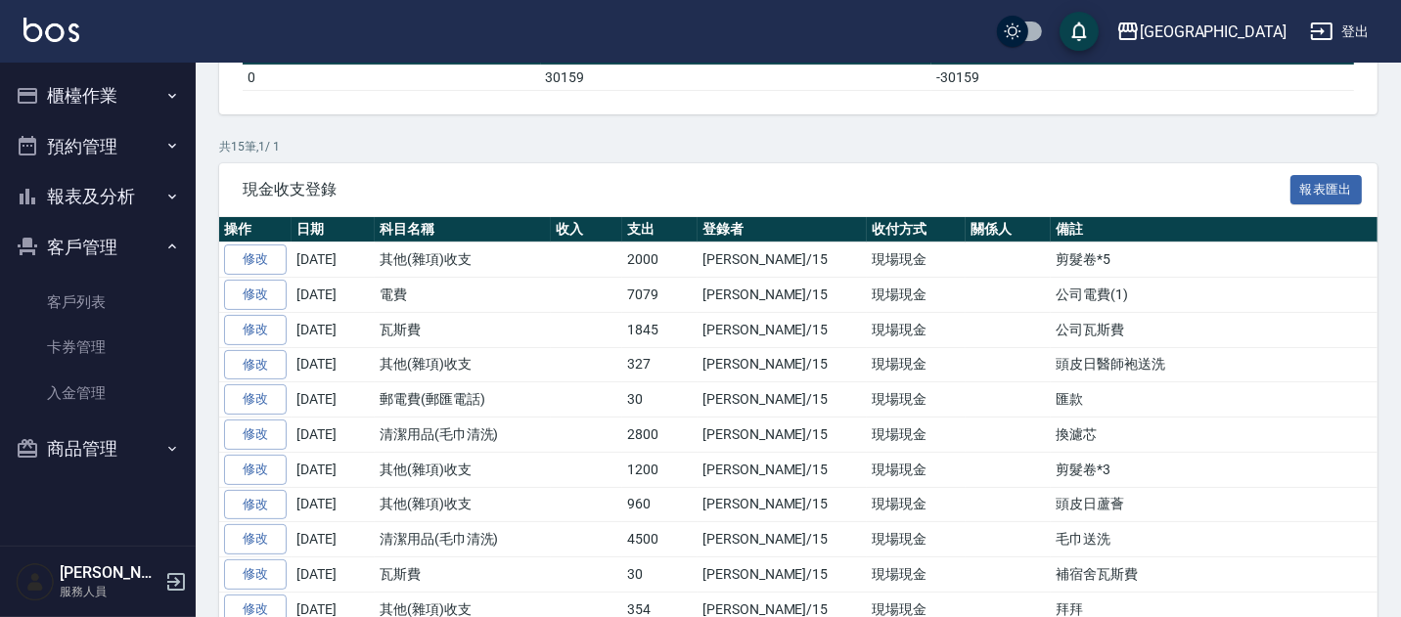
scroll to position [278, 0]
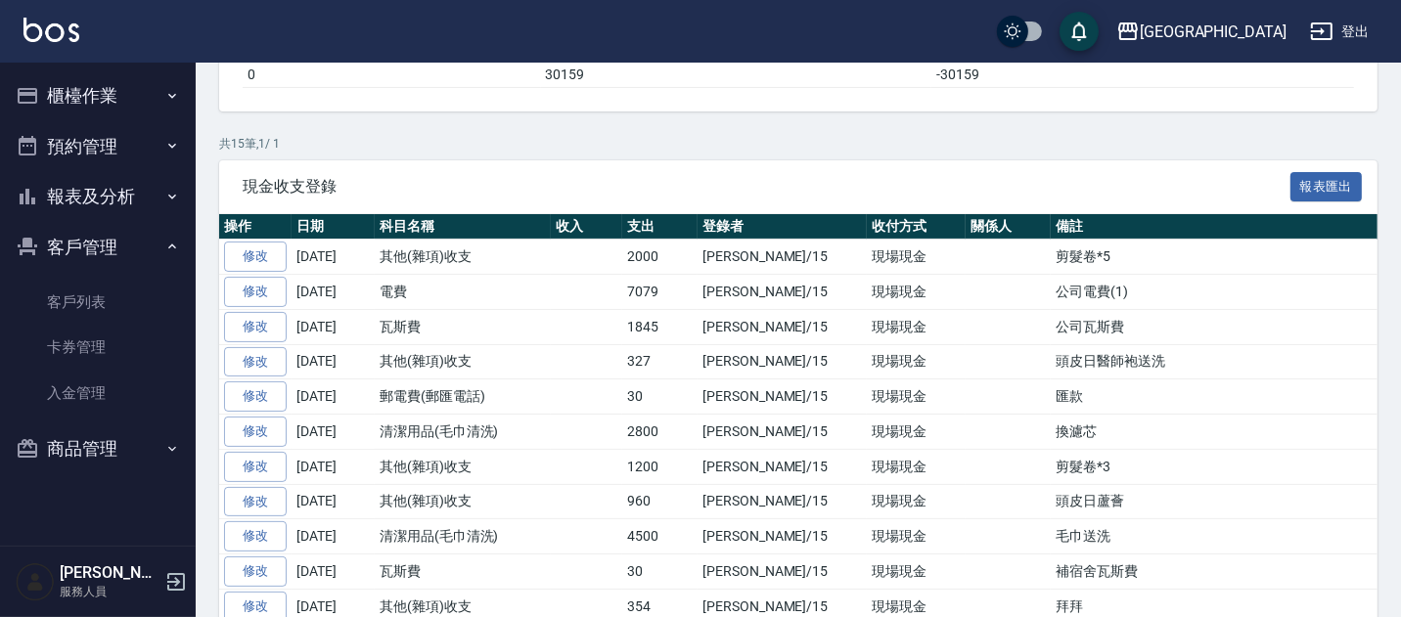
click at [103, 248] on button "客戶管理" at bounding box center [98, 247] width 180 height 51
click at [108, 206] on button "報表及分析" at bounding box center [98, 196] width 180 height 51
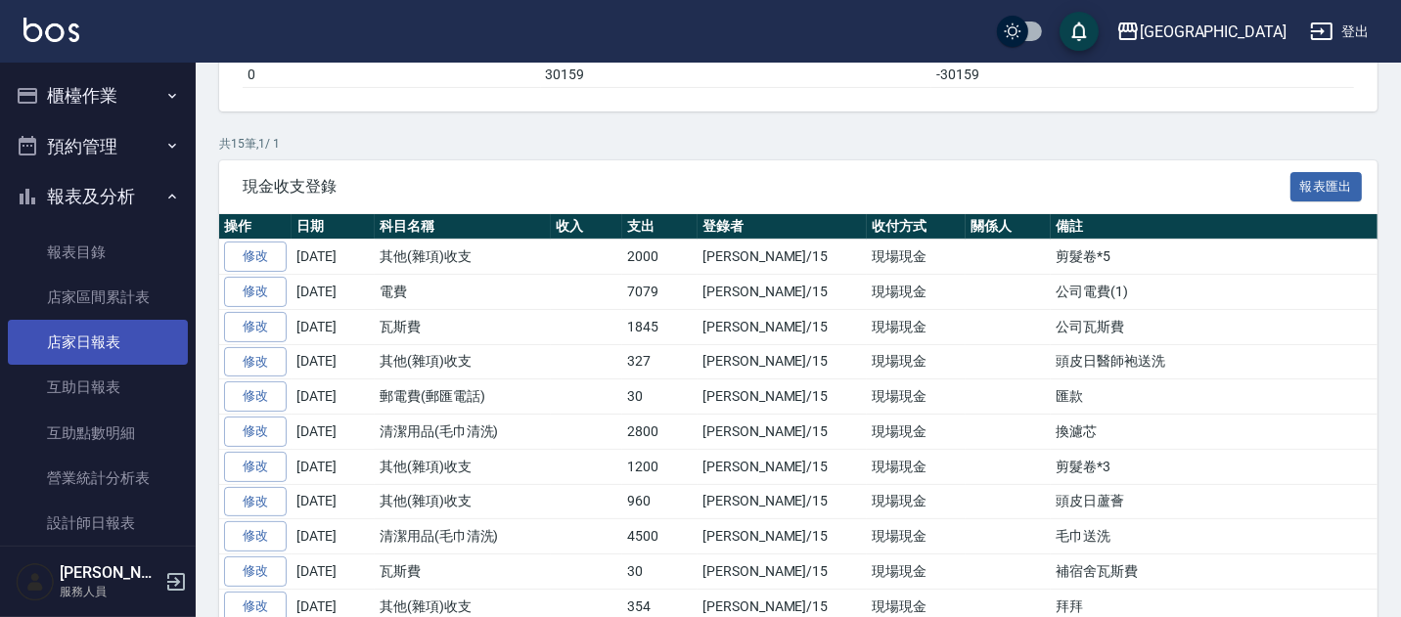
click at [123, 335] on link "店家日報表" at bounding box center [98, 342] width 180 height 45
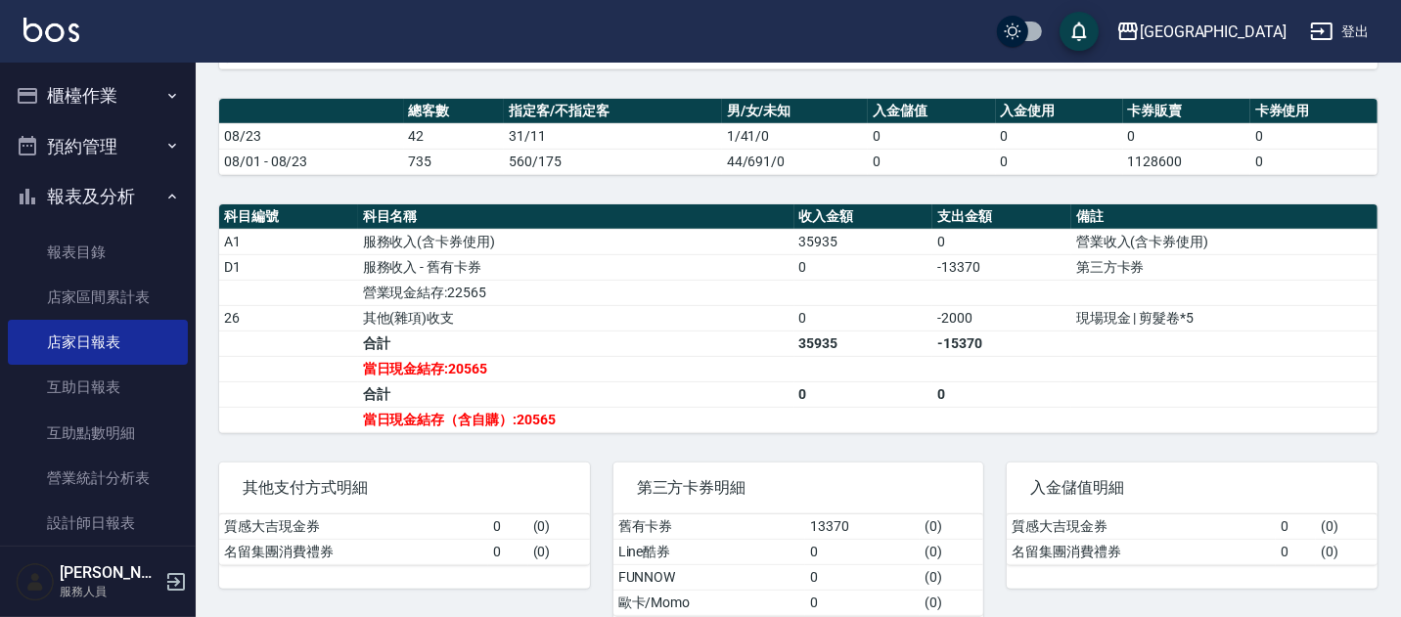
scroll to position [556, 0]
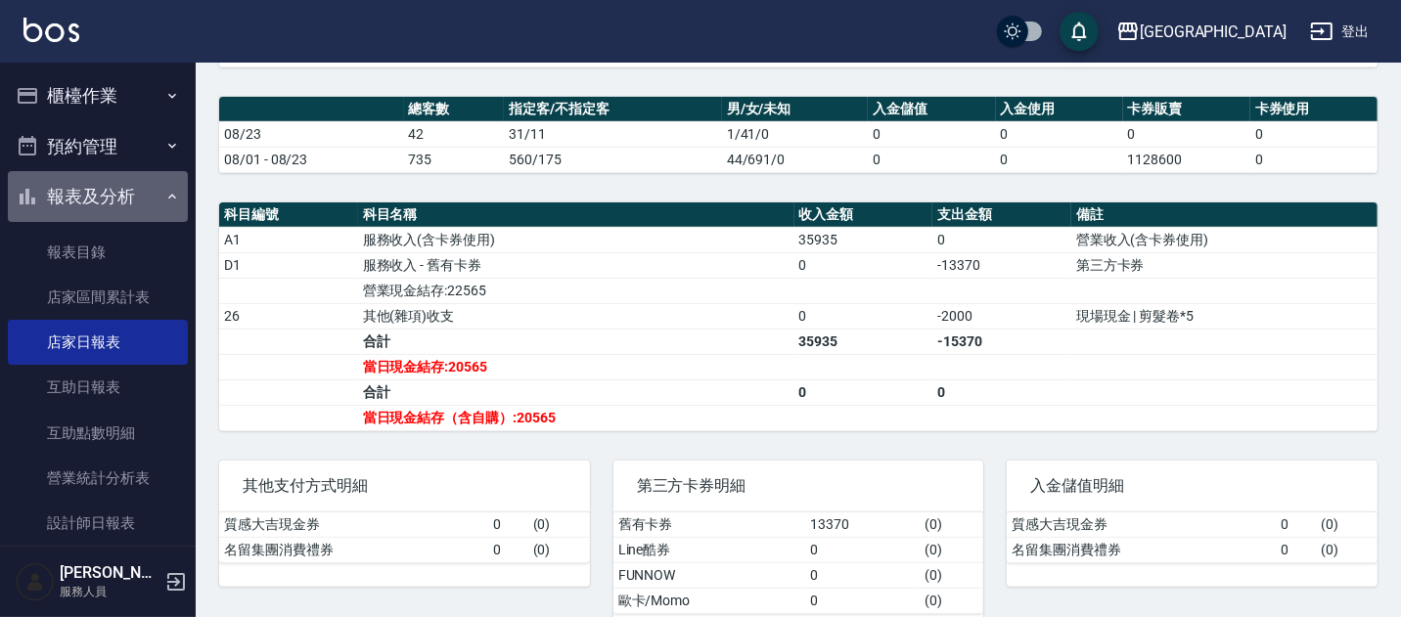
drag, startPoint x: 130, startPoint y: 194, endPoint x: 115, endPoint y: 170, distance: 27.7
click at [128, 192] on button "報表及分析" at bounding box center [98, 196] width 180 height 51
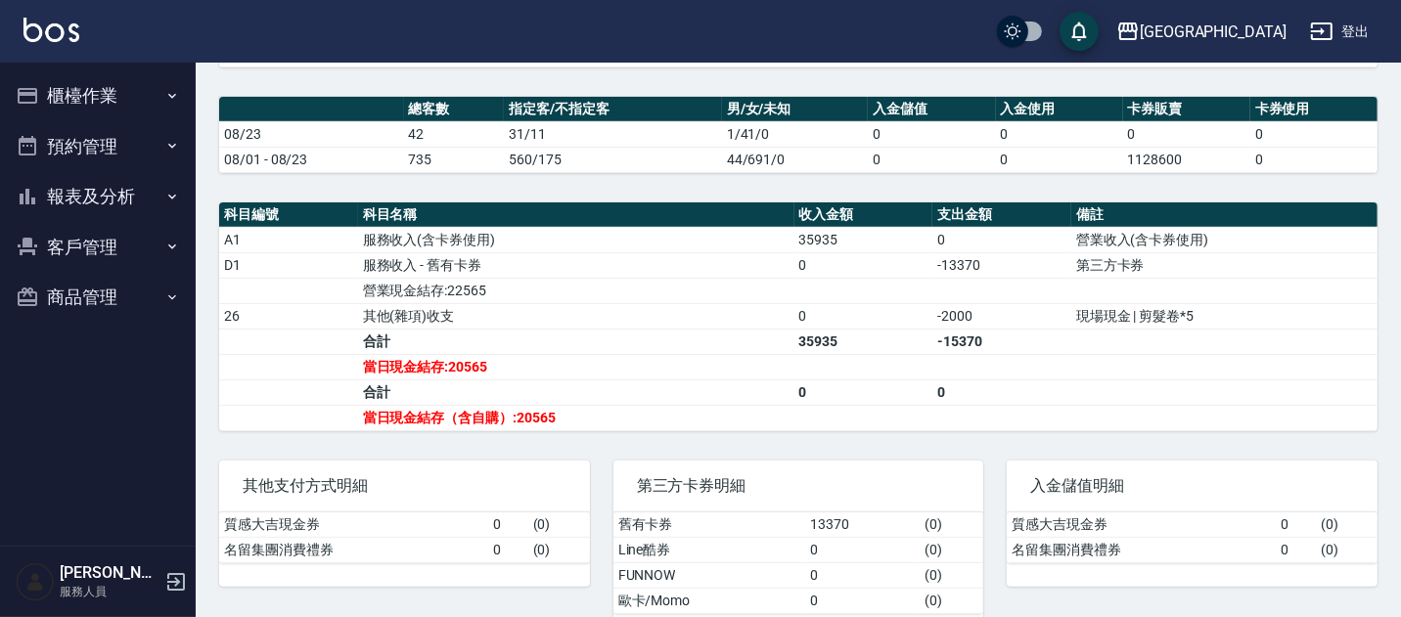
click at [113, 98] on button "櫃檯作業" at bounding box center [98, 95] width 180 height 51
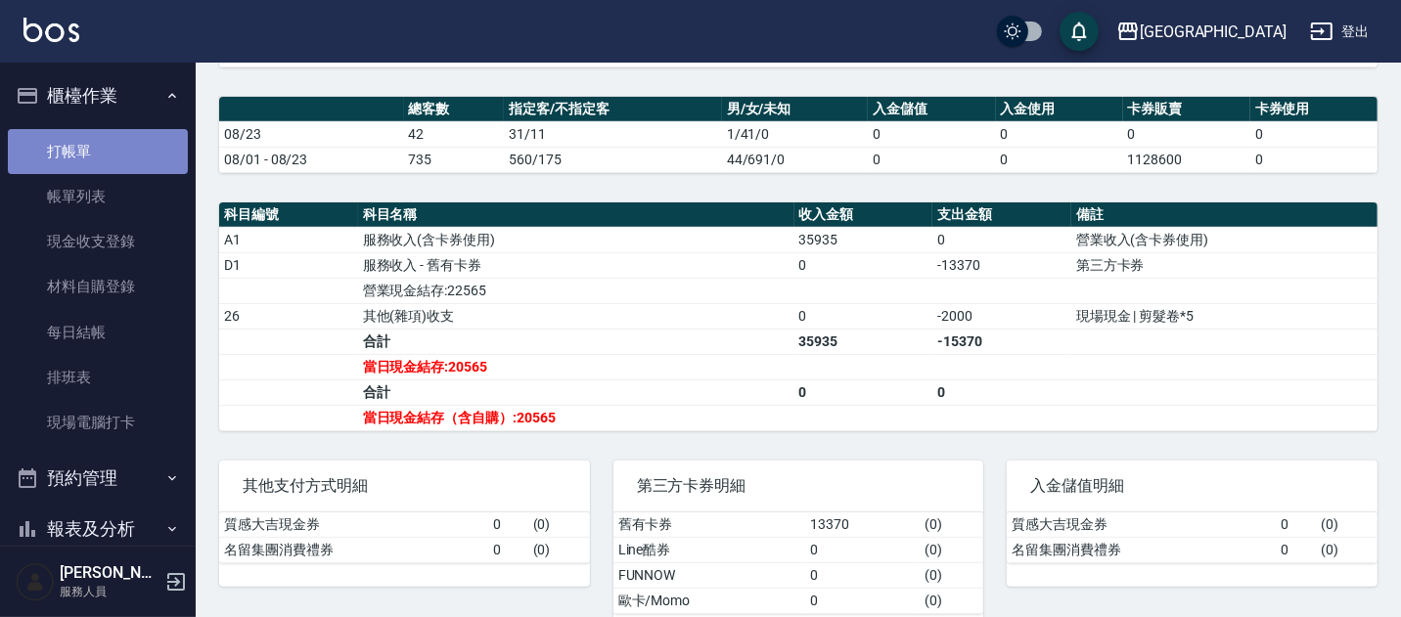
click at [100, 141] on link "打帳單" at bounding box center [98, 151] width 180 height 45
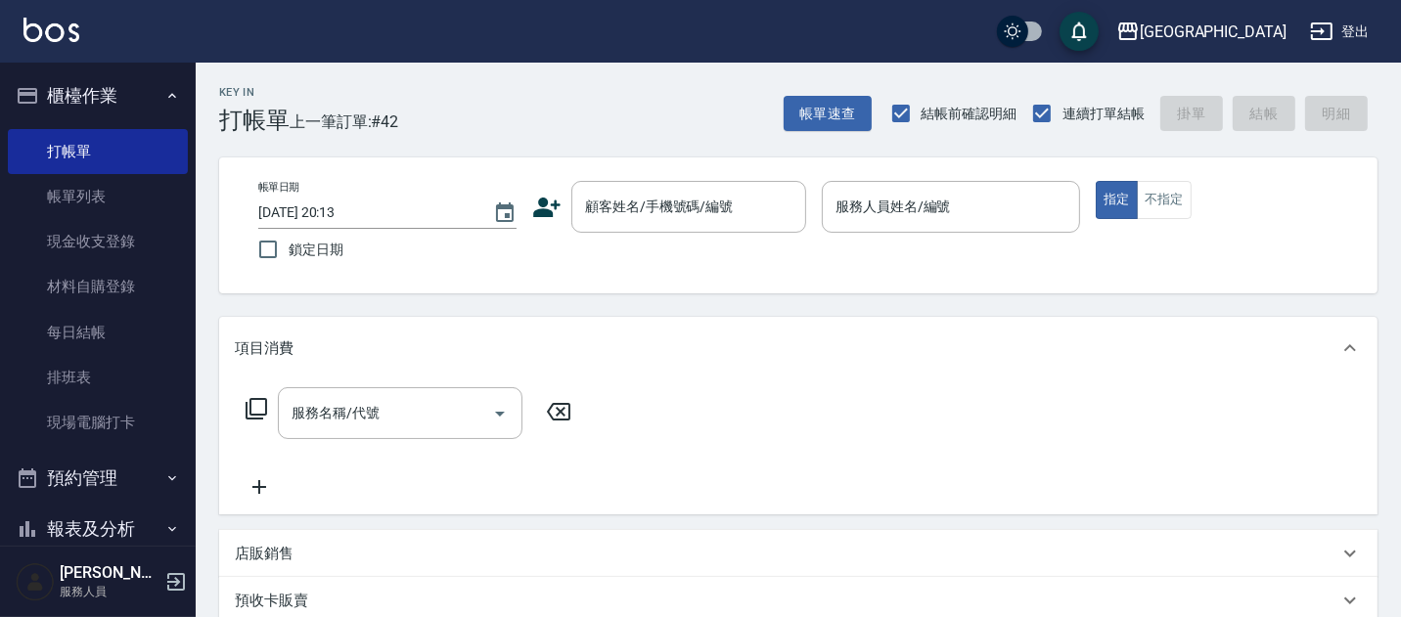
click at [82, 95] on button "櫃檯作業" at bounding box center [98, 95] width 180 height 51
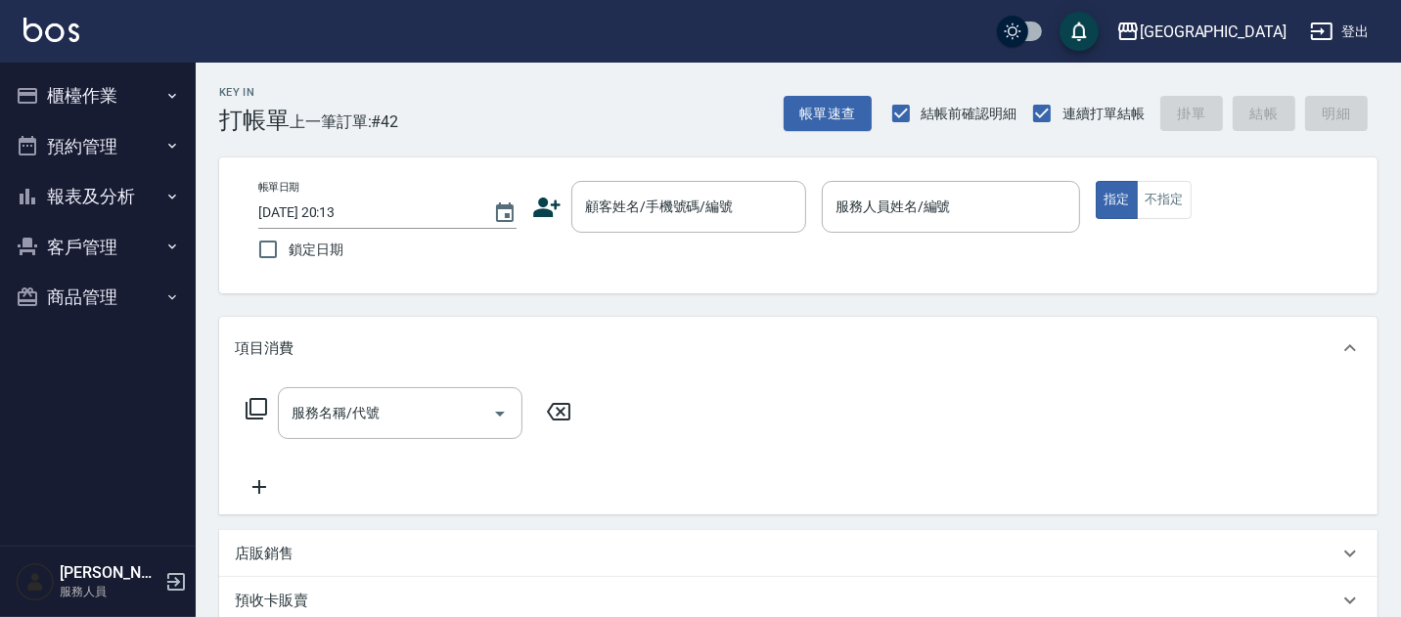
click at [108, 192] on button "報表及分析" at bounding box center [98, 196] width 180 height 51
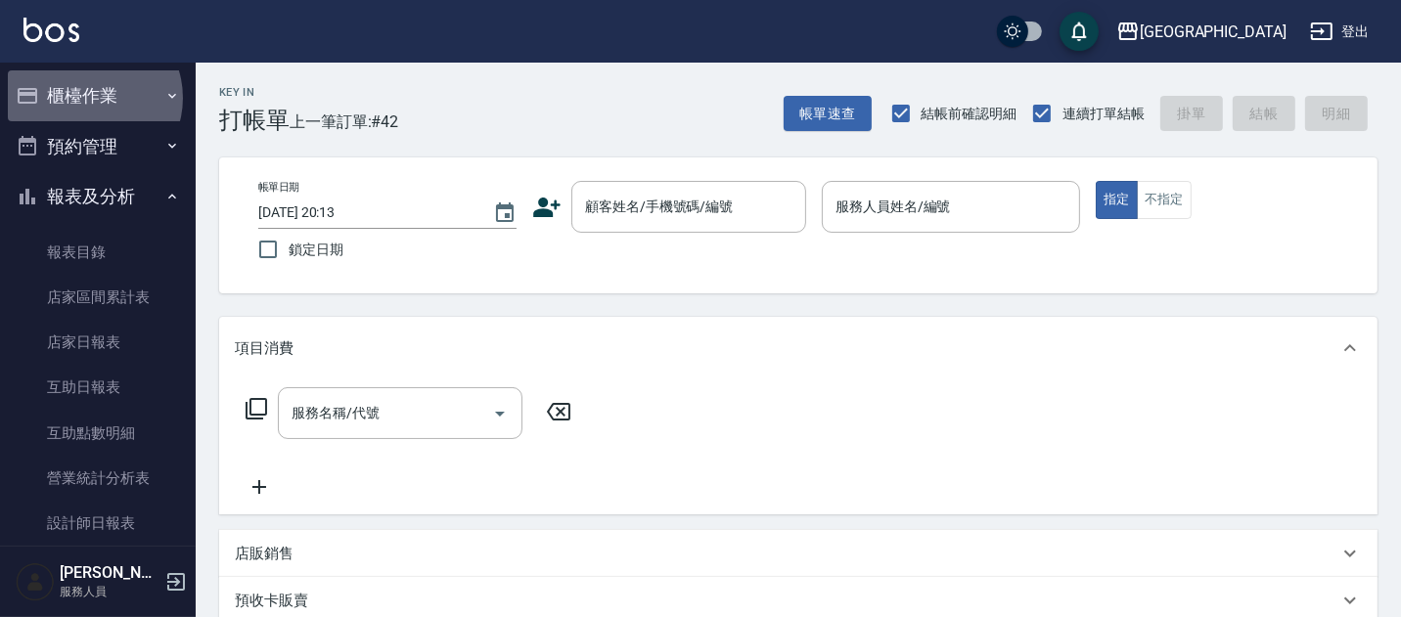
click at [88, 95] on button "櫃檯作業" at bounding box center [98, 95] width 180 height 51
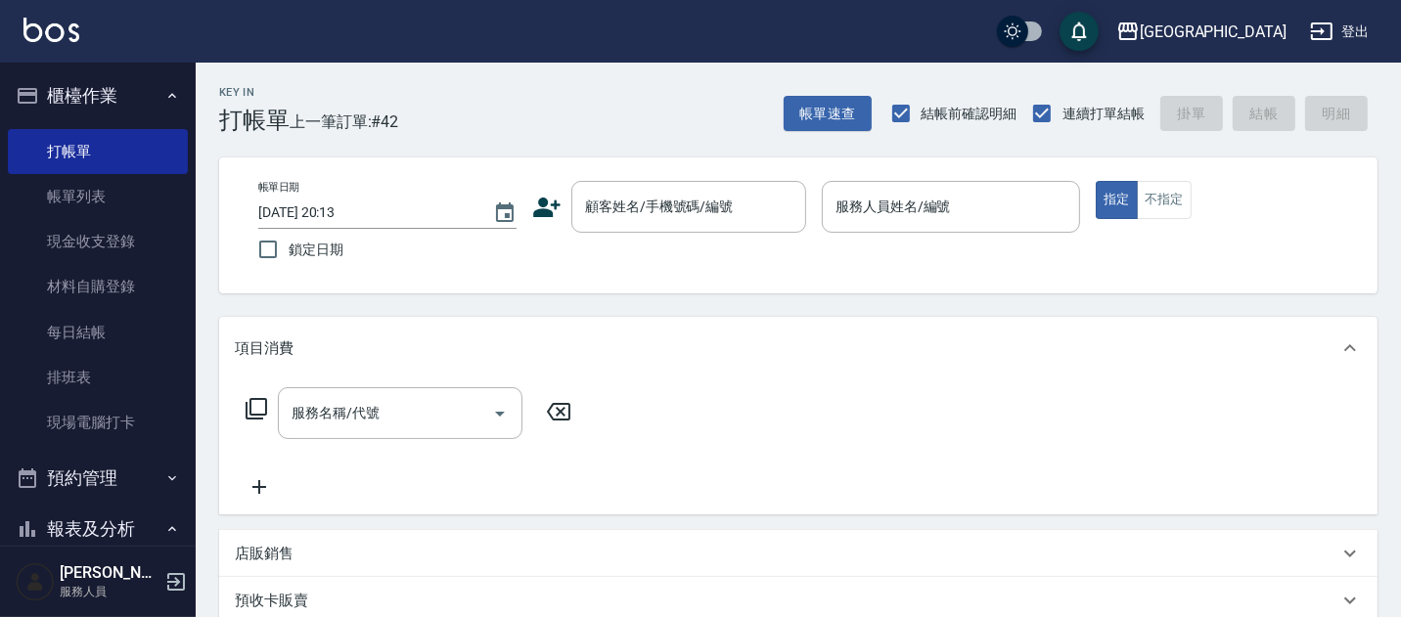
click at [90, 89] on button "櫃檯作業" at bounding box center [98, 95] width 180 height 51
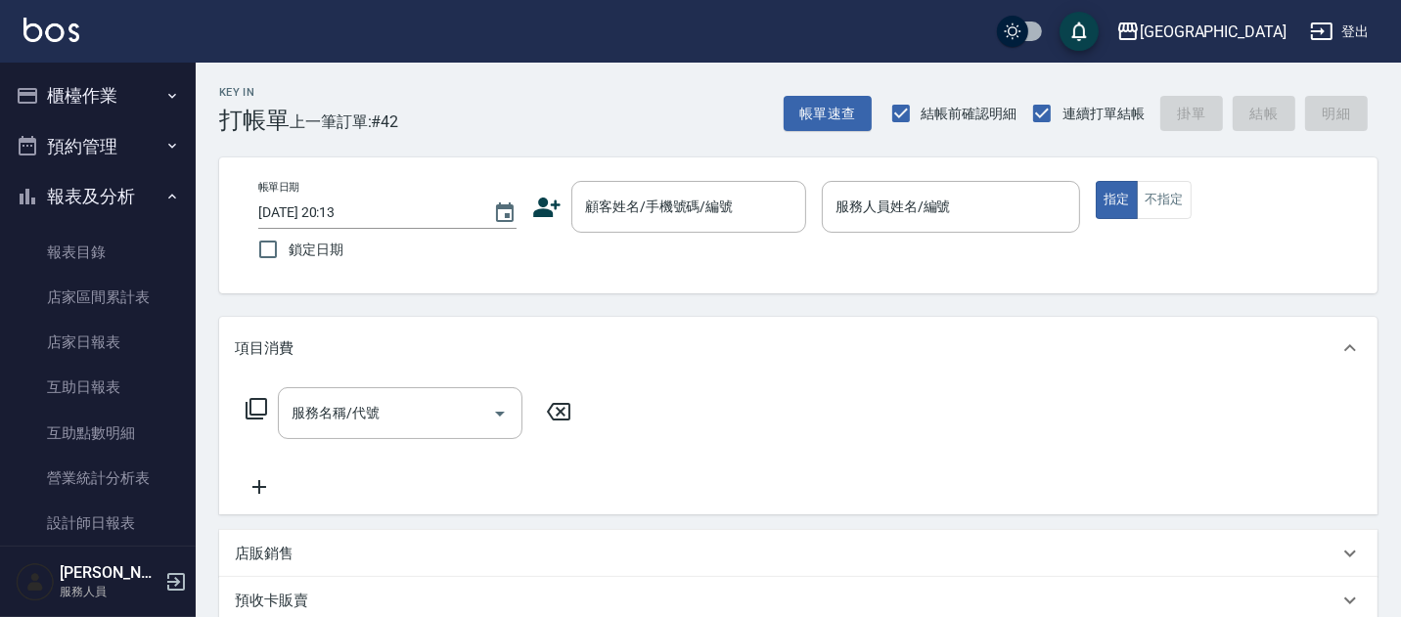
click at [78, 192] on button "報表及分析" at bounding box center [98, 196] width 180 height 51
